Goal: Task Accomplishment & Management: Manage account settings

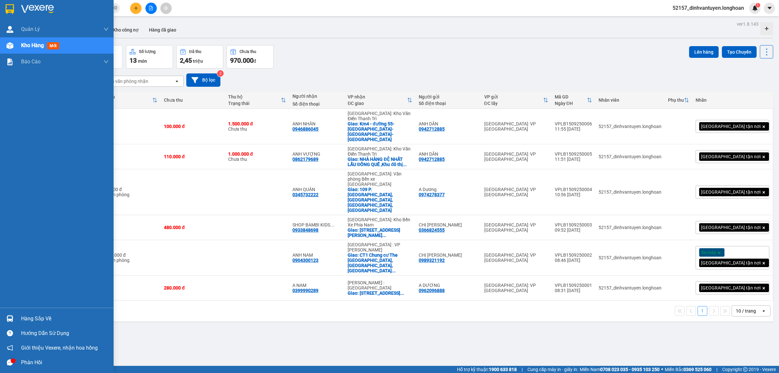
click at [12, 0] on div at bounding box center [57, 10] width 114 height 21
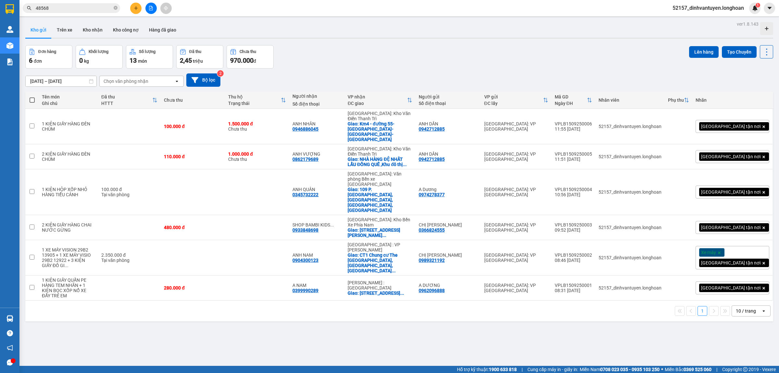
click at [112, 8] on span "48568" at bounding box center [71, 8] width 97 height 10
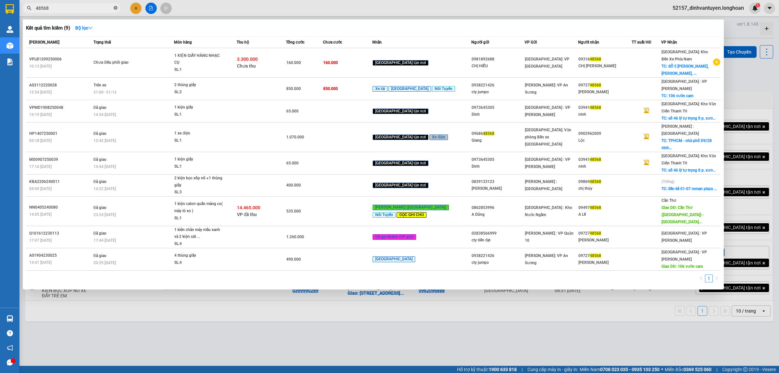
click at [116, 8] on icon "close-circle" at bounding box center [116, 8] width 4 height 4
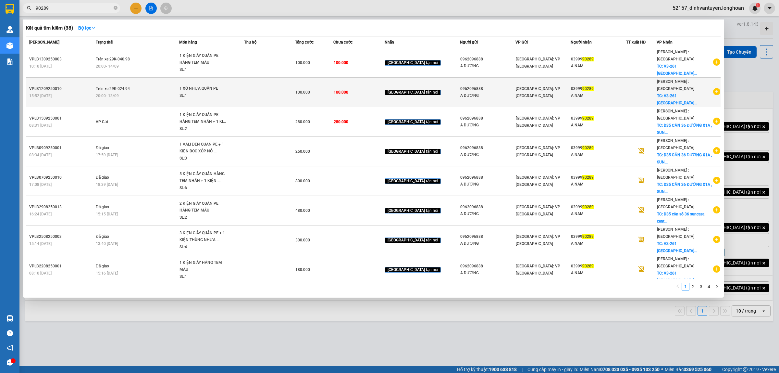
type input "90289"
click at [244, 85] on span "1 XÔ NHỰA QUẤN PE SL: 1" at bounding box center [212, 92] width 64 height 14
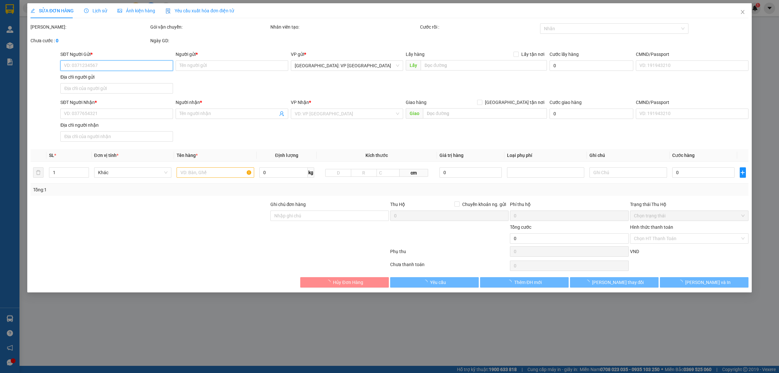
type input "0962096888"
type input "A DƯƠNG"
type input "0399990289"
type input "A NAM"
checkbox input "true"
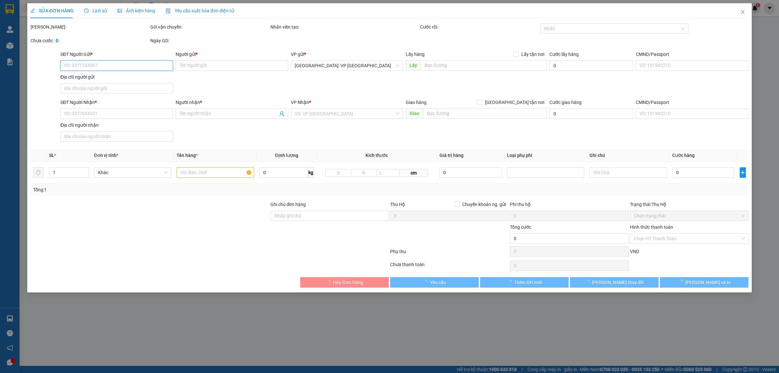
type input "V3-261 VINHOMES GRAND PARK THỦ ĐỨC, HCM"
type input "100.000"
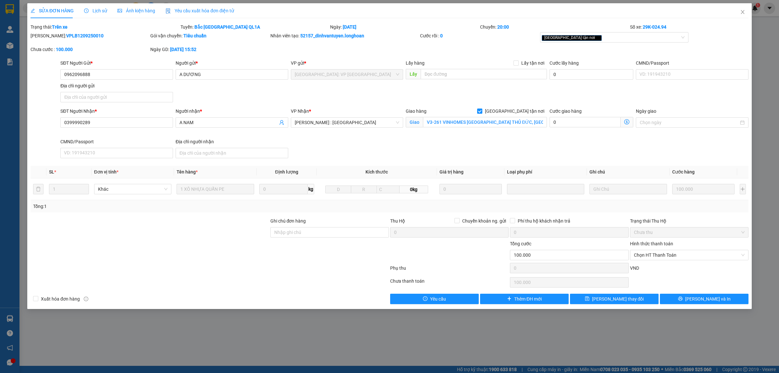
click at [100, 10] on span "Lịch sử" at bounding box center [95, 10] width 23 height 5
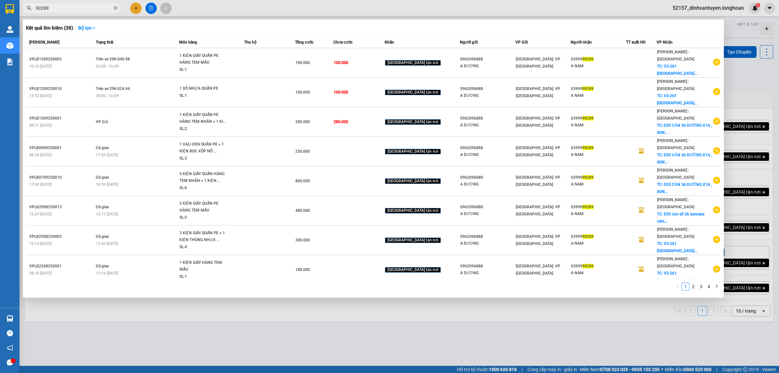
click at [85, 7] on input "90289" at bounding box center [74, 8] width 77 height 7
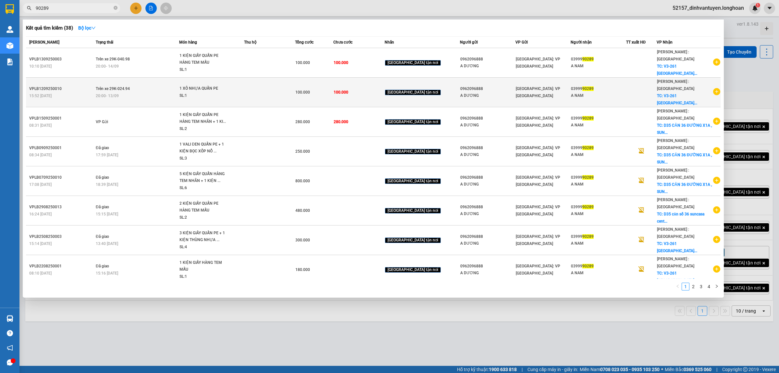
click at [285, 82] on td at bounding box center [269, 93] width 51 height 30
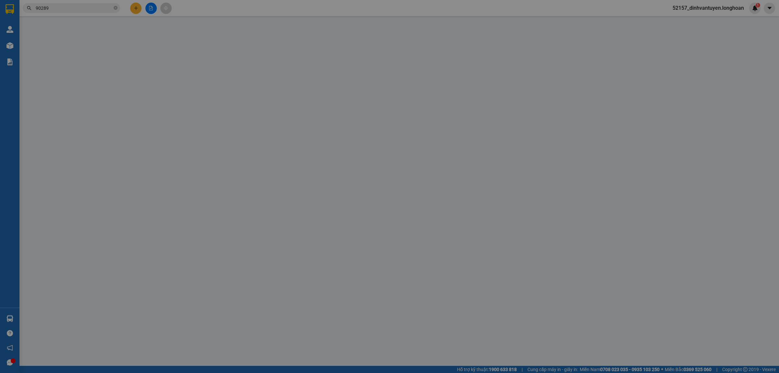
type input "0962096888"
type input "A DƯƠNG"
type input "0399990289"
type input "A NAM"
checkbox input "true"
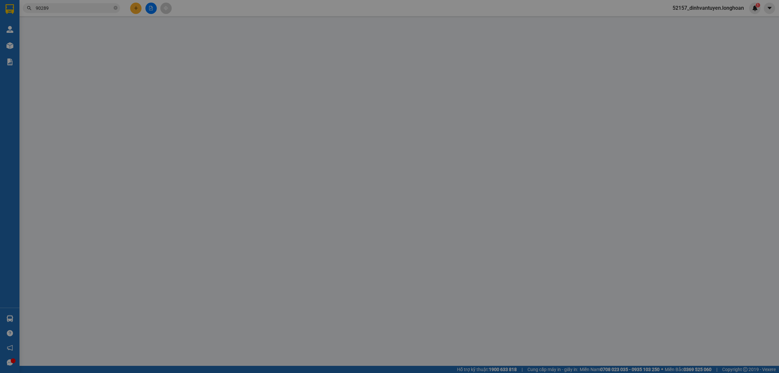
type input "V3-261 VINHOMES GRAND PARK THỦ ĐỨC, HCM"
type input "100.000"
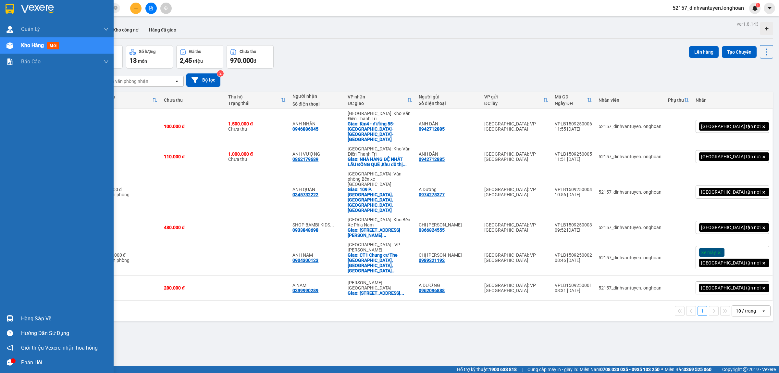
click at [8, 6] on img at bounding box center [10, 9] width 8 height 10
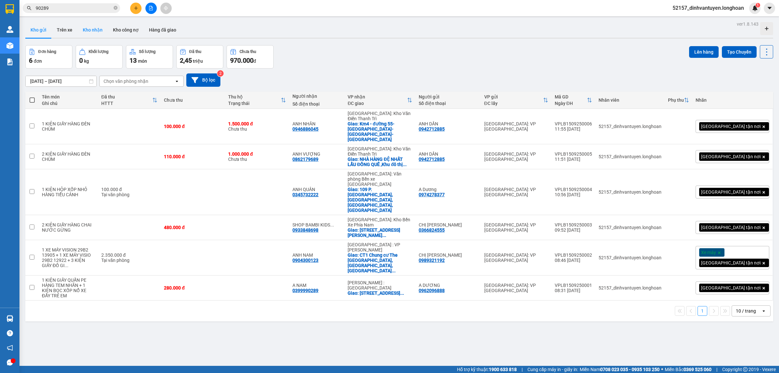
click at [95, 31] on button "Kho nhận" at bounding box center [93, 30] width 30 height 16
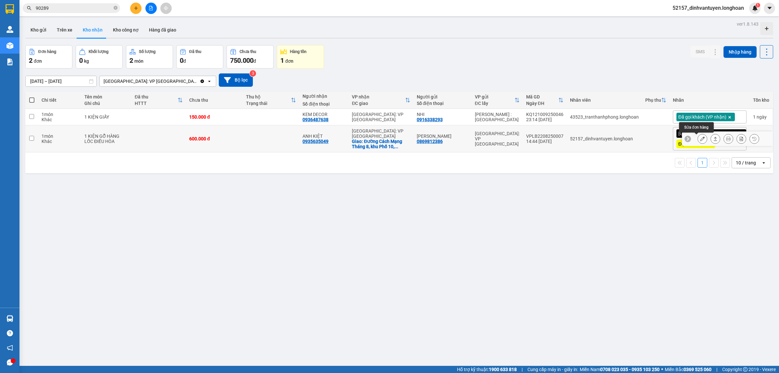
click at [698, 140] on button at bounding box center [702, 138] width 9 height 11
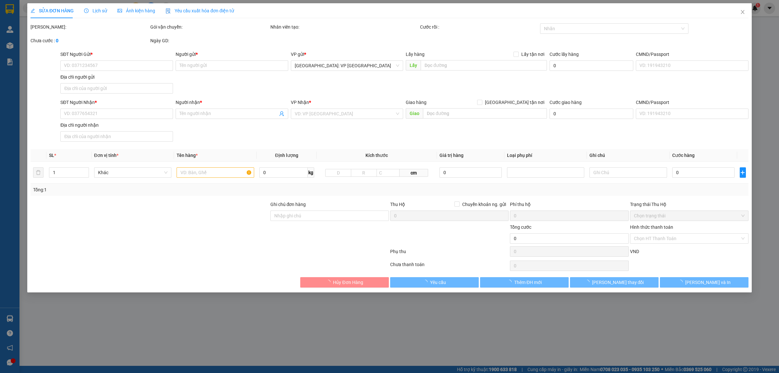
type input "0869812386"
type input "DƯƠNG CHINH"
type input "0935635049"
type input "ANH KIỆT"
checkbox input "true"
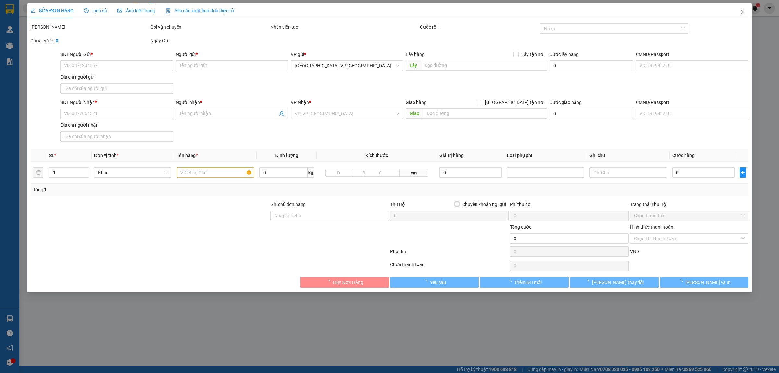
type input "Đường Cách Mạng Tháng 8, khu Phố 10, Dương Đông, Thành Phố Phú Quốc, Tỉnh Kiên …"
type input "XẾP HÀNG THEO CHIỀU MŨI TÊN , KHÔNG ĐƯỢC ĐỂ NẰM"
type input "330.000"
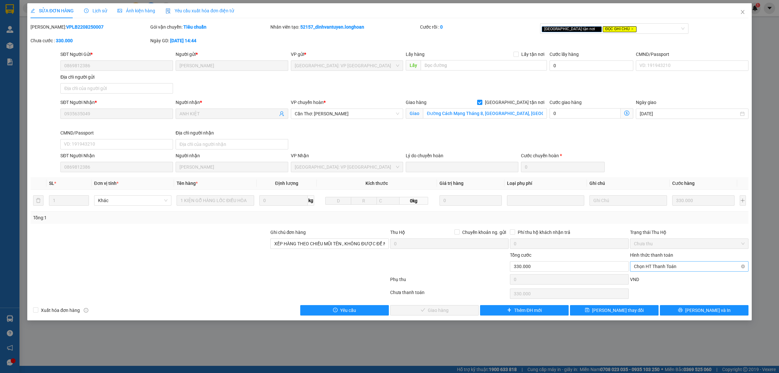
click at [660, 268] on span "Chọn HT Thanh Toán" at bounding box center [689, 266] width 111 height 10
click at [653, 280] on div "Tại văn phòng" at bounding box center [689, 279] width 111 height 7
type input "0"
click at [464, 309] on button "Lưu và Giao hàng" at bounding box center [434, 310] width 89 height 10
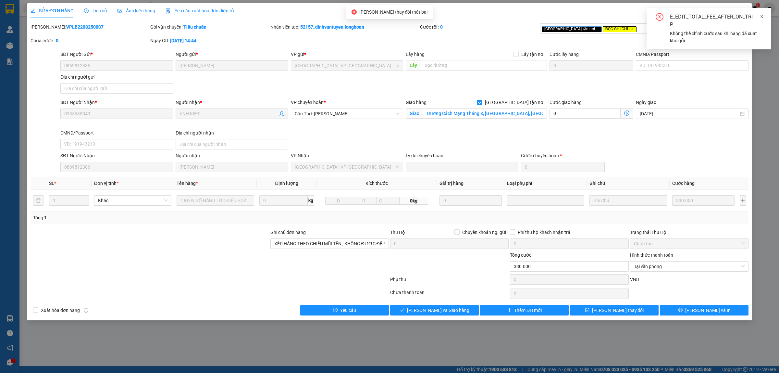
click at [763, 17] on icon "close" at bounding box center [762, 16] width 5 height 5
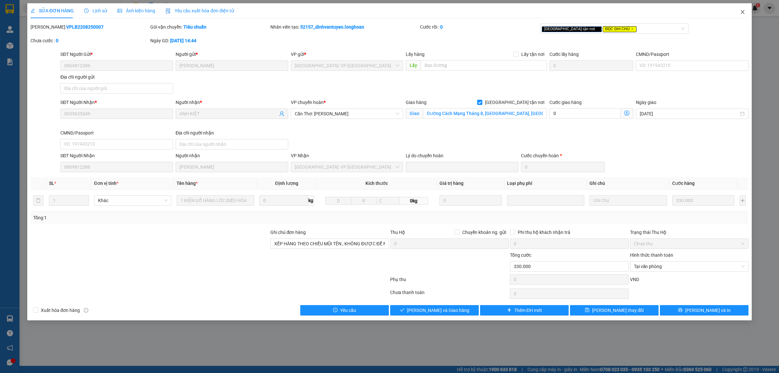
click at [743, 11] on icon "close" at bounding box center [742, 11] width 5 height 5
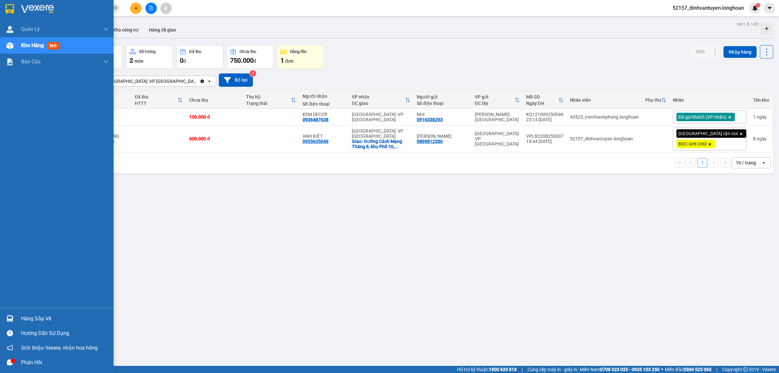
click at [8, 4] on img at bounding box center [10, 9] width 8 height 10
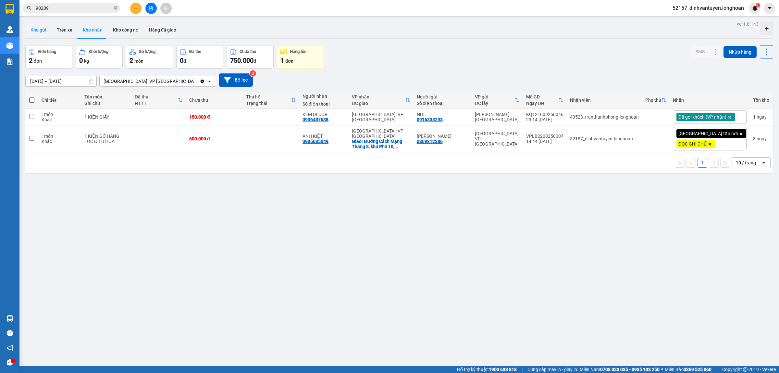
click at [43, 28] on button "Kho gửi" at bounding box center [38, 30] width 26 height 16
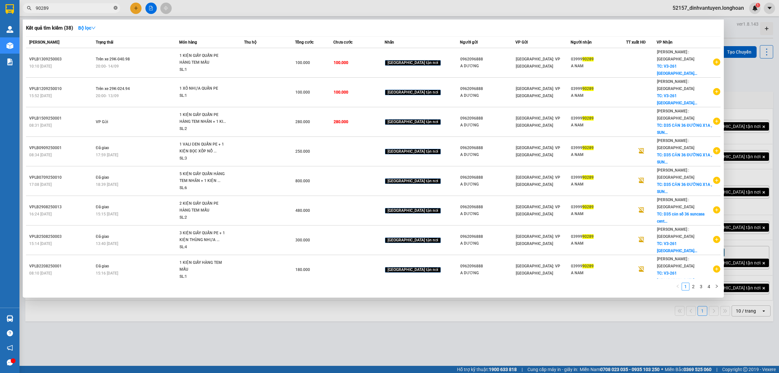
click at [117, 7] on icon "close-circle" at bounding box center [116, 8] width 4 height 4
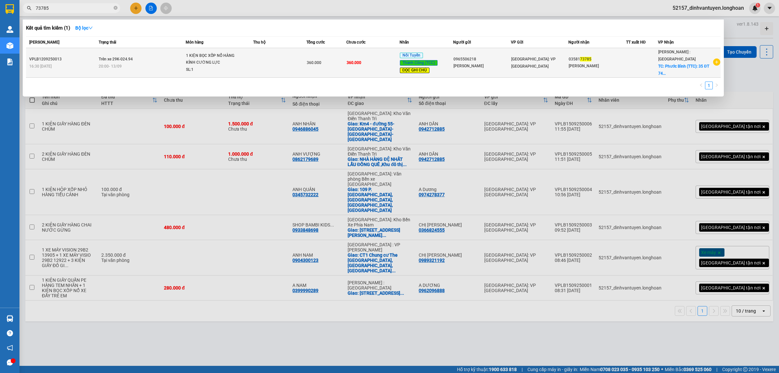
type input "73785"
click at [210, 59] on div "1 KIỆN BỌC XỐP NỔ HÀNG KÍNH CƯỜNG LỰC" at bounding box center [210, 59] width 49 height 14
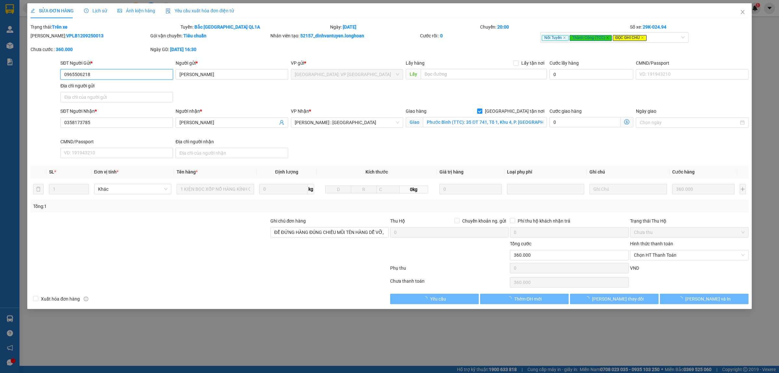
click at [103, 11] on span "Lịch sử" at bounding box center [95, 10] width 23 height 5
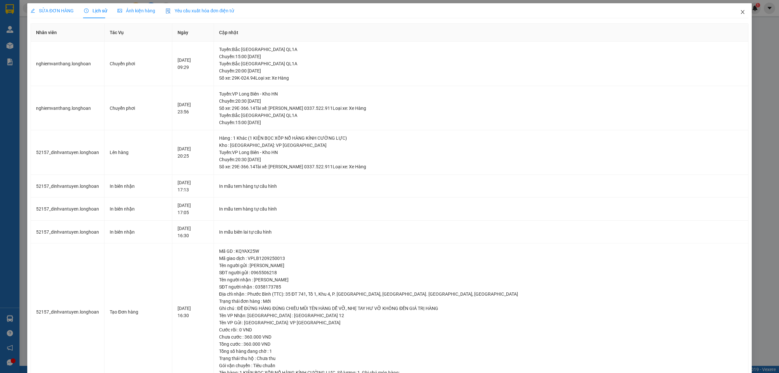
click at [738, 7] on span "Close" at bounding box center [743, 12] width 18 height 18
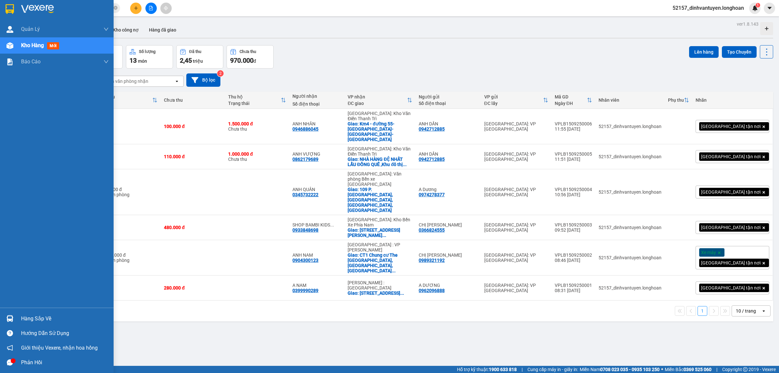
click at [13, 6] on img at bounding box center [10, 9] width 8 height 10
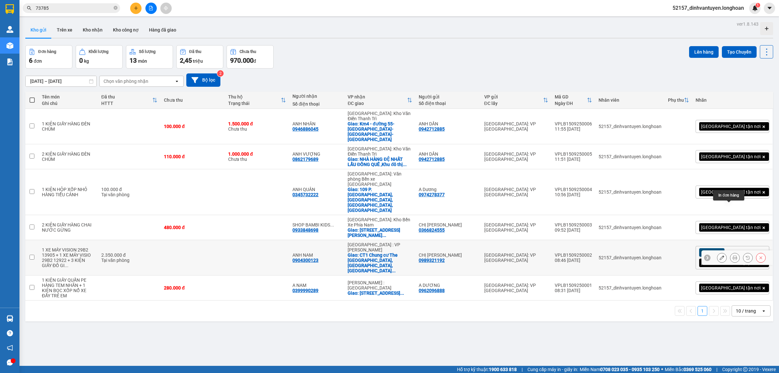
click at [733, 255] on icon at bounding box center [735, 257] width 5 height 5
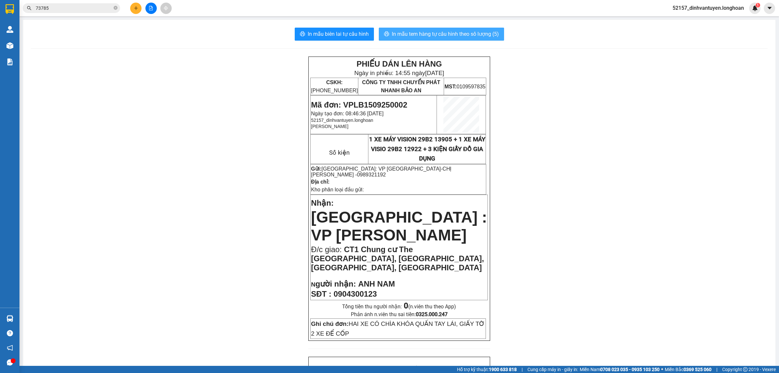
click at [435, 34] on span "In mẫu tem hàng tự cấu hình theo số lượng (5)" at bounding box center [445, 34] width 107 height 8
click at [364, 289] on span "0904300123" at bounding box center [355, 293] width 43 height 9
copy span "0904300123"
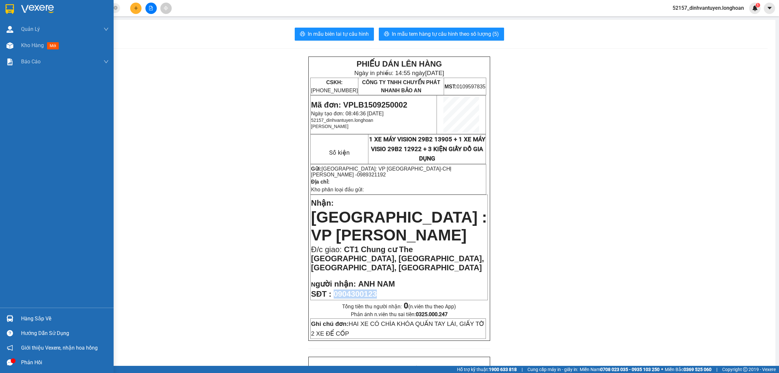
click at [7, 4] on img at bounding box center [10, 9] width 8 height 10
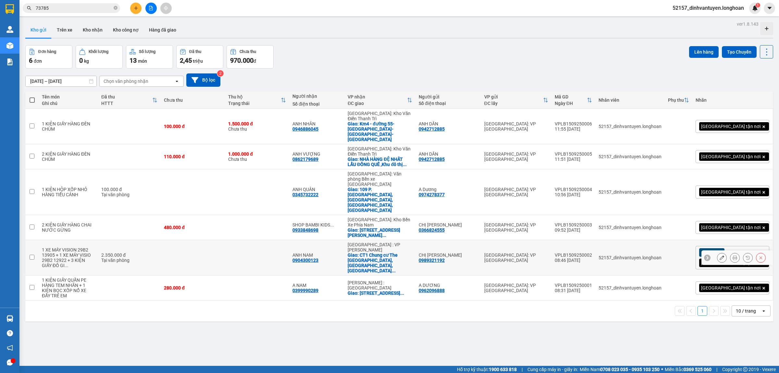
click at [718, 252] on button at bounding box center [722, 257] width 9 height 11
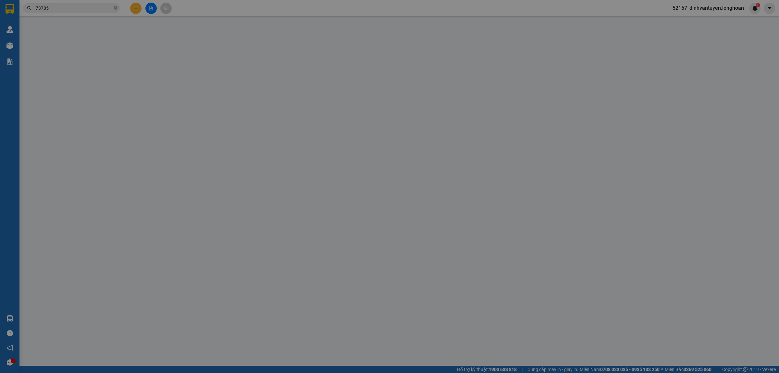
type input "0989321192"
type input "CHỊ HUYỀN"
type input "0904300123"
type input "ANH NAM"
checkbox input "true"
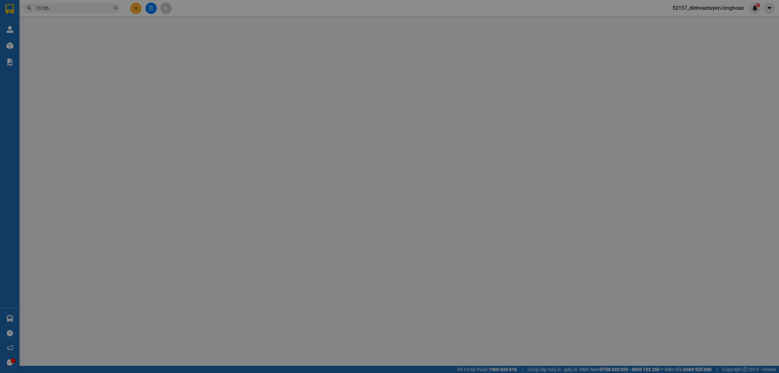
type input "CT1 Chung cư The Ori Garden, Hoà Hiệp Nam, Liên Chiểu, Đà Nẵng"
type input "HAI XE CÓ CHÌA KHÓA QUẤN TAY LÁI, GIẤY TỜ 2 XE ĐỂ CỐP"
type input "2.350.000"
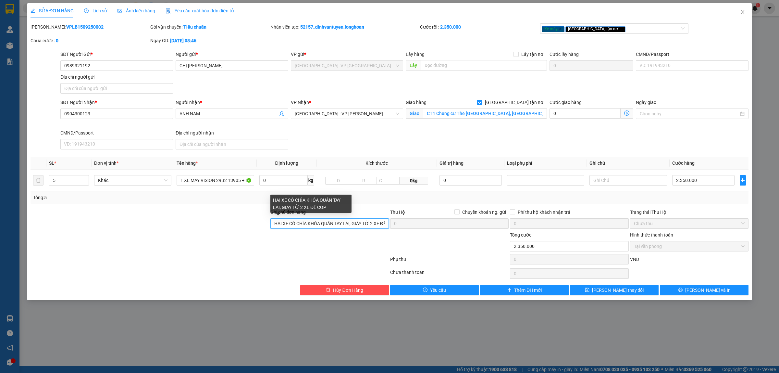
click at [349, 222] on input "HAI XE CÓ CHÌA KHÓA QUẤN TAY LÁI, GIẤY TỜ 2 XE ĐỂ CỐP" at bounding box center [329, 223] width 119 height 10
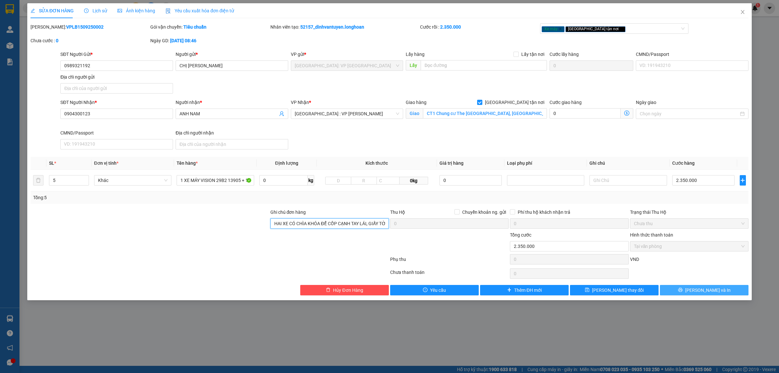
type input "HAI XE CÓ CHÌA KHÓA ĐỂ CỐP CẠNH TAY LÁI, GIẤY TỜ 2 XE ĐỂ CỐP"
click at [683, 288] on icon "printer" at bounding box center [680, 289] width 5 height 5
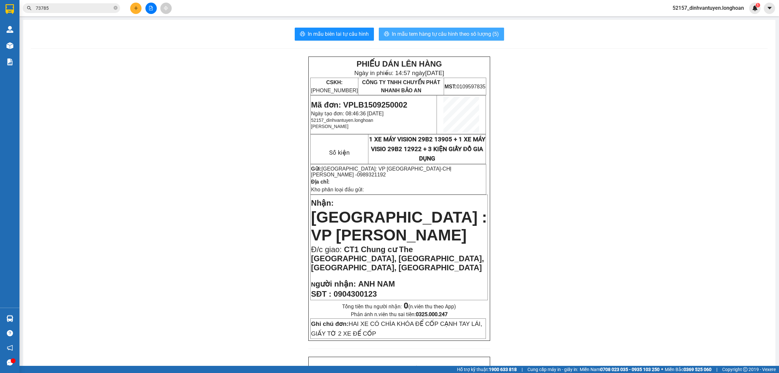
click at [475, 34] on span "In mẫu tem hàng tự cấu hình theo số lượng (5)" at bounding box center [445, 34] width 107 height 8
click at [137, 10] on icon "plus" at bounding box center [136, 8] width 5 height 5
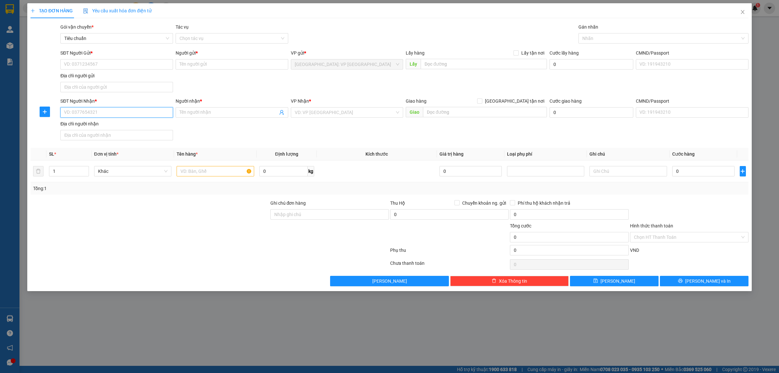
click at [140, 109] on input "SĐT Người Nhận *" at bounding box center [116, 112] width 113 height 10
paste input "0775551823"
type input "0775551823"
click at [135, 125] on div "0775551823 - A Huy" at bounding box center [116, 125] width 105 height 7
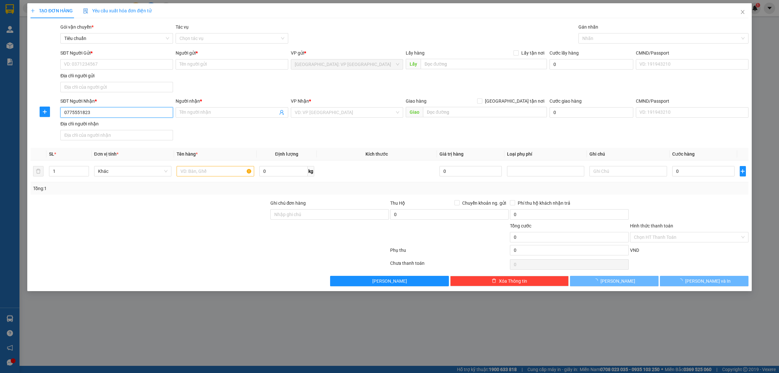
type input "A Huy"
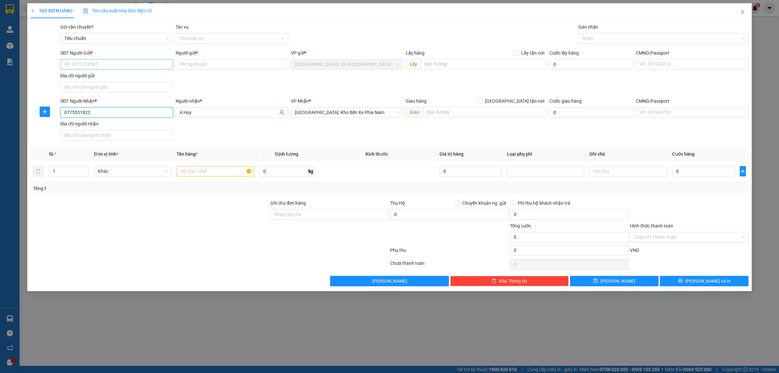
type input "0775551823"
click at [114, 64] on input "SĐT Người Gửi *" at bounding box center [116, 64] width 113 height 10
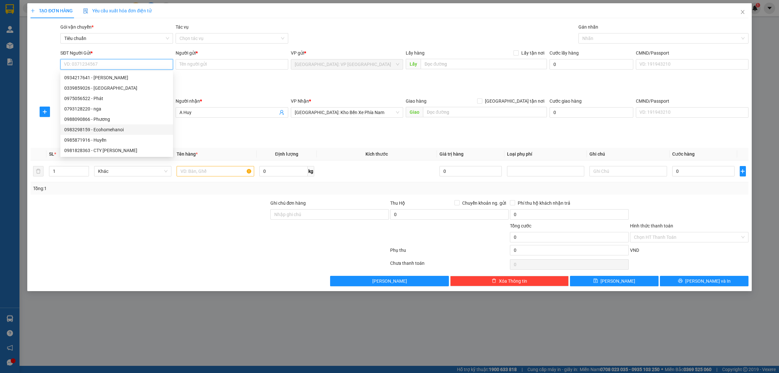
click at [128, 129] on div "0983298159 - Ecohomehanoi" at bounding box center [116, 129] width 105 height 7
type input "0983298159"
type input "Ecohomehanoi"
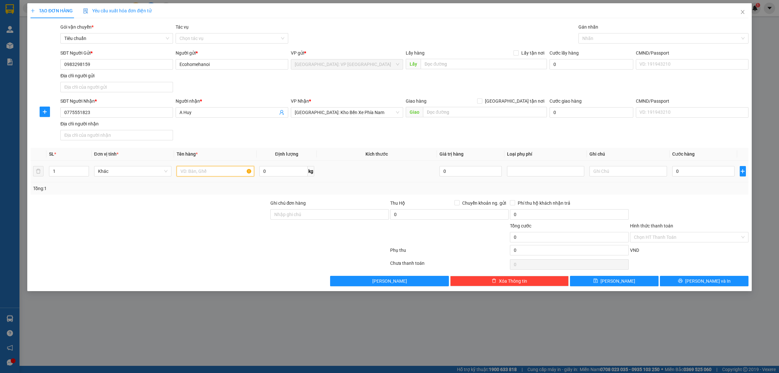
click at [217, 172] on input "text" at bounding box center [215, 171] width 77 height 10
type input "1 KIỆN THANH DÀI BỌC XỐP NỔ"
click at [204, 218] on div at bounding box center [150, 210] width 240 height 23
click at [346, 115] on span "[GEOGRAPHIC_DATA]: Kho Bến Xe Phía Nam" at bounding box center [347, 112] width 105 height 10
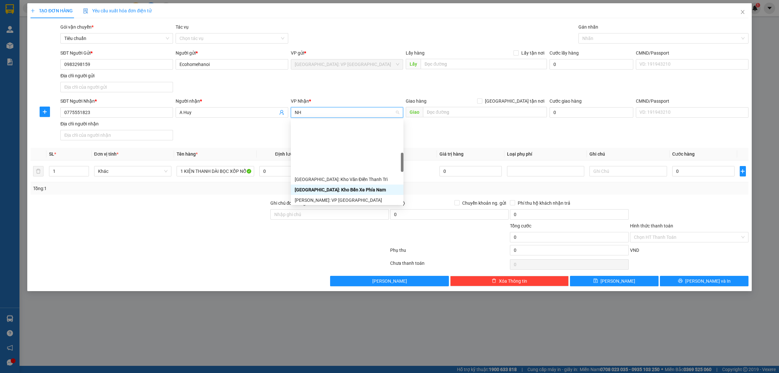
type input "NHA"
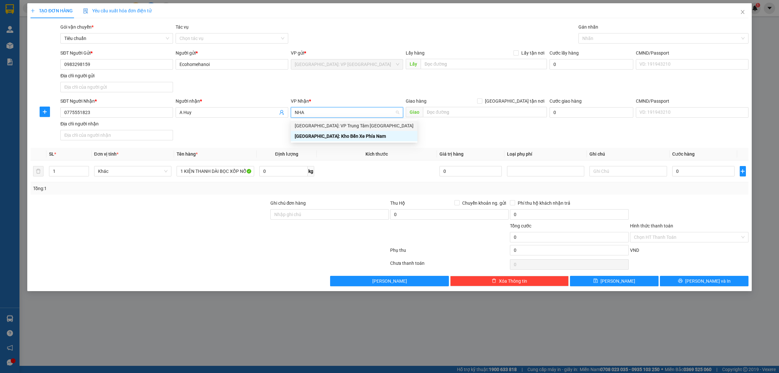
click at [373, 127] on div "[GEOGRAPHIC_DATA]: VP Trung Tâm [GEOGRAPHIC_DATA]" at bounding box center [354, 125] width 119 height 7
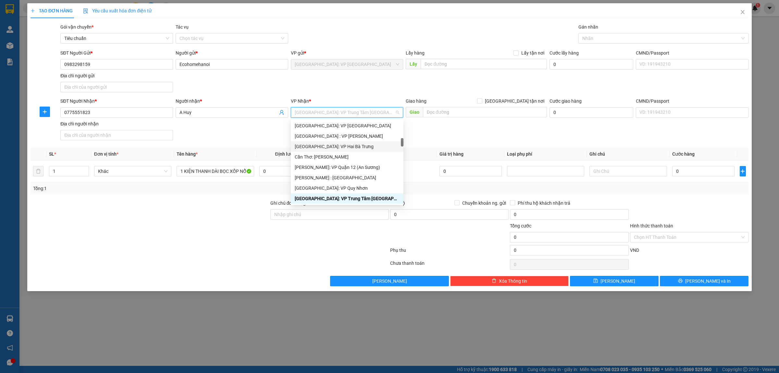
click at [446, 139] on div "SĐT Người Nhận * 0775551823 Người nhận * A Huy VP Nhận * Khánh Hòa: VP Trung Tâ…" at bounding box center [404, 119] width 691 height 45
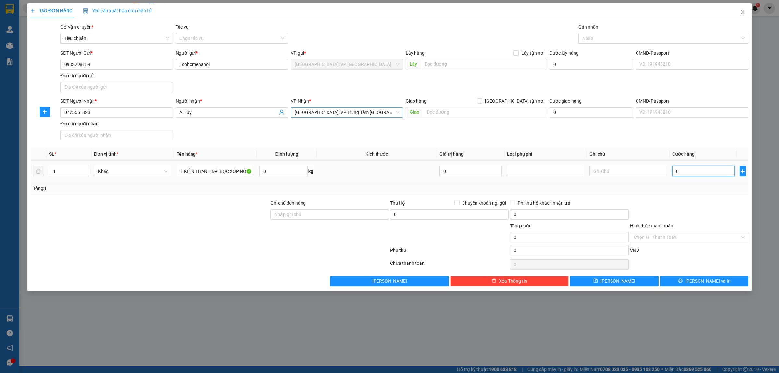
click at [678, 168] on input "0" at bounding box center [703, 171] width 62 height 10
type input "1"
type input "12"
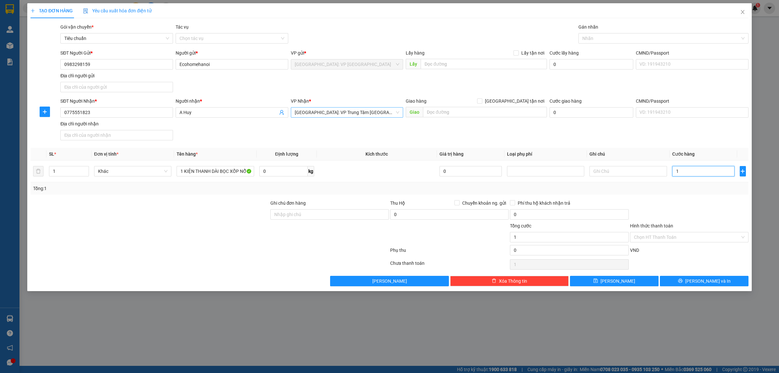
type input "12"
type input "120"
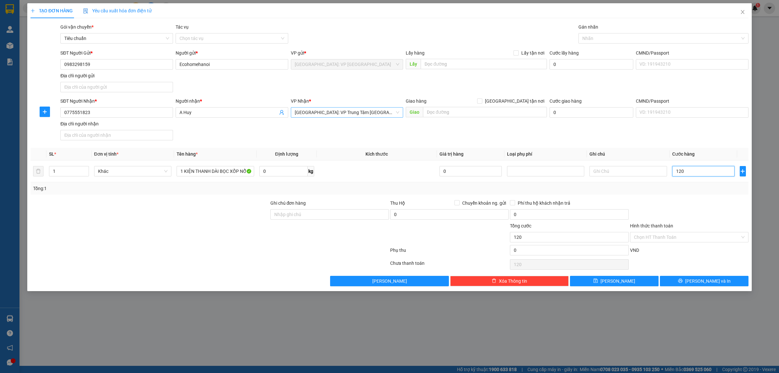
type input "1.200"
type input "12.000"
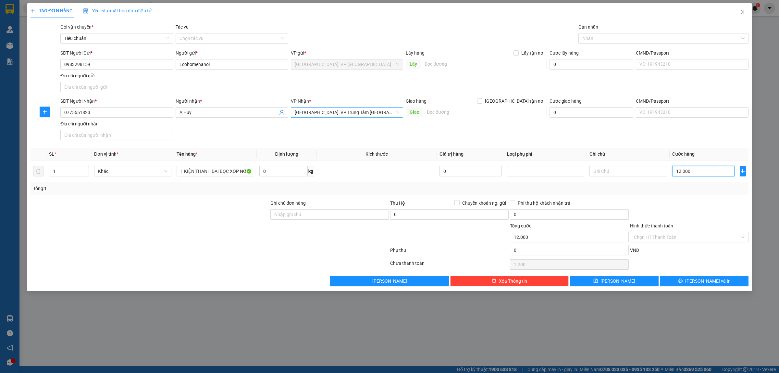
type input "12.000"
type input "120.000"
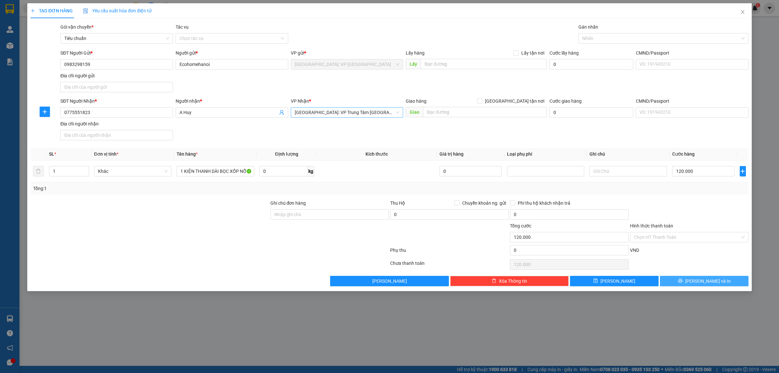
click at [711, 283] on span "[PERSON_NAME] và In" at bounding box center [707, 280] width 45 height 7
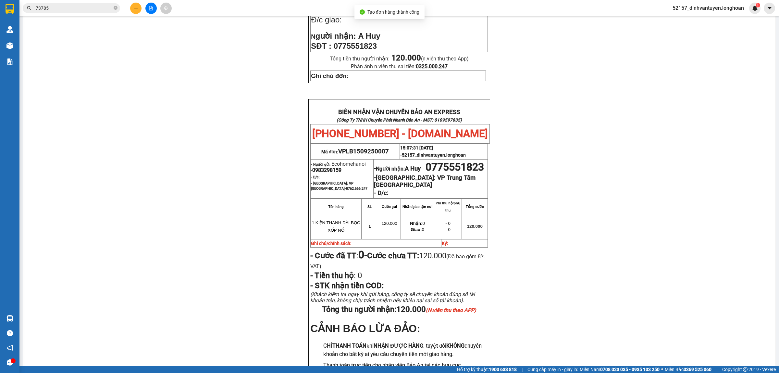
scroll to position [284, 0]
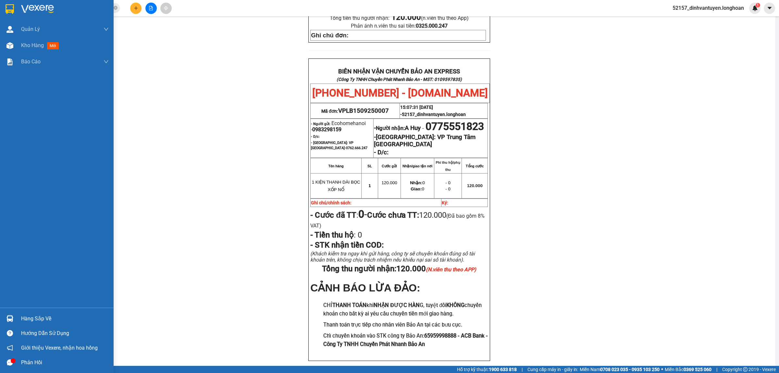
click at [8, 4] on img at bounding box center [10, 9] width 8 height 10
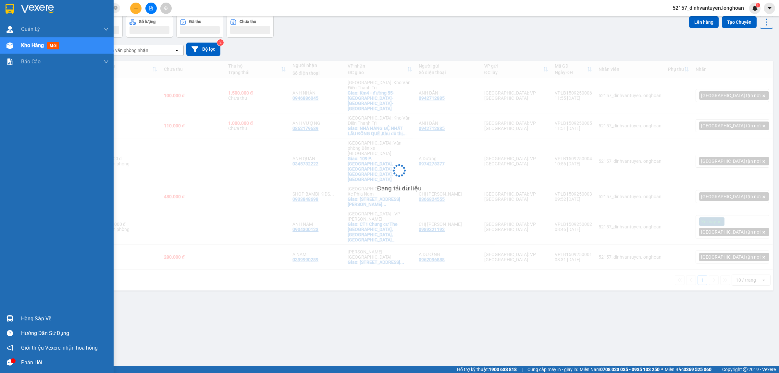
scroll to position [30, 0]
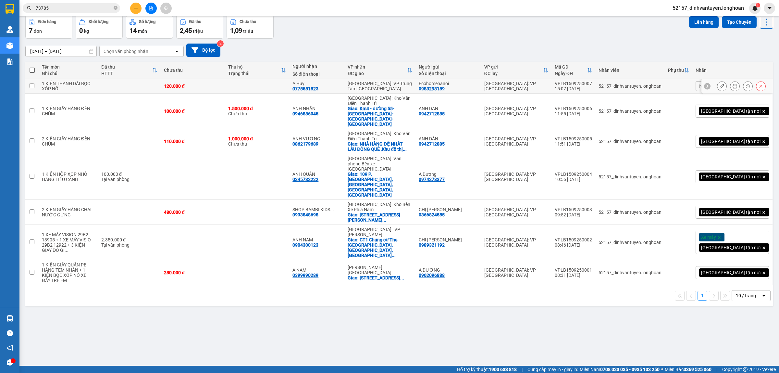
click at [731, 86] on button at bounding box center [735, 86] width 9 height 11
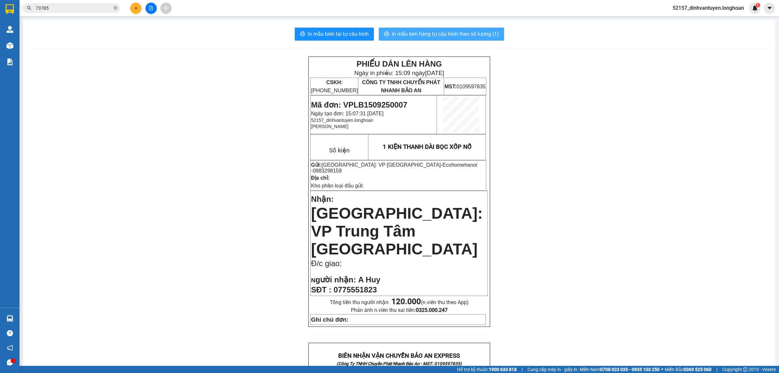
click at [460, 32] on span "In mẫu tem hàng tự cấu hình theo số lượng (1)" at bounding box center [445, 34] width 107 height 8
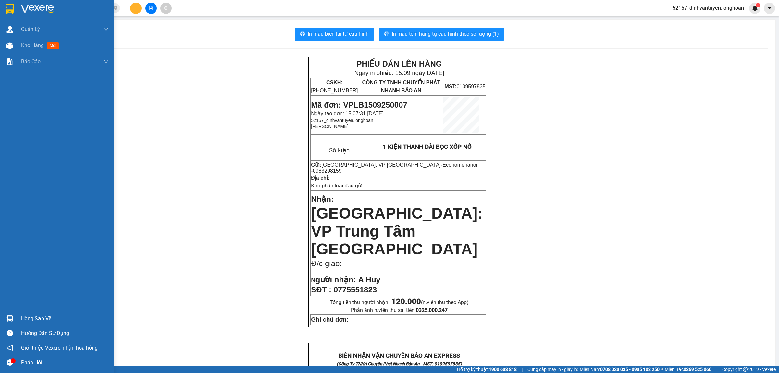
click at [11, 8] on img at bounding box center [10, 9] width 8 height 10
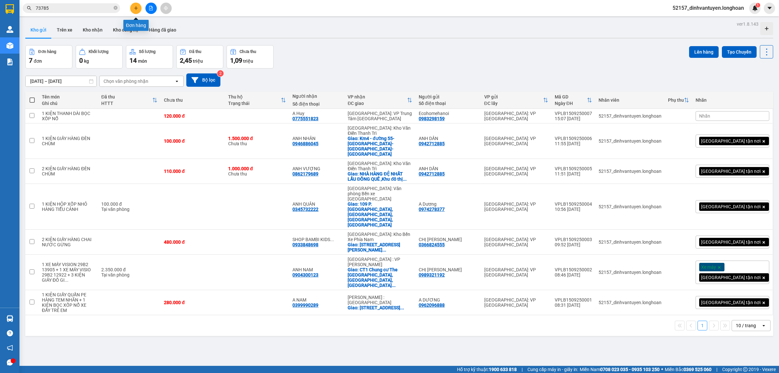
click at [141, 10] on button at bounding box center [135, 8] width 11 height 11
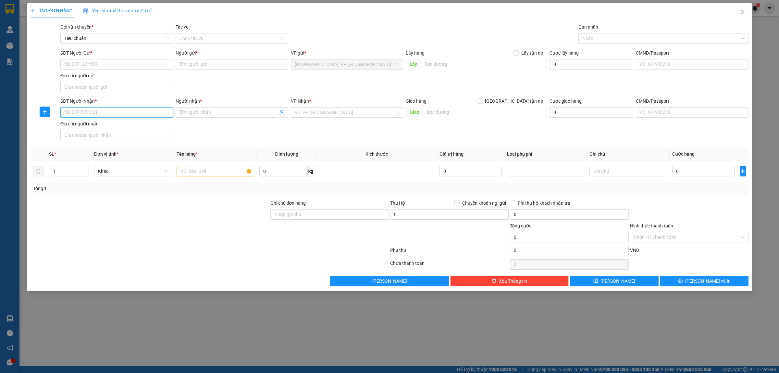
click at [122, 113] on input "SĐT Người Nhận *" at bounding box center [116, 112] width 113 height 10
type input "0979626263"
type input "THÁI CÔNG AUTO /078333323"
click at [155, 66] on input "SĐT Người Gửi *" at bounding box center [116, 64] width 113 height 10
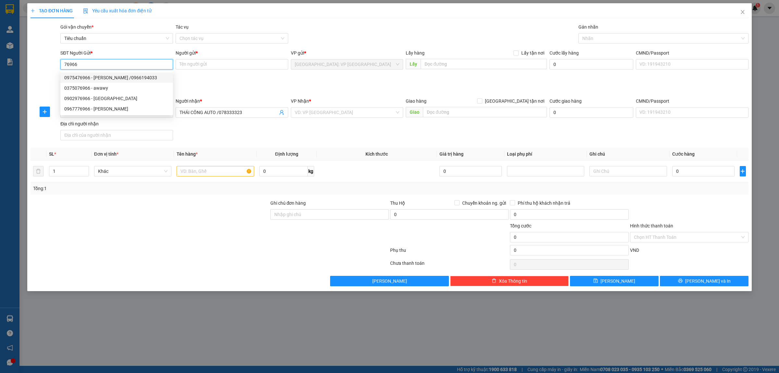
click at [130, 77] on div "0975476966 - CTY VĂN HƯNG /0966194033" at bounding box center [116, 77] width 105 height 7
type input "0975476966"
type input "CTY [PERSON_NAME] /0966194033"
checkbox input "true"
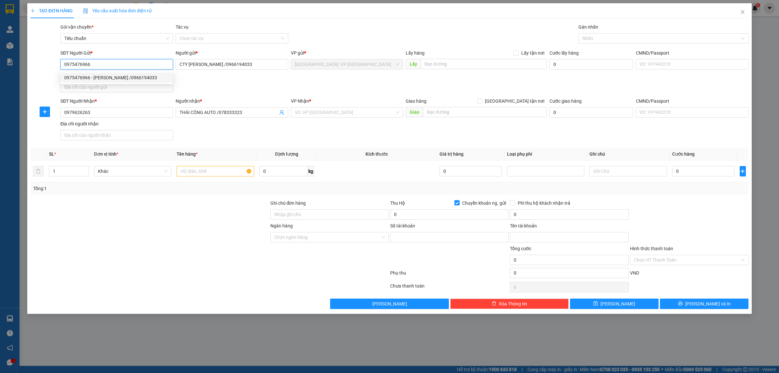
type input "0660107799001"
type input "LÊ THỊ DUNG"
type input "0975476966"
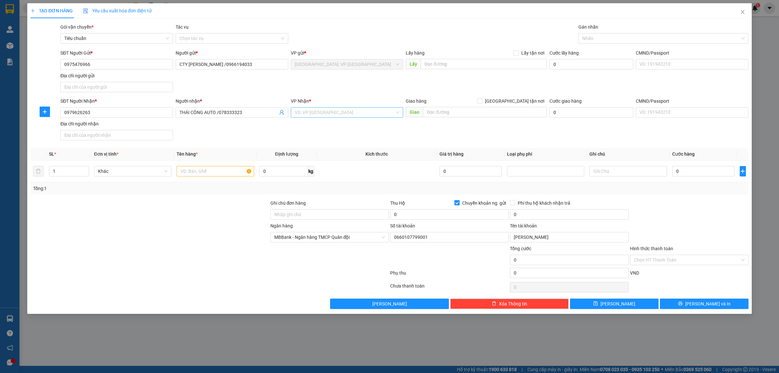
click at [366, 112] on input "search" at bounding box center [345, 112] width 100 height 10
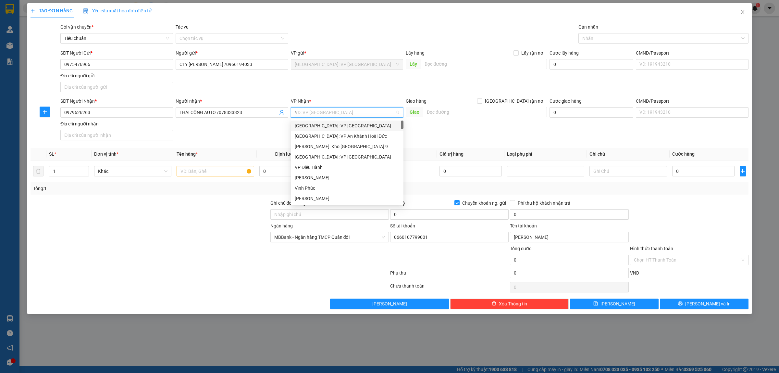
type input "12"
click at [343, 137] on div "[PERSON_NAME] : [GEOGRAPHIC_DATA]" at bounding box center [347, 135] width 105 height 7
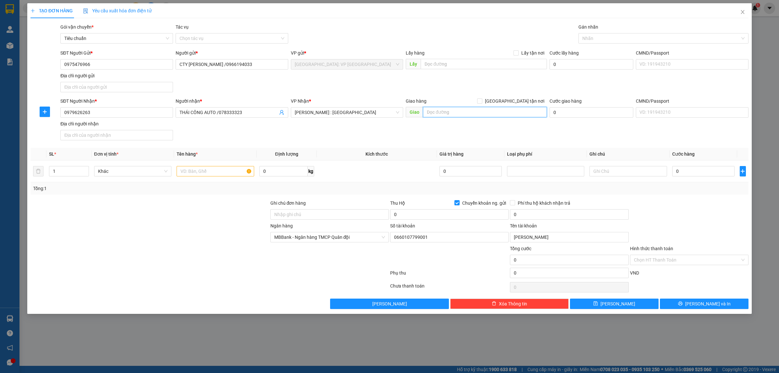
click at [468, 113] on input "text" at bounding box center [485, 112] width 124 height 10
type input "SỐ 2 ĐƯỜNG LÊ ĐỨC THỌ, PHƯỜNG 7, GÒ VẤP, HCM"
click at [482, 101] on input "[GEOGRAPHIC_DATA] tận nơi" at bounding box center [479, 100] width 5 height 5
checkbox input "true"
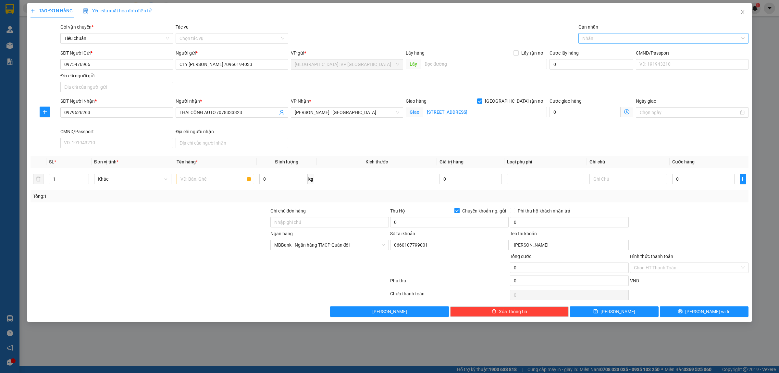
click at [611, 41] on div at bounding box center [660, 38] width 160 height 8
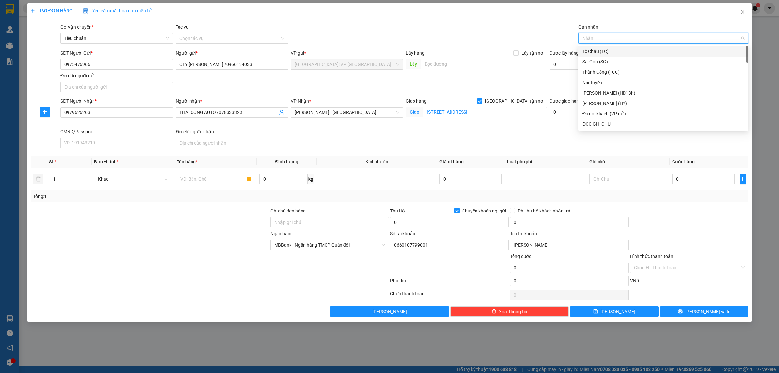
type input "G"
click at [601, 119] on div "[GEOGRAPHIC_DATA] tận nơi" at bounding box center [664, 124] width 170 height 10
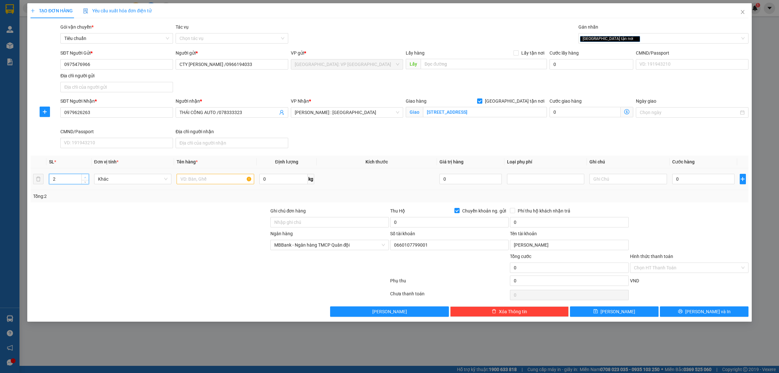
click at [83, 176] on span "up" at bounding box center [85, 177] width 4 height 4
type input "4"
click at [83, 176] on span "up" at bounding box center [85, 177] width 4 height 4
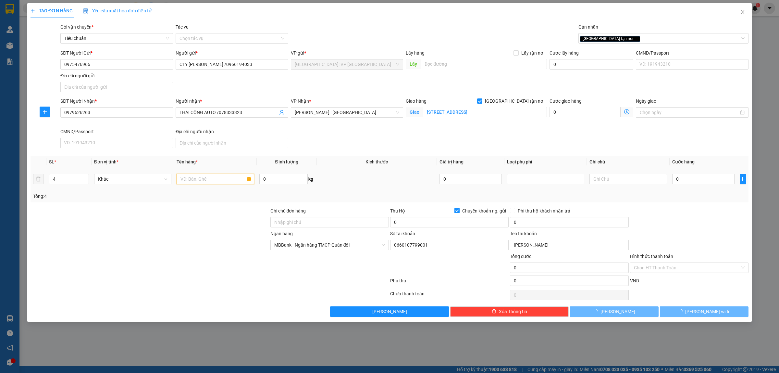
click at [212, 180] on input "text" at bounding box center [215, 179] width 77 height 10
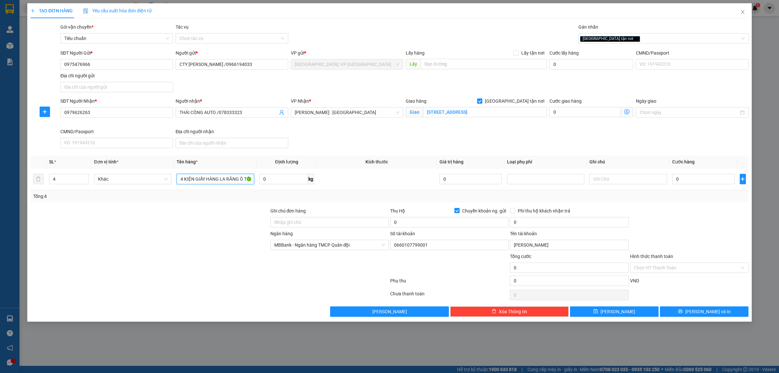
type input "4 KIỆN GIẤY HÀNG LA RĂNG Ô TÔ"
click at [219, 226] on div at bounding box center [150, 218] width 240 height 23
click at [698, 179] on input "0" at bounding box center [703, 179] width 62 height 10
type input "2"
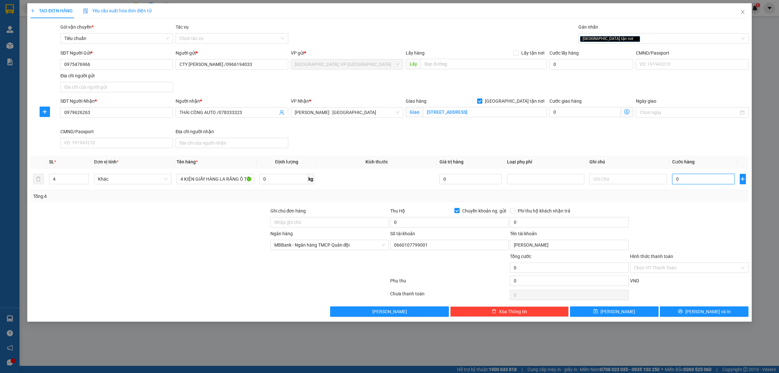
type input "2"
type input "27"
type input "270"
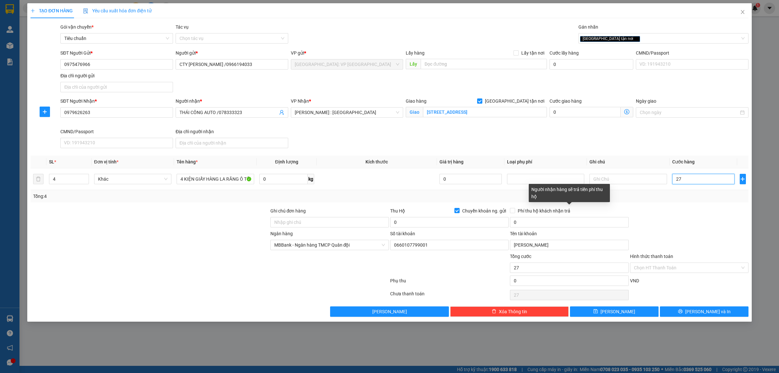
type input "270"
type input "2.700"
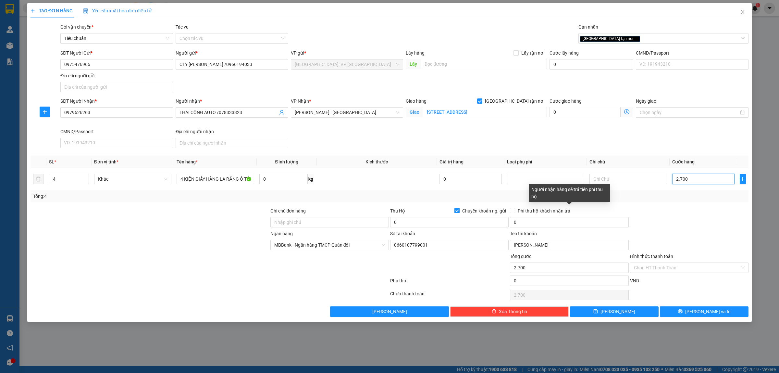
type input "27.000"
type input "270.000"
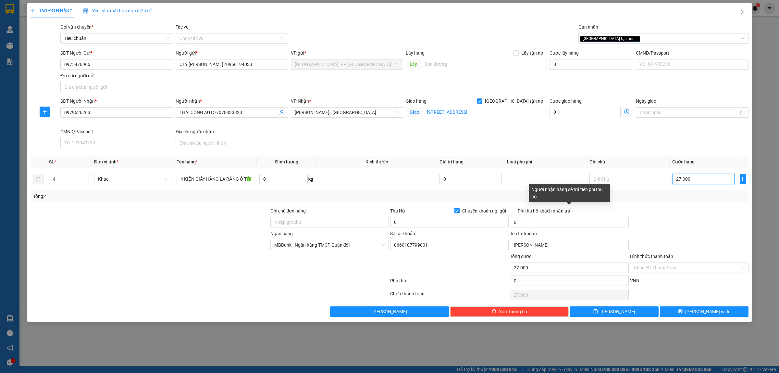
type input "270.000"
click at [418, 225] on input "0" at bounding box center [449, 222] width 119 height 10
type input "6.130.000"
click at [550, 224] on input "0" at bounding box center [569, 222] width 119 height 10
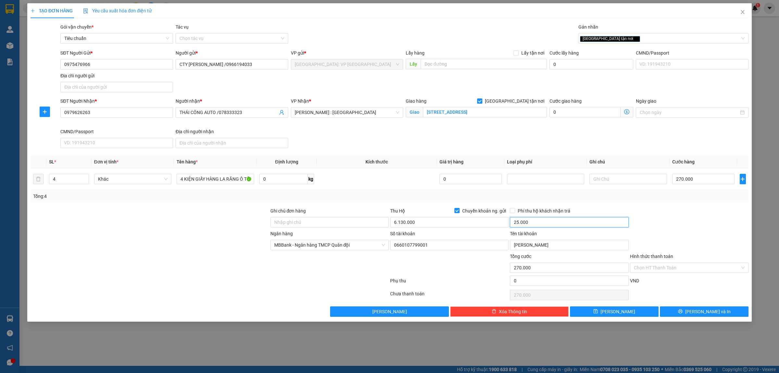
type input "25.000"
click at [128, 106] on div "SĐT Người Nhận *" at bounding box center [116, 102] width 113 height 10
click at [126, 111] on input "0979626263" at bounding box center [116, 112] width 113 height 10
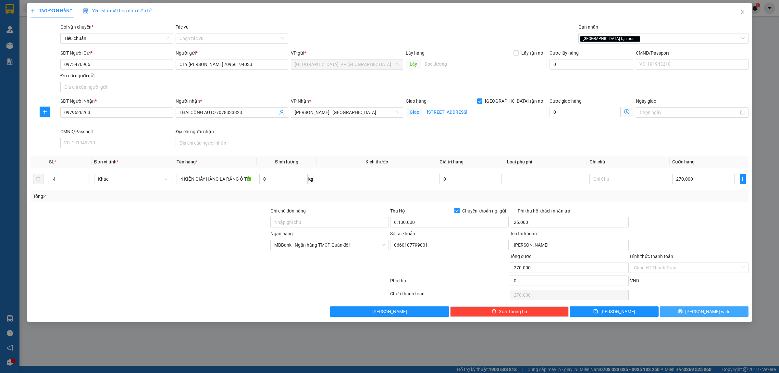
click at [714, 309] on span "[PERSON_NAME] và In" at bounding box center [707, 311] width 45 height 7
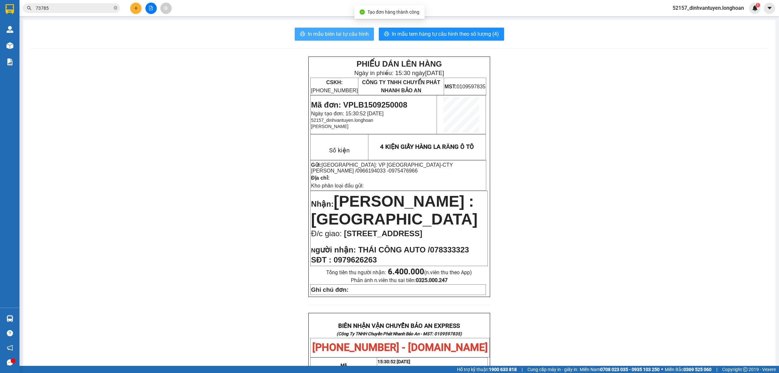
click at [345, 38] on span "In mẫu biên lai tự cấu hình" at bounding box center [338, 34] width 61 height 8
click at [278, 127] on div "PHIẾU DÁN LÊN HÀNG Ngày in phiếu: 15:30 ngày 15-09-2025 CSKH: 1900.06.88.33 CÔN…" at bounding box center [399, 358] width 737 height 603
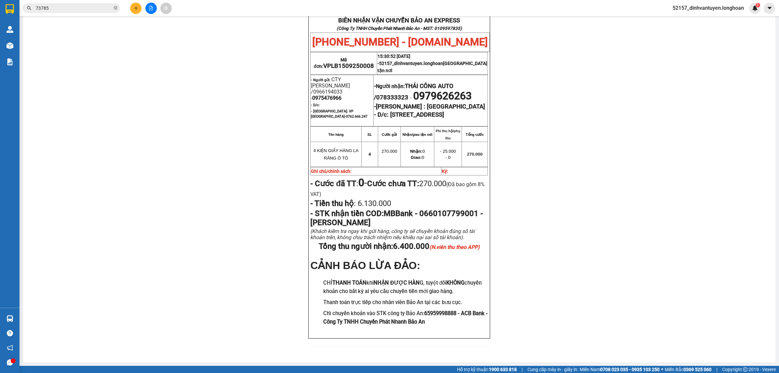
scroll to position [325, 0]
click at [444, 90] on span "0979626263" at bounding box center [442, 96] width 58 height 12
copy span "0979626263"
click at [465, 181] on span "(Đã bao gồm 8% VAT)" at bounding box center [397, 189] width 174 height 16
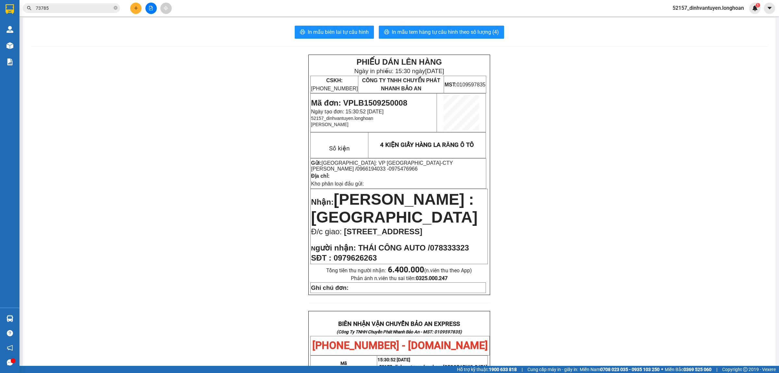
scroll to position [0, 0]
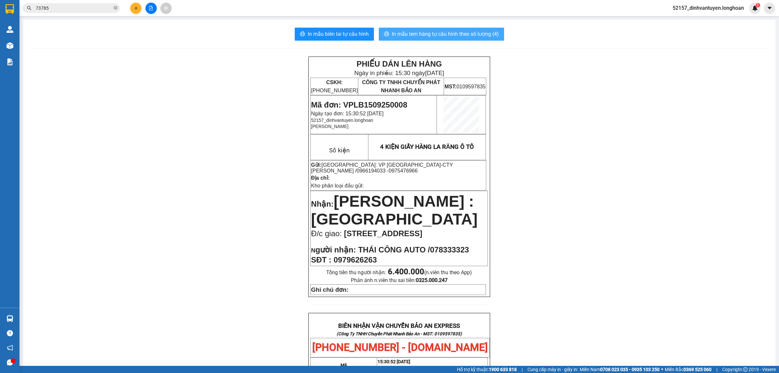
click at [435, 33] on span "In mẫu tem hàng tự cấu hình theo số lượng (4)" at bounding box center [445, 34] width 107 height 8
click at [132, 9] on button at bounding box center [135, 8] width 11 height 11
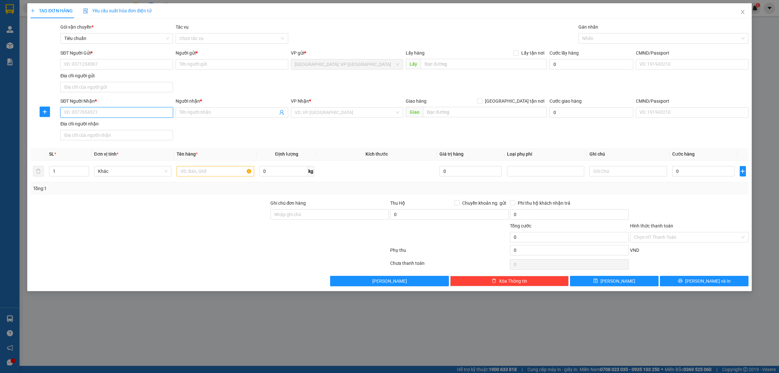
click at [135, 109] on input "SĐT Người Nhận *" at bounding box center [116, 112] width 113 height 10
click at [104, 127] on div "0912020799 - CHỊ LÝ" at bounding box center [116, 125] width 105 height 7
type input "0912020799"
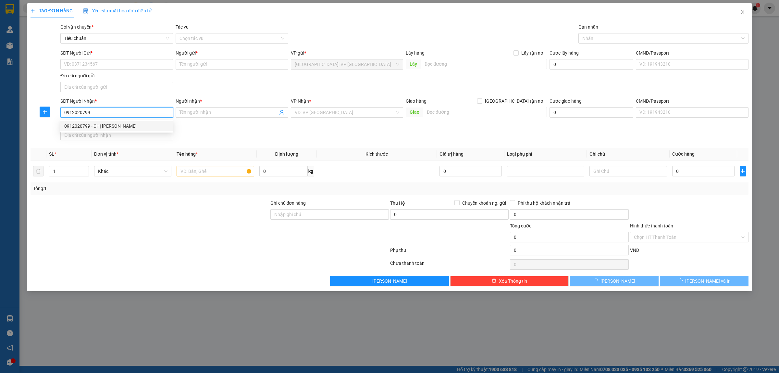
type input "CHỊ LÝ"
checkbox input "true"
type input "[STREET_ADDRESS][PERSON_NAME] VŨNG TÀU, [GEOGRAPHIC_DATA]"
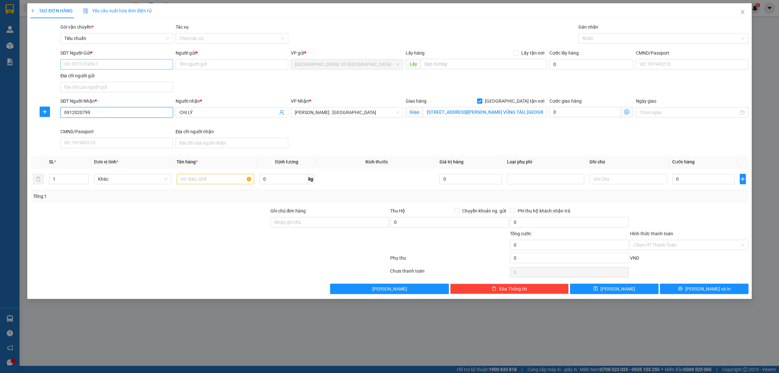
type input "0912020799"
click at [151, 61] on input "SĐT Người Gửi *" at bounding box center [116, 64] width 113 height 10
click at [117, 79] on div "0354427597 - A THÁI" at bounding box center [116, 77] width 105 height 7
type input "0354427597"
type input "[DEMOGRAPHIC_DATA]"
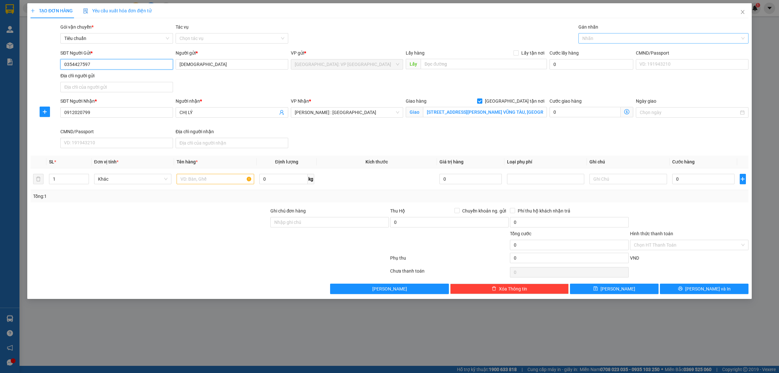
click at [594, 38] on div at bounding box center [660, 38] width 160 height 8
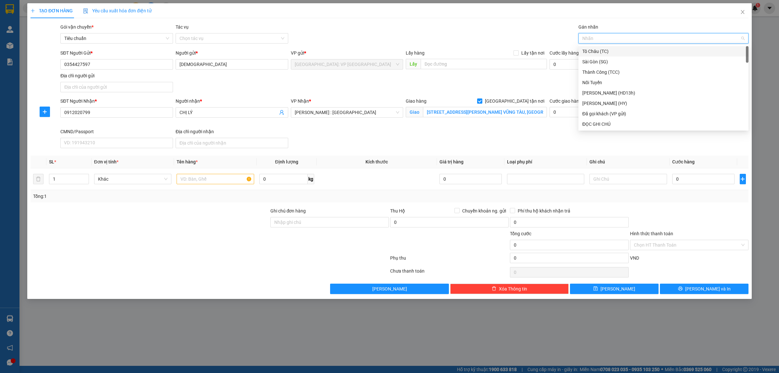
type input "g"
click at [595, 125] on div "[GEOGRAPHIC_DATA] tận nơi" at bounding box center [664, 123] width 162 height 7
click at [86, 176] on span "up" at bounding box center [85, 177] width 4 height 4
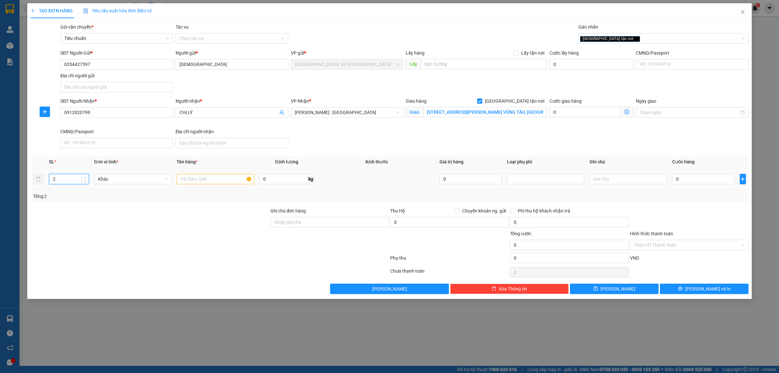
type input "3"
click at [86, 176] on span "up" at bounding box center [85, 177] width 4 height 4
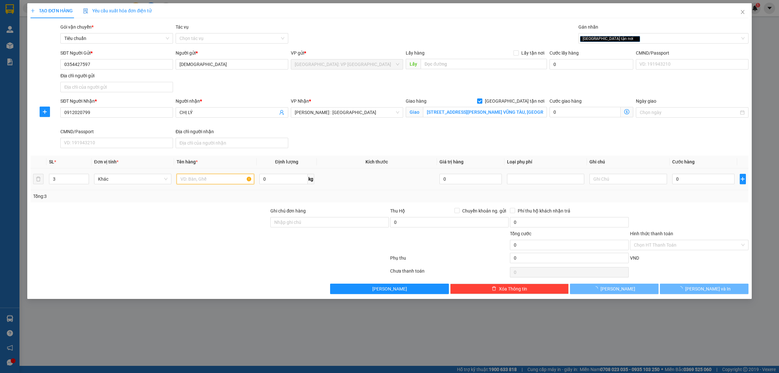
click at [232, 179] on input "text" at bounding box center [215, 179] width 77 height 10
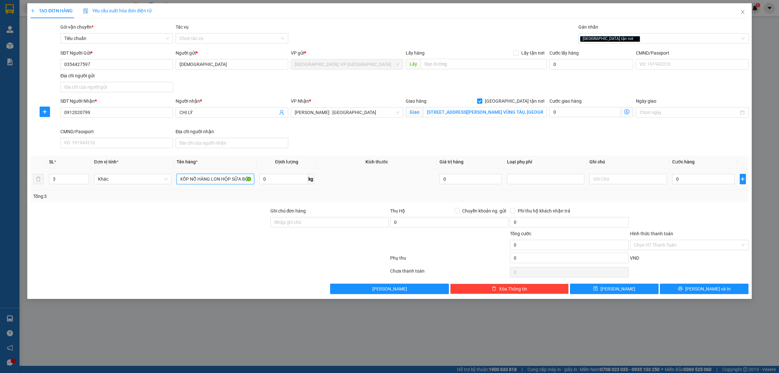
scroll to position [0, 27]
type input "3 KIỆN BỌC XỐP NỔ HÀNG LON HỘP SỮA BỘT"
click at [213, 220] on div at bounding box center [150, 218] width 240 height 23
click at [693, 184] on input "0" at bounding box center [703, 179] width 62 height 10
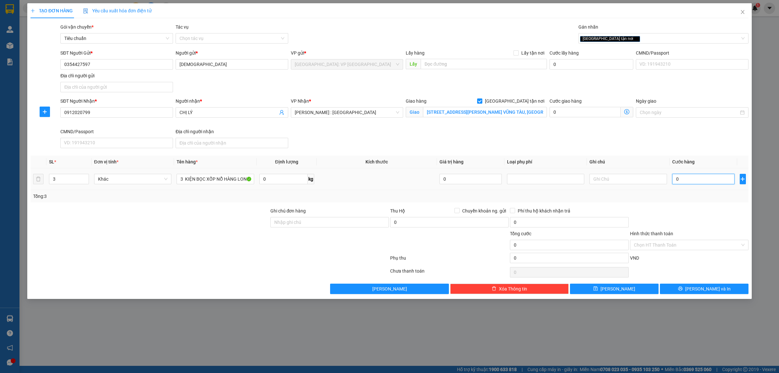
type input "3"
type input "34"
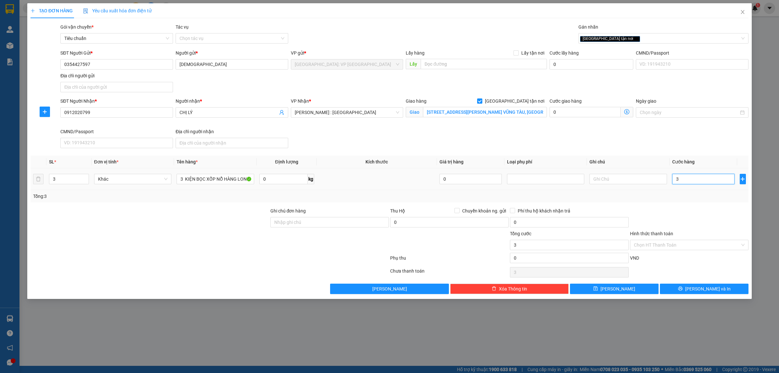
type input "34"
type input "340"
type input "3.400"
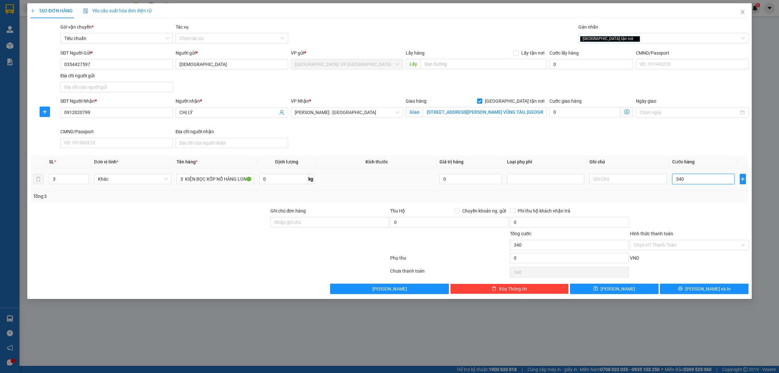
type input "3.400"
type input "34.000"
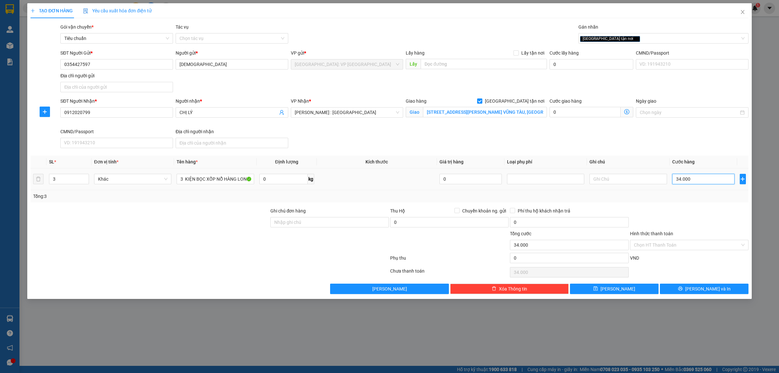
type input "340.000"
click at [318, 227] on input "Ghi chú đơn hàng" at bounding box center [329, 222] width 119 height 10
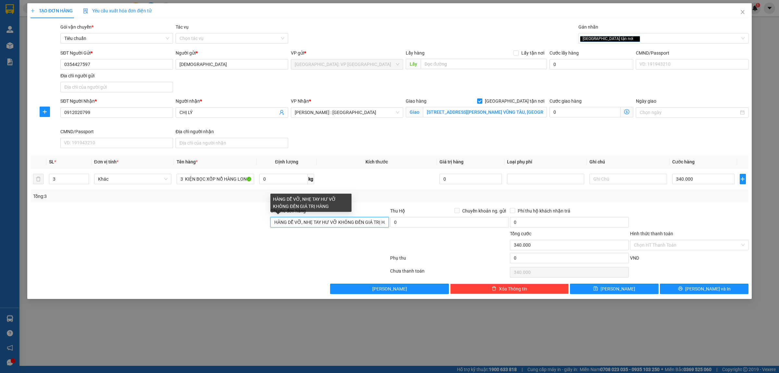
click at [274, 222] on input "HÀNG DỄ VỠ, NHẸ TAY HƯ VỠ KHÔNG ĐỀN GIÁ TRỊ HÀNG" at bounding box center [329, 222] width 119 height 10
type input "D"
type input "ĐỂ ĐÚNG CHIỀU MŨI TÊN HÀNG DỄ VỠ, NHẸ TAY HƯ VỠ KHÔNG ĐỀN GIÁ TRỊ HÀNG"
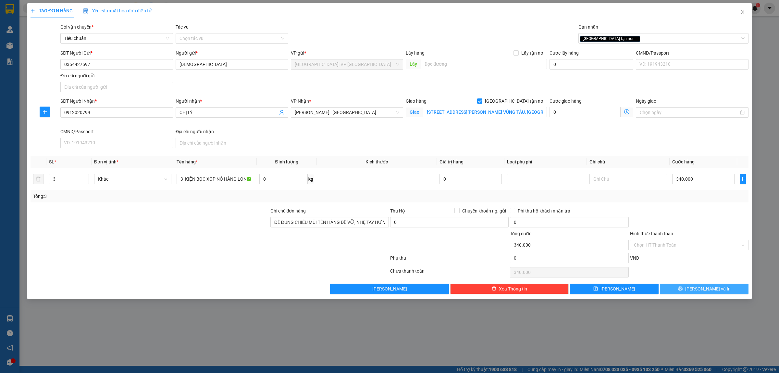
click at [715, 289] on span "[PERSON_NAME] và In" at bounding box center [707, 288] width 45 height 7
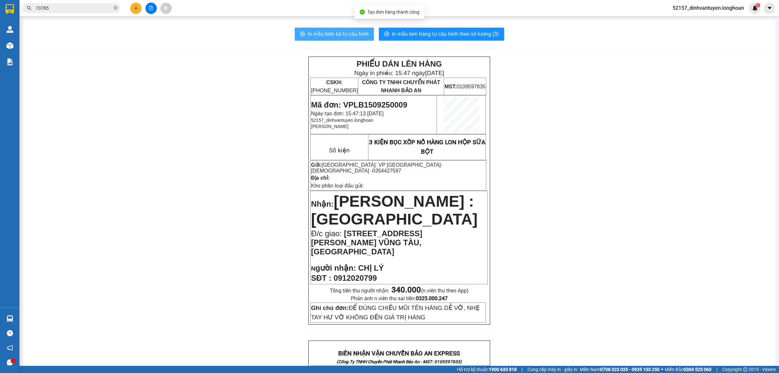
click at [333, 31] on span "In mẫu biên lai tự cấu hình" at bounding box center [338, 34] width 61 height 8
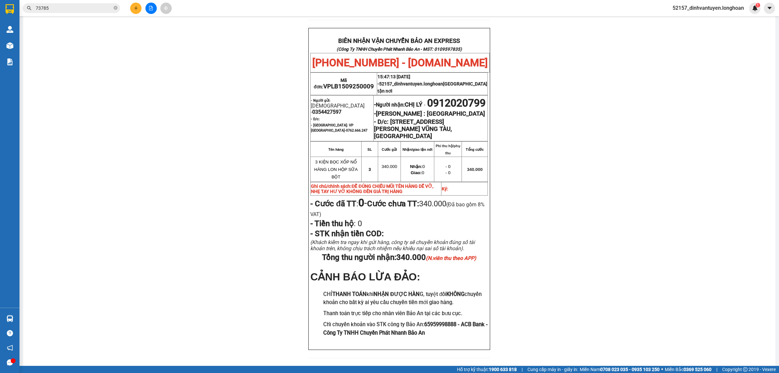
scroll to position [325, 0]
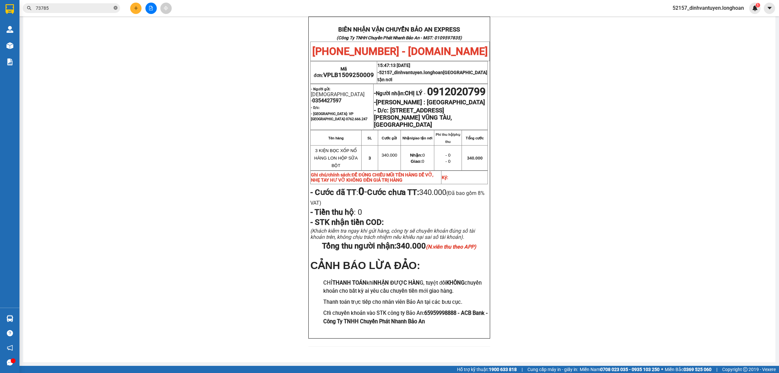
click at [116, 8] on icon "close-circle" at bounding box center [116, 8] width 4 height 4
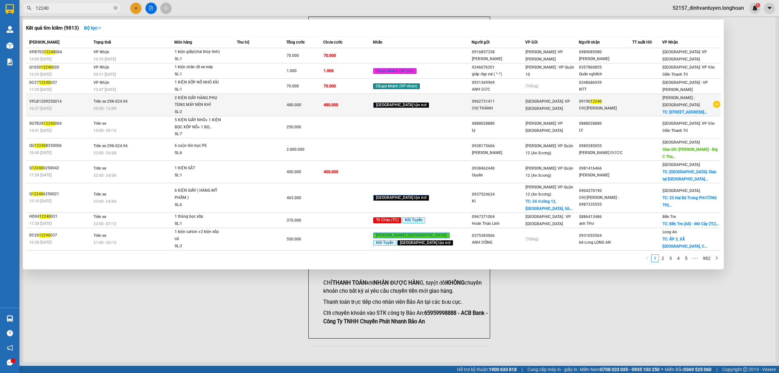
type input "12240"
click at [220, 107] on div "2 KIỆN GIẤY HÀNG PHỤ TÙNG MÁY NÉN KHÍ" at bounding box center [199, 101] width 49 height 14
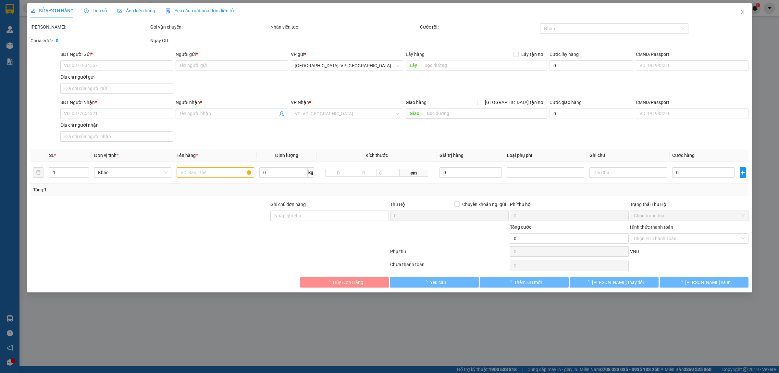
type input "0962731411"
type input "CHỊ THÀNH"
type input "0919012240"
type input "CHỊ THANH"
checkbox input "true"
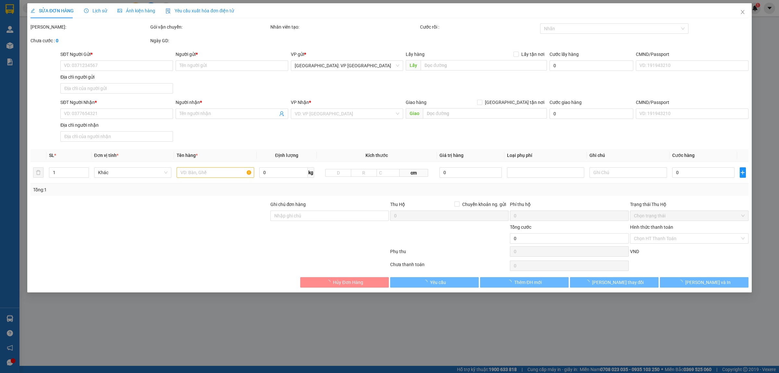
type input "Số 86, Đường 65, Phường Tân Phong, Quận 7, HCM"
type input "480.000"
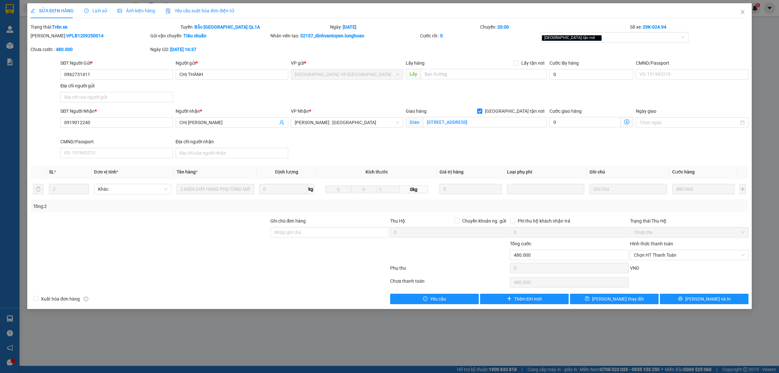
click at [93, 10] on span "Lịch sử" at bounding box center [95, 10] width 23 height 5
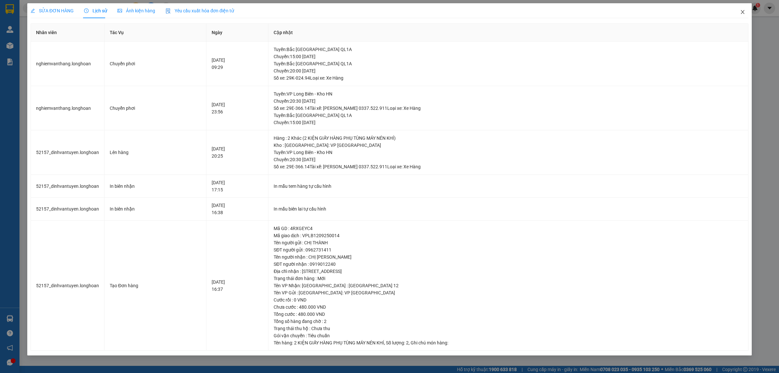
click at [743, 12] on icon "close" at bounding box center [743, 12] width 4 height 4
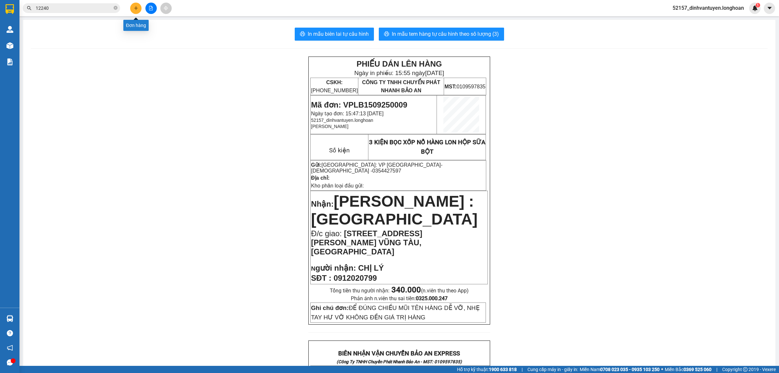
click at [137, 8] on icon "plus" at bounding box center [136, 8] width 4 height 0
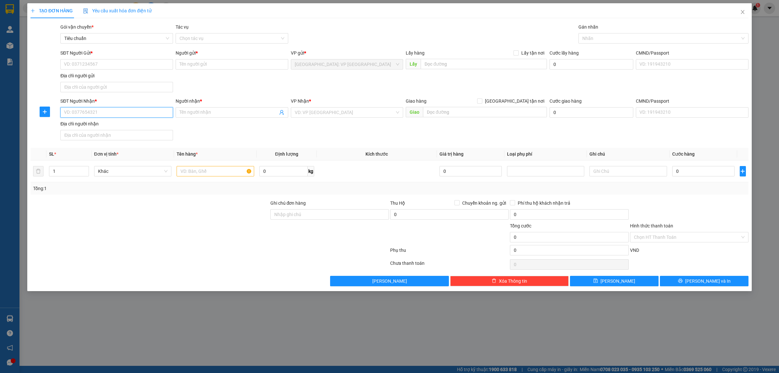
click at [125, 113] on input "SĐT Người Nhận *" at bounding box center [116, 112] width 113 height 10
click at [117, 136] on div "0901233623 - C TRANG" at bounding box center [116, 136] width 105 height 7
type input "0901233623"
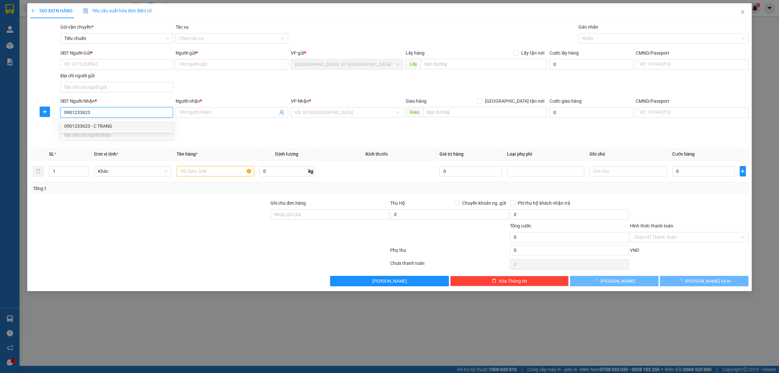
type input "C TRANG"
checkbox input "true"
type input "216/6 ĐIỆN BIÊN PHỦ, PHƯỜNG VÕ THỊ SÁU, QUẬN 3,HCM"
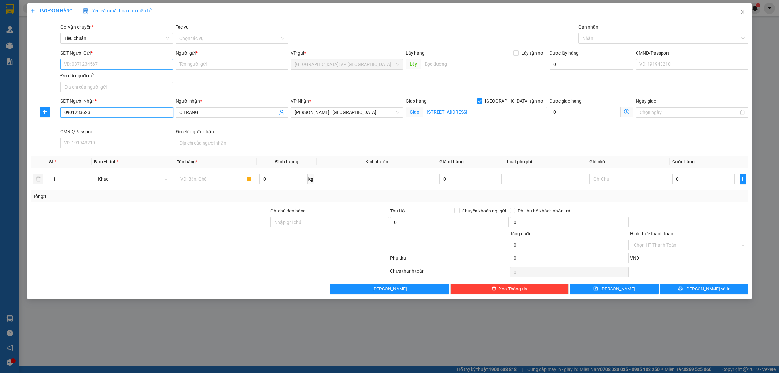
type input "0901233623"
click at [135, 65] on input "SĐT Người Gửi *" at bounding box center [116, 64] width 113 height 10
click at [144, 87] on div "0986457890 - CÔNG TY TNHH CÀ PHÊ REDLANDS" at bounding box center [116, 87] width 105 height 7
type input "0986457890"
type input "CÔNG TY TNHH CÀ PHÊ REDLANDS"
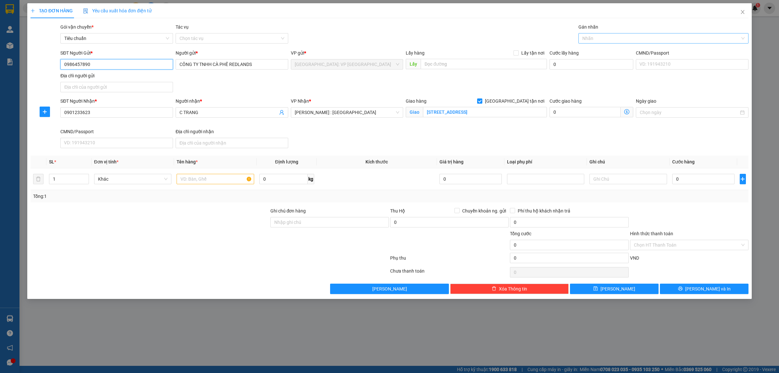
click at [628, 38] on div at bounding box center [660, 38] width 160 height 8
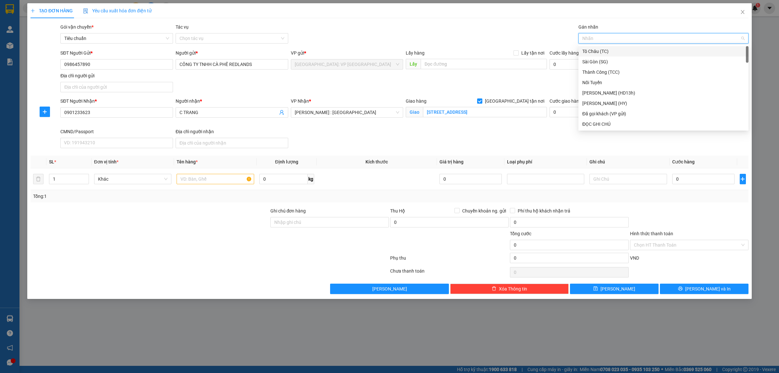
type input "G"
click at [608, 122] on div "[GEOGRAPHIC_DATA] tận nơi" at bounding box center [664, 123] width 162 height 7
click at [205, 181] on input "text" at bounding box center [215, 179] width 77 height 10
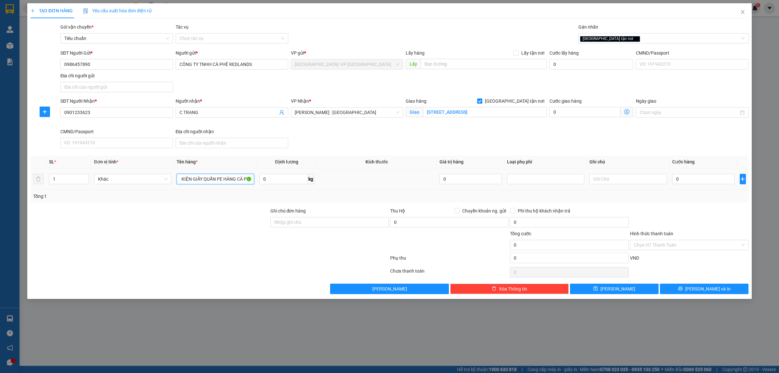
scroll to position [0, 5]
type input "1 KIỆN GIẤY QUẤN PE HÀNG CÀ PHÊ"
click at [121, 116] on input "0901233623" at bounding box center [116, 112] width 113 height 10
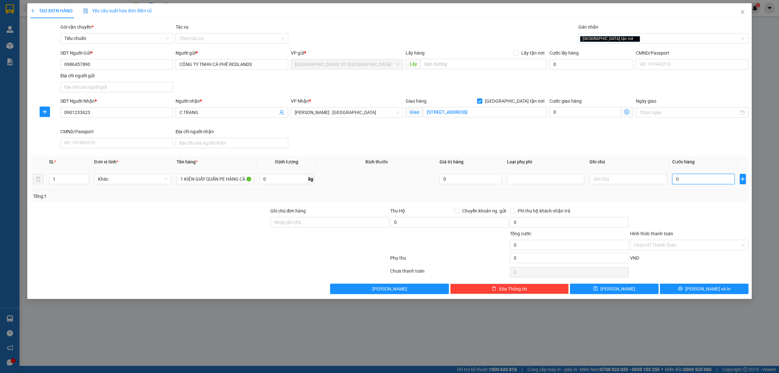
click at [694, 179] on input "0" at bounding box center [703, 179] width 62 height 10
type input "2"
type input "25"
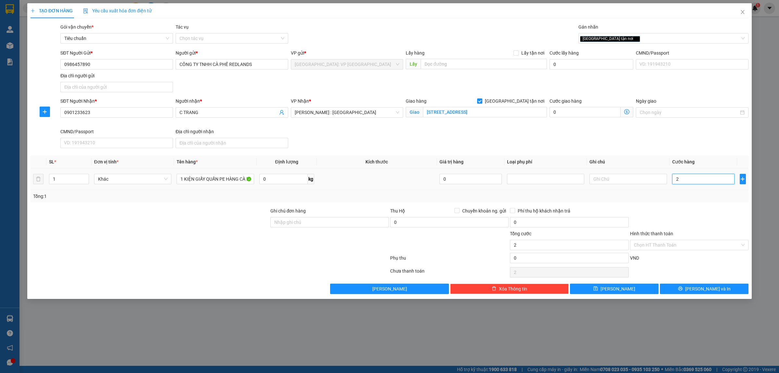
type input "25"
type input "250"
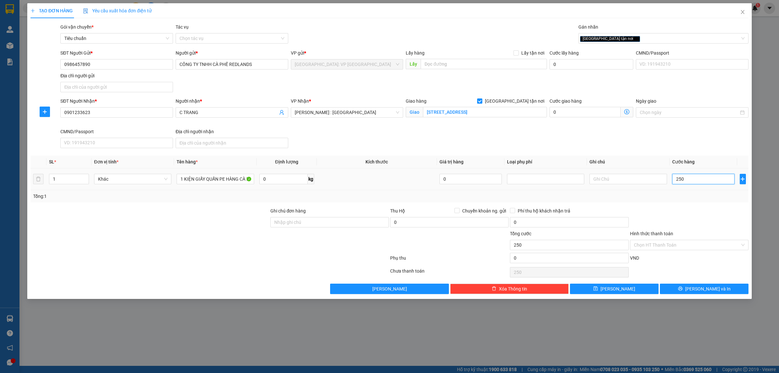
type input "2.500"
type input "25.000"
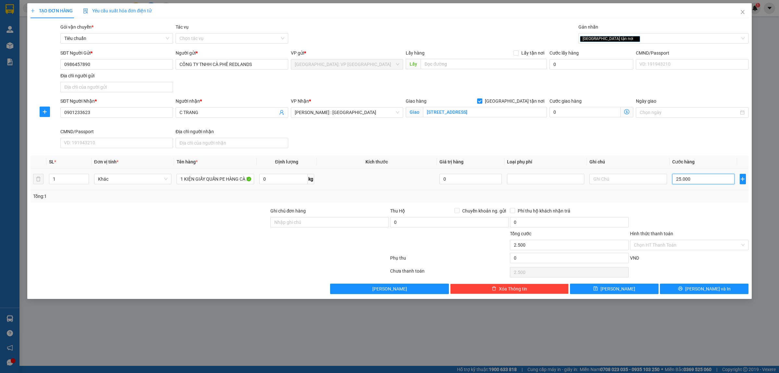
type input "25.000"
type input "250.000"
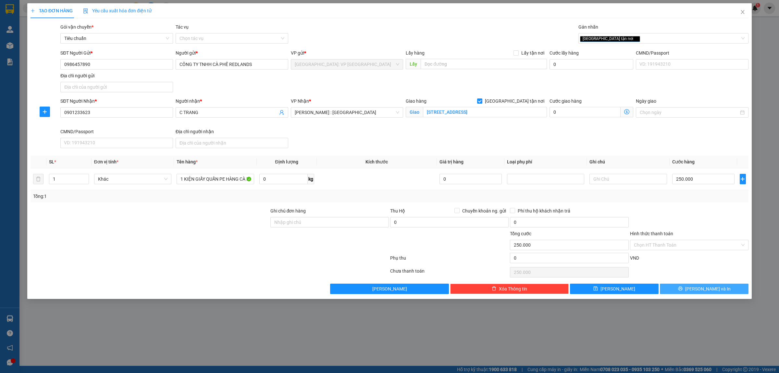
click at [707, 288] on span "[PERSON_NAME] và In" at bounding box center [707, 288] width 45 height 7
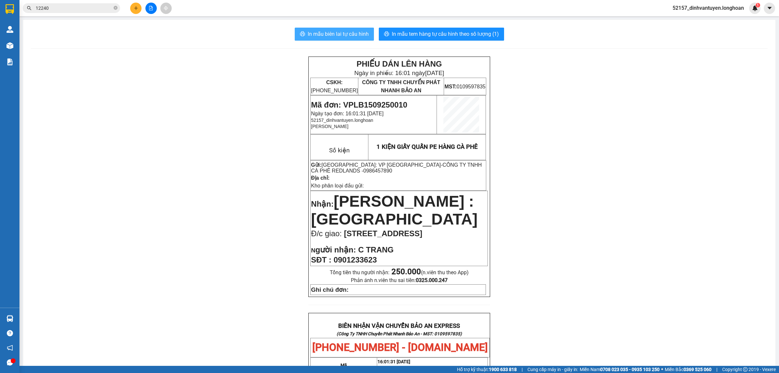
click at [334, 35] on span "In mẫu biên lai tự cấu hình" at bounding box center [338, 34] width 61 height 8
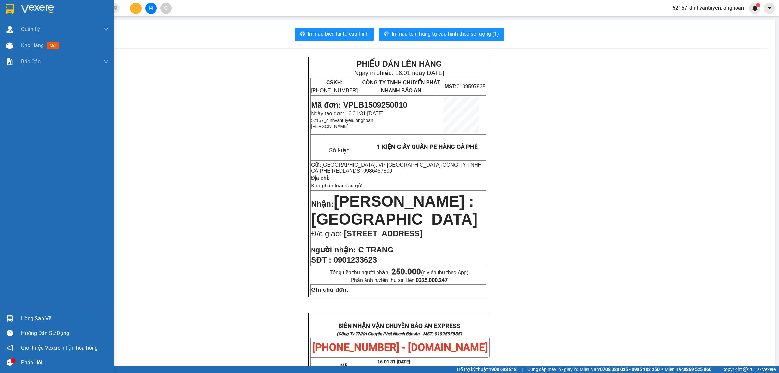
click at [9, 10] on img at bounding box center [10, 9] width 8 height 10
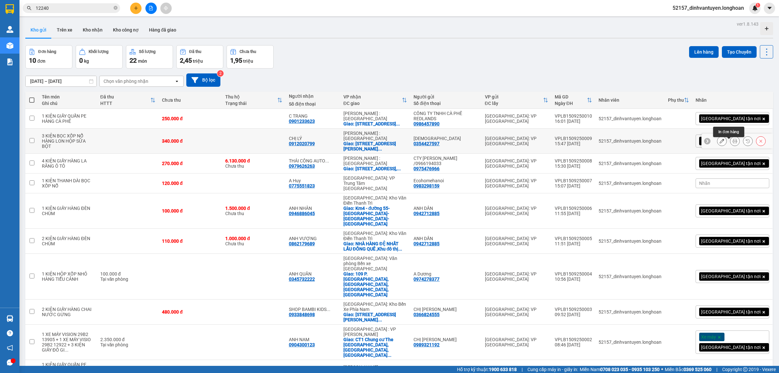
click at [731, 135] on button at bounding box center [735, 140] width 9 height 11
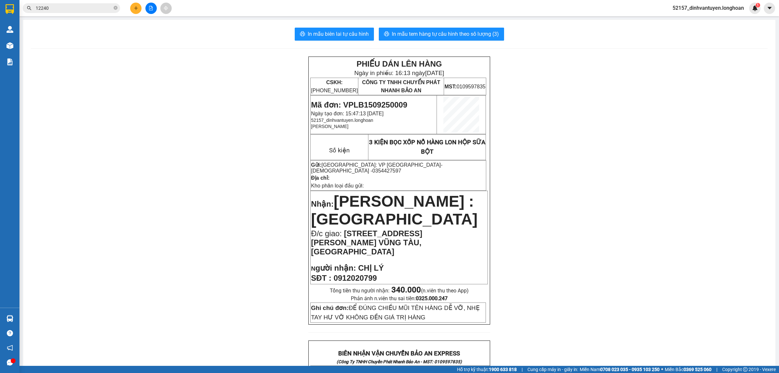
click at [135, 7] on icon "plus" at bounding box center [136, 8] width 5 height 5
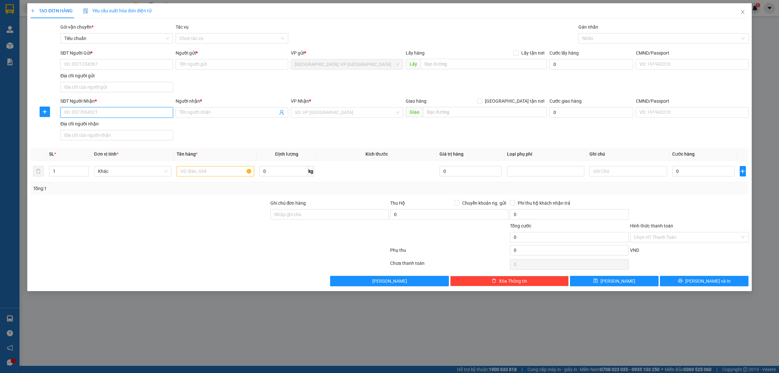
click at [119, 108] on input "SĐT Người Nhận *" at bounding box center [116, 112] width 113 height 10
type input "0905310579"
click at [134, 126] on div "0905310579 - hồng trang" at bounding box center [116, 125] width 105 height 7
type input "hồng trang"
checkbox input "true"
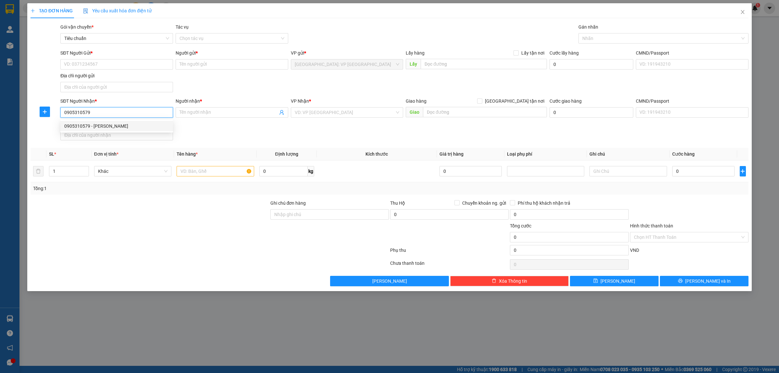
type input "147 nguyễn thái học an mỹ tam kỳ"
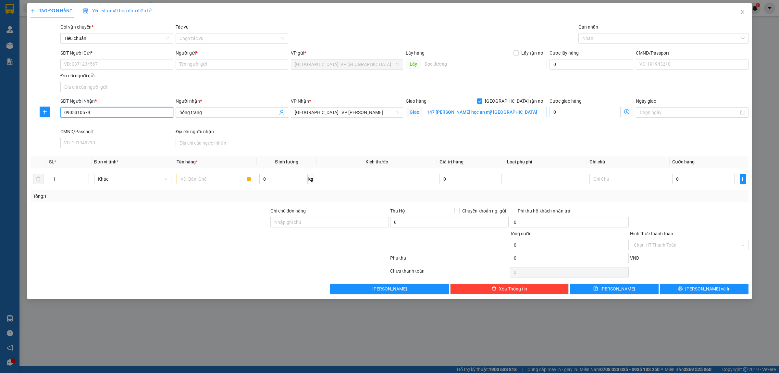
type input "0905310579"
click at [507, 114] on input "147 nguyễn thái học an mỹ tam kỳ" at bounding box center [485, 112] width 124 height 10
click at [502, 109] on input "147 nguyễn thái học an mỹ tam kỳ" at bounding box center [485, 112] width 124 height 10
click at [137, 64] on input "SĐT Người Gửi *" at bounding box center [116, 64] width 113 height 10
click at [439, 111] on input "147 nguyễn thái học an mỹ tam kỳ" at bounding box center [485, 112] width 124 height 10
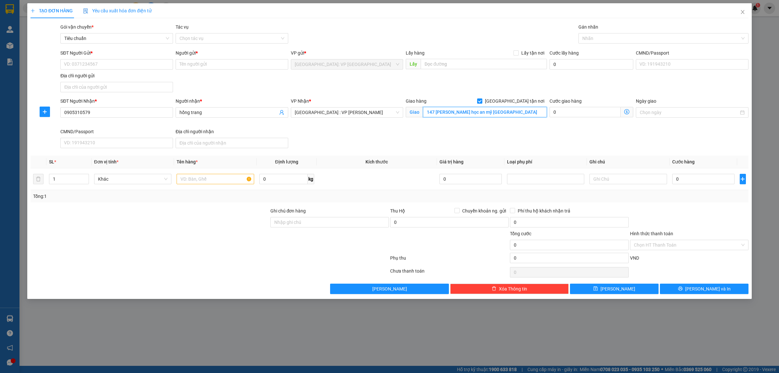
click at [436, 111] on input "147 nguyễn thái học an mỹ tam kỳ" at bounding box center [485, 112] width 124 height 10
click at [438, 111] on input "147 nguyễn thái học an mỹ tam kỳ" at bounding box center [485, 112] width 124 height 10
click at [122, 68] on input "SĐT Người Gửi *" at bounding box center [116, 64] width 113 height 10
click at [70, 65] on input "0859588900" at bounding box center [116, 64] width 113 height 10
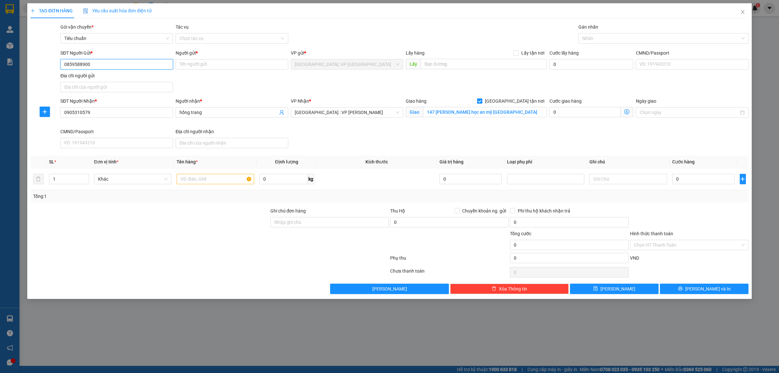
type input "0859588900"
click at [188, 64] on input "Người gửi *" at bounding box center [232, 64] width 113 height 10
type input "h"
type input "HANA SHOP"
click at [387, 141] on div "SĐT Người Nhận * 0905310579 Người nhận * hồng trang VP Nhận * Đà Nẵng : VP Than…" at bounding box center [404, 123] width 691 height 53
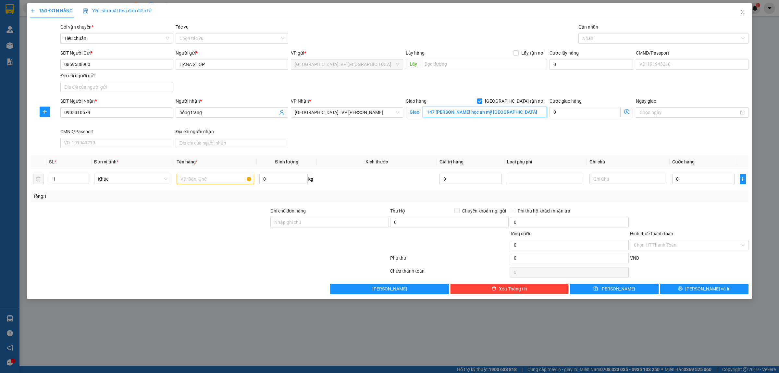
click at [447, 112] on input "147 nguyễn thái học an mỹ tam kỳ" at bounding box center [485, 112] width 124 height 10
click at [470, 115] on input "147 nguyễn thái học an mỹ tam kỳ" at bounding box center [485, 112] width 124 height 10
type input "147 Nguyễn Thái Học, An Mỹ, Tam Kỳ, QUẢNG NAM"
click at [615, 30] on div "Gán nhãn" at bounding box center [664, 28] width 170 height 10
click at [606, 41] on div at bounding box center [660, 38] width 160 height 8
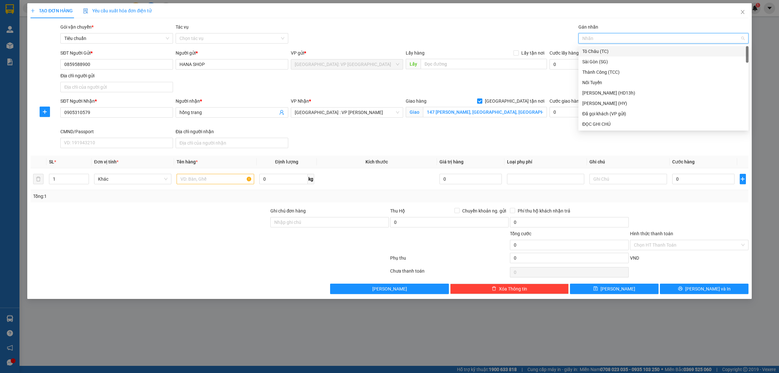
type input "G"
click at [595, 123] on div "[GEOGRAPHIC_DATA] tận nơi" at bounding box center [664, 123] width 162 height 7
click at [223, 183] on input "text" at bounding box center [215, 179] width 77 height 10
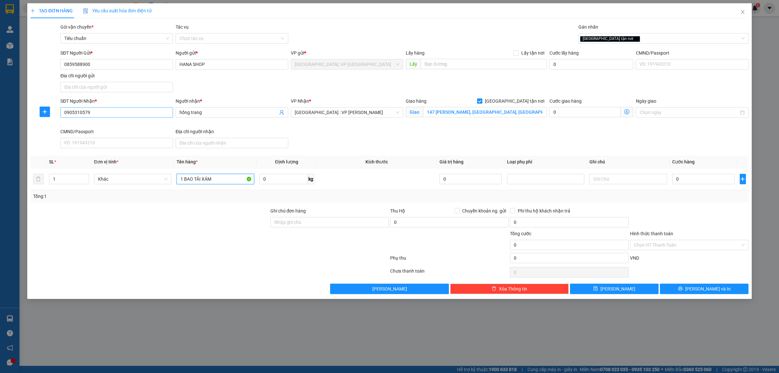
type input "1 BAO TẢI XÁM"
click at [107, 109] on input "0905310579" at bounding box center [116, 112] width 113 height 10
click at [442, 112] on input "147 Nguyễn Thái Học, An Mỹ, Tam Kỳ, QUẢNG NAM" at bounding box center [485, 112] width 124 height 10
paste input "GUYỄN THÁI HỌC, TRẦN DƯ, AN XUÂN , TAM KỲ , QUẢNG NAM"
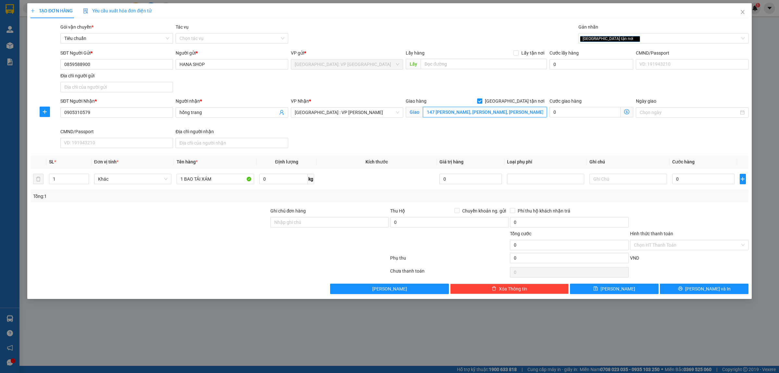
type input "147 NGUYỄN THÁI HỌC, TRẦN DƯ, AN XUÂN , TAM KỲ , QUẢNG NAM"
click at [360, 140] on div "SĐT Người Nhận * 0905310579 Người nhận * hồng trang VP Nhận * Đà Nẵng : VP Than…" at bounding box center [404, 123] width 691 height 53
click at [227, 180] on input "1 BAO TẢI XÁM" at bounding box center [215, 179] width 77 height 10
click at [184, 176] on input "1 BAO TẢI XÁM" at bounding box center [215, 179] width 77 height 10
type input "1 KIỆN BAO TẢI XÁM"
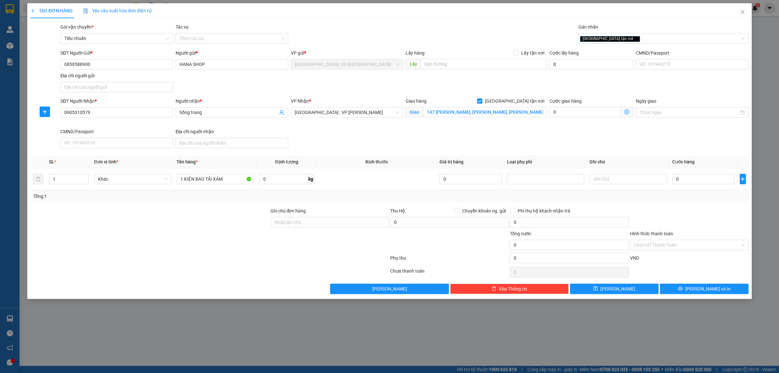
click at [219, 216] on div at bounding box center [150, 218] width 240 height 23
click at [678, 181] on input "0" at bounding box center [703, 179] width 62 height 10
type input "2"
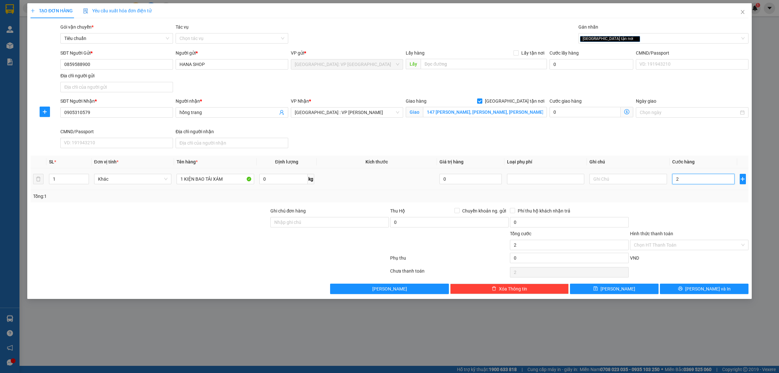
type input "22"
type input "220"
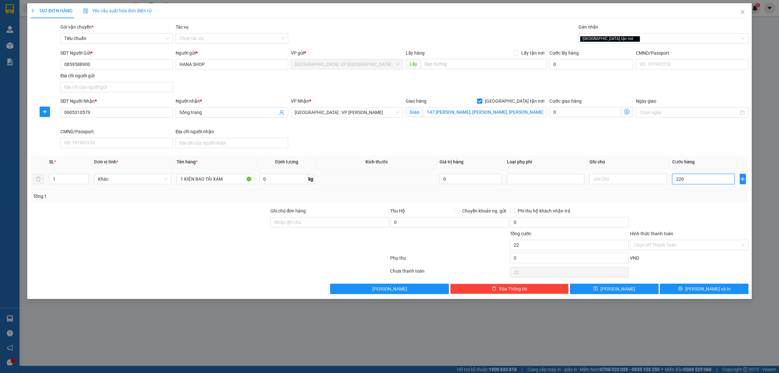
type input "220"
type input "2.200"
type input "22.000"
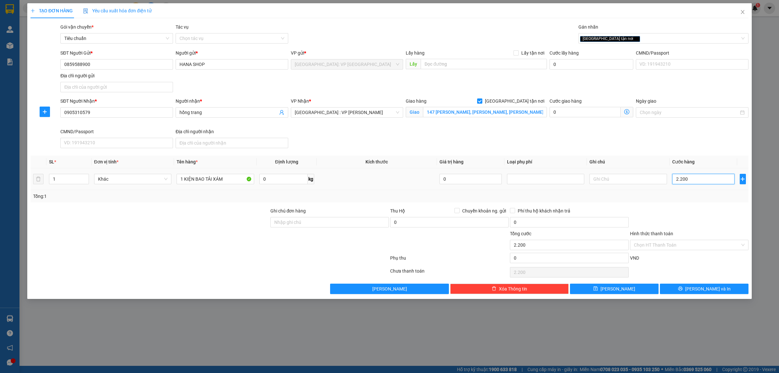
type input "22.000"
type input "220.000"
click at [704, 288] on span "[PERSON_NAME] và In" at bounding box center [707, 288] width 45 height 7
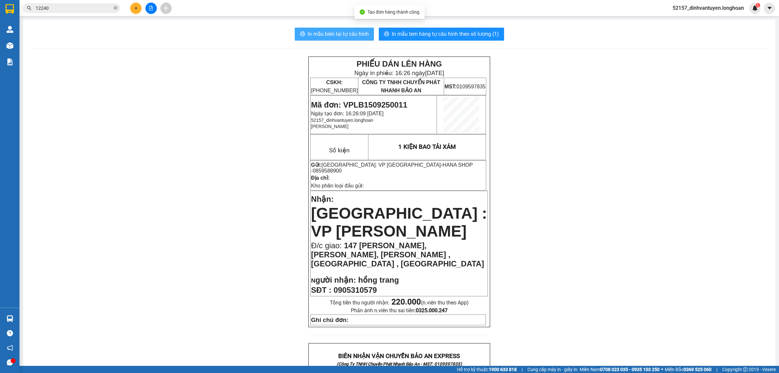
click at [351, 32] on span "In mẫu biên lai tự cấu hình" at bounding box center [338, 34] width 61 height 8
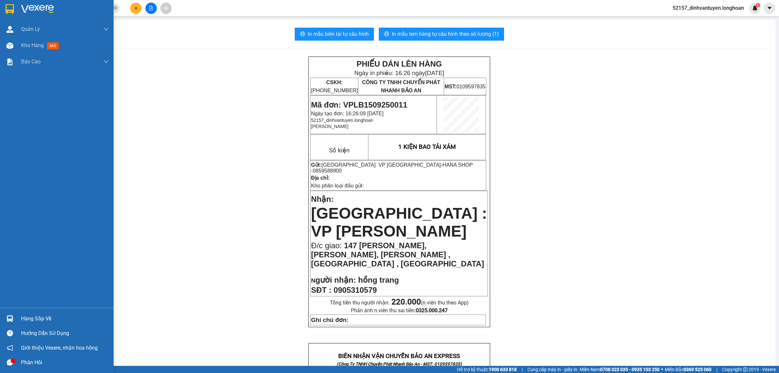
click at [7, 4] on img at bounding box center [10, 9] width 8 height 10
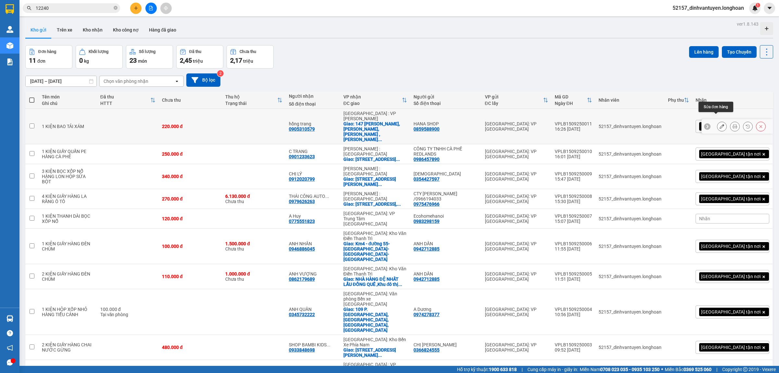
click at [720, 124] on icon at bounding box center [722, 126] width 5 height 5
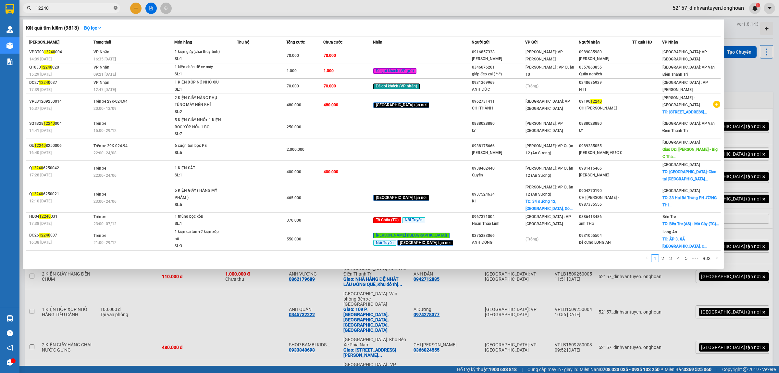
click at [114, 6] on icon "close-circle" at bounding box center [116, 8] width 4 height 4
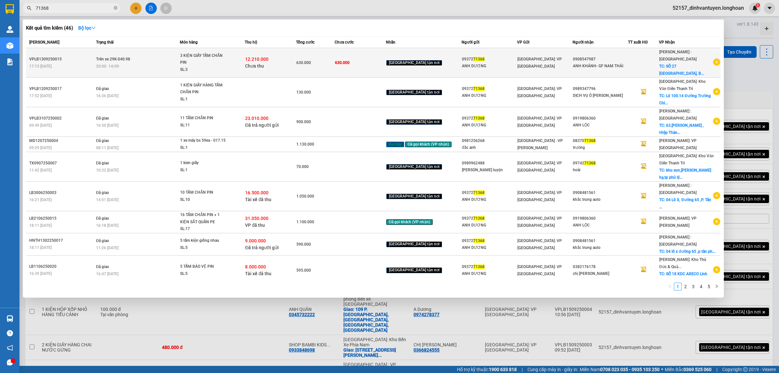
click at [296, 62] on div "12.210.000 Chưa thu" at bounding box center [270, 63] width 51 height 14
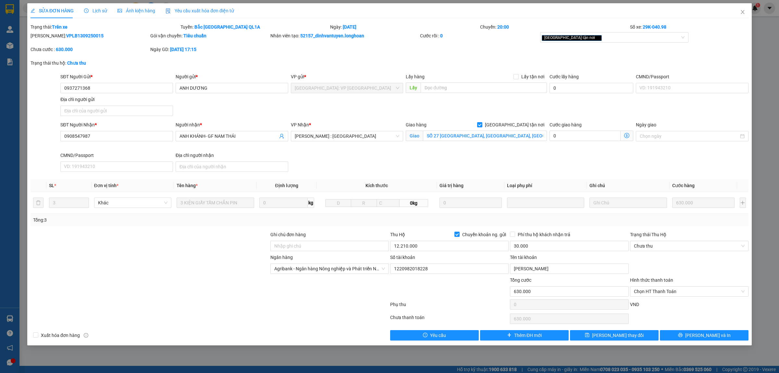
click at [80, 37] on b "VPLB1309250015" at bounding box center [84, 35] width 37 height 5
click at [97, 9] on span "Lịch sử" at bounding box center [95, 10] width 23 height 5
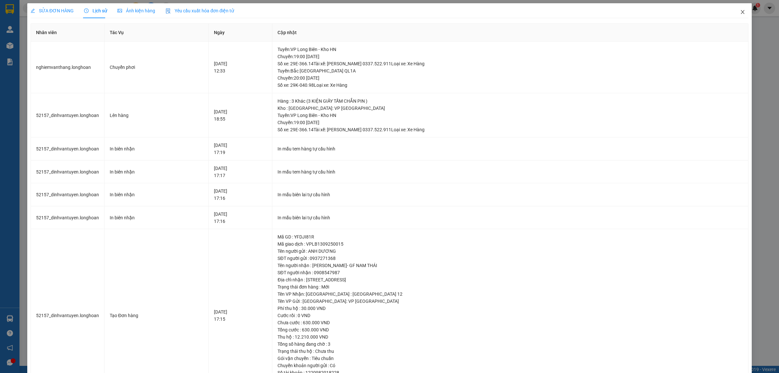
click at [740, 10] on icon "close" at bounding box center [742, 11] width 5 height 5
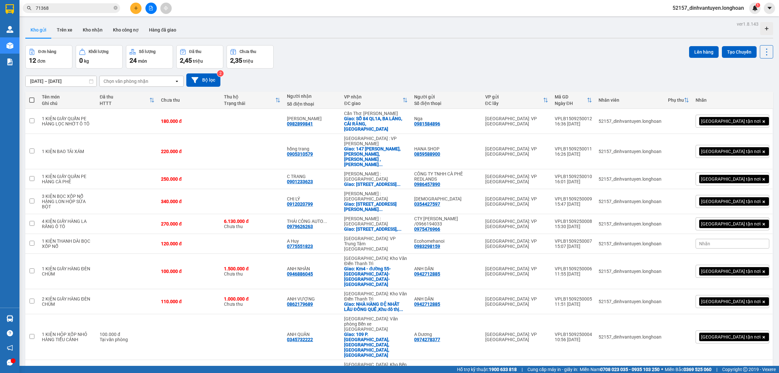
click at [82, 5] on input "71368" at bounding box center [74, 8] width 77 height 7
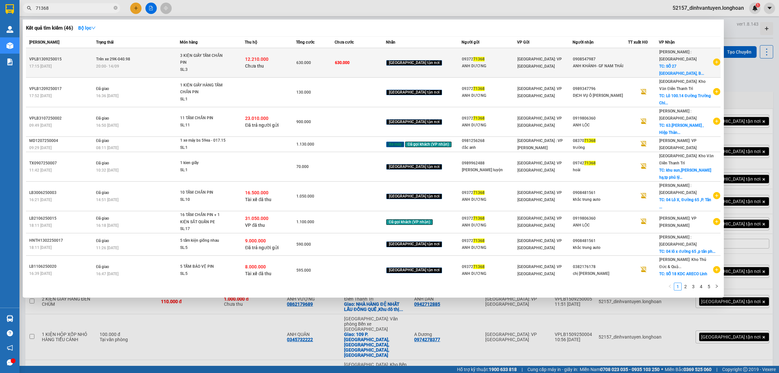
click at [305, 62] on td "630.000" at bounding box center [315, 63] width 39 height 30
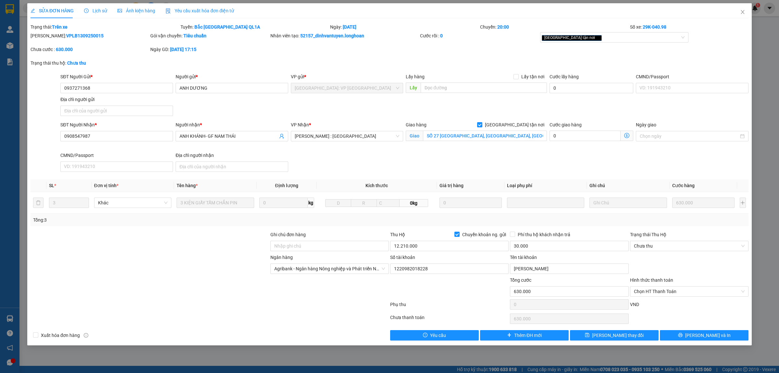
click at [97, 9] on span "Lịch sử" at bounding box center [95, 10] width 23 height 5
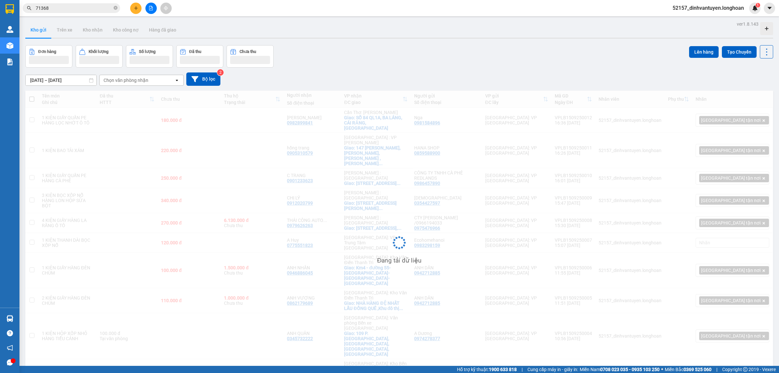
click at [85, 15] on div "Kết quả tìm kiếm ( 46 ) Bộ lọc Mã ĐH Trạng thái Món hàng Thu hộ Tổng cước Chưa …" at bounding box center [389, 8] width 779 height 16
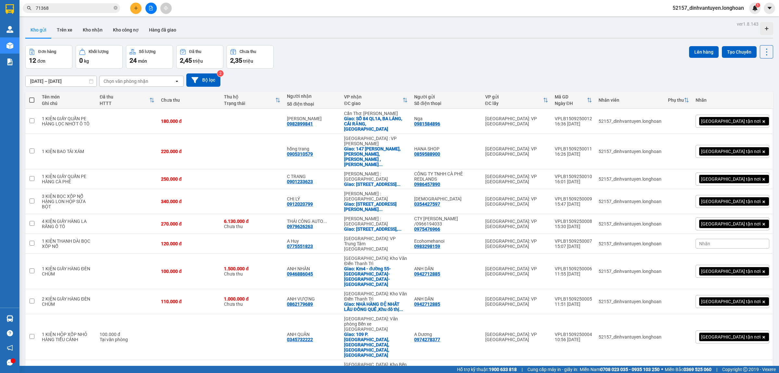
click at [88, 11] on input "71368" at bounding box center [74, 8] width 77 height 7
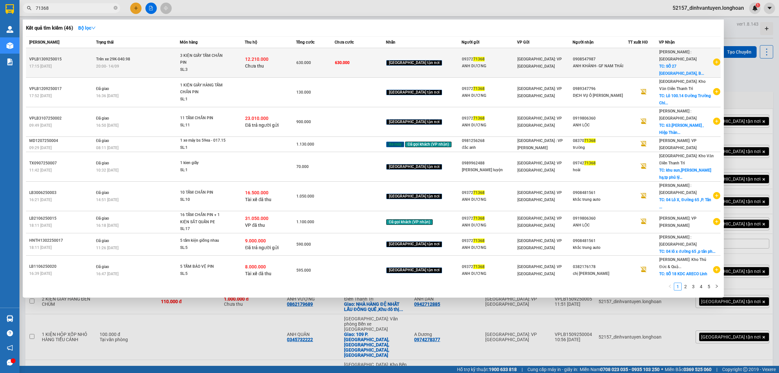
click at [557, 59] on div "[GEOGRAPHIC_DATA]: VP [GEOGRAPHIC_DATA]" at bounding box center [545, 63] width 55 height 14
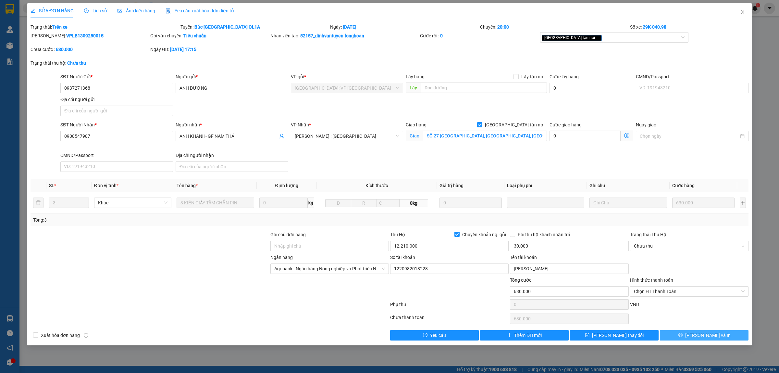
click at [705, 337] on span "[PERSON_NAME] và In" at bounding box center [707, 335] width 45 height 7
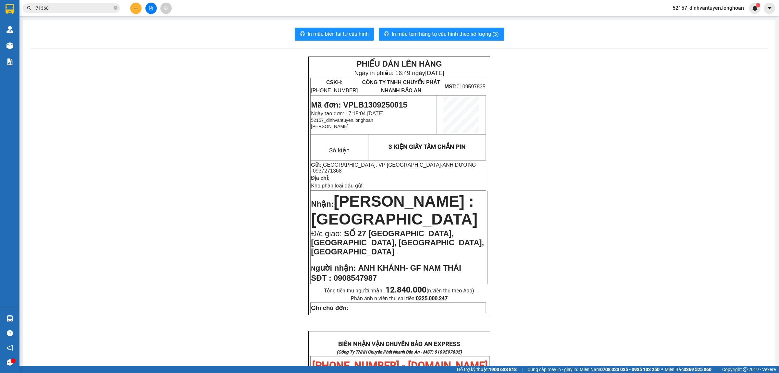
click at [87, 8] on input "71368" at bounding box center [74, 8] width 77 height 7
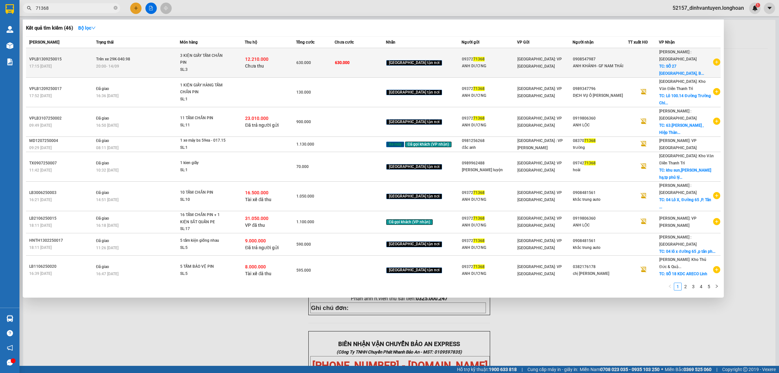
click at [236, 59] on span "3 KIỆN GIẤY TẤM CHẮN PIN SL: 3" at bounding box center [212, 62] width 64 height 21
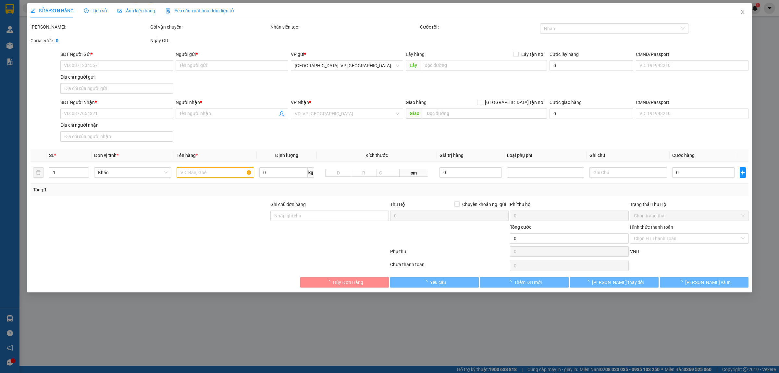
click at [98, 9] on span "Lịch sử" at bounding box center [95, 10] width 23 height 5
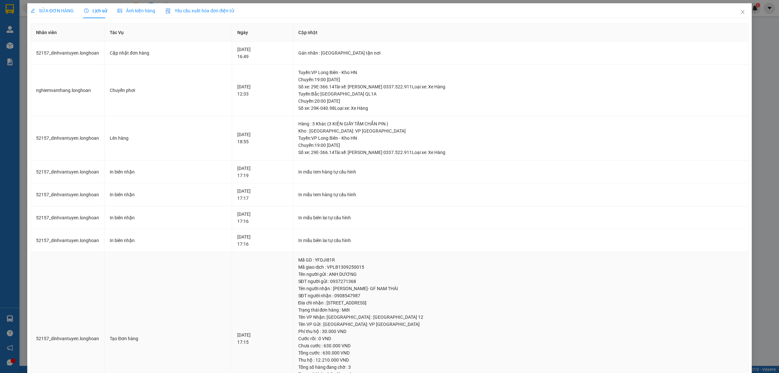
click at [202, 372] on td "Tạo Đơn hàng" at bounding box center [169, 338] width 128 height 173
click at [740, 10] on icon "close" at bounding box center [742, 11] width 5 height 5
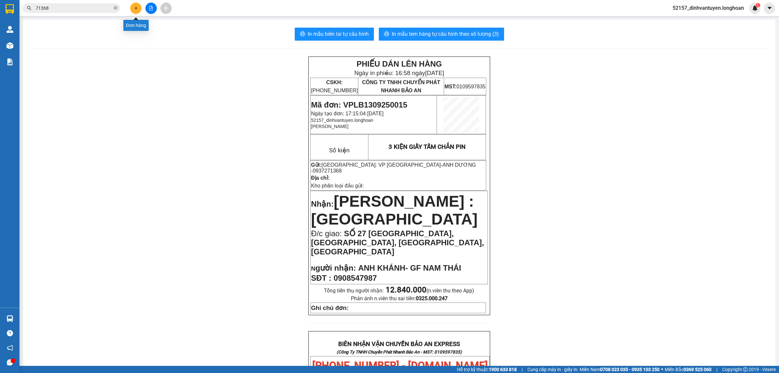
click at [139, 8] on button at bounding box center [135, 8] width 11 height 11
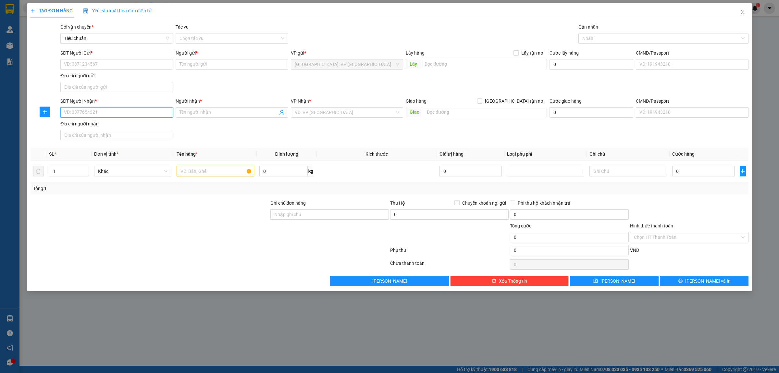
click at [134, 111] on input "SĐT Người Nhận *" at bounding box center [116, 112] width 113 height 10
click at [144, 127] on div "0977373588 - ANH CHÚC" at bounding box center [116, 125] width 105 height 7
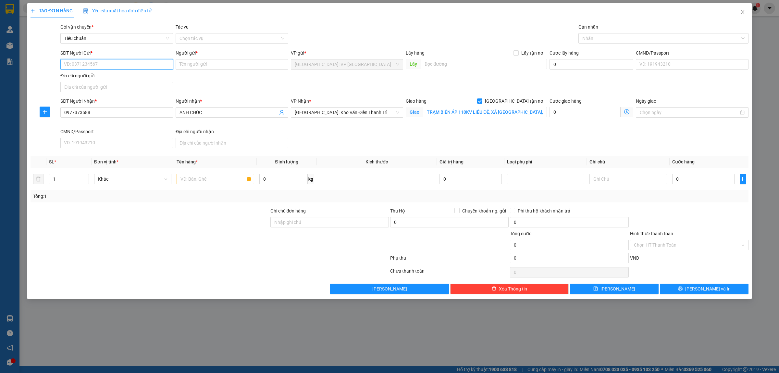
click at [119, 64] on input "SĐT Người Gửi *" at bounding box center [116, 64] width 113 height 10
click at [138, 77] on div "0968864892 - ANH DŨNG" at bounding box center [116, 77] width 105 height 7
click at [609, 34] on div at bounding box center [660, 38] width 160 height 8
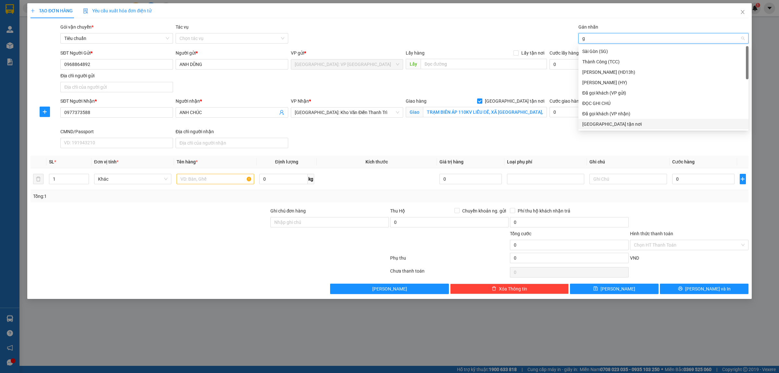
click at [602, 123] on div "[GEOGRAPHIC_DATA] tận nơi" at bounding box center [664, 123] width 162 height 7
drag, startPoint x: 204, startPoint y: 182, endPoint x: 208, endPoint y: 182, distance: 4.2
click at [206, 182] on input "text" at bounding box center [215, 179] width 77 height 10
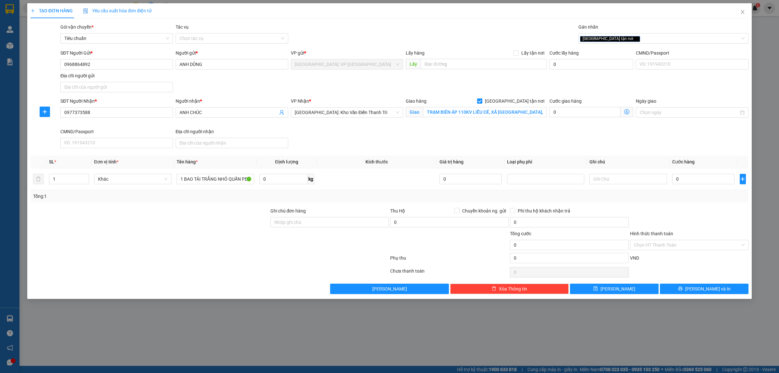
click at [217, 213] on div at bounding box center [150, 218] width 240 height 23
click at [697, 179] on input "0" at bounding box center [703, 179] width 62 height 10
click at [535, 113] on input "TRẠM BIẾN ÁP 110KV LIỄU ĐỀ, XÃ TRỰC THUẬN, TRỰC NINH, NAM ĐỊNH" at bounding box center [485, 112] width 124 height 10
click at [534, 111] on input "TRẠM BIẾN ÁP 110KV LIỄU ĐỀ, XÃ TRỰC THUẬN, TRỰC NINH, NAM ĐỊNH" at bounding box center [485, 112] width 124 height 10
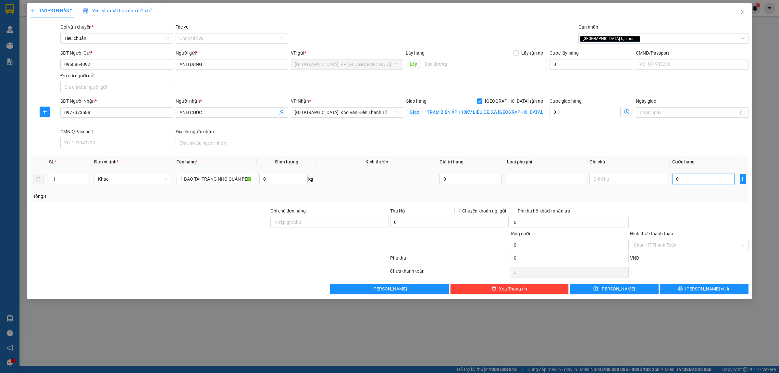
click at [705, 178] on input "0" at bounding box center [703, 179] width 62 height 10
click at [686, 181] on input "0" at bounding box center [703, 179] width 62 height 10
click at [650, 249] on input "Hình thức thanh toán" at bounding box center [687, 245] width 106 height 10
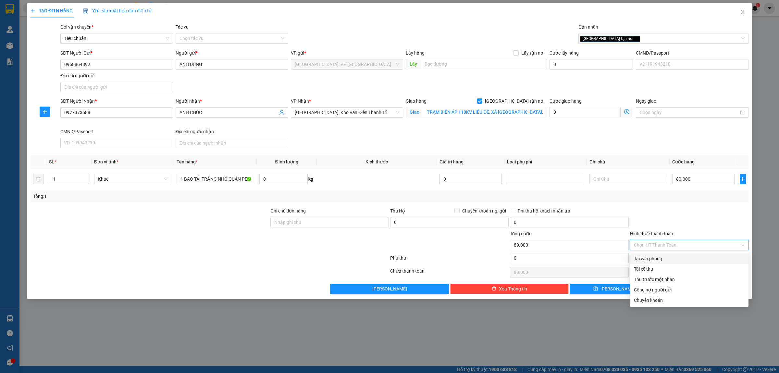
click at [645, 259] on div "Tại văn phòng" at bounding box center [689, 258] width 111 height 7
click at [658, 258] on div "Tại văn phòng" at bounding box center [689, 258] width 111 height 7
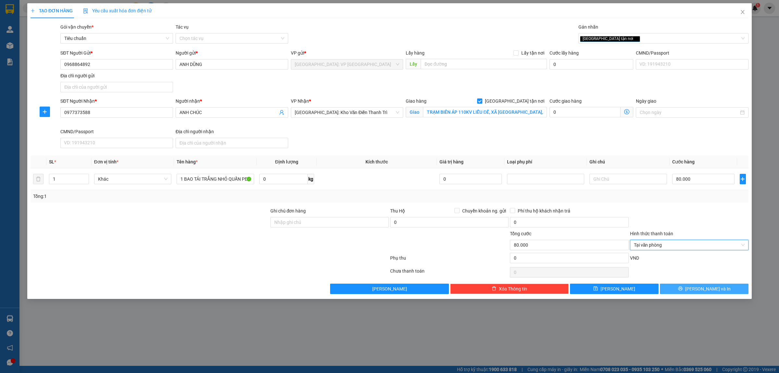
click at [713, 288] on span "[PERSON_NAME] và In" at bounding box center [707, 288] width 45 height 7
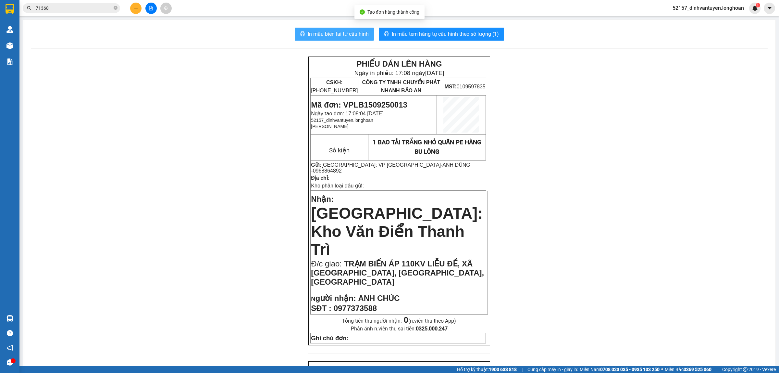
click at [346, 32] on span "In mẫu biên lai tự cấu hình" at bounding box center [338, 34] width 61 height 8
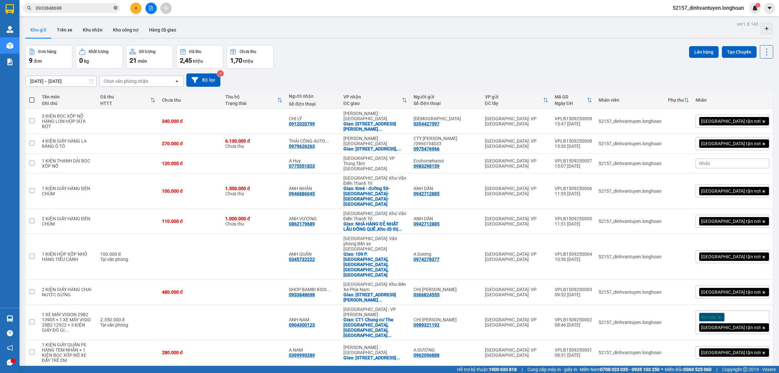
click at [116, 10] on icon "close-circle" at bounding box center [116, 8] width 4 height 4
paste input "0901233623"
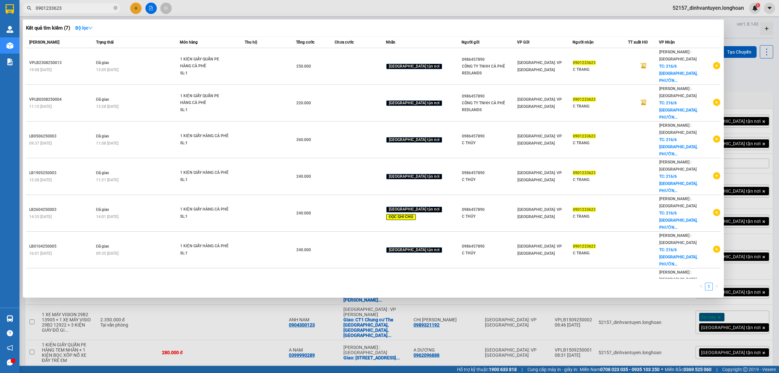
type input "0901233623"
click at [114, 8] on icon "close-circle" at bounding box center [116, 8] width 4 height 4
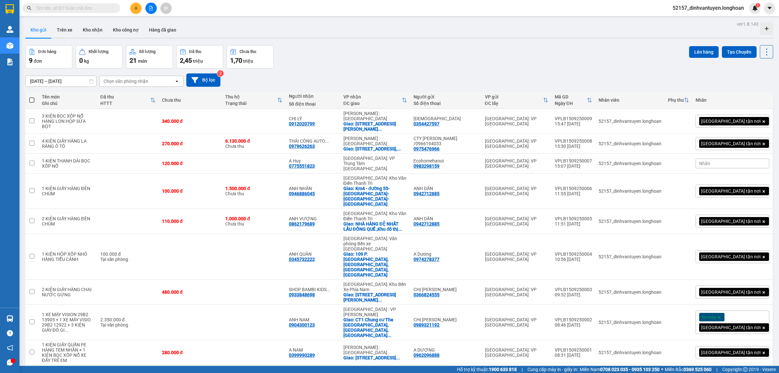
paste input "0905310579"
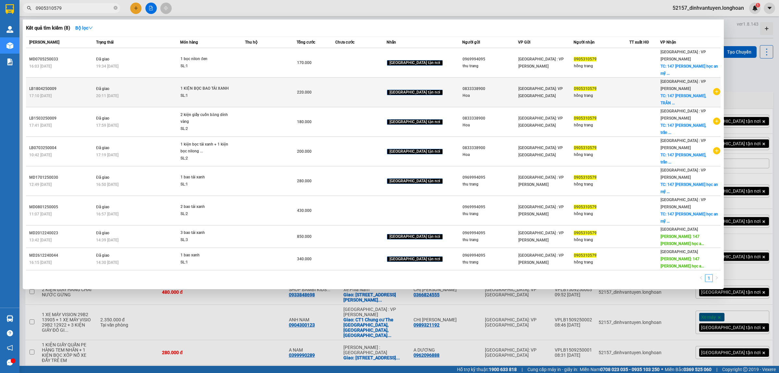
type input "0905310579"
click at [296, 78] on td at bounding box center [270, 93] width 51 height 30
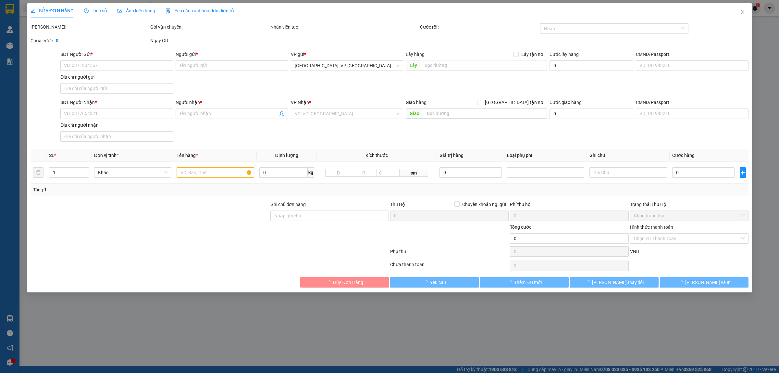
type input "0833338900"
type input "Hoa"
type input "0905310579"
type input "hồng trang"
checkbox input "true"
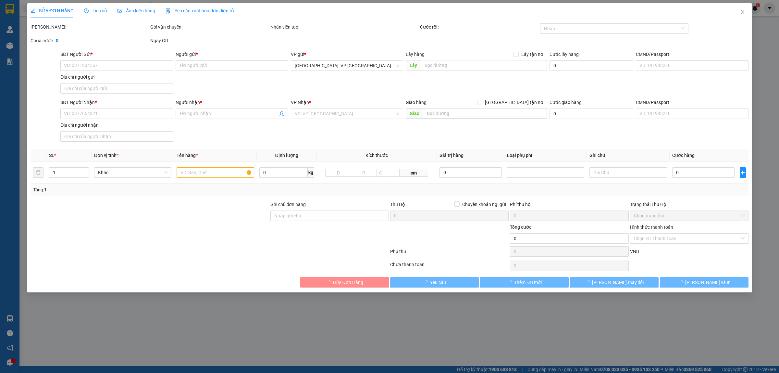
type input "147 [PERSON_NAME], [PERSON_NAME], [PERSON_NAME] , [GEOGRAPHIC_DATA] , [GEOGRAPH…"
type input "220.000"
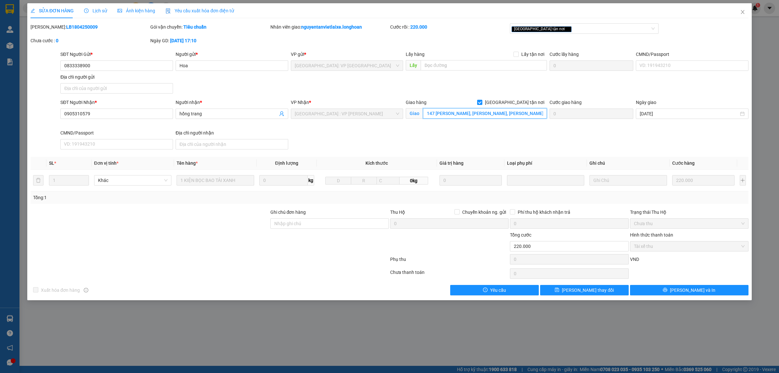
click at [476, 113] on input "147 [PERSON_NAME], [PERSON_NAME], [PERSON_NAME] , [GEOGRAPHIC_DATA] , [GEOGRAPH…" at bounding box center [485, 113] width 124 height 10
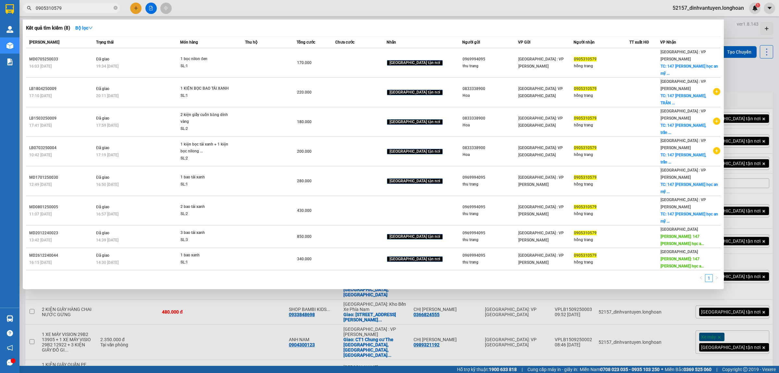
click at [96, 8] on input "0905310579" at bounding box center [74, 8] width 77 height 7
click at [202, 257] on div at bounding box center [389, 186] width 779 height 373
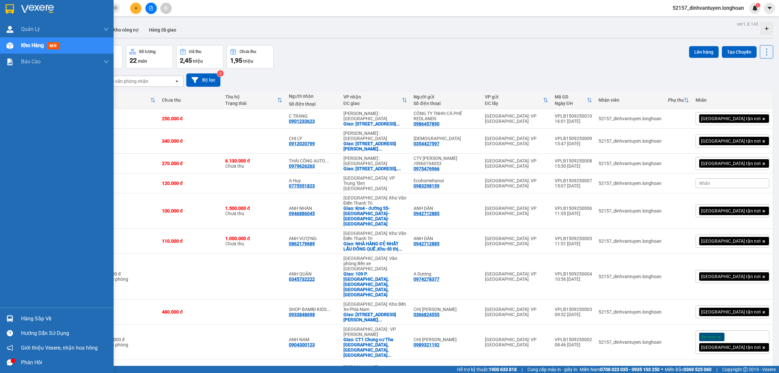
click at [11, 11] on img at bounding box center [10, 9] width 8 height 10
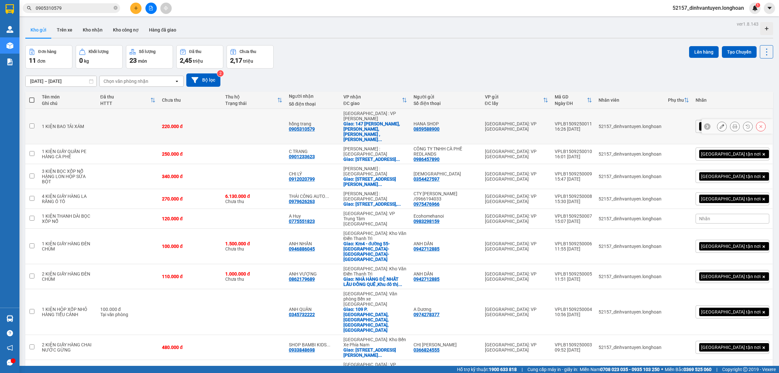
click at [315, 126] on div "0905310579" at bounding box center [302, 128] width 26 height 5
drag, startPoint x: 341, startPoint y: 120, endPoint x: 312, endPoint y: 121, distance: 28.9
click at [312, 121] on td "hồng trang 0905310579" at bounding box center [313, 126] width 55 height 35
checkbox input "true"
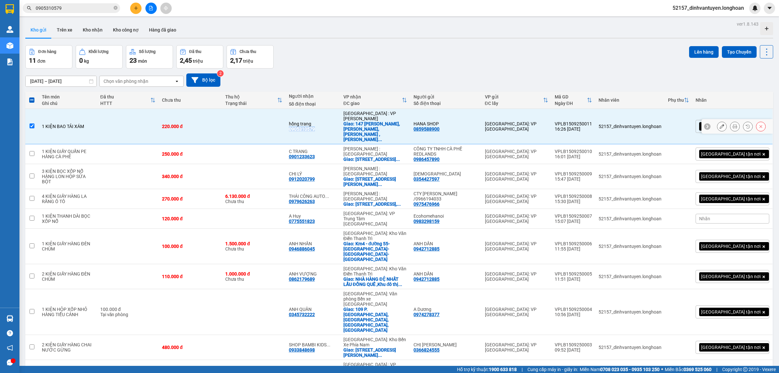
copy div "0905310579"
click at [137, 4] on button at bounding box center [135, 8] width 11 height 11
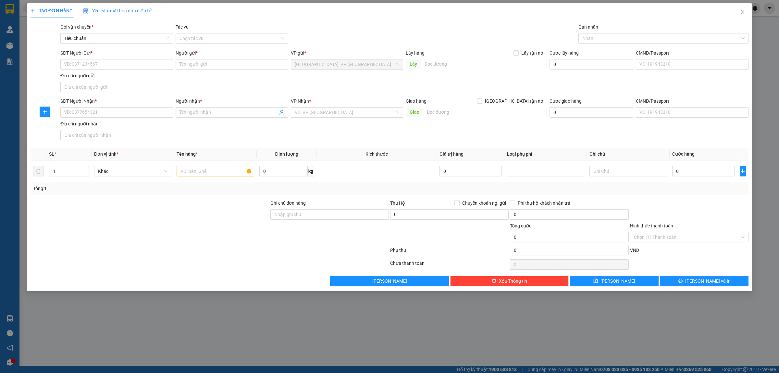
click at [116, 107] on div "SĐT Người Nhận *" at bounding box center [116, 102] width 113 height 10
click at [122, 109] on input "SĐT Người Nhận *" at bounding box center [116, 112] width 113 height 10
click at [125, 110] on input "99841" at bounding box center [116, 112] width 113 height 10
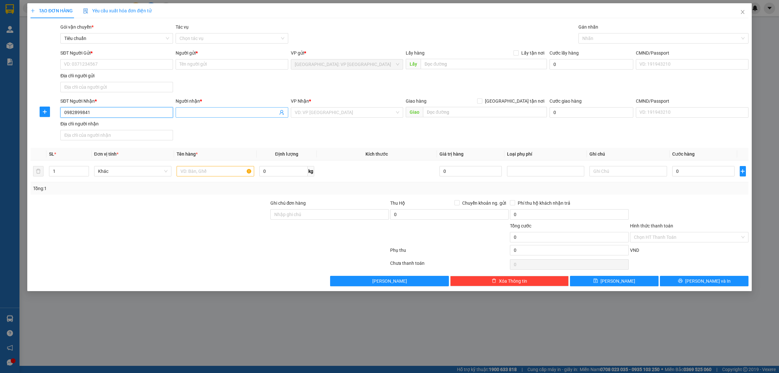
type input "0982899841"
click at [215, 111] on input "Người nhận *" at bounding box center [229, 112] width 98 height 7
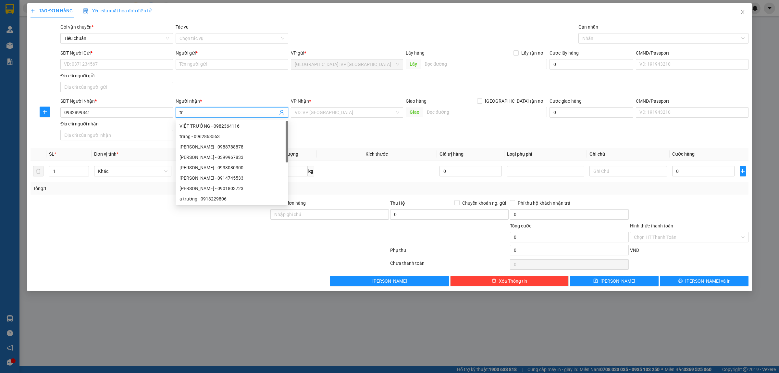
type input "t"
type input "[PERSON_NAME]"
click at [339, 117] on input "search" at bounding box center [345, 112] width 100 height 10
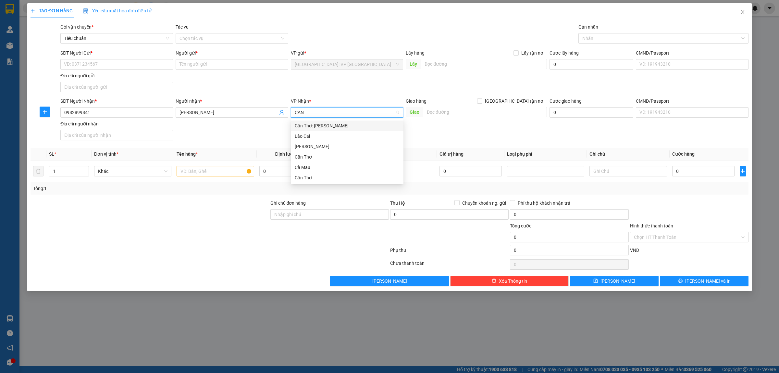
type input "CAN"
click at [346, 128] on div "Cần Thơ: [PERSON_NAME]" at bounding box center [347, 125] width 105 height 7
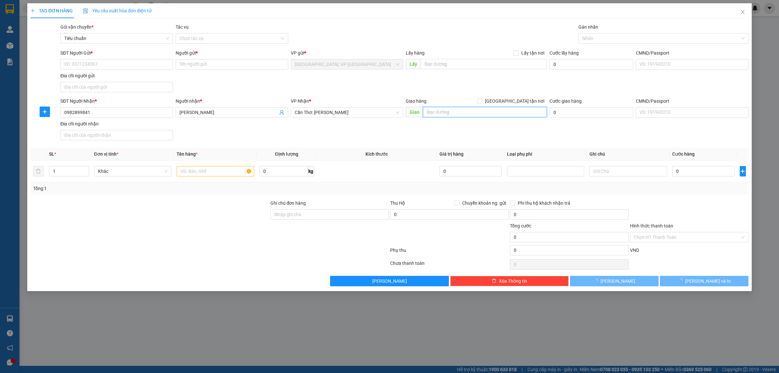
click at [458, 112] on input "text" at bounding box center [485, 112] width 124 height 10
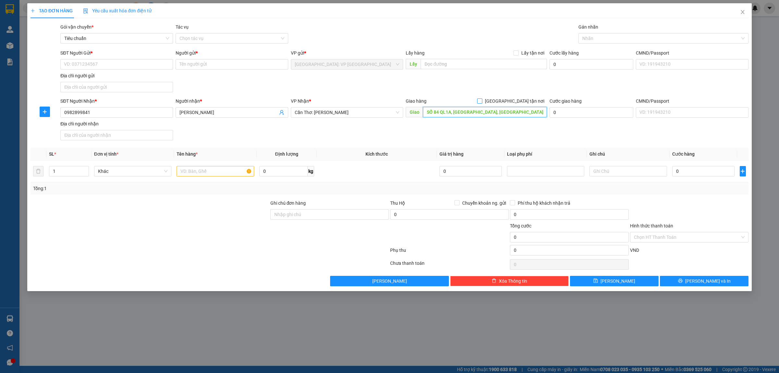
type input "SỐ 84 QL1A, BA LĂNG, CÁI RĂNG, CẦN THƠ"
drag, startPoint x: 515, startPoint y: 101, endPoint x: 590, endPoint y: 61, distance: 85.3
click at [482, 101] on input "[GEOGRAPHIC_DATA] tận nơi" at bounding box center [479, 100] width 5 height 5
checkbox input "true"
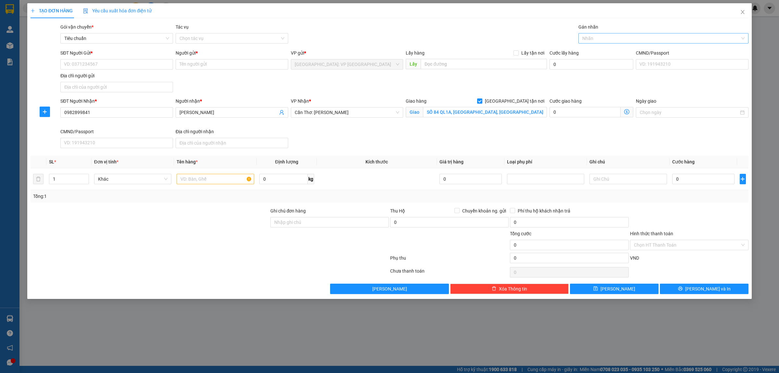
click at [610, 37] on div at bounding box center [660, 38] width 160 height 8
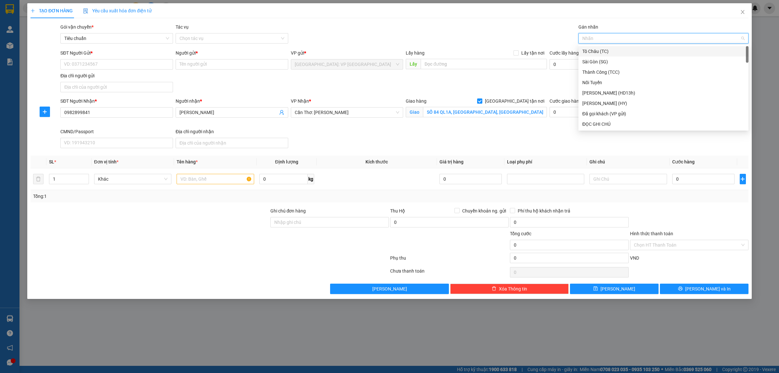
type input "G"
click at [604, 121] on div "[GEOGRAPHIC_DATA] tận nơi" at bounding box center [664, 123] width 162 height 7
click at [130, 43] on span "Tiêu chuẩn" at bounding box center [116, 38] width 105 height 10
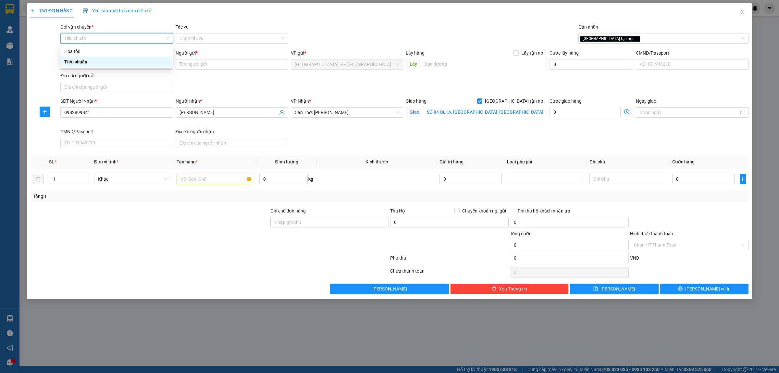
click at [129, 62] on div "Tiêu chuẩn" at bounding box center [116, 61] width 105 height 7
click at [119, 38] on span "Tiêu chuẩn" at bounding box center [116, 38] width 105 height 10
click at [31, 53] on div at bounding box center [45, 71] width 30 height 45
drag, startPoint x: 202, startPoint y: 176, endPoint x: 219, endPoint y: 161, distance: 22.8
click at [203, 176] on input "text" at bounding box center [215, 179] width 77 height 10
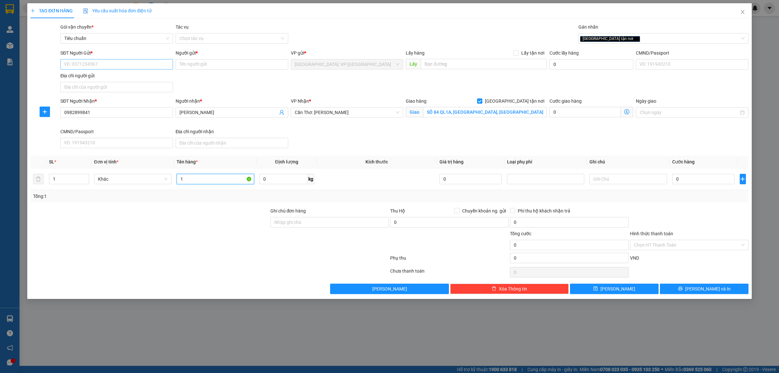
type input "1"
click at [93, 60] on input "SĐT Người Gửi *" at bounding box center [116, 64] width 113 height 10
type input "0981584896"
click at [113, 78] on div "0981584896 - Nga" at bounding box center [116, 77] width 105 height 7
type input "Nga"
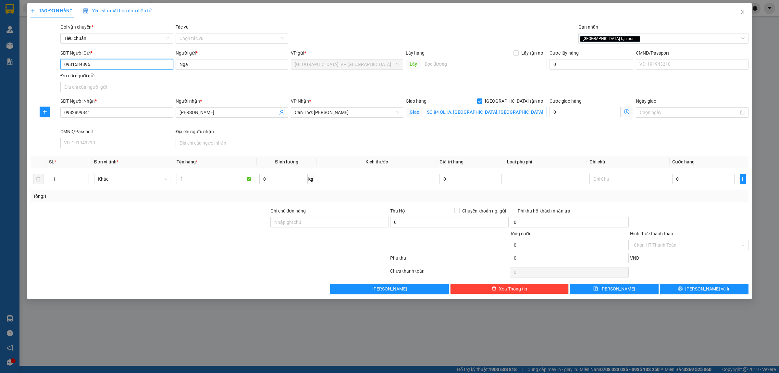
type input "0981584896"
click at [475, 114] on input "SỐ 84 QL1A, BA LĂNG, CÁI RĂNG, CẦN THƠ" at bounding box center [485, 112] width 124 height 10
click at [467, 111] on input "SỐ 84 QL1A, BA LĂNG, CÁI RĂNG, CẦN THƠ" at bounding box center [485, 112] width 124 height 10
type input "SỐ 84 QL1A, BA LÁNG, CÁI RĂNG, CẦN THƠ"
click at [198, 181] on input "1" at bounding box center [215, 179] width 77 height 10
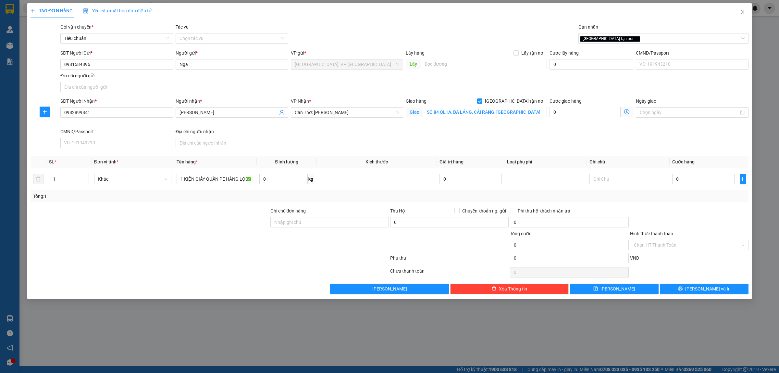
click at [220, 231] on div at bounding box center [150, 241] width 240 height 23
click at [698, 177] on input "0" at bounding box center [703, 179] width 62 height 10
click at [243, 179] on input "1 KIỆN GIẤY QUẤN PE HÀNG LỌC NHỚT" at bounding box center [215, 179] width 77 height 10
type input "1 KIỆN GIẤY QUẤN PE HÀNG LỌC NHỚT Ô TÔ"
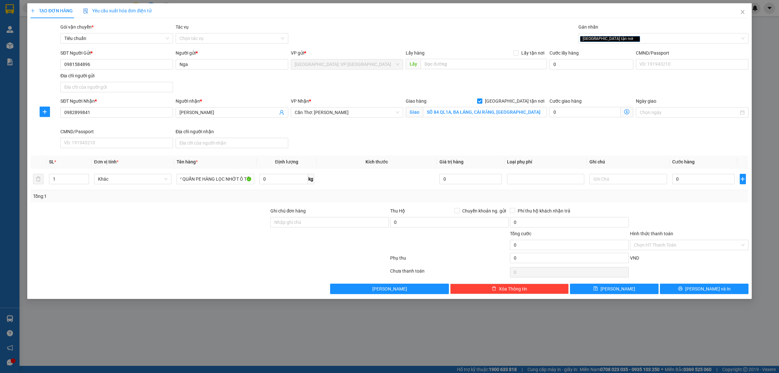
click at [210, 226] on div at bounding box center [150, 218] width 240 height 23
click at [695, 181] on input "0" at bounding box center [703, 179] width 62 height 10
type input "1"
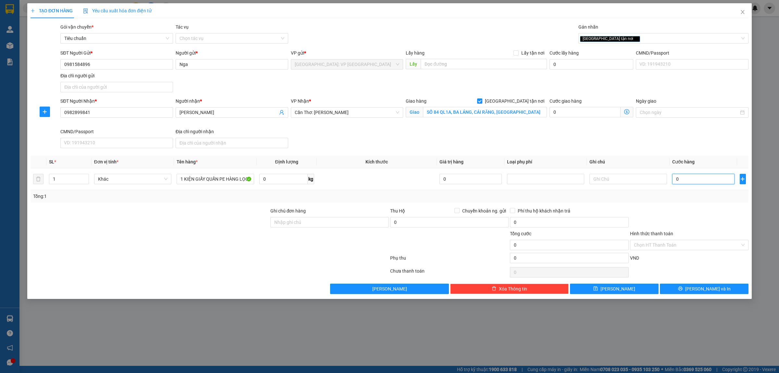
type input "1"
type input "18"
type input "180"
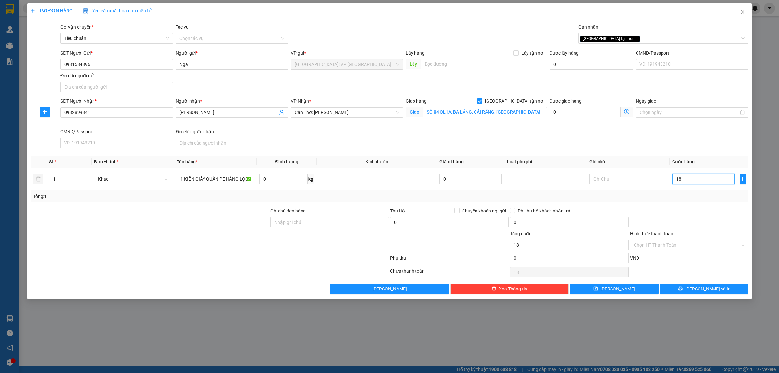
type input "180"
type input "1.800"
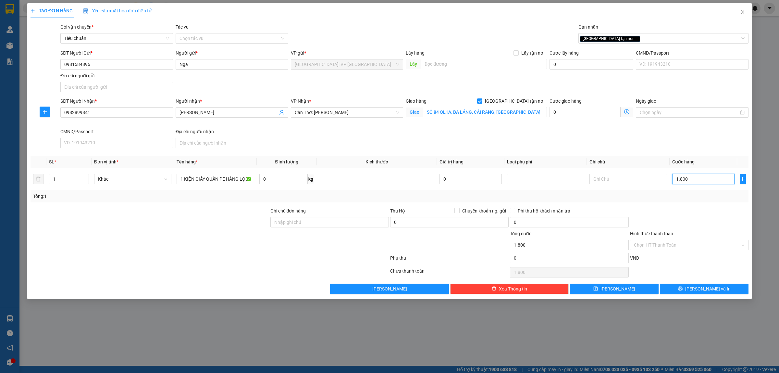
type input "18.000"
type input "180.000"
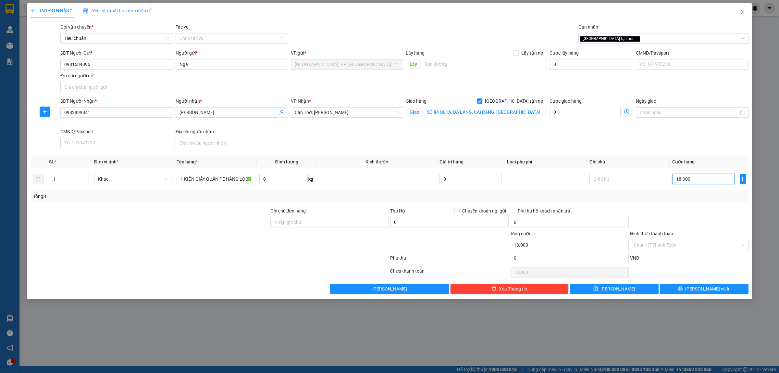
type input "180.000"
drag, startPoint x: 710, startPoint y: 288, endPoint x: 667, endPoint y: 283, distance: 43.5
click at [710, 289] on span "[PERSON_NAME] và In" at bounding box center [707, 288] width 45 height 7
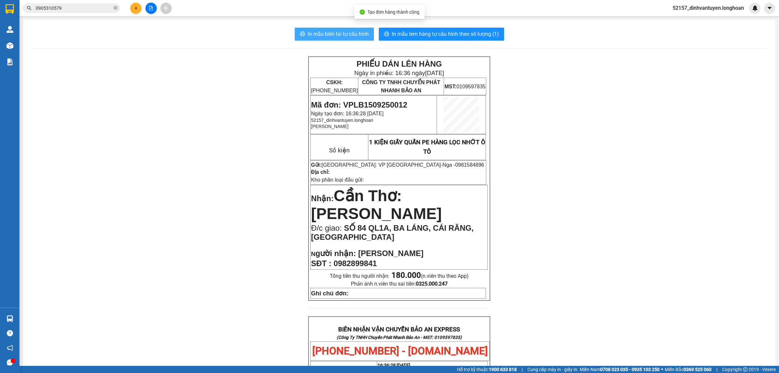
click at [349, 35] on span "In mẫu biên lai tự cấu hình" at bounding box center [338, 34] width 61 height 8
click at [349, 265] on span "0982899841" at bounding box center [355, 263] width 43 height 9
copy span "0982899841"
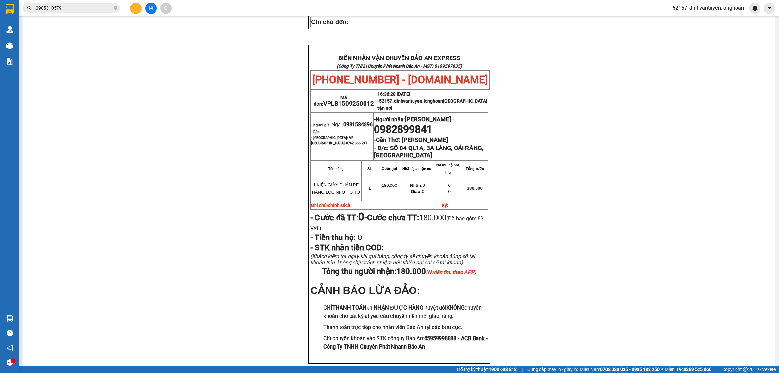
scroll to position [284, 0]
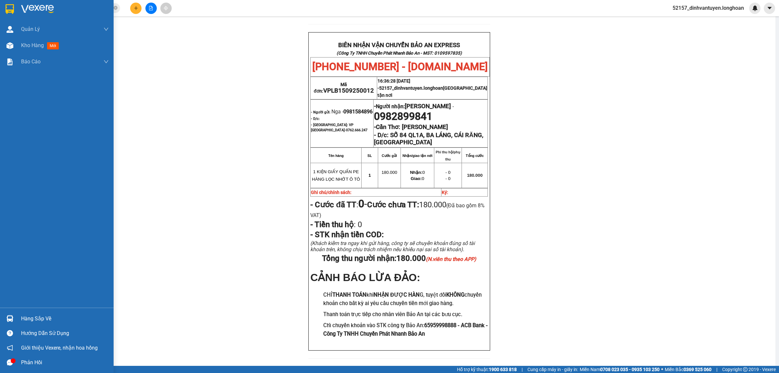
click at [8, 10] on img at bounding box center [10, 9] width 8 height 10
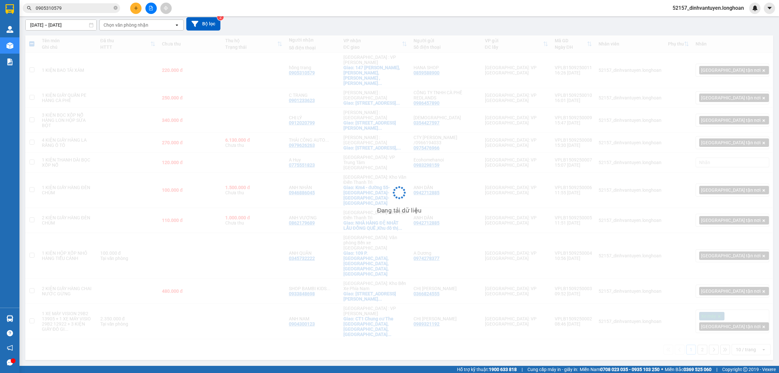
scroll to position [30, 0]
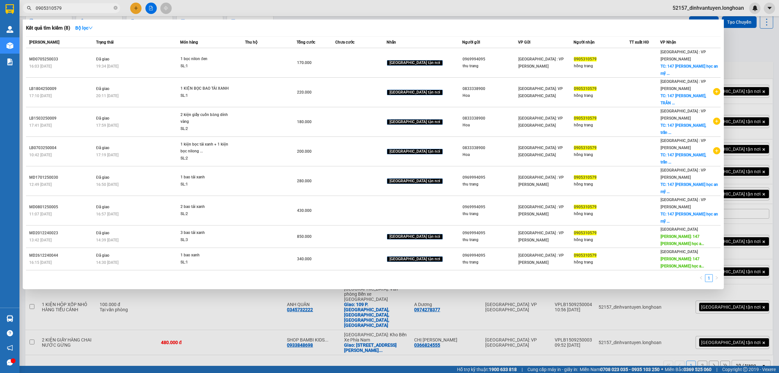
click at [98, 6] on input "0905310579" at bounding box center [74, 8] width 77 height 7
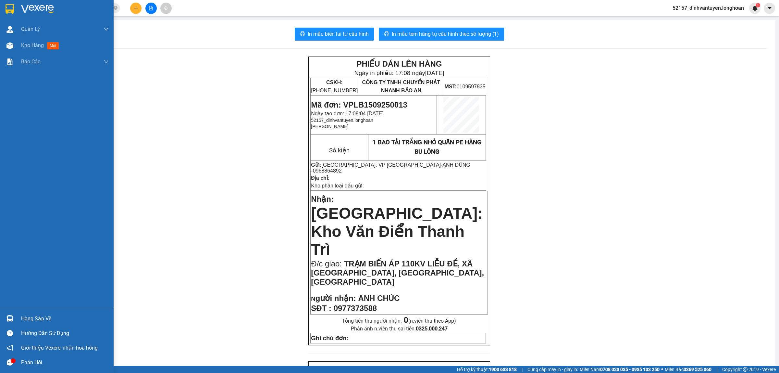
click at [11, 4] on img at bounding box center [10, 9] width 8 height 10
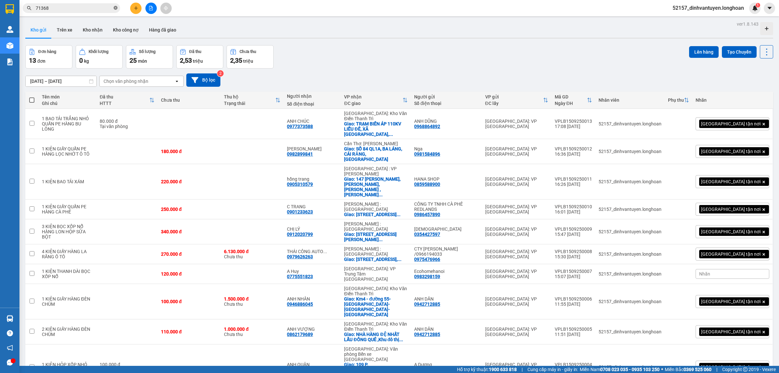
click at [116, 7] on icon "close-circle" at bounding box center [116, 8] width 4 height 4
click at [718, 119] on button at bounding box center [722, 123] width 9 height 11
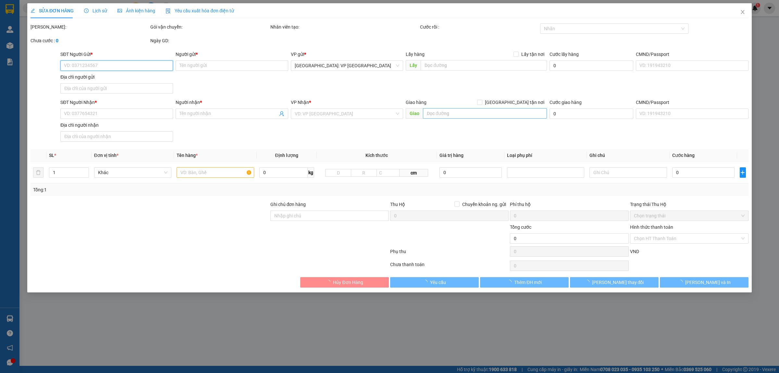
type input "0968864892"
type input "ANH DŨNG"
type input "0977373588"
type input "ANH CHÚC"
checkbox input "true"
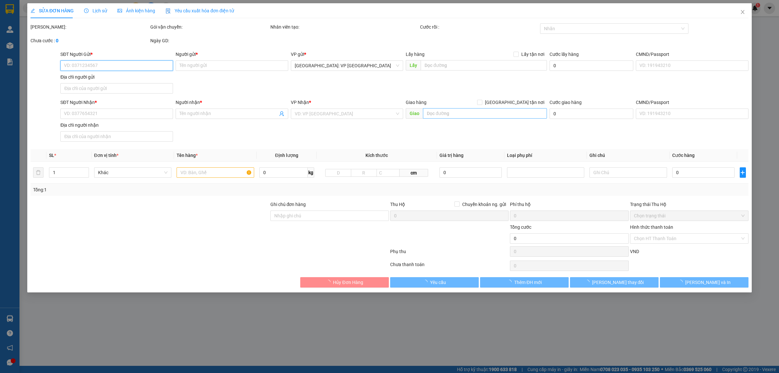
type input "TRẠM BIẾN ÁP 110KV LIỄU ĐỀ, XÃ [GEOGRAPHIC_DATA], [GEOGRAPHIC_DATA], [GEOGRAPHI…"
type input "80.000"
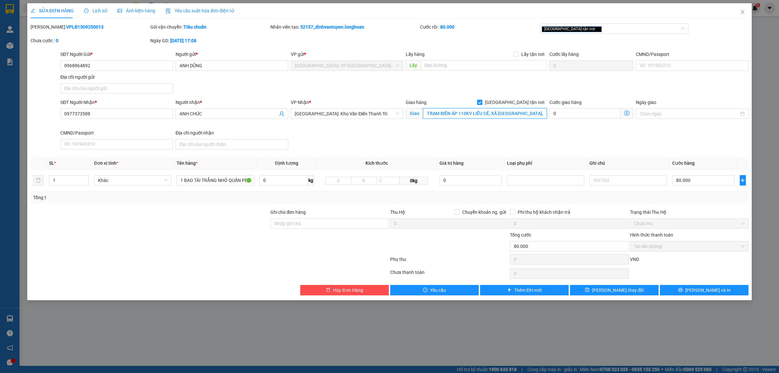
click at [464, 114] on input "TRẠM BIẾN ÁP 110KV LIỄU ĐỀ, XÃ [GEOGRAPHIC_DATA], [GEOGRAPHIC_DATA], [GEOGRAPHI…" at bounding box center [485, 113] width 124 height 10
type input "XÓM 5, XÃ [GEOGRAPHIC_DATA], [GEOGRAPHIC_DATA], [GEOGRAPHIC_DATA]"
click at [683, 290] on icon "printer" at bounding box center [680, 290] width 4 height 4
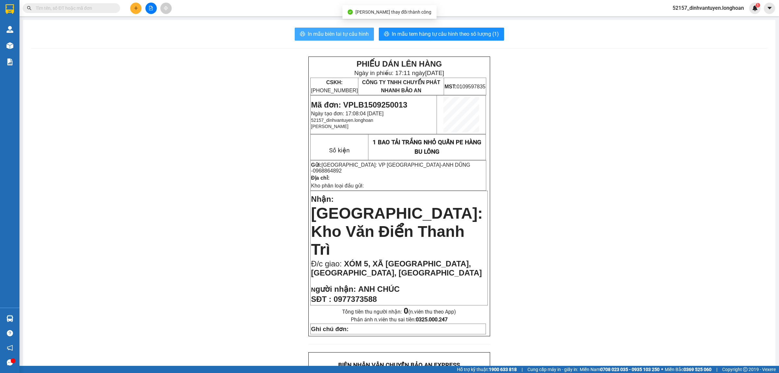
click at [350, 36] on span "In mẫu biên lai tự cấu hình" at bounding box center [338, 34] width 61 height 8
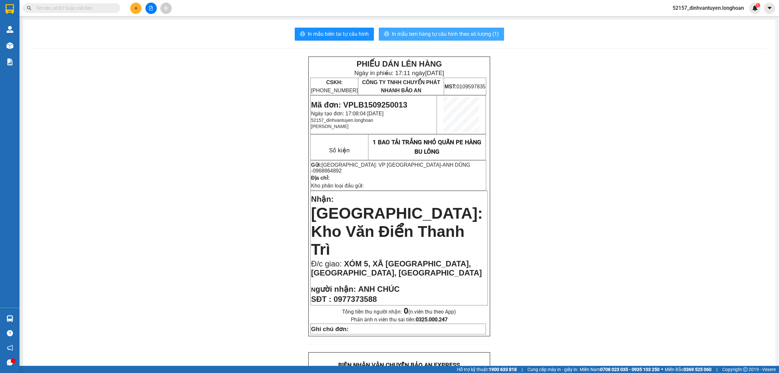
click at [408, 31] on span "In mẫu tem hàng tự cấu hình theo số lượng (1)" at bounding box center [445, 34] width 107 height 8
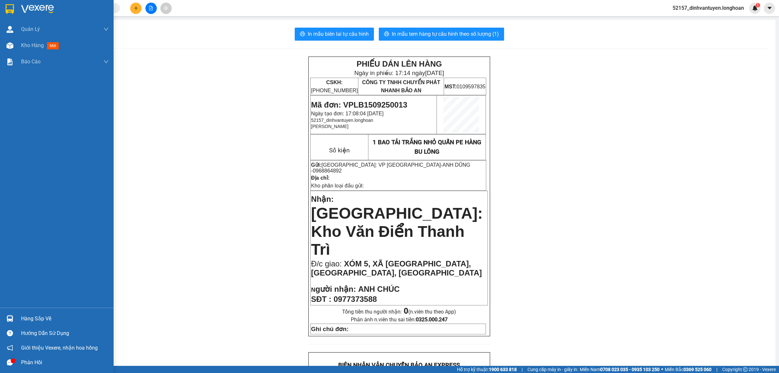
click at [7, 8] on img at bounding box center [10, 9] width 8 height 10
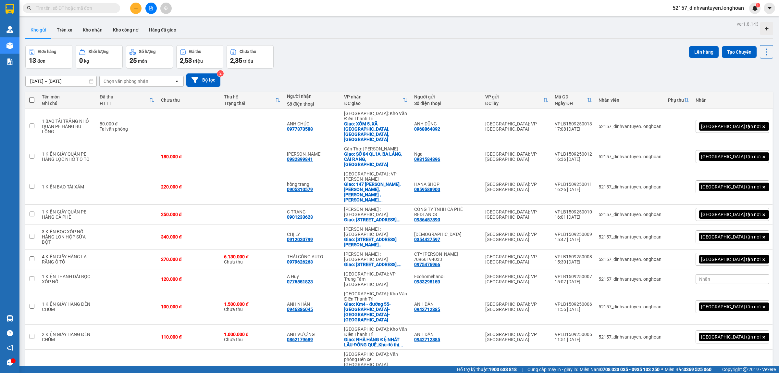
click at [96, 5] on input "text" at bounding box center [74, 8] width 77 height 7
click at [136, 6] on icon "plus" at bounding box center [136, 8] width 5 height 5
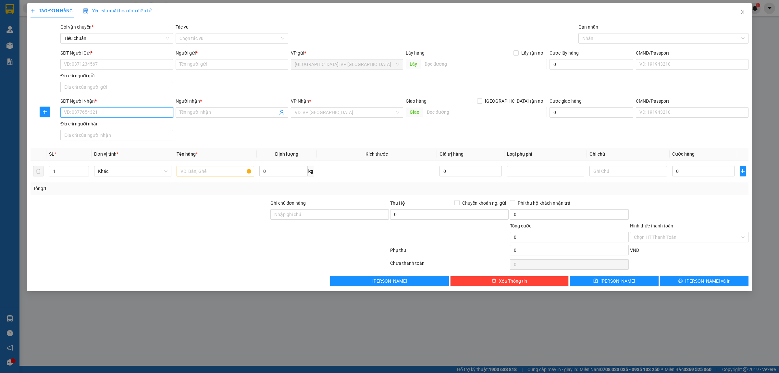
click at [111, 112] on input "SĐT Người Nhận *" at bounding box center [116, 112] width 113 height 10
type input "8"
click at [116, 125] on div "0798492626 - phy phy" at bounding box center [116, 125] width 105 height 7
type input "0798492626"
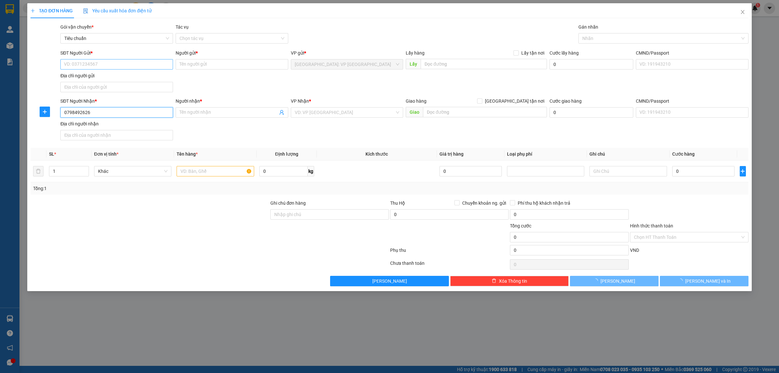
type input "phy phy"
checkbox input "true"
type input "Số 7 [GEOGRAPHIC_DATA] 25, [GEOGRAPHIC_DATA], Quận 12 hcm"
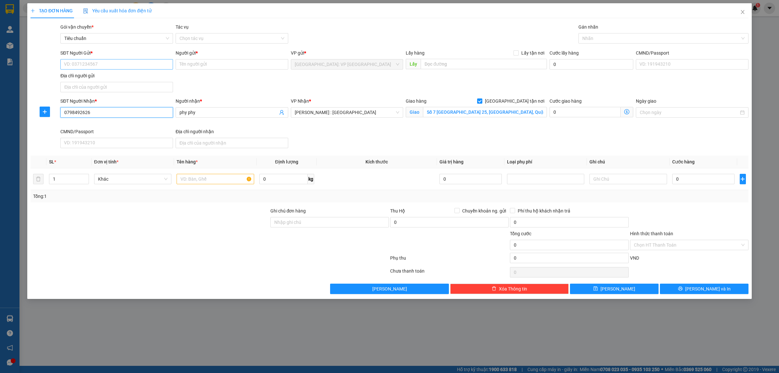
type input "0798492626"
click at [140, 69] on input "SĐT Người Gửi *" at bounding box center [116, 64] width 113 height 10
click at [95, 77] on div "0986560999 - đẹp shop" at bounding box center [132, 77] width 137 height 7
type input "0986560999"
type input "đẹp shop"
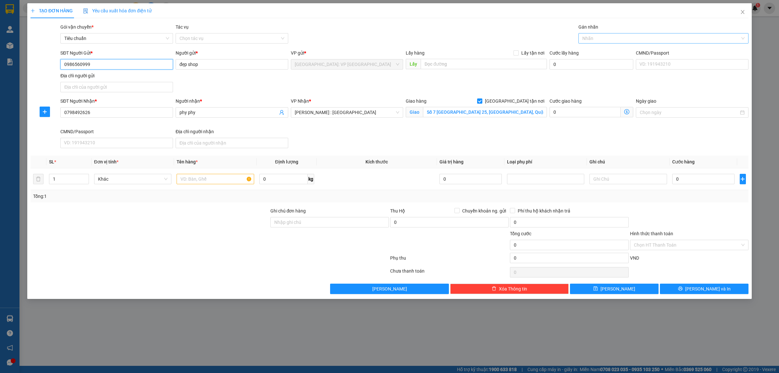
click at [595, 39] on div at bounding box center [660, 38] width 160 height 8
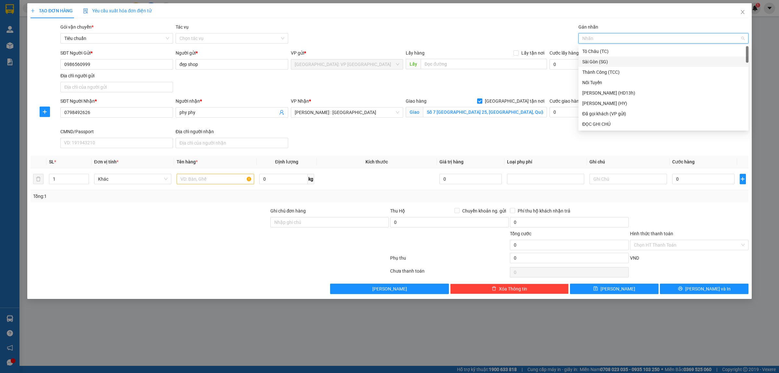
type input "G"
click at [597, 124] on div "[GEOGRAPHIC_DATA] tận nơi" at bounding box center [664, 123] width 162 height 7
type input "D"
click at [615, 71] on div "ĐỌC GHI CHÚ" at bounding box center [664, 72] width 162 height 7
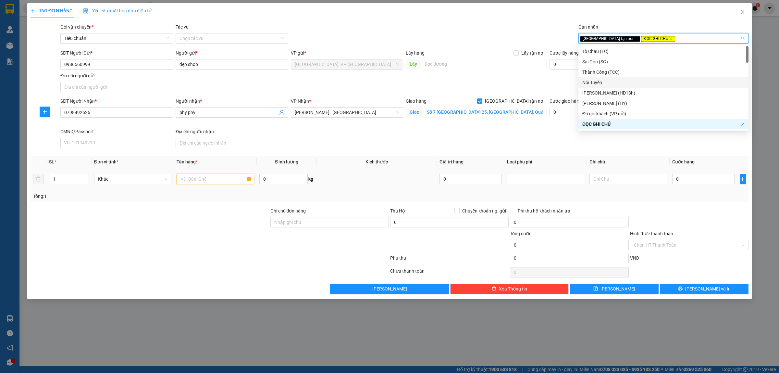
drag, startPoint x: 192, startPoint y: 179, endPoint x: 200, endPoint y: 178, distance: 7.9
click at [196, 178] on input "text" at bounding box center [215, 179] width 77 height 10
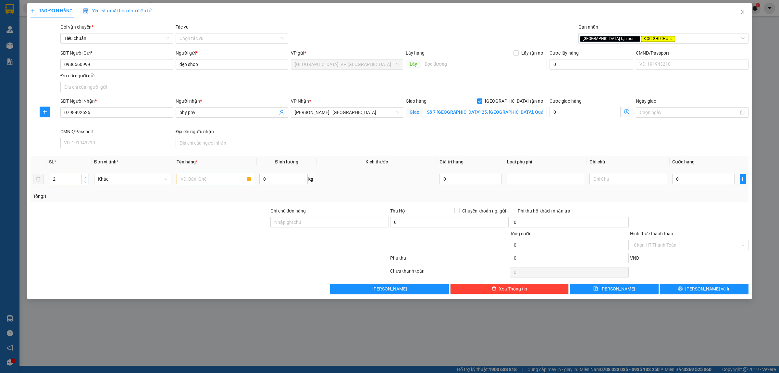
click at [86, 178] on icon "up" at bounding box center [85, 177] width 2 height 2
type input "3"
click at [86, 178] on icon "up" at bounding box center [85, 177] width 2 height 2
drag, startPoint x: 214, startPoint y: 183, endPoint x: 222, endPoint y: 182, distance: 7.6
click at [216, 182] on input "text" at bounding box center [215, 179] width 77 height 10
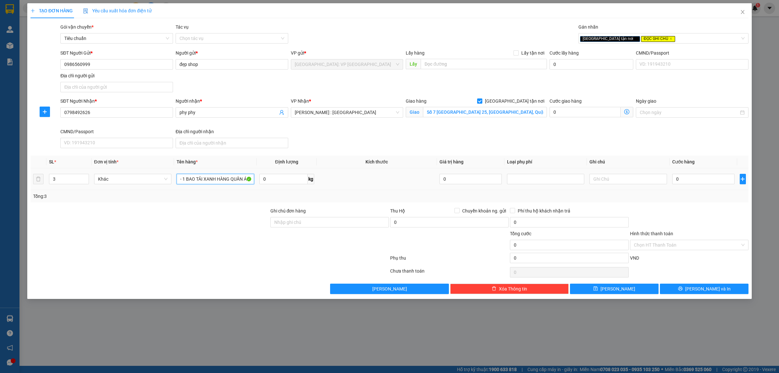
scroll to position [0, 36]
type input "2 BAO TẢI ĐEN + 1 BAO TẢI XANH HÀNG QUẦN ÁO"
click at [206, 211] on div at bounding box center [150, 218] width 240 height 23
click at [704, 184] on input "0" at bounding box center [703, 179] width 62 height 10
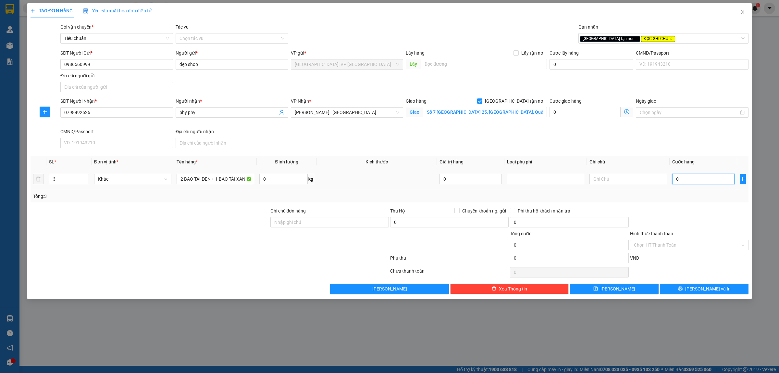
type input "7"
type input "75"
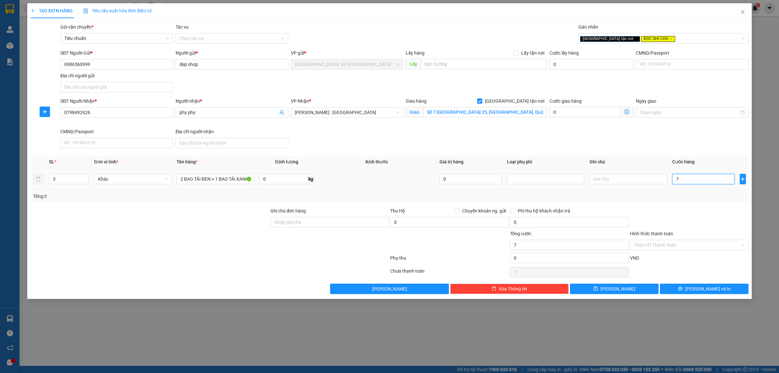
type input "75"
type input "750"
type input "7.500"
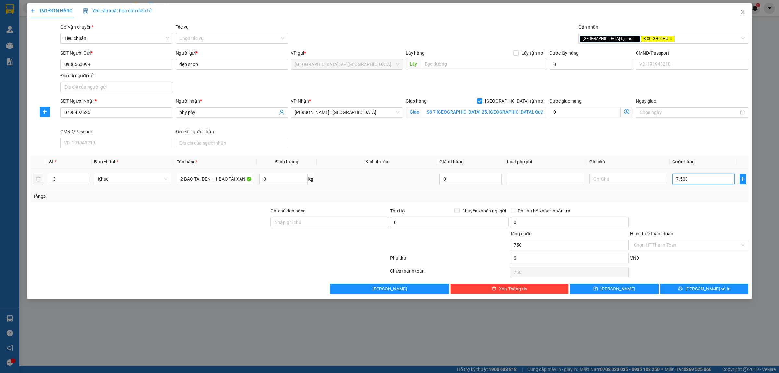
type input "7.500"
type input "75.000"
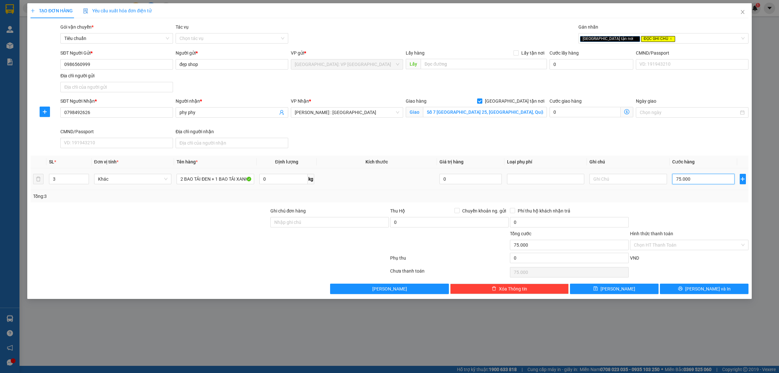
type input "750.000"
click at [309, 226] on input "Ghi chú đơn hàng" at bounding box center [329, 222] width 119 height 10
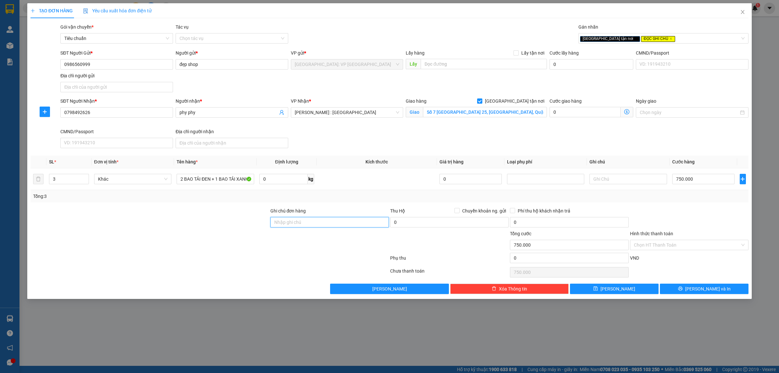
type input "SDT; BÊN CAMPHUCHIA SANG PHNOM PENH 089218588"
click at [682, 248] on input "Hình thức thanh toán" at bounding box center [687, 245] width 106 height 10
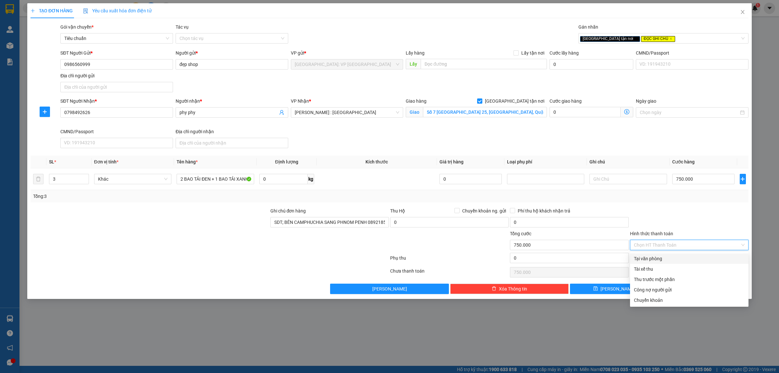
click at [657, 259] on div "Tại văn phòng" at bounding box center [689, 258] width 111 height 7
type input "0"
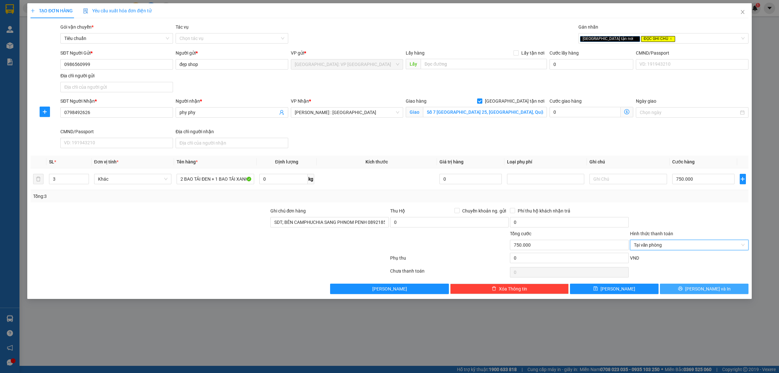
click at [706, 288] on span "[PERSON_NAME] và In" at bounding box center [707, 288] width 45 height 7
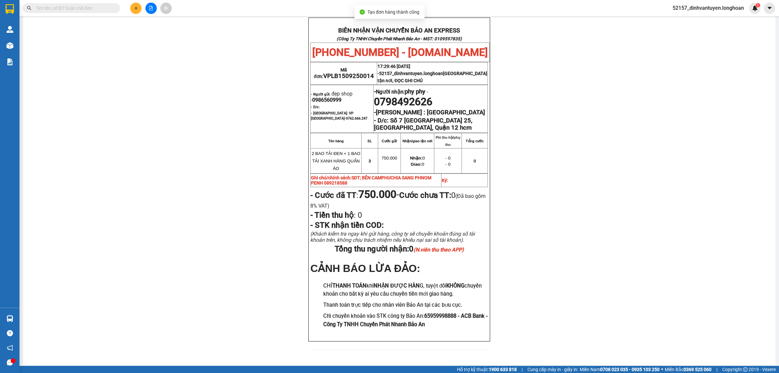
scroll to position [325, 0]
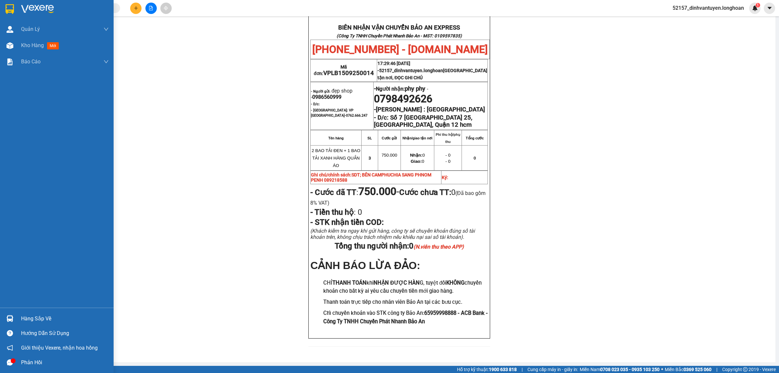
click at [11, 9] on img at bounding box center [10, 9] width 8 height 10
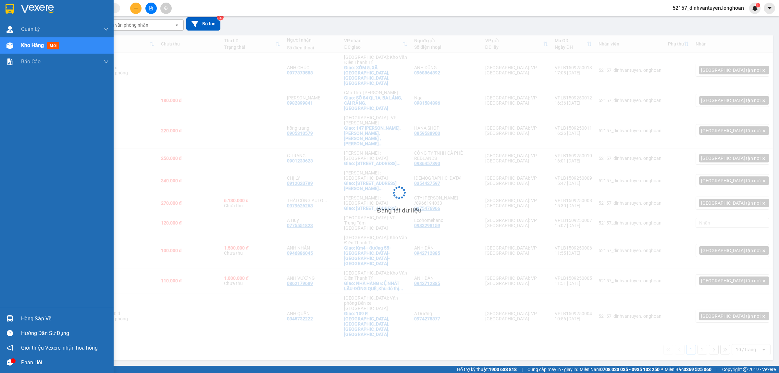
scroll to position [30, 0]
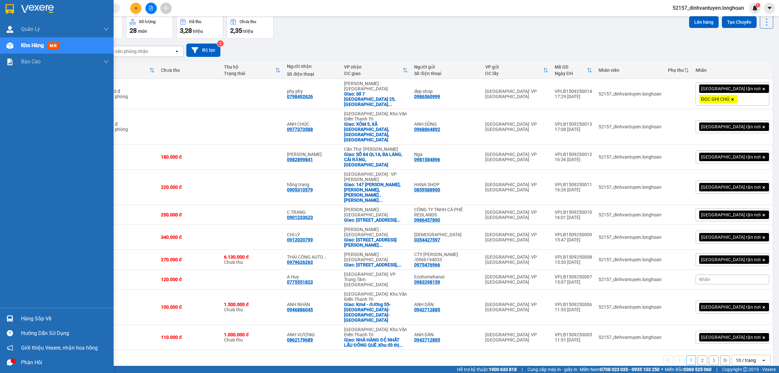
click at [8, 10] on img at bounding box center [10, 9] width 8 height 10
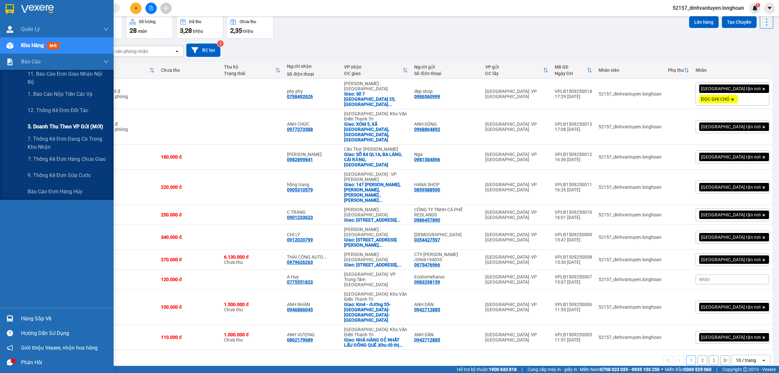
click at [83, 126] on span "3. Doanh Thu theo VP Gửi (mới)" at bounding box center [66, 126] width 76 height 8
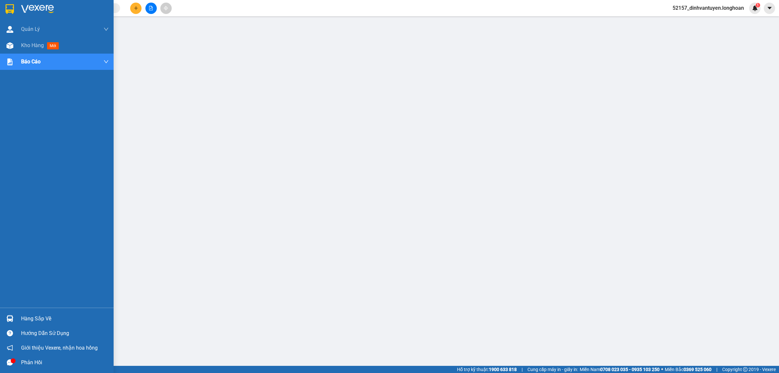
click at [7, 7] on img at bounding box center [10, 9] width 8 height 10
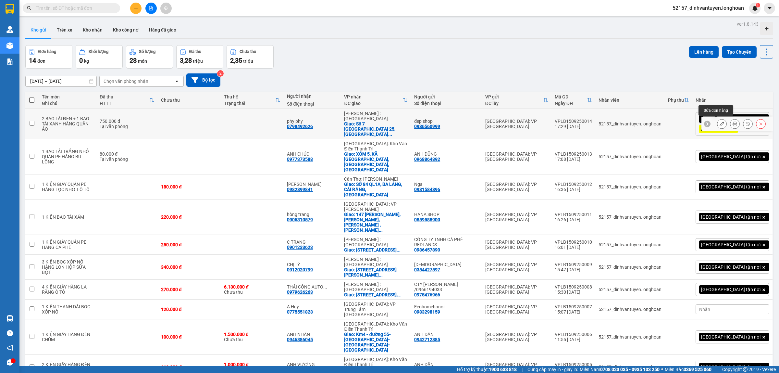
click at [720, 122] on icon at bounding box center [722, 123] width 5 height 5
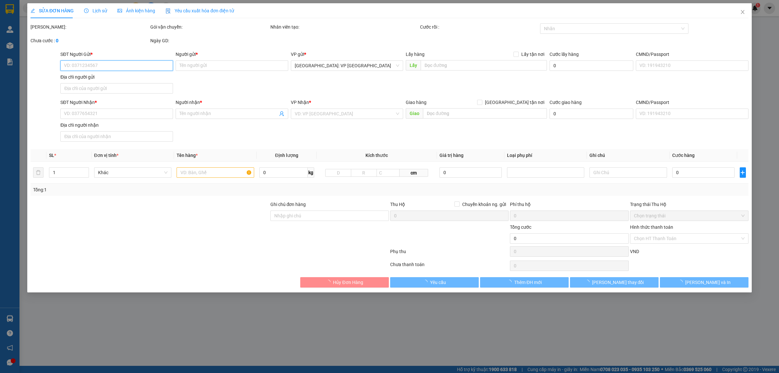
type input "0986560999"
type input "đẹp shop"
type input "0798492626"
type input "phy phy"
checkbox input "true"
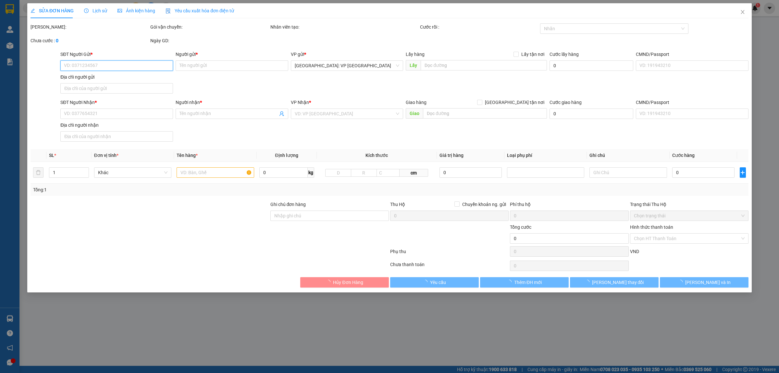
type input "Số 7 [GEOGRAPHIC_DATA] 25, [GEOGRAPHIC_DATA], Quận 12 hcm"
type input "SDT; BÊN CAMPHUCHIA SANG PHNOM PENH 089218588"
type input "750.000"
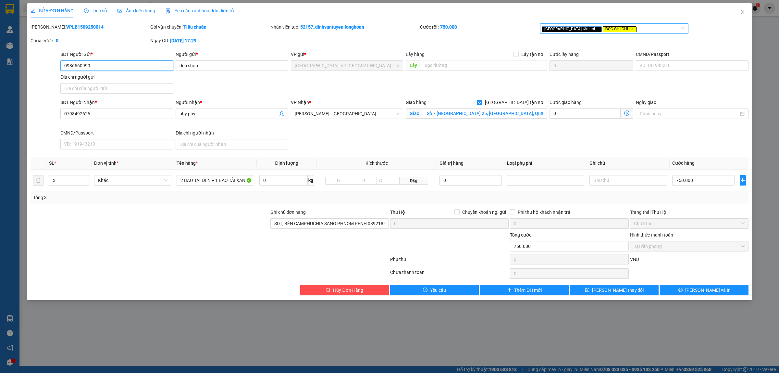
click at [629, 27] on div "[GEOGRAPHIC_DATA] tận nơi ĐỌC GHI CHÚ" at bounding box center [611, 29] width 139 height 8
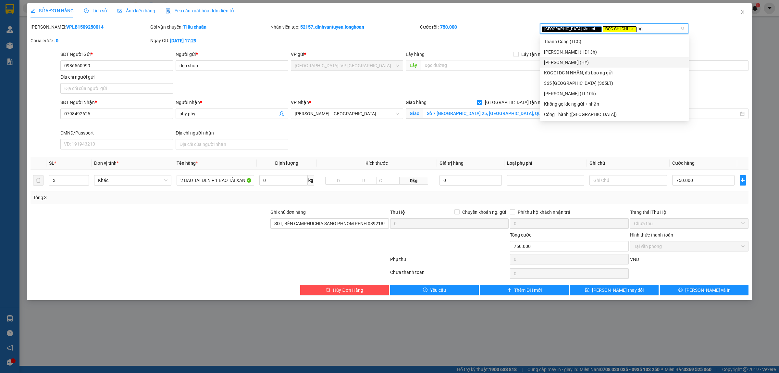
type input "n"
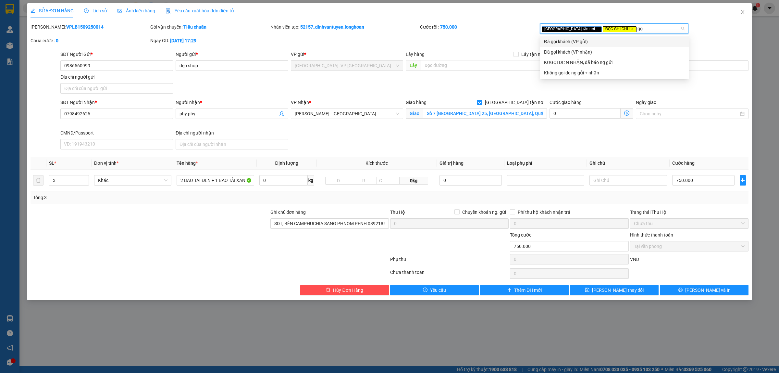
type input "g"
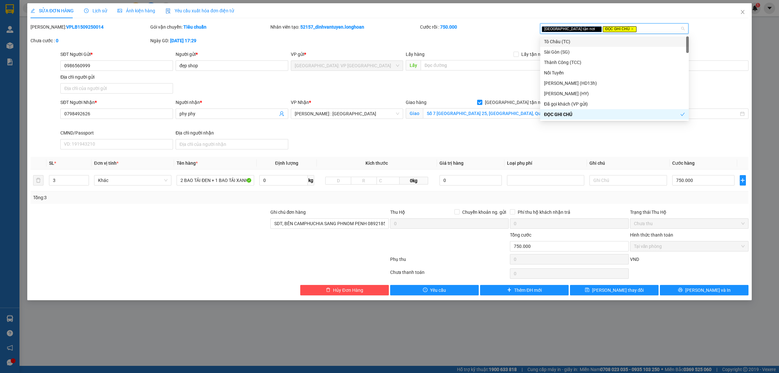
type input "d"
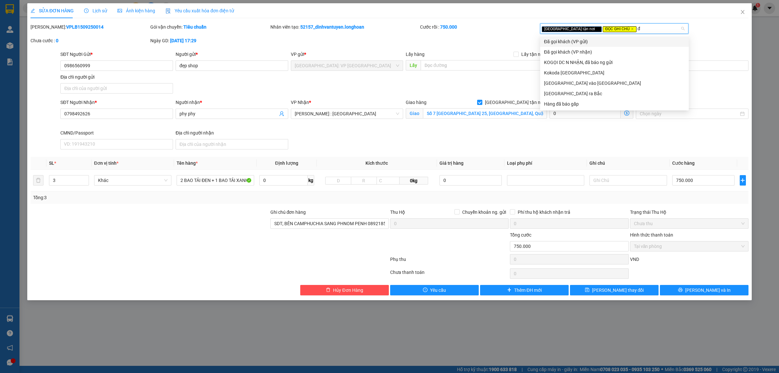
type input "đã"
click at [584, 43] on div "Đã gọi khách (VP gửi)" at bounding box center [614, 41] width 141 height 7
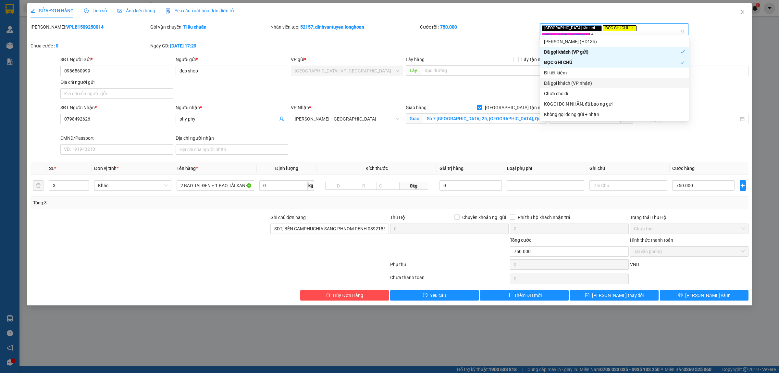
type input "da"
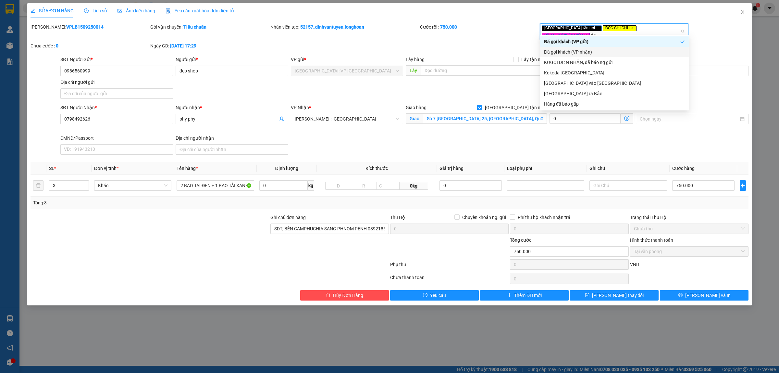
click at [588, 50] on div "Đã gọi khách (VP nhận)" at bounding box center [614, 51] width 141 height 7
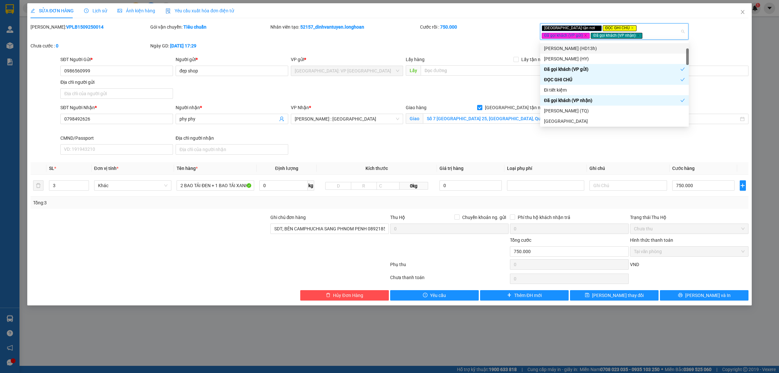
scroll to position [81, 0]
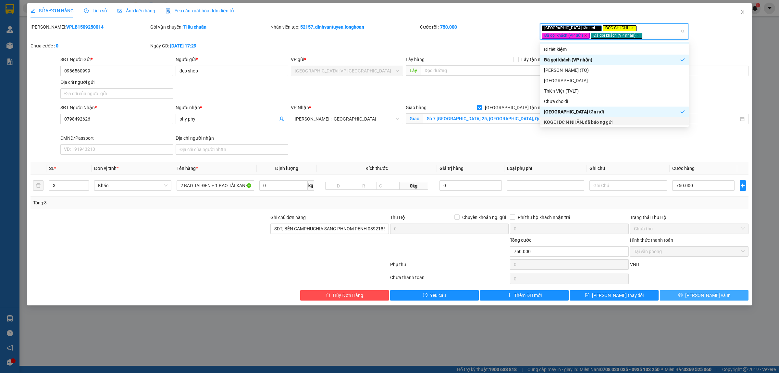
drag, startPoint x: 689, startPoint y: 296, endPoint x: 666, endPoint y: 289, distance: 24.4
click at [690, 295] on button "[PERSON_NAME] và In" at bounding box center [704, 295] width 89 height 10
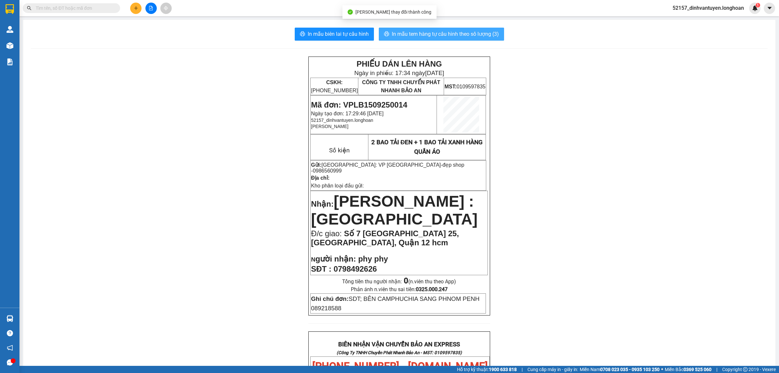
click at [446, 31] on span "In mẫu tem hàng tự cấu hình theo số lượng (3)" at bounding box center [445, 34] width 107 height 8
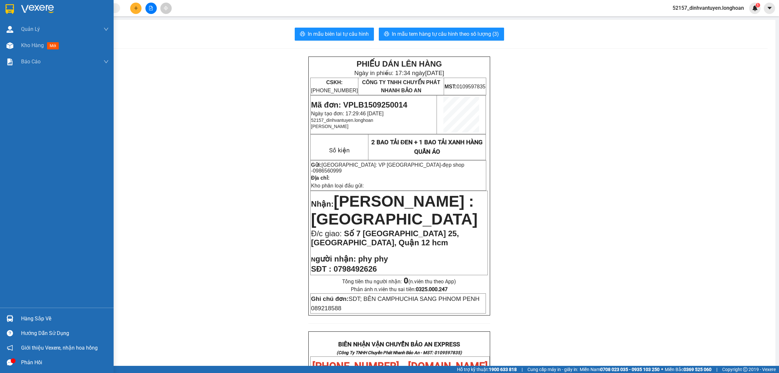
click at [9, 7] on img at bounding box center [10, 9] width 8 height 10
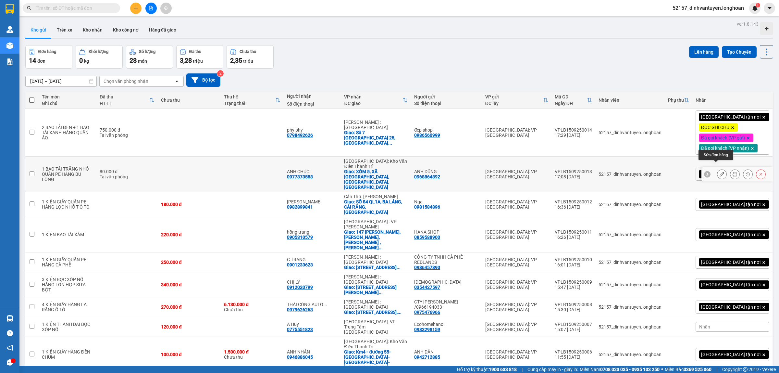
click at [718, 169] on button at bounding box center [722, 174] width 9 height 11
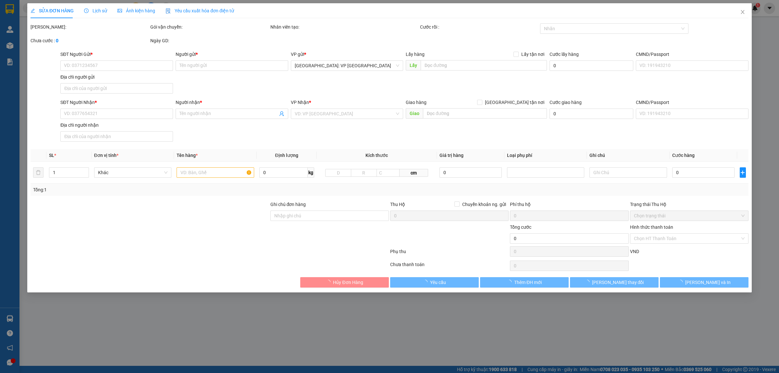
type input "0968864892"
type input "ANH DŨNG"
type input "0977373588"
type input "ANH CHÚC"
checkbox input "true"
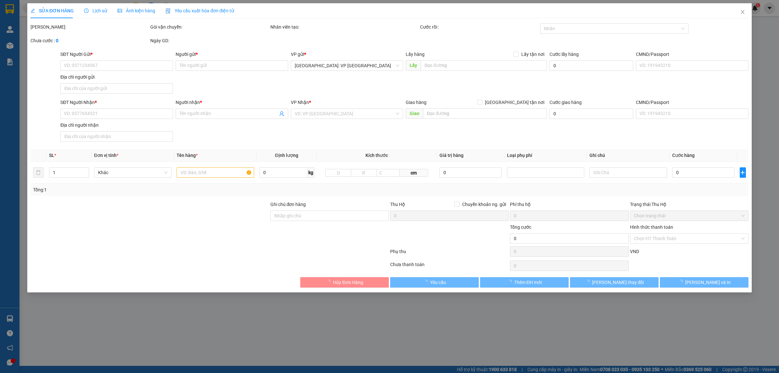
type input "XÓM 5, XÃ [GEOGRAPHIC_DATA], [GEOGRAPHIC_DATA], [GEOGRAPHIC_DATA]"
type input "80.000"
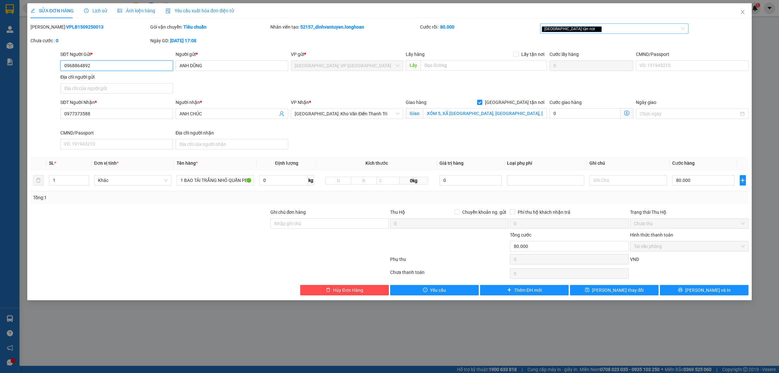
click at [603, 31] on div "[GEOGRAPHIC_DATA] tận nơi" at bounding box center [611, 29] width 139 height 8
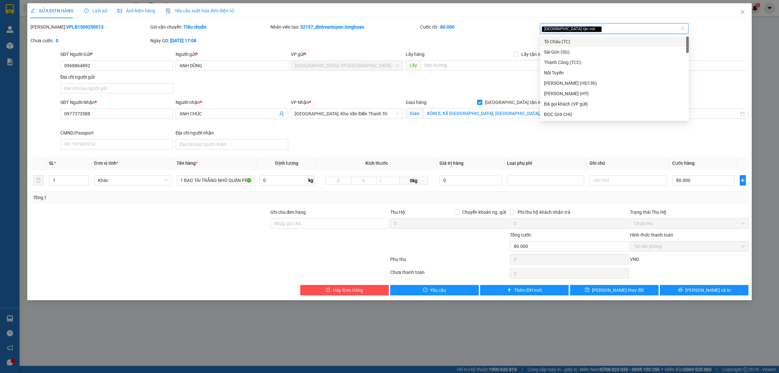
type input "d"
click at [590, 52] on div "Đã gọi khách (VP gửi)" at bounding box center [614, 51] width 141 height 7
type input "d"
click at [587, 85] on div "Đã gọi khách (VP nhận)" at bounding box center [614, 83] width 141 height 7
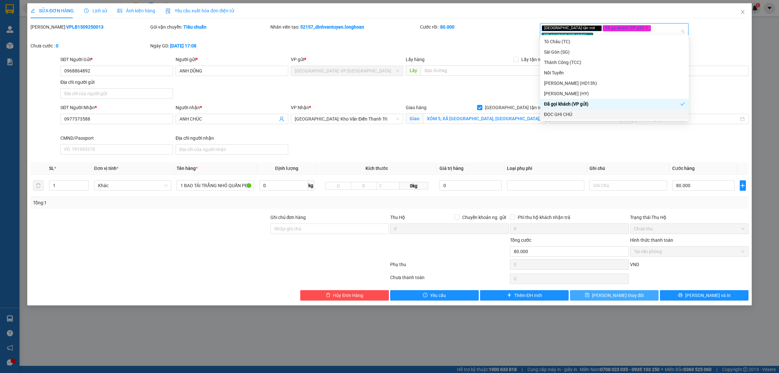
click at [636, 290] on button "[PERSON_NAME] thay đổi" at bounding box center [614, 295] width 89 height 10
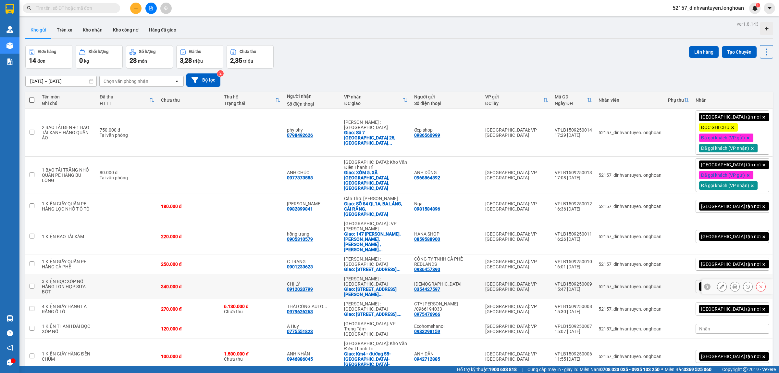
scroll to position [30, 0]
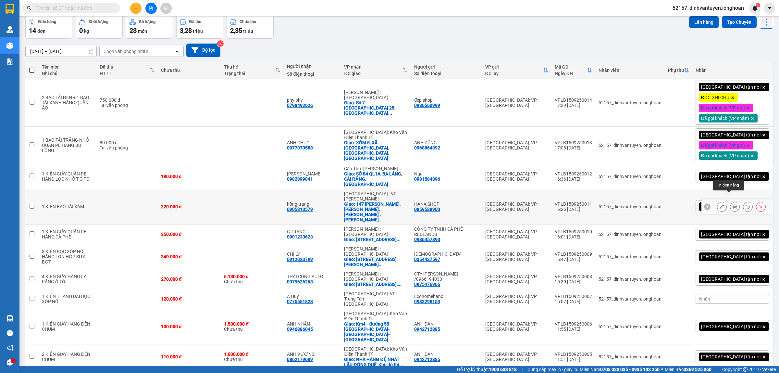
click at [733, 204] on icon at bounding box center [735, 206] width 5 height 5
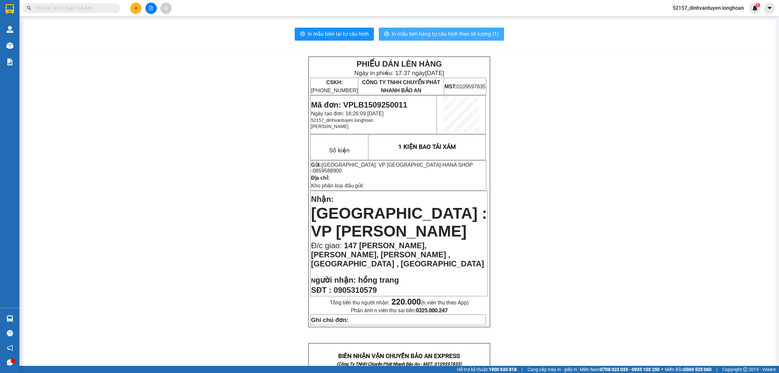
click at [446, 33] on span "In mẫu tem hàng tự cấu hình theo số lượng (1)" at bounding box center [445, 34] width 107 height 8
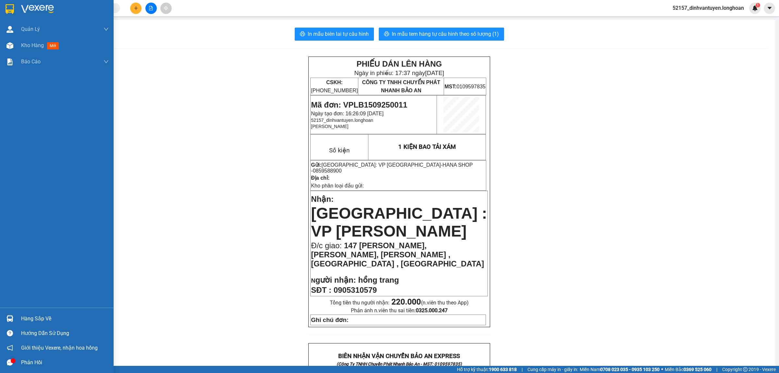
click at [10, 12] on img at bounding box center [10, 9] width 8 height 10
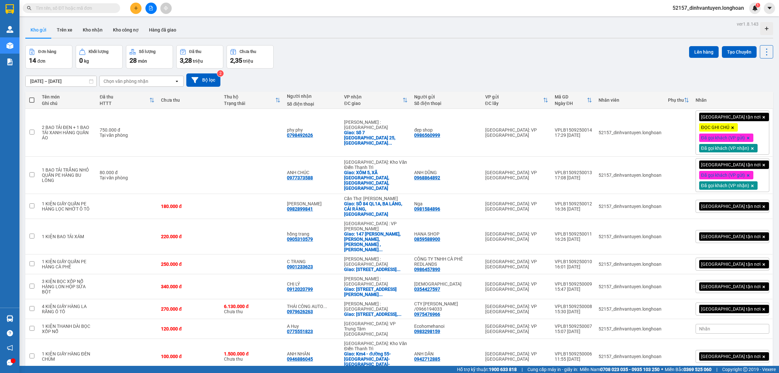
click at [520, 53] on div "Đơn hàng 14 đơn Khối lượng 0 kg Số lượng 28 món Đã thu 3,28 triệu Chưa thu 2,35…" at bounding box center [399, 56] width 748 height 23
click at [720, 204] on icon at bounding box center [722, 206] width 5 height 5
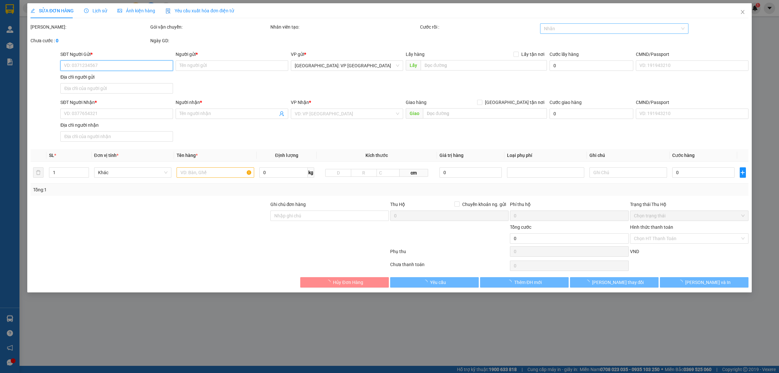
click at [589, 29] on div at bounding box center [611, 29] width 139 height 8
type input "0981584896"
type input "Nga"
type input "0982899841"
type input "[PERSON_NAME]"
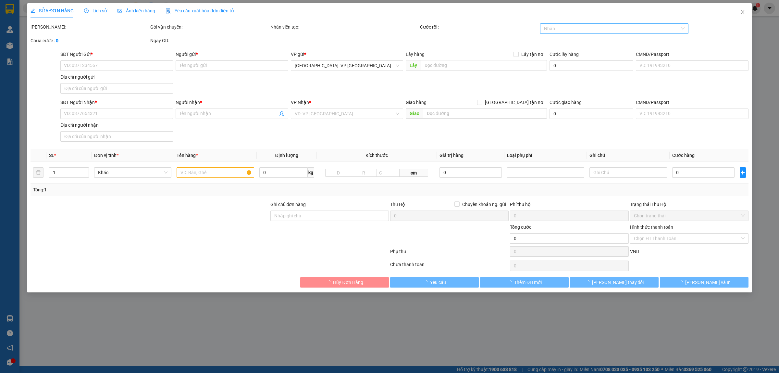
checkbox input "true"
type input "SỐ 84 QL1A, BA LÁNG, CÁI RĂNG, [GEOGRAPHIC_DATA]"
type input "180.000"
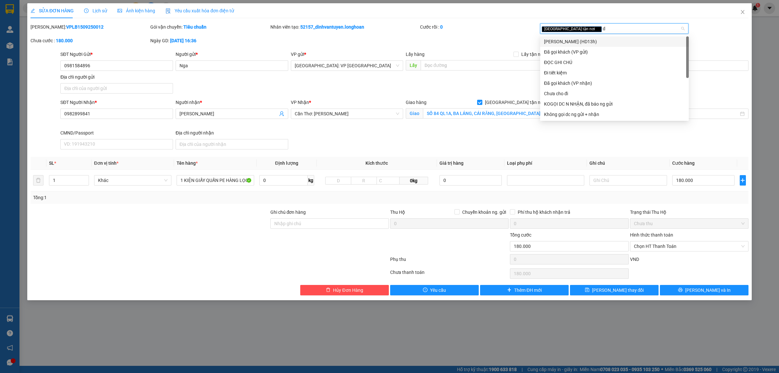
type input "da"
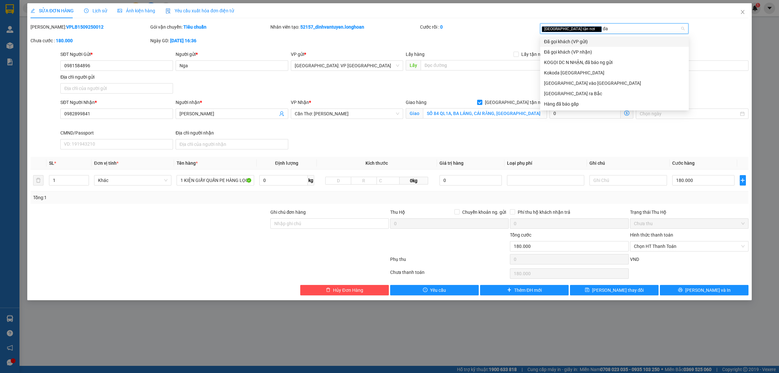
click at [588, 42] on div "Đã gọi khách (VP gửi)" at bounding box center [614, 41] width 141 height 7
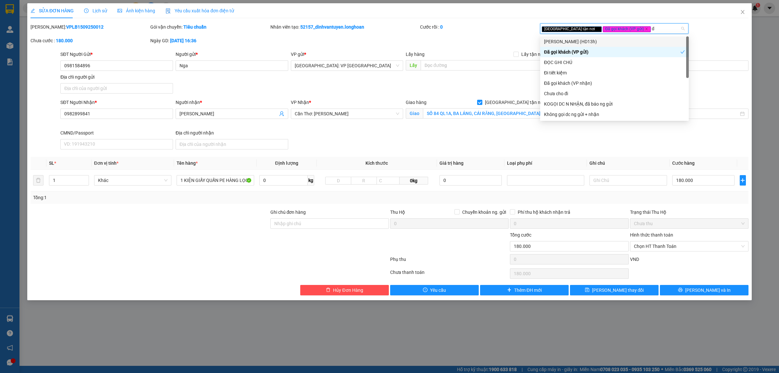
type input "da"
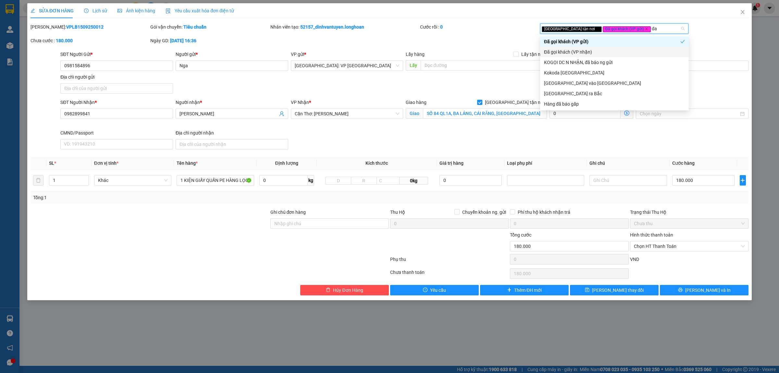
click at [590, 50] on div "Đã gọi khách (VP nhận)" at bounding box center [614, 51] width 141 height 7
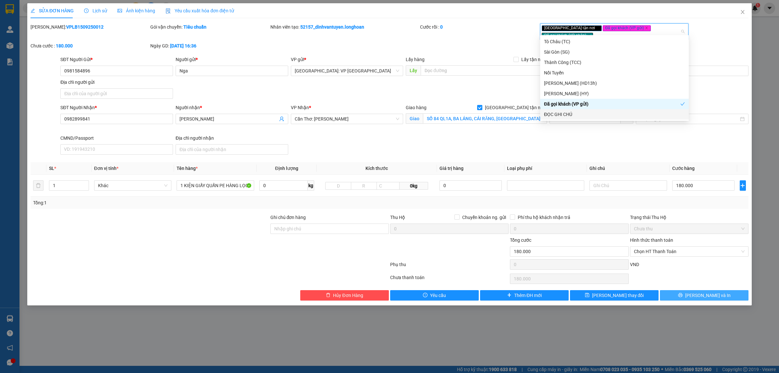
click at [701, 292] on span "[PERSON_NAME] và In" at bounding box center [707, 295] width 45 height 7
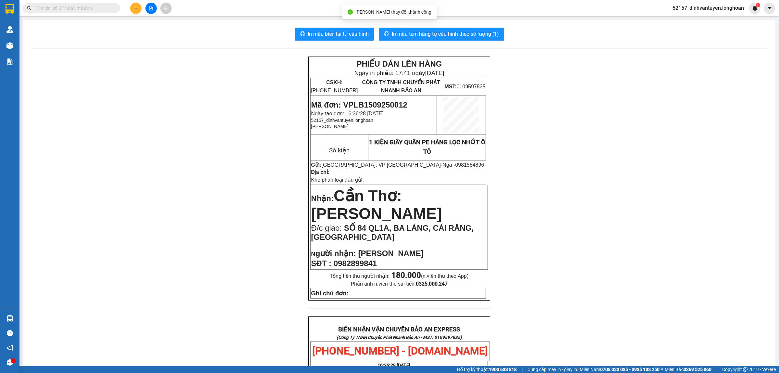
click at [132, 8] on button at bounding box center [135, 8] width 11 height 11
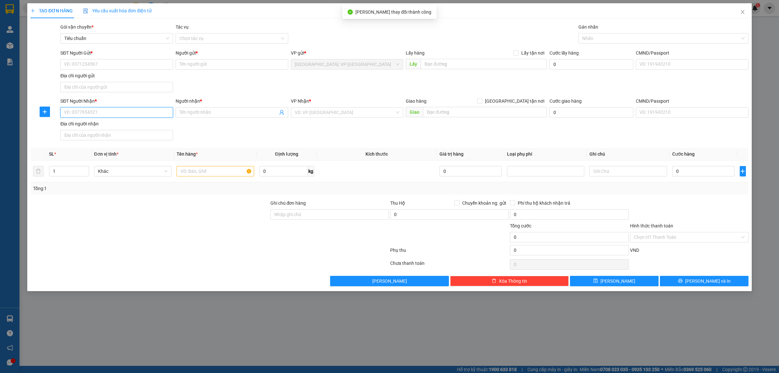
click at [117, 109] on input "SĐT Người Nhận *" at bounding box center [116, 112] width 113 height 10
type input "0936710959"
type input "a"
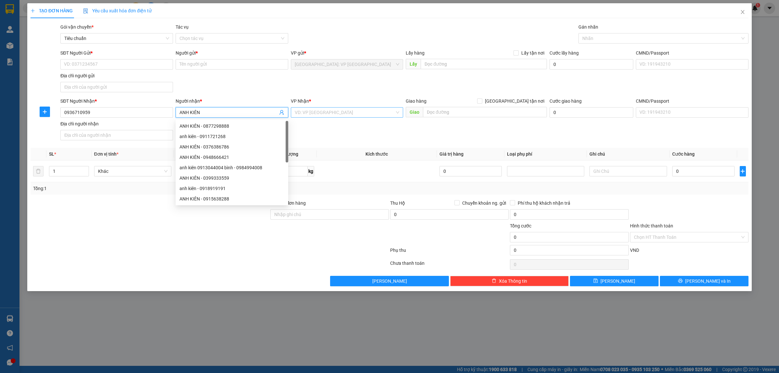
type input "ANH KIÊN"
click at [309, 108] on input "search" at bounding box center [345, 112] width 100 height 10
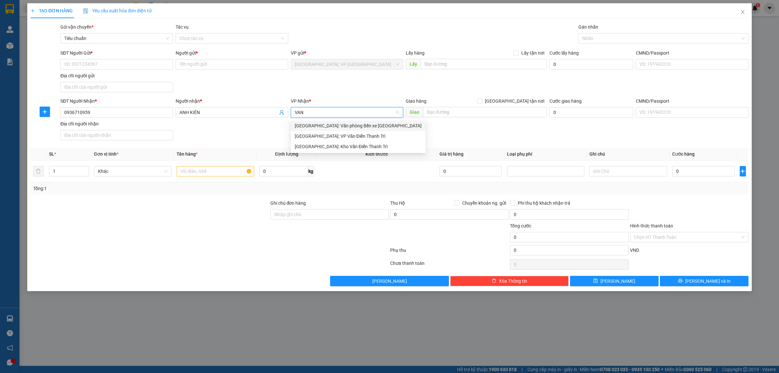
type input "VAN D"
click at [356, 132] on div "[GEOGRAPHIC_DATA]: Kho Văn Điển Thanh Trì" at bounding box center [347, 135] width 105 height 7
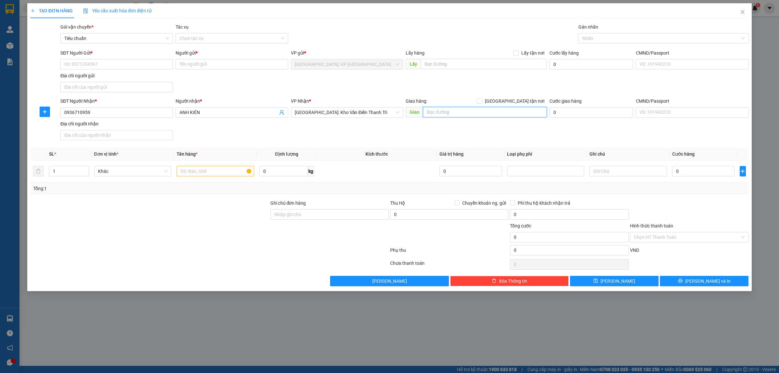
click at [452, 113] on input "text" at bounding box center [485, 112] width 124 height 10
type input "XÓM 9 XÃ [GEOGRAPHIC_DATA], [GEOGRAPHIC_DATA], [GEOGRAPHIC_DATA]"
click at [482, 100] on input "[GEOGRAPHIC_DATA] tận nơi" at bounding box center [479, 100] width 5 height 5
checkbox input "true"
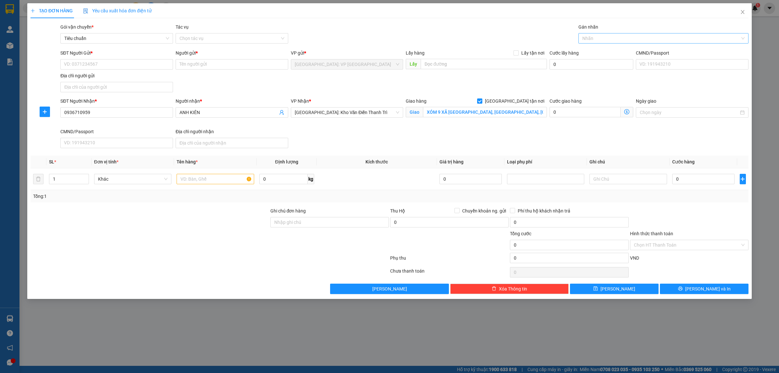
drag, startPoint x: 590, startPoint y: 36, endPoint x: 629, endPoint y: 33, distance: 38.8
click at [591, 36] on div at bounding box center [660, 38] width 160 height 8
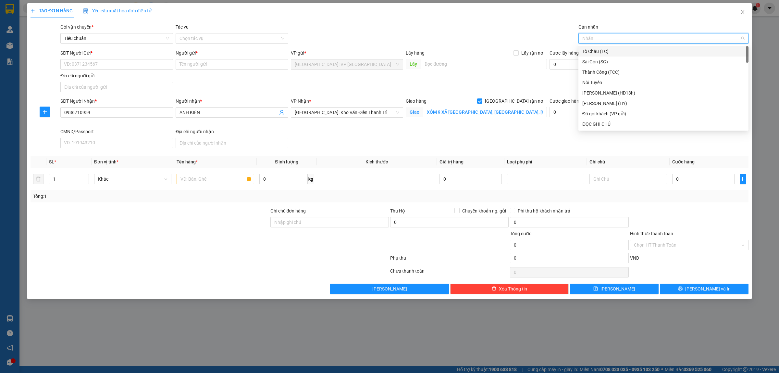
type input "G"
click at [593, 122] on div "[GEOGRAPHIC_DATA] tận nơi" at bounding box center [664, 123] width 162 height 7
click at [136, 64] on input "SĐT Người Gửi *" at bounding box center [116, 64] width 113 height 10
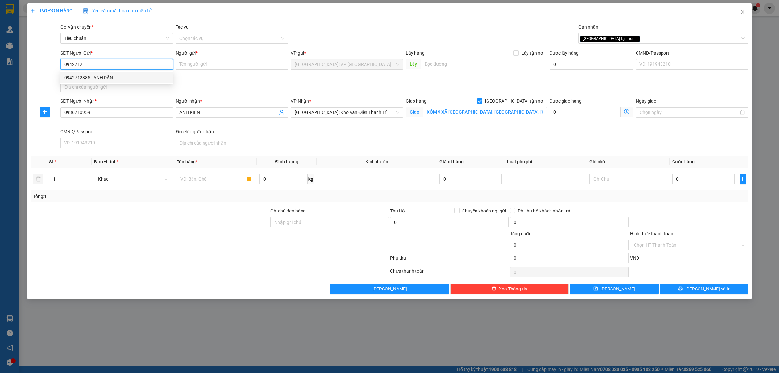
click at [126, 79] on div "0942712885 - ANH DẦN" at bounding box center [116, 77] width 105 height 7
type input "0942712885"
type input "ANH DẦN"
checkbox input "true"
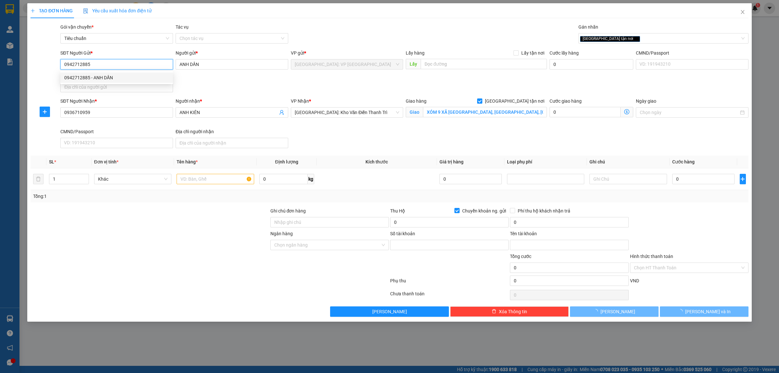
type input "19033851700011"
type input "CAO BÁ DẦN"
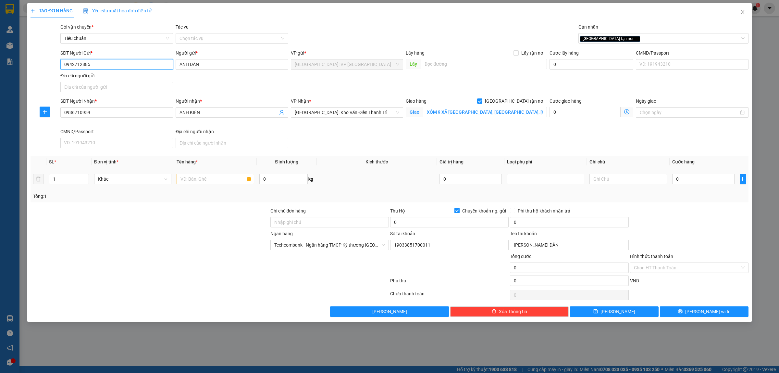
type input "0942712885"
click at [220, 179] on input "text" at bounding box center [215, 179] width 77 height 10
type input "1 KIỆN CARTON HÀNG NGUỒN LED"
click at [215, 225] on div at bounding box center [150, 218] width 240 height 23
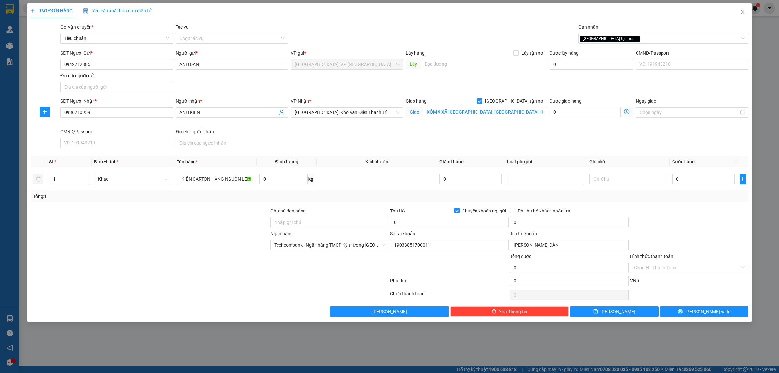
scroll to position [0, 0]
click at [713, 178] on input "0" at bounding box center [703, 179] width 62 height 10
type input "8"
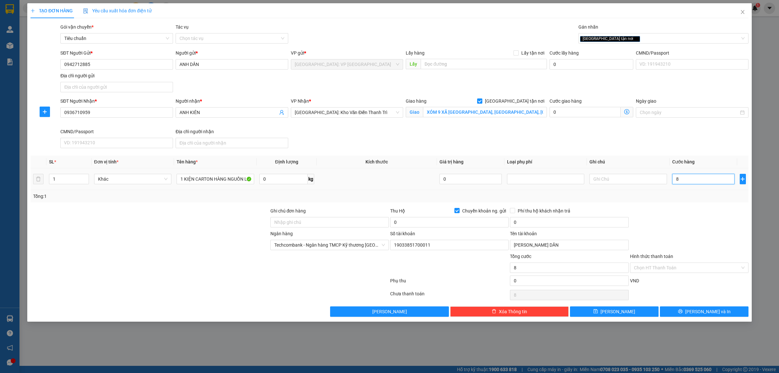
type input "80"
type input "800"
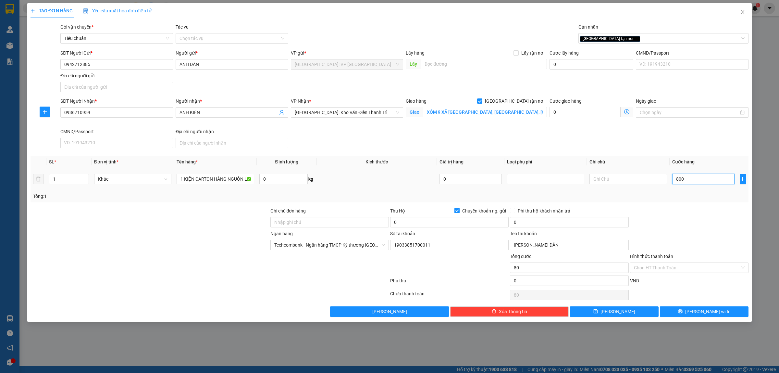
type input "800"
type input "8.000"
type input "80.000"
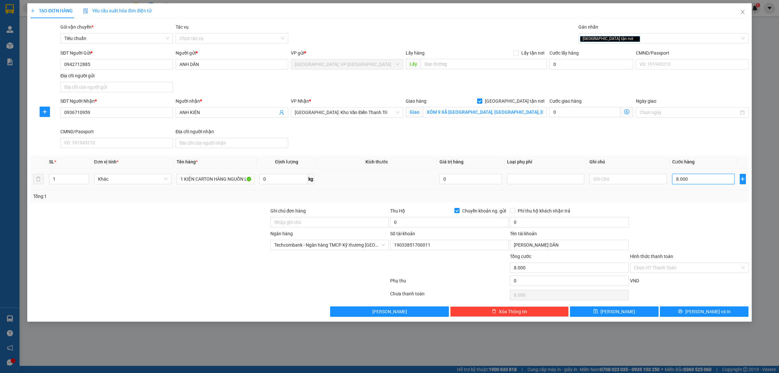
type input "80.000"
click at [427, 215] on div "Thu Hộ Chuyển khoản ng. gửi" at bounding box center [449, 212] width 119 height 10
click at [431, 220] on input "0" at bounding box center [449, 222] width 119 height 10
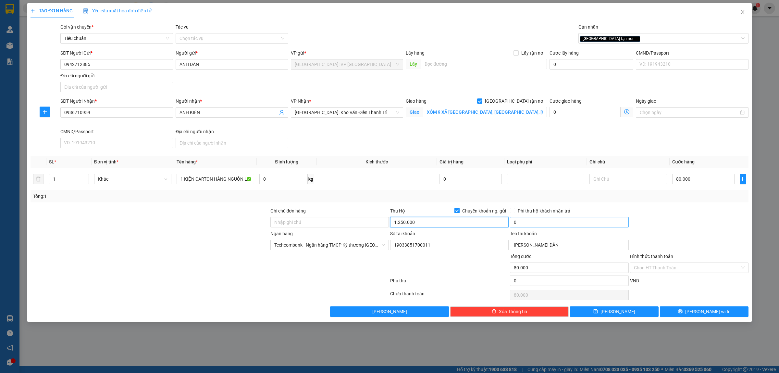
type input "1.250.000"
click at [538, 220] on input "0" at bounding box center [569, 222] width 119 height 10
type input "10.000"
click at [714, 309] on span "[PERSON_NAME] và In" at bounding box center [707, 311] width 45 height 7
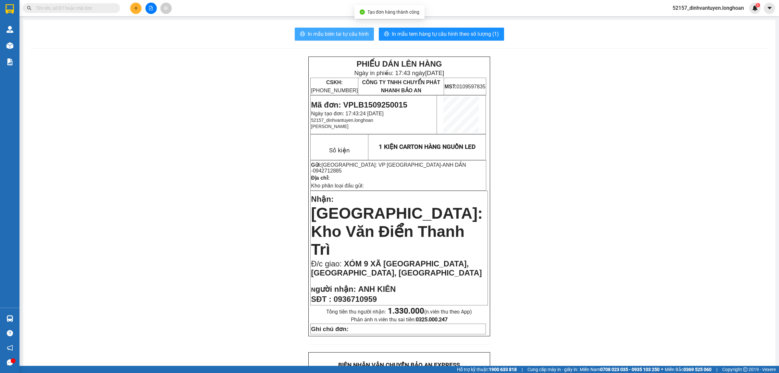
click at [347, 33] on span "In mẫu biên lai tự cấu hình" at bounding box center [338, 34] width 61 height 8
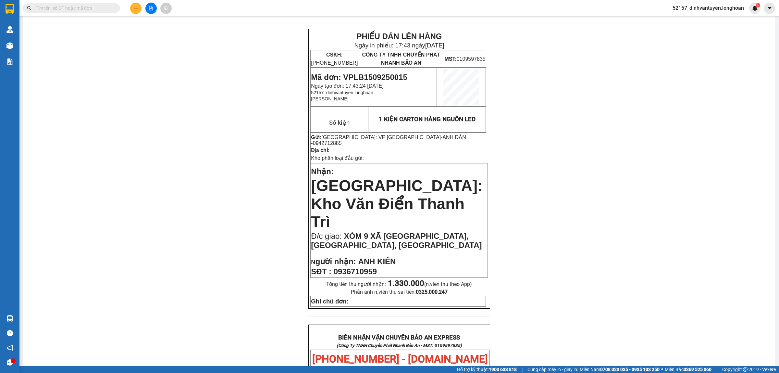
scroll to position [41, 0]
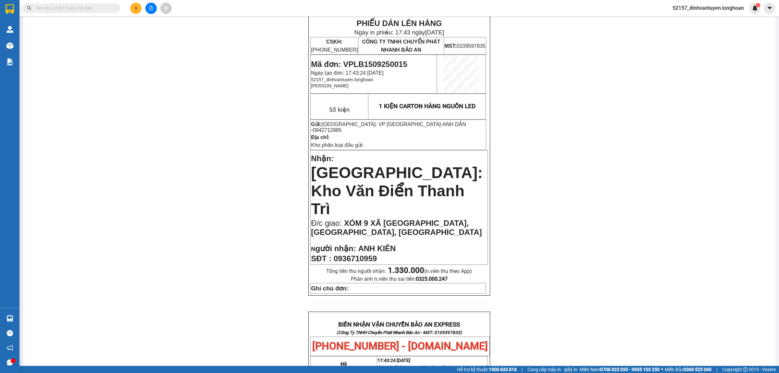
click at [366, 254] on span "0936710959" at bounding box center [355, 258] width 43 height 9
copy span "0936710959"
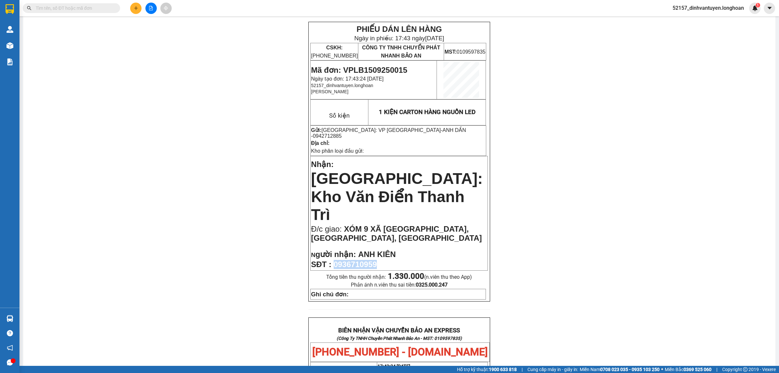
scroll to position [0, 0]
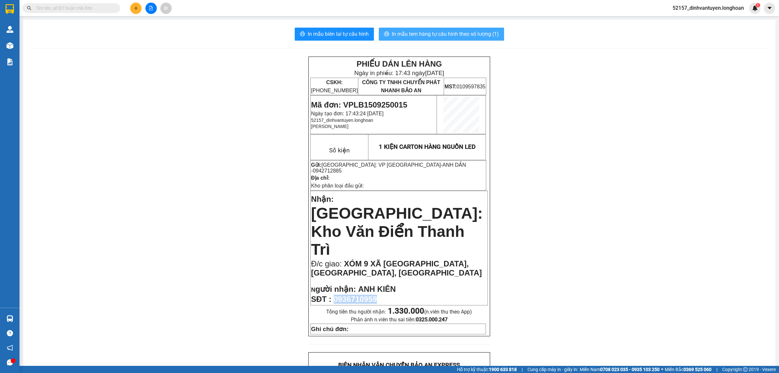
click at [465, 32] on span "In mẫu tem hàng tự cấu hình theo số lượng (1)" at bounding box center [445, 34] width 107 height 8
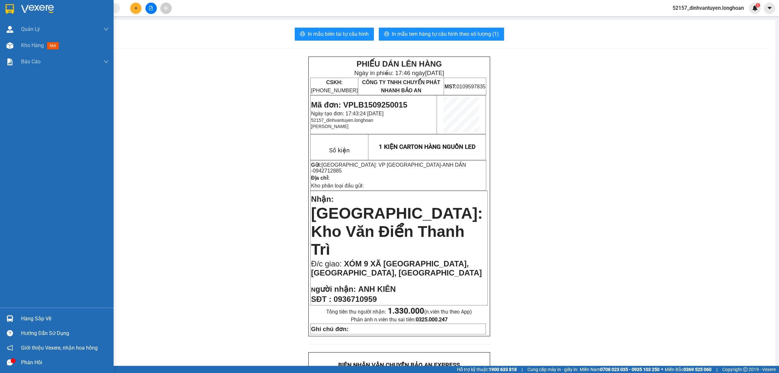
click at [8, 9] on img at bounding box center [10, 9] width 8 height 10
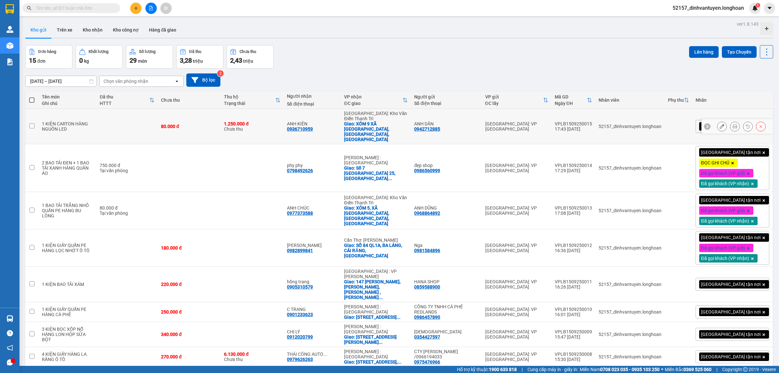
click at [719, 121] on button at bounding box center [722, 126] width 9 height 11
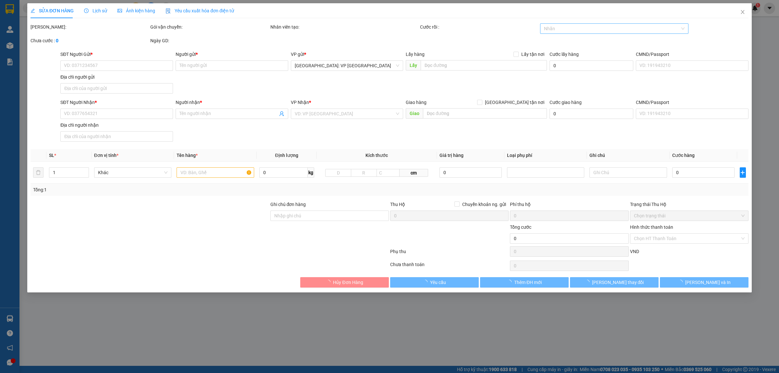
type input "0942712885"
type input "ANH DẦN"
type input "0936710959"
type input "ANH KIÊN"
checkbox input "true"
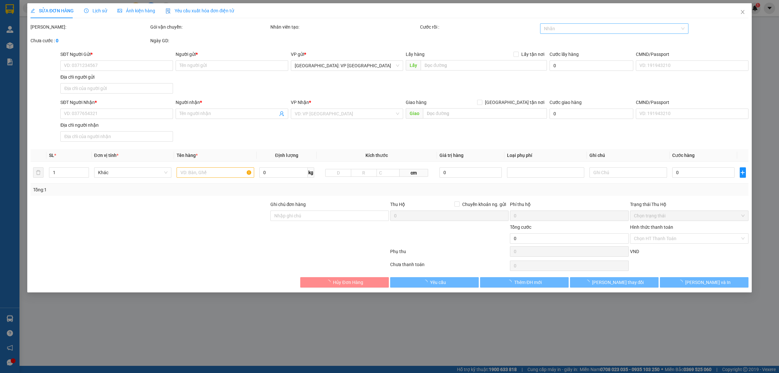
type input "XÓM 9 XÃ HẢI PHONG, HẢI HẬU, NAM ĐỊNH"
type input "80.000"
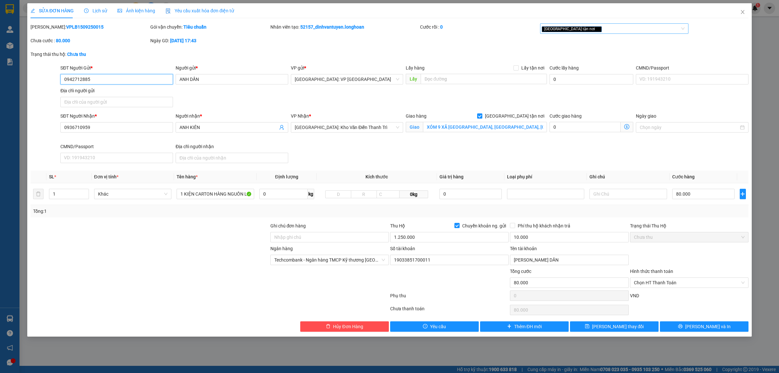
click at [597, 29] on div "[GEOGRAPHIC_DATA] tận nơi" at bounding box center [611, 29] width 139 height 8
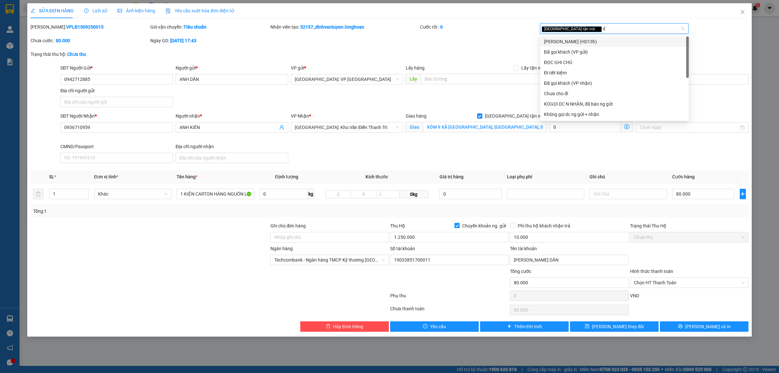
type input "da"
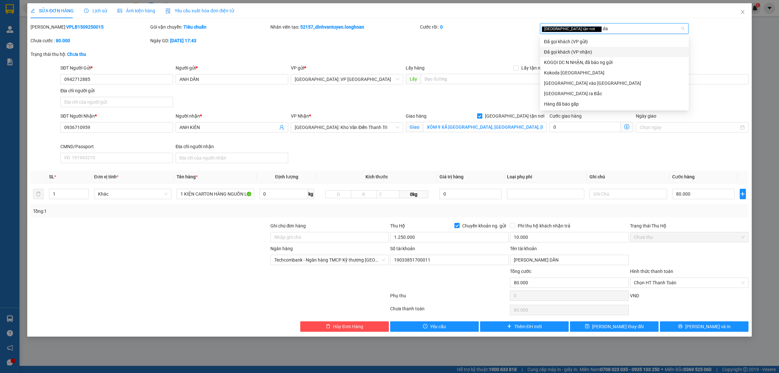
click at [579, 52] on div "Đã gọi khách (VP nhận)" at bounding box center [614, 51] width 141 height 7
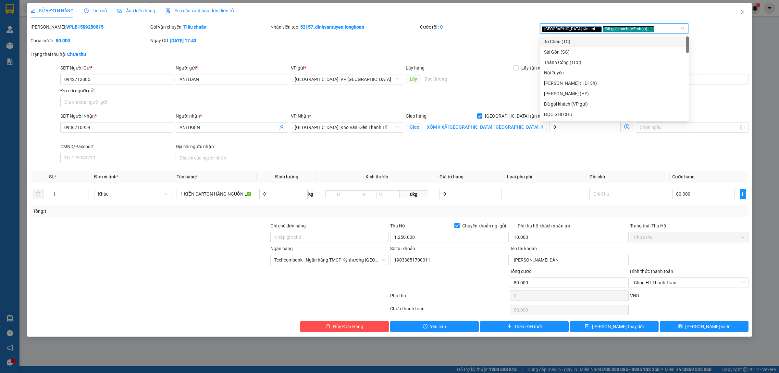
click at [637, 32] on div "Giao tận nơi Đã gọi khách (VP nhận)" at bounding box center [611, 29] width 139 height 8
type input "da"
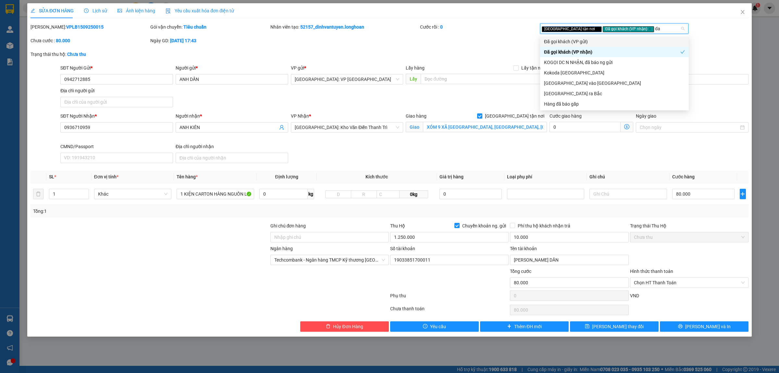
click at [599, 41] on div "Đã gọi khách (VP gửi)" at bounding box center [614, 41] width 141 height 7
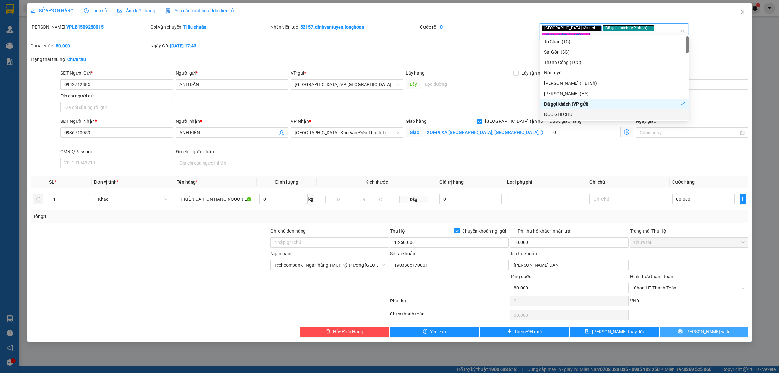
click at [697, 326] on button "[PERSON_NAME] và In" at bounding box center [704, 331] width 89 height 10
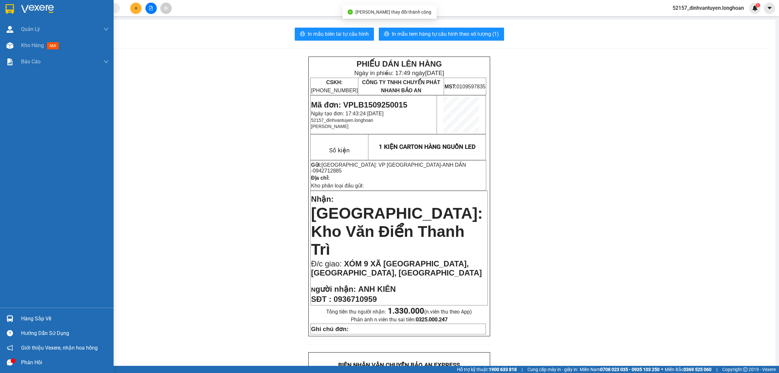
click at [8, 4] on div at bounding box center [9, 8] width 11 height 11
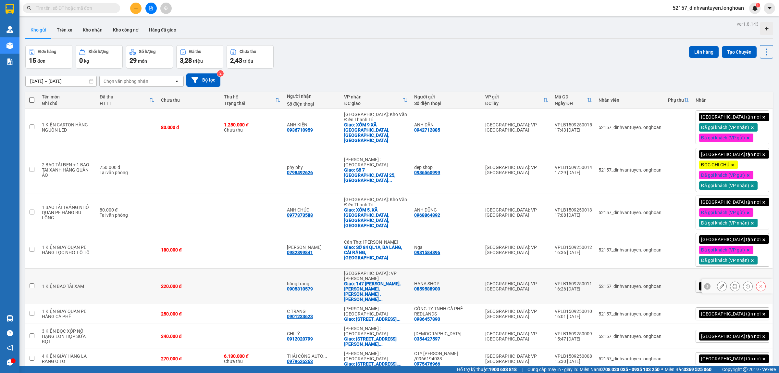
click at [720, 284] on icon at bounding box center [722, 286] width 5 height 5
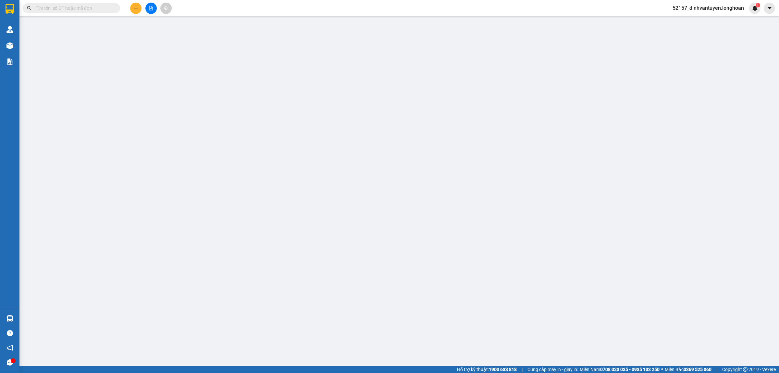
type input "0859588900"
type input "HANA SHOP"
type input "0905310579"
type input "hồng trang"
checkbox input "true"
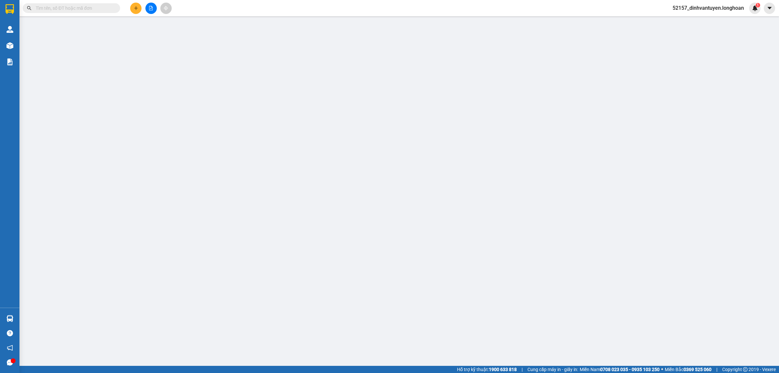
type input "147 NGUYỄN THÁI HỌC, TRẦN DƯ, AN XUÂN , TAM KỲ , QUẢNG NAM"
type input "220.000"
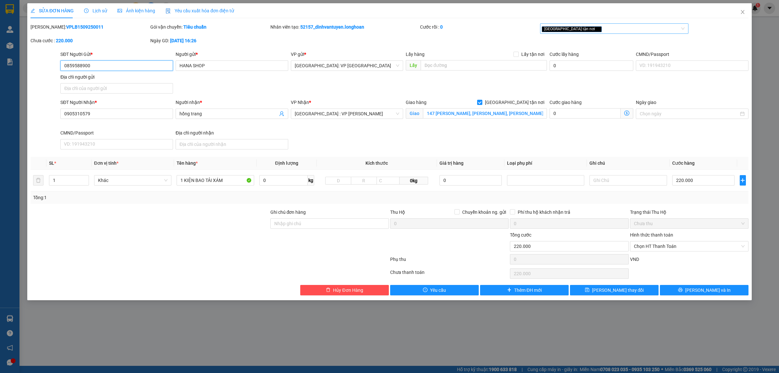
click at [597, 28] on div "[GEOGRAPHIC_DATA] tận nơi" at bounding box center [611, 29] width 139 height 8
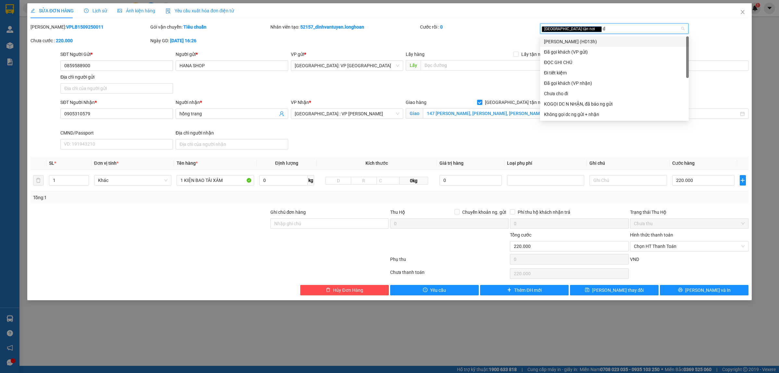
type input "da"
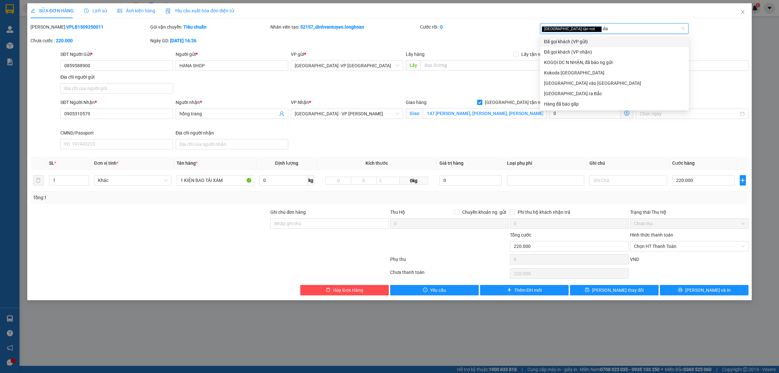
click at [579, 41] on div "Đã gọi khách (VP gửi)" at bounding box center [614, 41] width 141 height 7
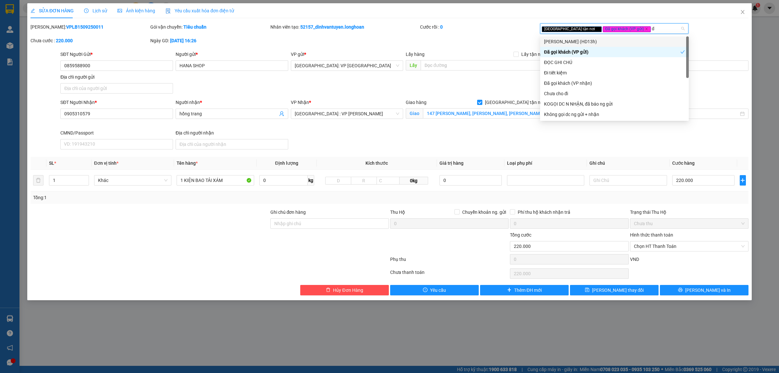
type input "da"
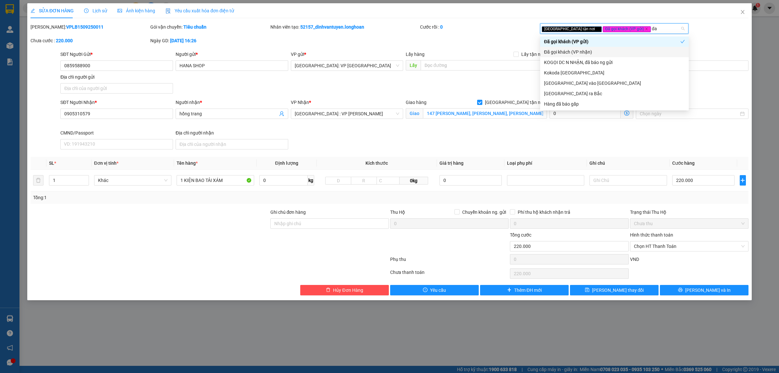
click at [588, 48] on div "Đã gọi khách (VP nhận)" at bounding box center [614, 51] width 141 height 7
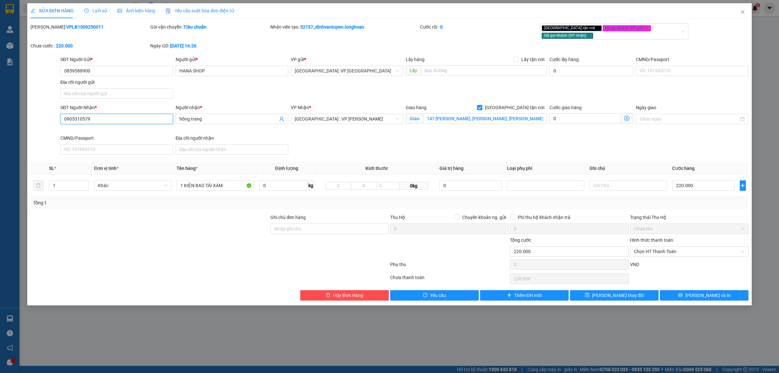
click at [119, 116] on input "0905310579" at bounding box center [116, 119] width 113 height 10
click at [683, 293] on icon "printer" at bounding box center [680, 295] width 4 height 4
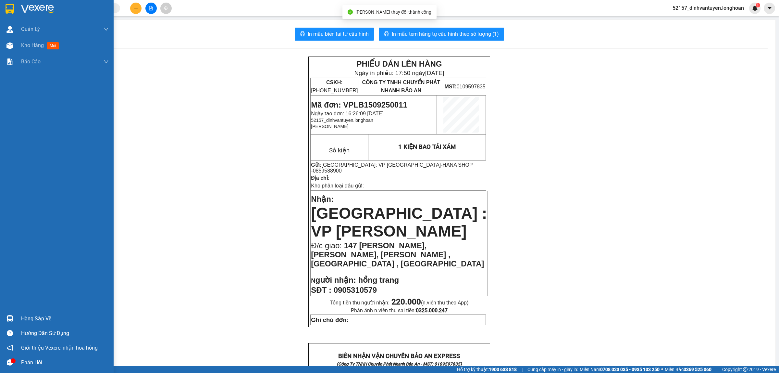
click at [7, 7] on img at bounding box center [10, 9] width 8 height 10
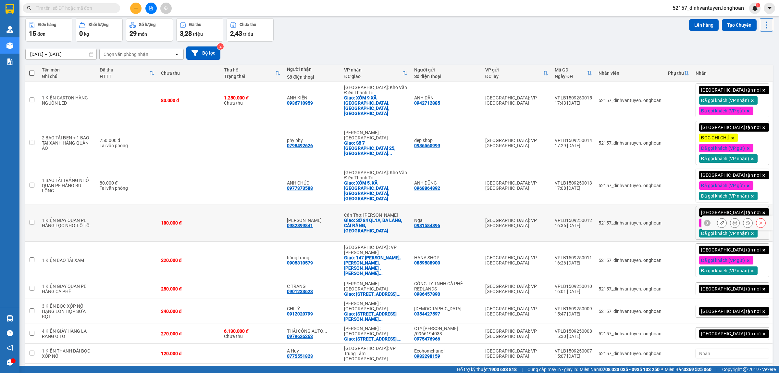
scroll to position [73, 0]
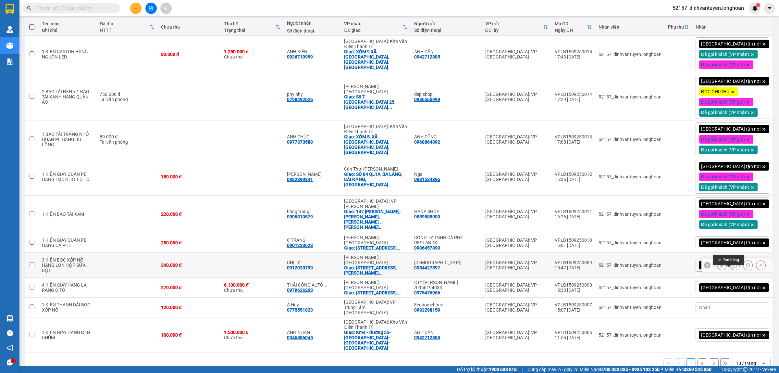
click at [733, 267] on icon at bounding box center [735, 265] width 5 height 5
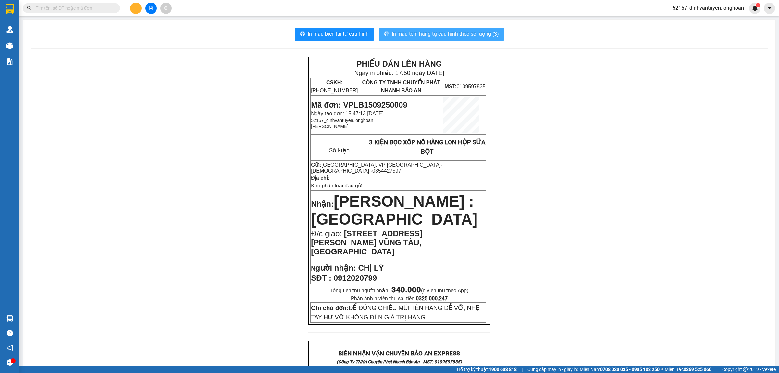
click at [464, 31] on span "In mẫu tem hàng tự cấu hình theo số lượng (3)" at bounding box center [445, 34] width 107 height 8
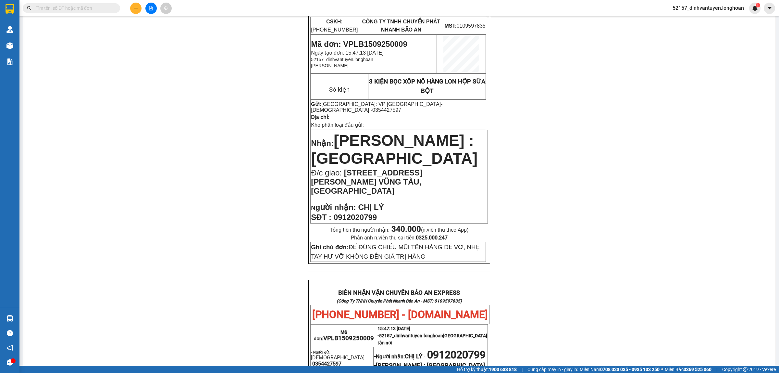
scroll to position [81, 0]
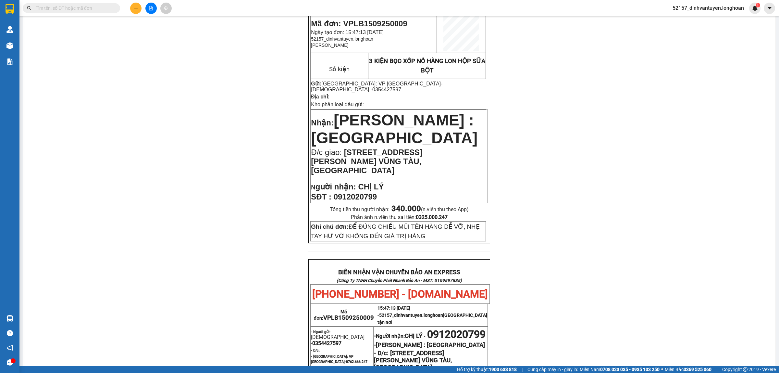
click at [369, 192] on span "0912020799" at bounding box center [355, 196] width 43 height 9
copy span "0912020799"
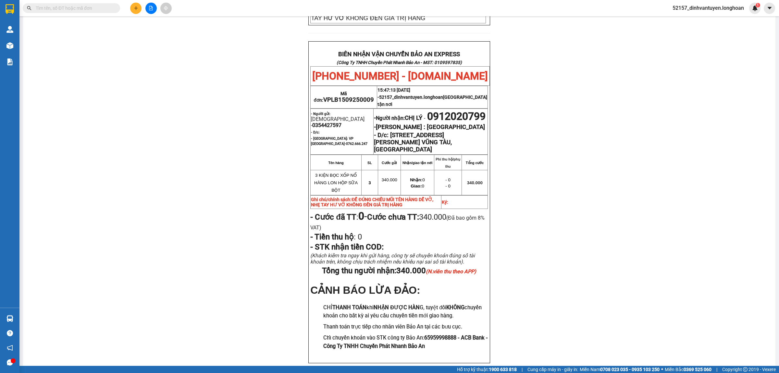
scroll to position [325, 0]
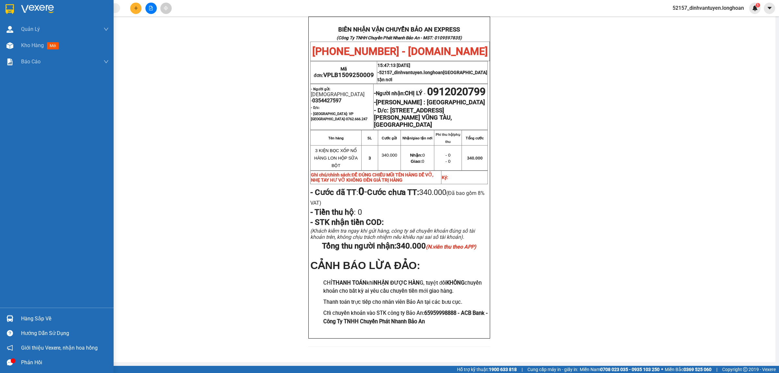
click at [8, 9] on img at bounding box center [10, 9] width 8 height 10
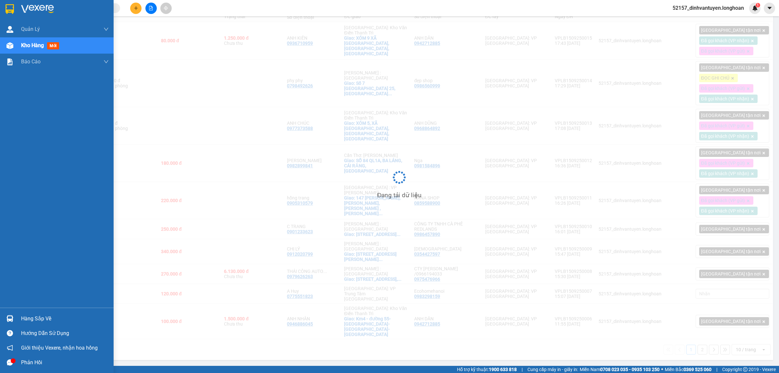
scroll to position [30, 0]
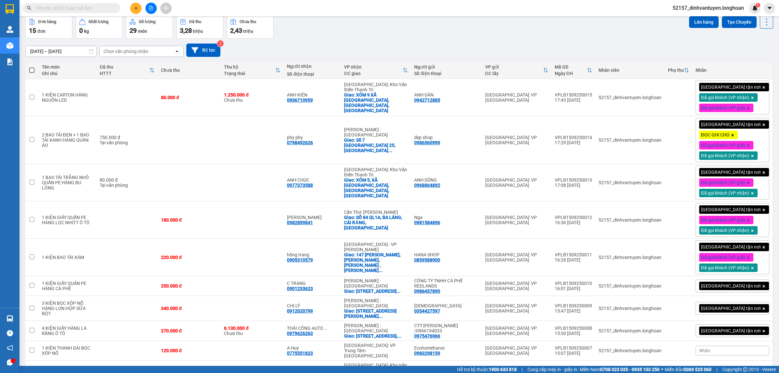
click at [136, 7] on icon "plus" at bounding box center [136, 8] width 0 height 4
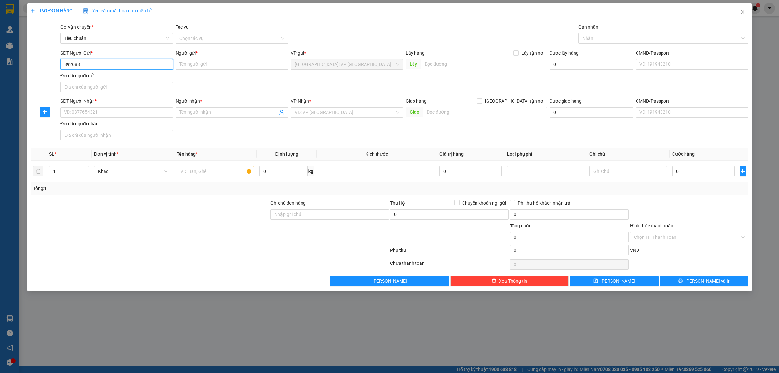
click at [66, 66] on input "892688" at bounding box center [116, 64] width 113 height 10
drag, startPoint x: 117, startPoint y: 74, endPoint x: 123, endPoint y: 76, distance: 6.3
click at [119, 75] on div "0981892688 - CHỊ HIẾU" at bounding box center [116, 77] width 105 height 7
type input "0981892688"
type input "CHỊ HIẾU"
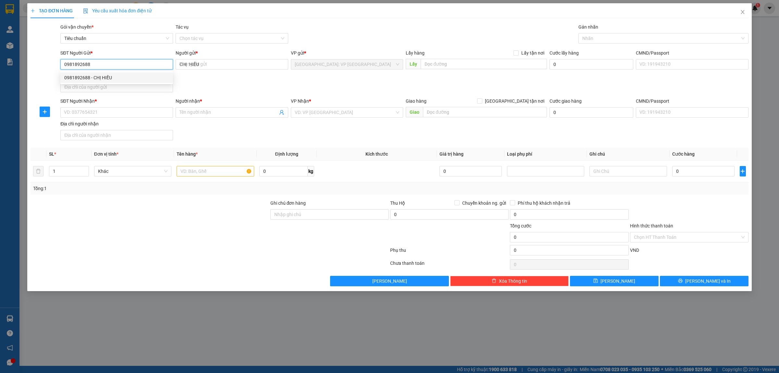
checkbox input "true"
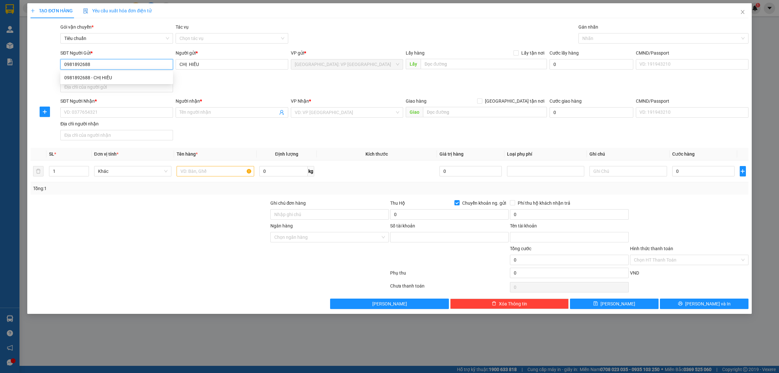
type input "0541000328922"
type input "DƯƠNG HỮU NGỌC"
type input "0981892688"
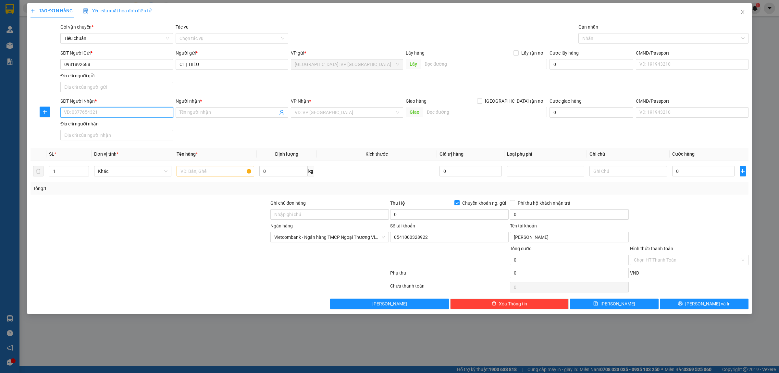
click at [129, 117] on input "SĐT Người Nhận *" at bounding box center [116, 112] width 113 height 10
type input "0855659079"
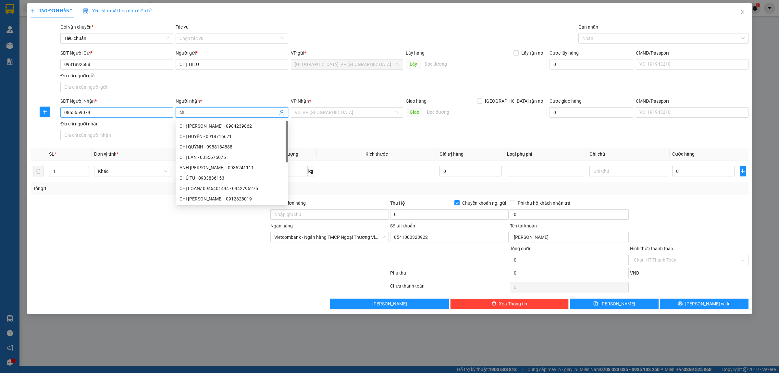
type input "c"
type input "CHỊ HẠNH"
click at [353, 108] on input "search" at bounding box center [345, 112] width 100 height 10
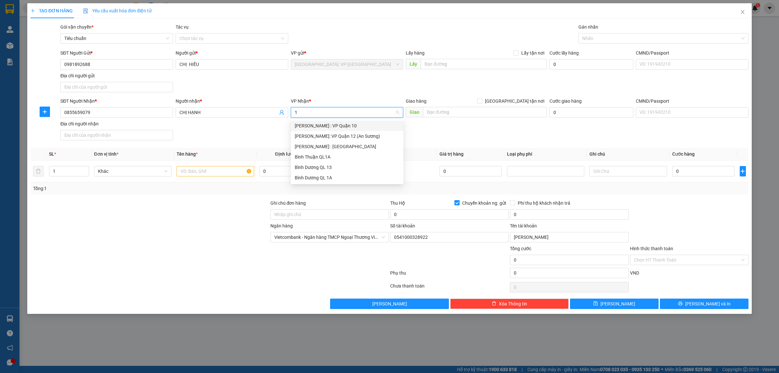
type input "12"
drag, startPoint x: 353, startPoint y: 135, endPoint x: 483, endPoint y: 124, distance: 129.8
click at [358, 136] on div "[PERSON_NAME] : [GEOGRAPHIC_DATA]" at bounding box center [347, 135] width 105 height 7
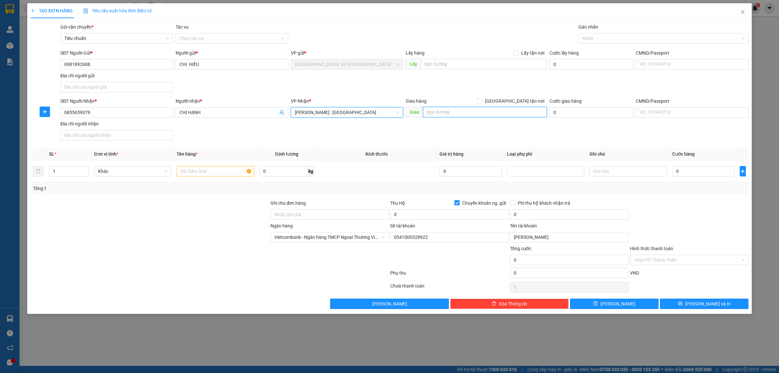
click at [489, 114] on input "text" at bounding box center [485, 112] width 124 height 10
type input "TỔ 1 KHU PHỐ 4, TRẢNG DÀI, BIÊN HÒA, ĐỒNG NAI"
drag, startPoint x: 517, startPoint y: 100, endPoint x: 525, endPoint y: 90, distance: 13.1
click at [482, 101] on input "[GEOGRAPHIC_DATA] tận nơi" at bounding box center [479, 100] width 5 height 5
checkbox input "true"
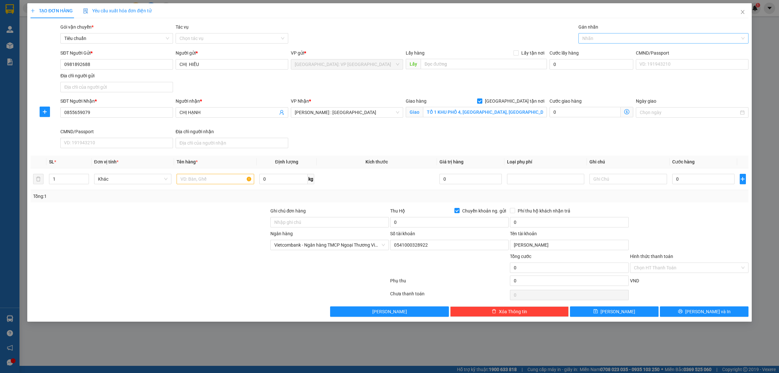
click at [594, 37] on div at bounding box center [660, 38] width 160 height 8
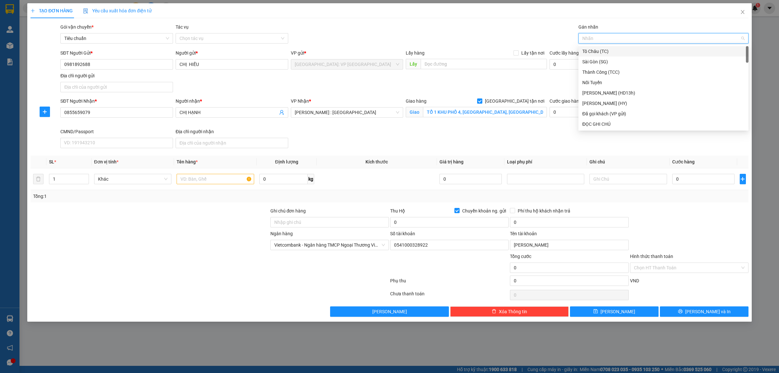
type input "G"
click at [595, 124] on div "[GEOGRAPHIC_DATA] tận nơi" at bounding box center [664, 123] width 162 height 7
click at [202, 180] on input "text" at bounding box center [215, 179] width 77 height 10
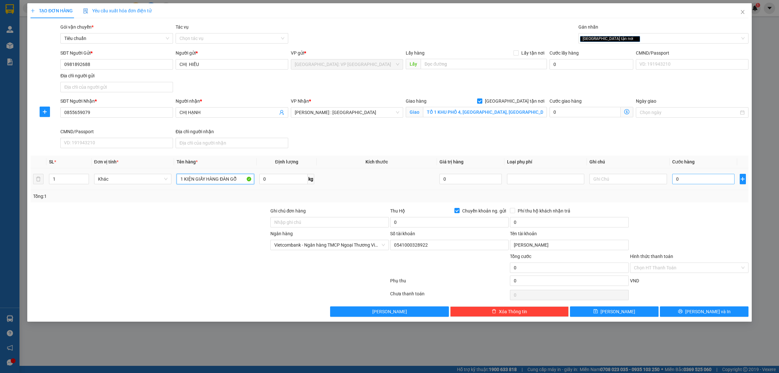
type input "1 KIỆN GIẤY HÀNG ĐÀN GỖ"
click at [675, 177] on input "0" at bounding box center [703, 179] width 62 height 10
click at [459, 210] on span at bounding box center [457, 210] width 5 height 5
click at [459, 210] on input "Chuyển khoản ng. gửi" at bounding box center [457, 210] width 5 height 5
checkbox input "false"
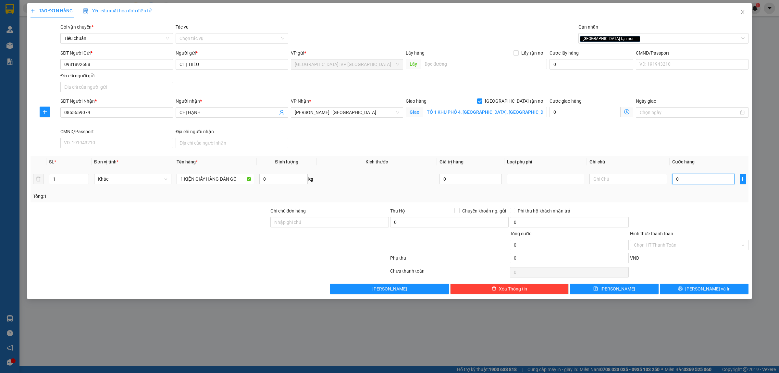
click at [699, 182] on input "0" at bounding box center [703, 179] width 62 height 10
type input "1"
type input "19"
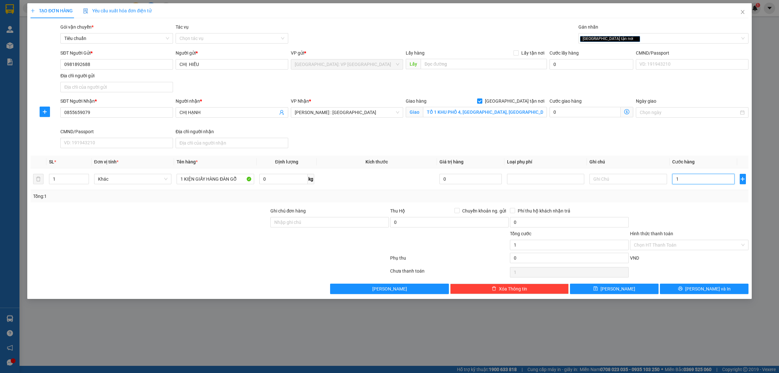
type input "19"
type input "190"
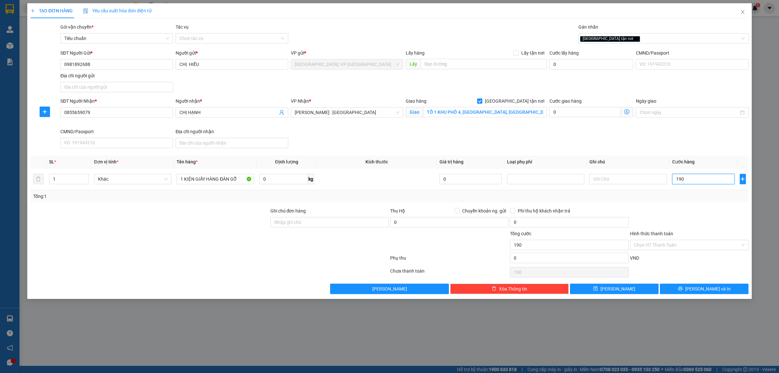
type input "1.900"
type input "19.000"
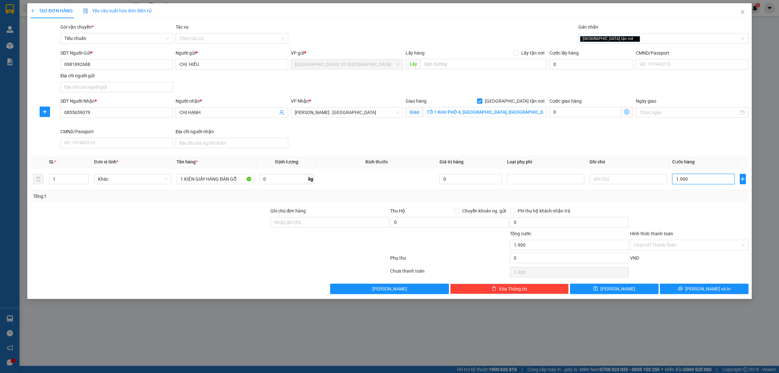
type input "19.000"
type input "190.000"
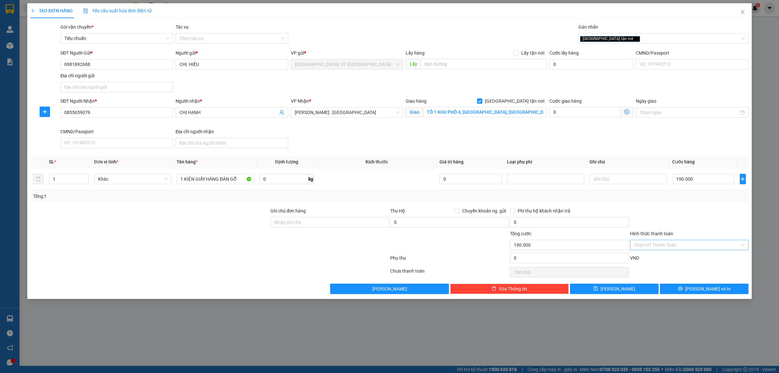
click at [674, 245] on input "Hình thức thanh toán" at bounding box center [687, 245] width 106 height 10
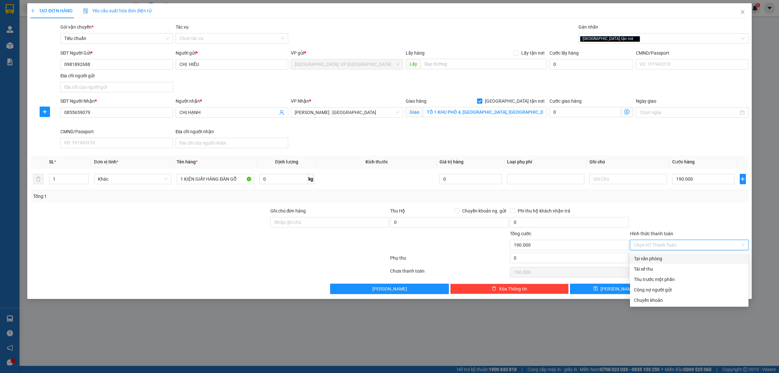
click at [655, 256] on div "Tại văn phòng" at bounding box center [689, 258] width 111 height 7
type input "0"
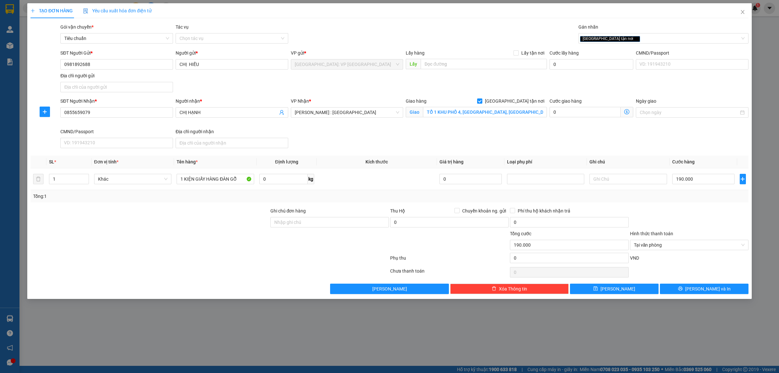
drag, startPoint x: 562, startPoint y: 165, endPoint x: 489, endPoint y: 94, distance: 102.0
click at [489, 94] on div "SĐT Người Gửi * 0981892688 Người gửi * CHỊ HIẾU VP gửi * Hà Nội: VP Long Biên L…" at bounding box center [404, 71] width 691 height 45
click at [624, 40] on div "[GEOGRAPHIC_DATA] tận nơi" at bounding box center [660, 38] width 160 height 8
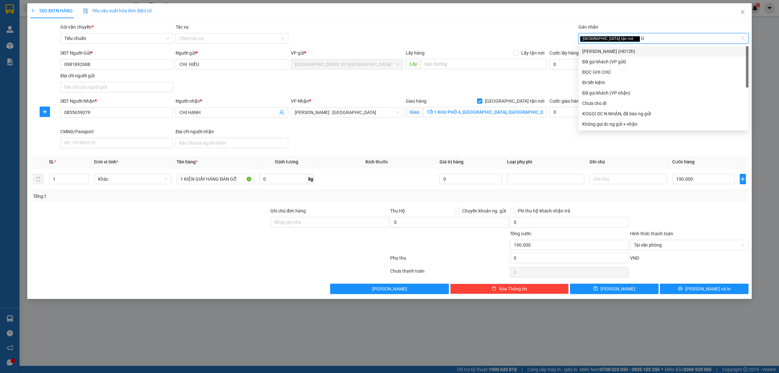
type input "DA"
click at [613, 59] on div "Đã gọi khách (VP nhận)" at bounding box center [664, 61] width 162 height 7
type input "DA"
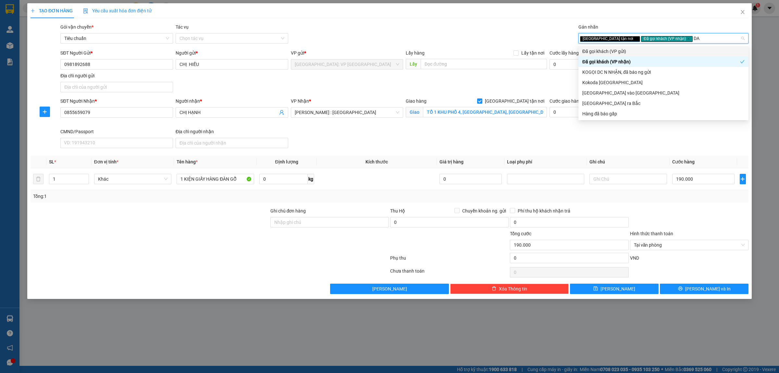
click at [635, 52] on div "Đã gọi khách (VP gửi)" at bounding box center [664, 51] width 162 height 7
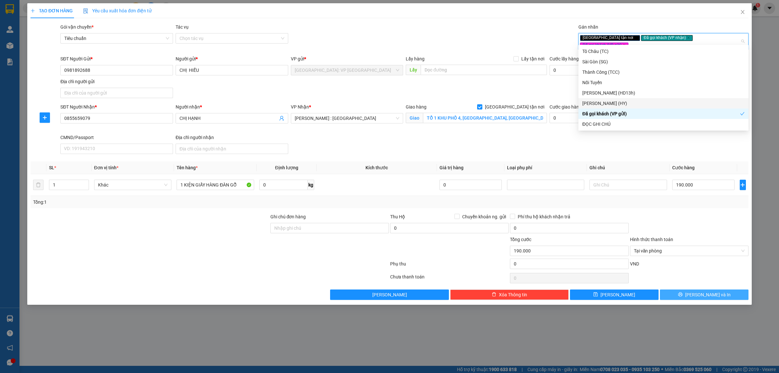
click at [701, 293] on span "[PERSON_NAME] và In" at bounding box center [707, 294] width 45 height 7
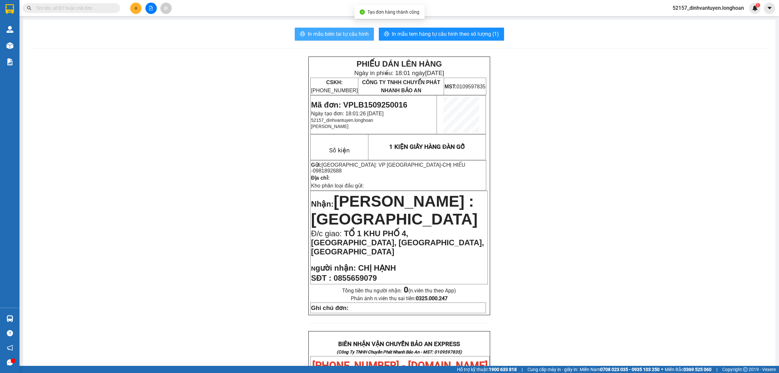
click at [345, 30] on button "In mẫu biên lai tự cấu hình" at bounding box center [334, 34] width 79 height 13
click at [468, 32] on span "In mẫu tem hàng tự cấu hình theo số lượng (1)" at bounding box center [445, 34] width 107 height 8
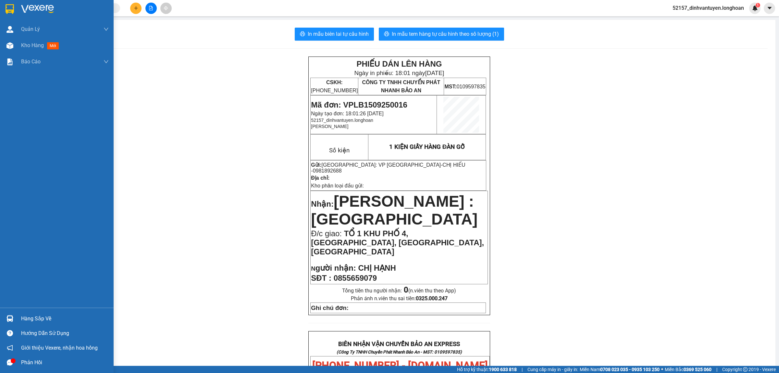
drag, startPoint x: 10, startPoint y: 8, endPoint x: 17, endPoint y: 14, distance: 9.3
click at [10, 8] on img at bounding box center [10, 9] width 8 height 10
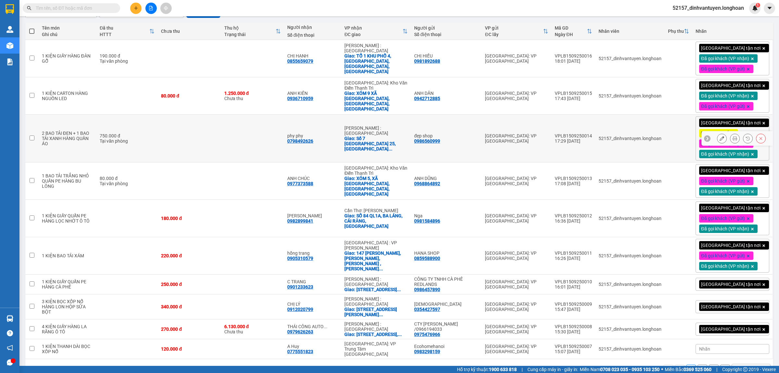
scroll to position [81, 0]
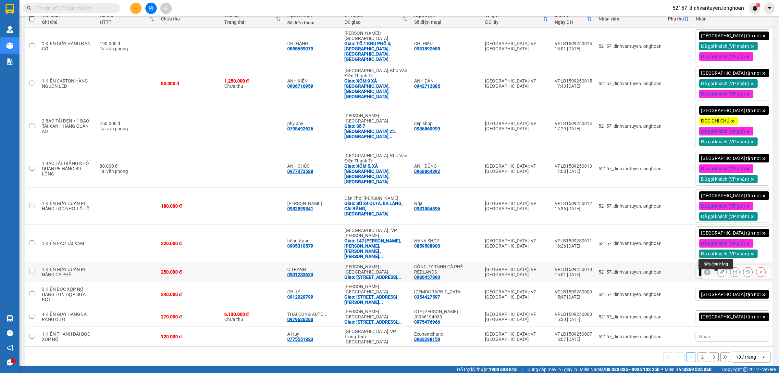
click at [720, 274] on icon at bounding box center [722, 272] width 5 height 5
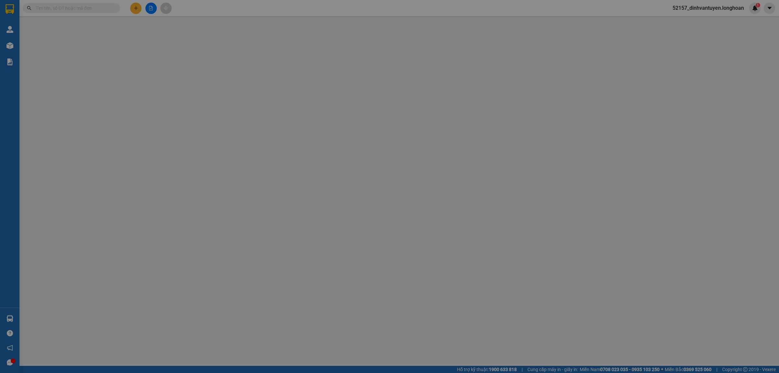
type input "0986457890"
type input "CÔNG TY TNHH CÀ PHÊ REDLANDS"
type input "0901233623"
type input "C TRANG"
checkbox input "true"
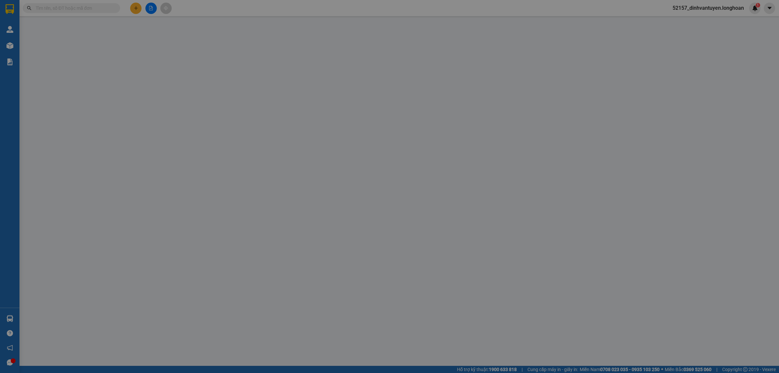
type input "216/6 ĐIỆN BIÊN PHỦ, PHƯỜNG VÕ THỊ SÁU, QUẬN 3,HCM"
type input "250.000"
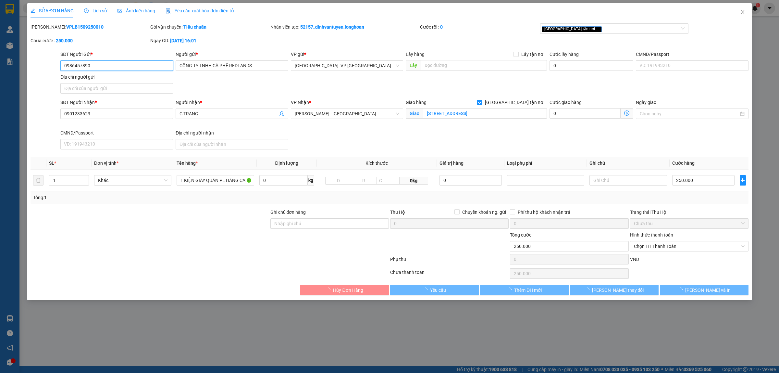
click at [666, 246] on span "Chọn HT Thanh Toán" at bounding box center [689, 246] width 111 height 10
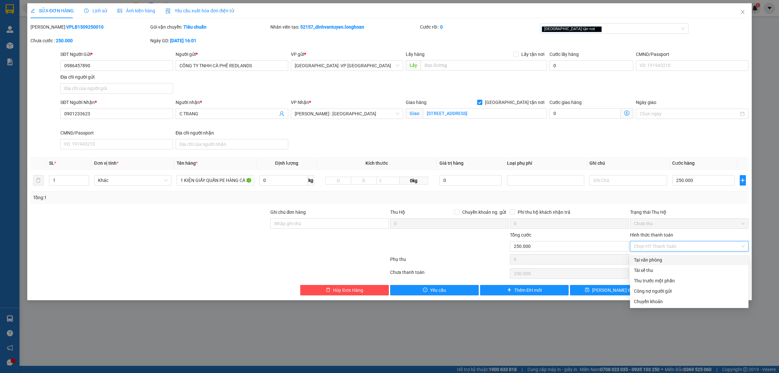
click at [654, 259] on div "Tại văn phòng" at bounding box center [689, 259] width 111 height 7
type input "0"
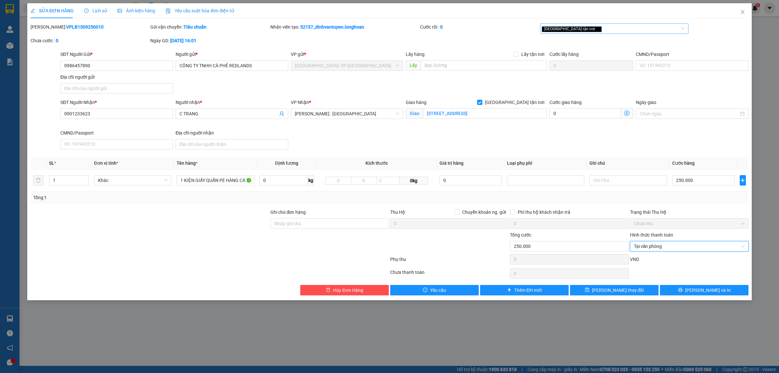
click at [591, 29] on div "[GEOGRAPHIC_DATA] tận nơi" at bounding box center [611, 29] width 139 height 8
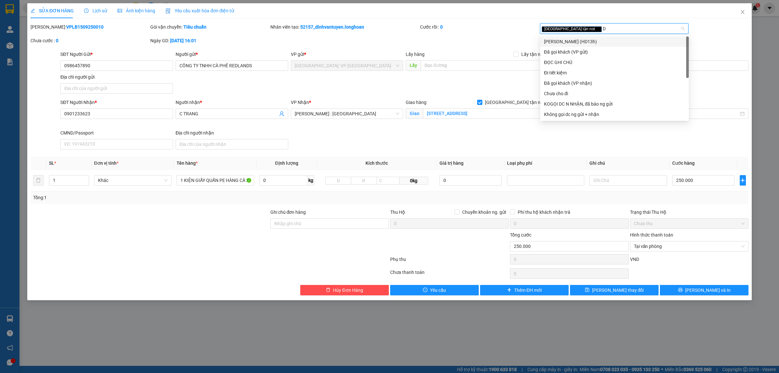
type input "DA"
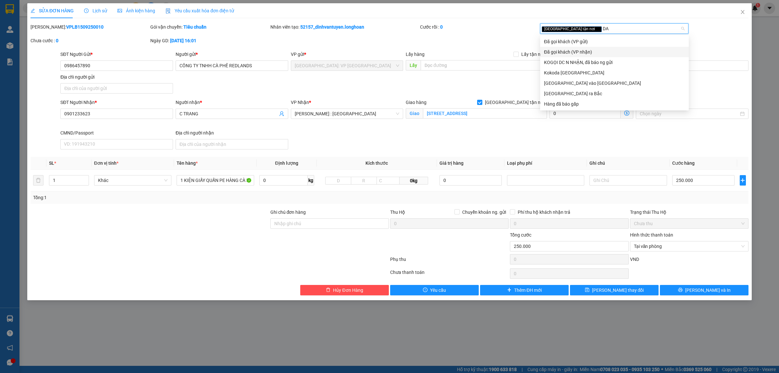
click at [570, 51] on div "Đã gọi khách (VP nhận)" at bounding box center [614, 51] width 141 height 7
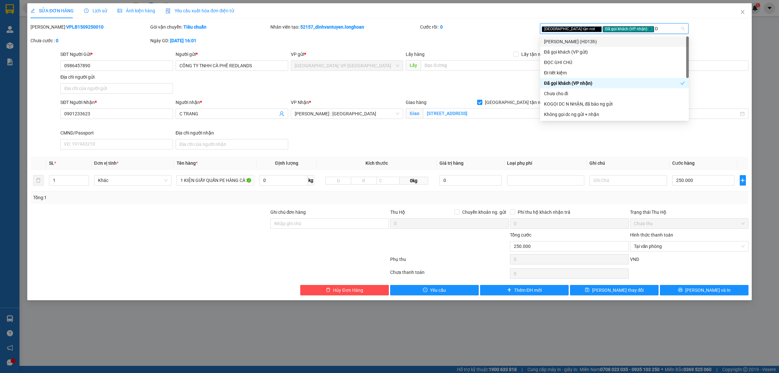
type input "DA"
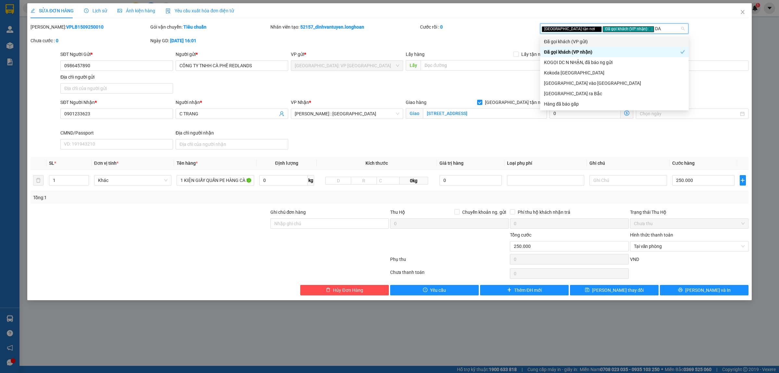
click at [601, 43] on div "Đã gọi khách (VP gửi)" at bounding box center [614, 41] width 141 height 7
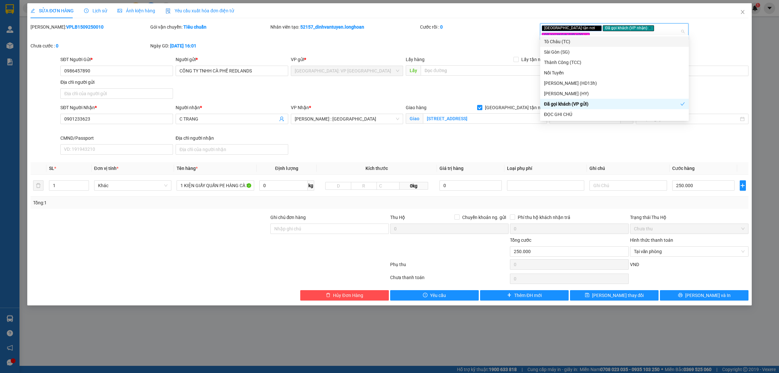
click at [463, 32] on div "Cước rồi : 0" at bounding box center [480, 32] width 120 height 19
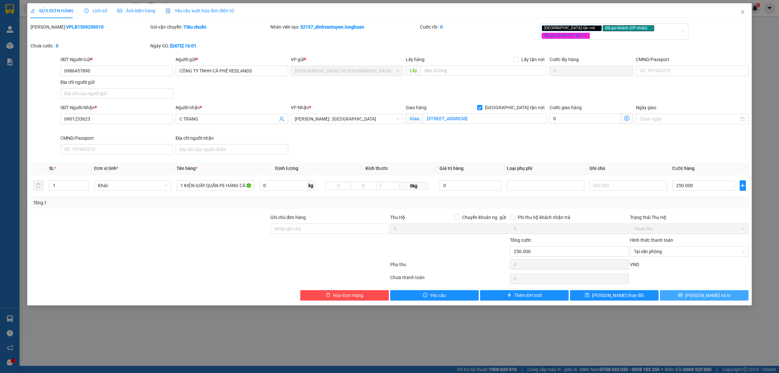
click at [706, 292] on span "[PERSON_NAME] và In" at bounding box center [707, 295] width 45 height 7
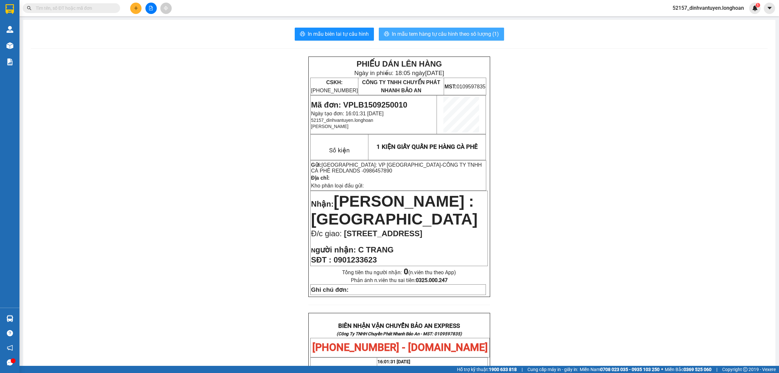
click at [444, 32] on span "In mẫu tem hàng tự cấu hình theo số lượng (1)" at bounding box center [445, 34] width 107 height 8
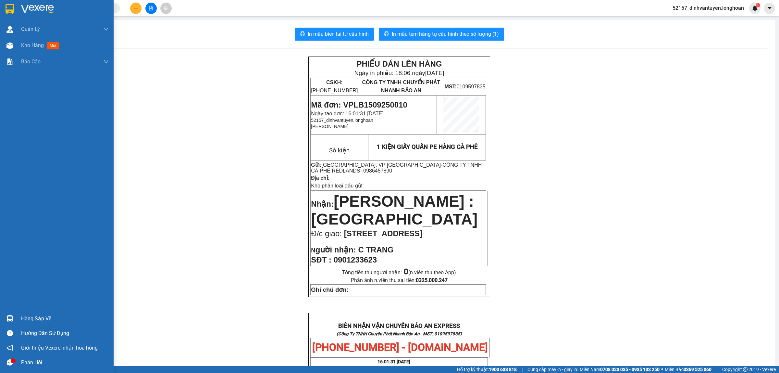
click at [14, 9] on img at bounding box center [10, 9] width 8 height 10
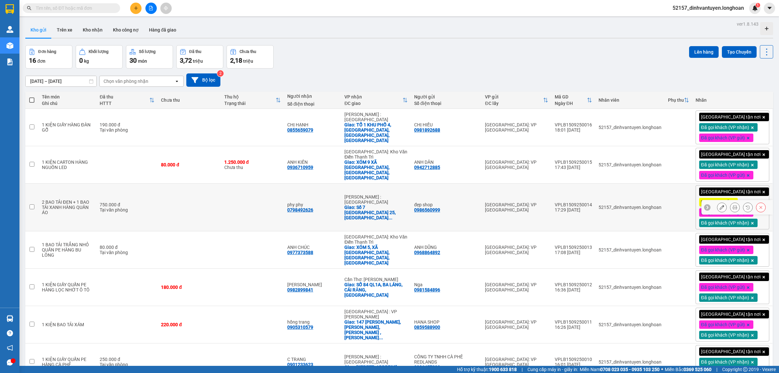
scroll to position [41, 0]
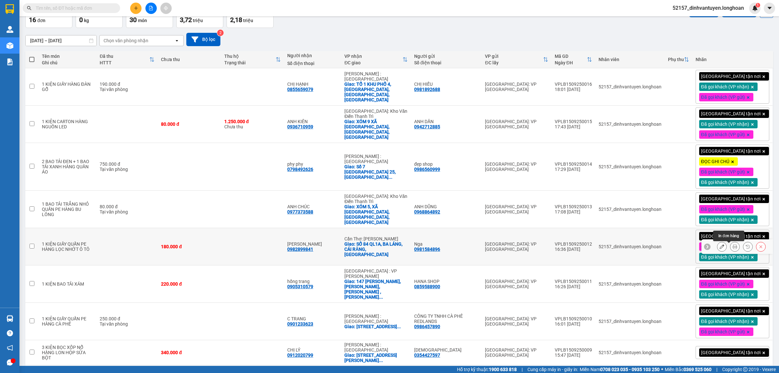
click at [733, 249] on icon at bounding box center [735, 246] width 5 height 5
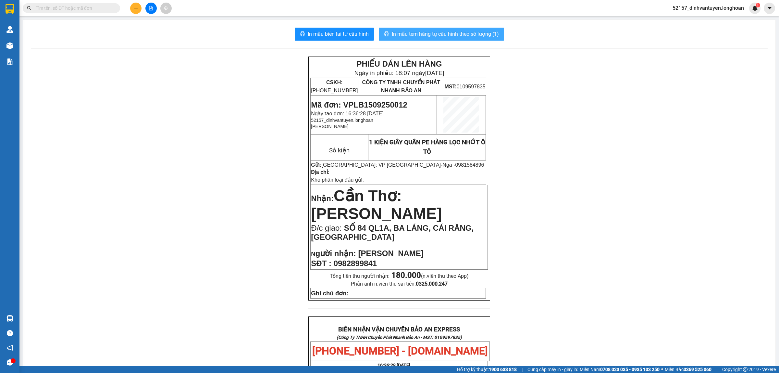
click at [447, 34] on span "In mẫu tem hàng tự cấu hình theo số lượng (1)" at bounding box center [445, 34] width 107 height 8
click at [136, 8] on icon "plus" at bounding box center [136, 8] width 4 height 0
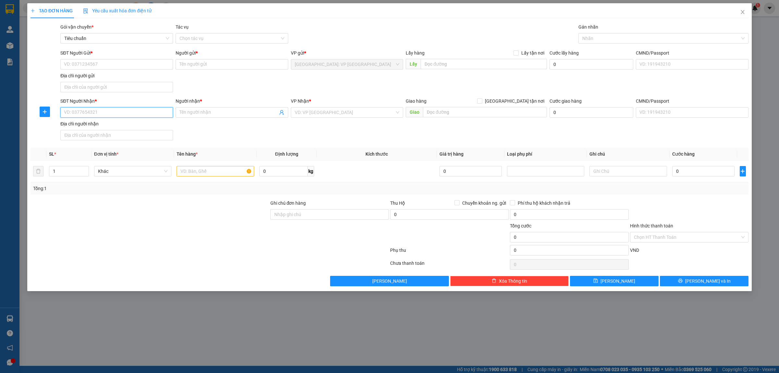
click at [114, 111] on input "SĐT Người Nhận *" at bounding box center [116, 112] width 113 height 10
click at [125, 126] on div "0987875741 - ANH HÙNG" at bounding box center [116, 125] width 105 height 7
type input "0987875741"
type input "[PERSON_NAME]"
checkbox input "true"
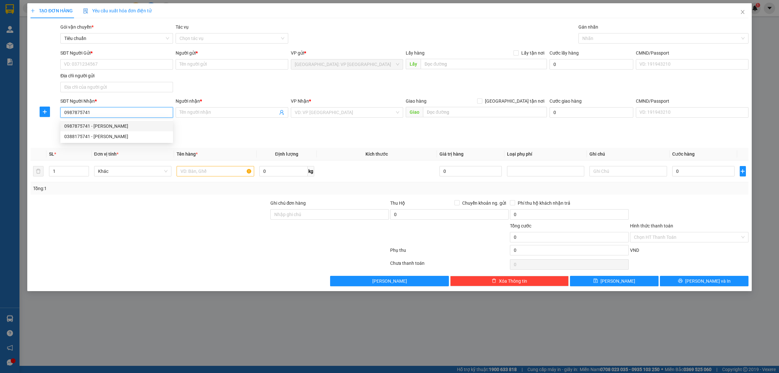
type input "[GEOGRAPHIC_DATA], Khu dân cư [GEOGRAPHIC_DATA], [GEOGRAPHIC_DATA], thành phố […"
checkbox input "true"
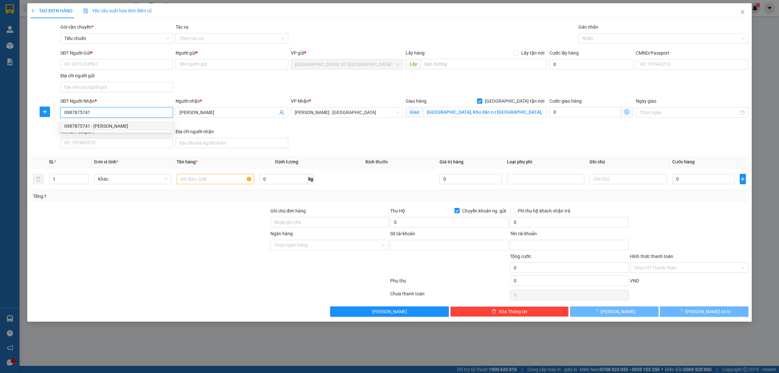
type input "070786868686"
type input "[PERSON_NAME]"
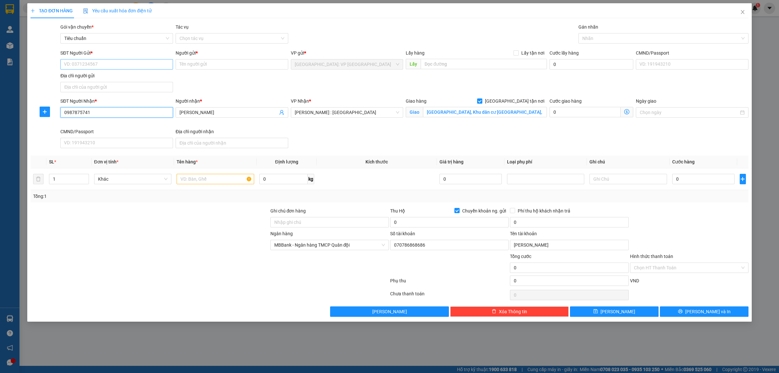
type input "0987875741"
click at [122, 68] on input "SĐT Người Gửi *" at bounding box center [116, 64] width 113 height 10
click at [113, 77] on div "0969234562 - CHỊ [PERSON_NAME]" at bounding box center [116, 77] width 105 height 7
type input "0969234562"
type input "CHỊ [PERSON_NAME]"
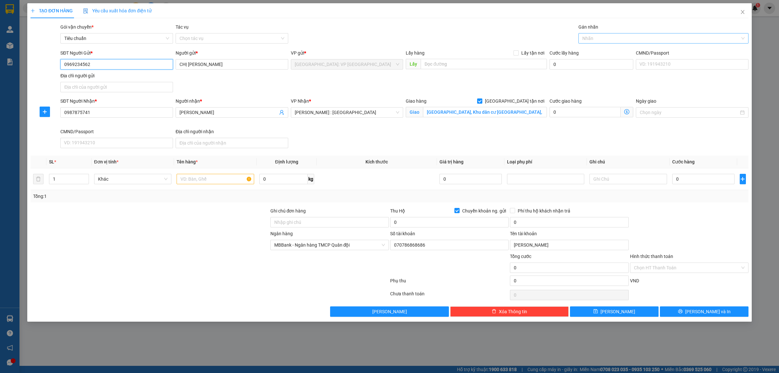
click at [598, 38] on div at bounding box center [660, 38] width 160 height 8
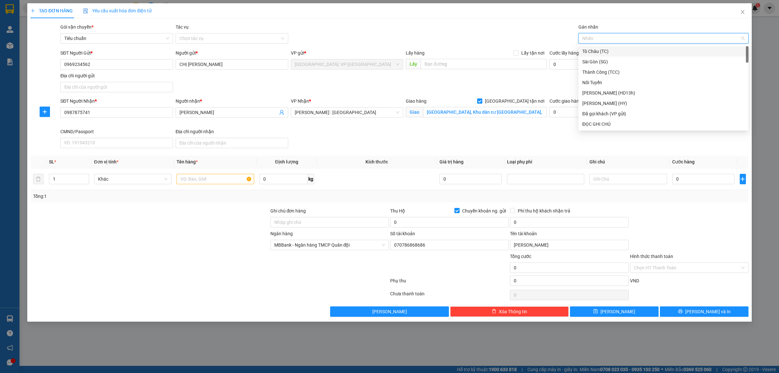
type input "g"
click at [608, 123] on div "[GEOGRAPHIC_DATA] tận nơi" at bounding box center [664, 123] width 162 height 7
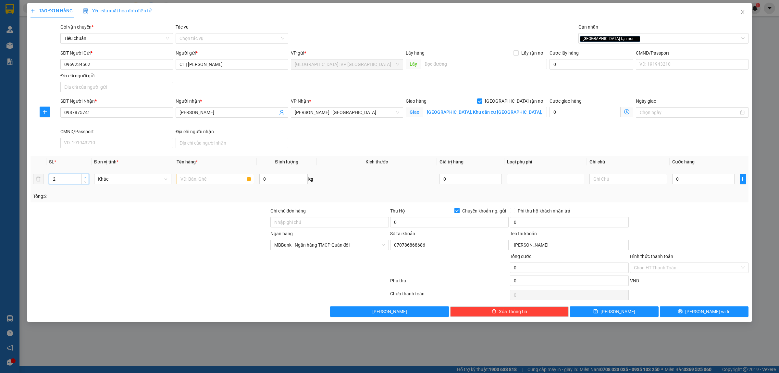
click at [85, 176] on span "up" at bounding box center [85, 177] width 4 height 4
type input "3"
click at [85, 176] on span "up" at bounding box center [85, 177] width 4 height 4
click at [201, 178] on input "text" at bounding box center [215, 179] width 77 height 10
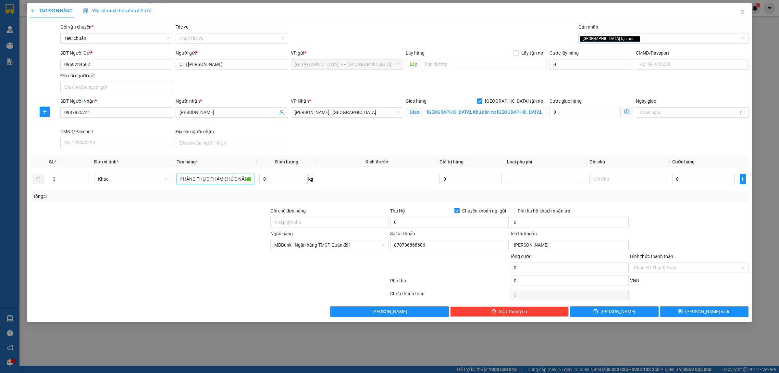
type input "3 KIỆN GIẤY HÀNG THỰC PHẨM CHỨC NĂNG"
click at [167, 221] on div at bounding box center [150, 218] width 240 height 23
click at [704, 182] on input "0" at bounding box center [703, 179] width 62 height 10
click at [147, 112] on input "0987875741" at bounding box center [116, 112] width 113 height 10
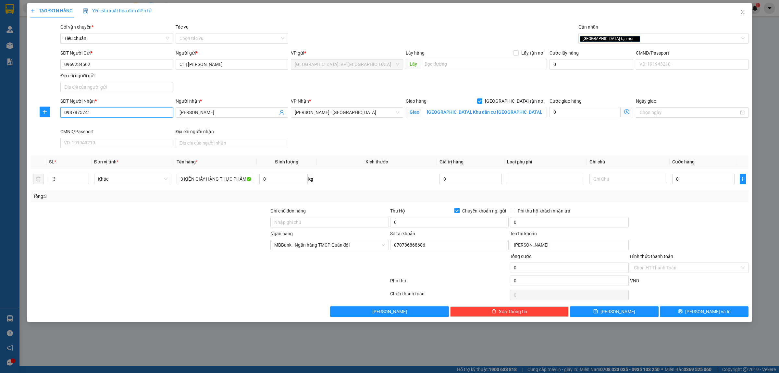
click at [147, 112] on input "0987875741" at bounding box center [116, 112] width 113 height 10
click at [318, 132] on div "SĐT Người Nhận * 0987875741 Người nhận * ANH HÙNG VP Nhận * [GEOGRAPHIC_DATA] :…" at bounding box center [404, 123] width 691 height 53
click at [531, 113] on input "[GEOGRAPHIC_DATA], Khu dân cư [GEOGRAPHIC_DATA], [GEOGRAPHIC_DATA], thành phố […" at bounding box center [485, 112] width 124 height 10
click at [534, 113] on input "[GEOGRAPHIC_DATA], Khu dân cư [GEOGRAPHIC_DATA], [GEOGRAPHIC_DATA], thành phố […" at bounding box center [485, 112] width 124 height 10
click at [704, 176] on input "0" at bounding box center [703, 179] width 62 height 10
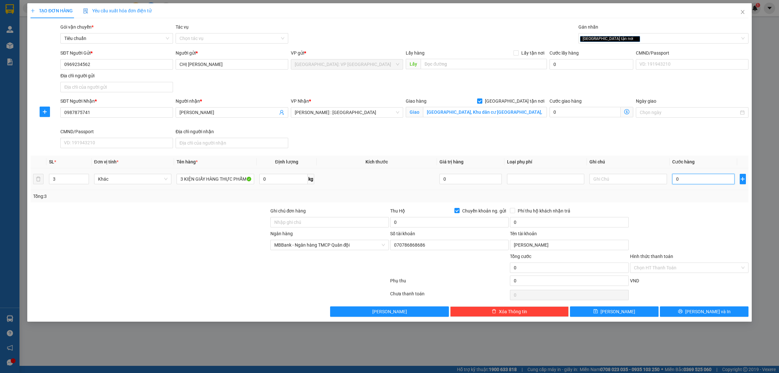
type input "3"
click at [682, 180] on input "380.000" at bounding box center [703, 179] width 62 height 10
click at [664, 228] on div at bounding box center [690, 218] width 120 height 23
click at [437, 223] on input "0" at bounding box center [449, 222] width 119 height 10
click at [457, 225] on input "0" at bounding box center [449, 222] width 119 height 10
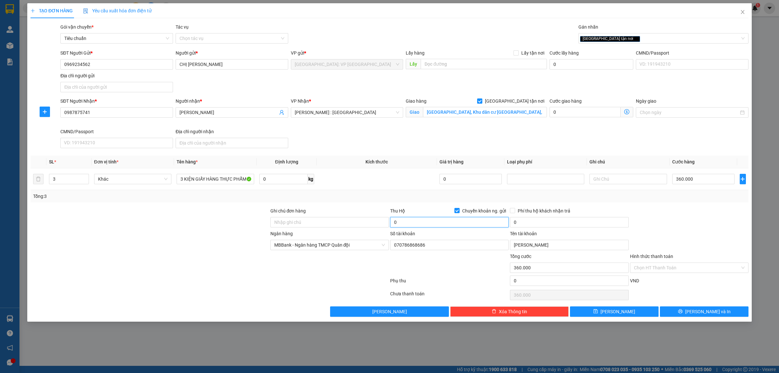
click at [421, 223] on input "0" at bounding box center [449, 222] width 119 height 10
click at [534, 226] on input "0" at bounding box center [569, 222] width 119 height 10
click at [676, 229] on div at bounding box center [690, 218] width 120 height 23
click at [698, 312] on button "[PERSON_NAME] và In" at bounding box center [704, 311] width 89 height 10
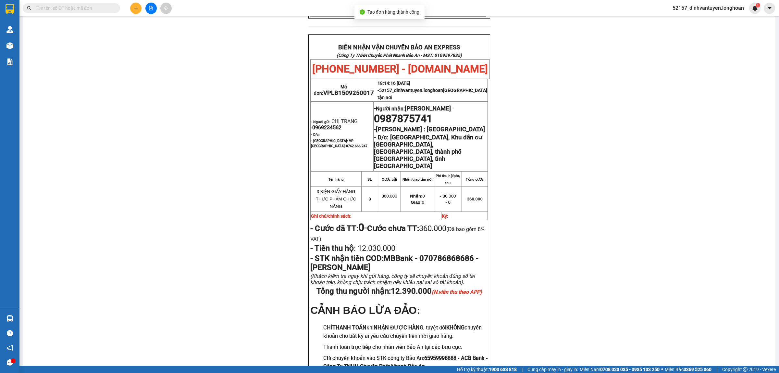
scroll to position [325, 0]
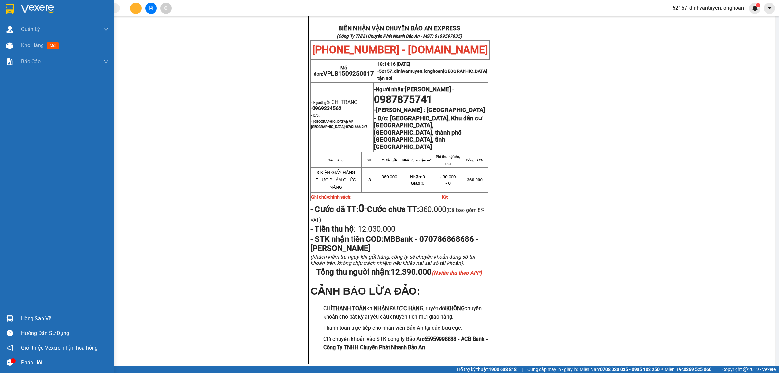
click at [9, 6] on img at bounding box center [10, 9] width 8 height 10
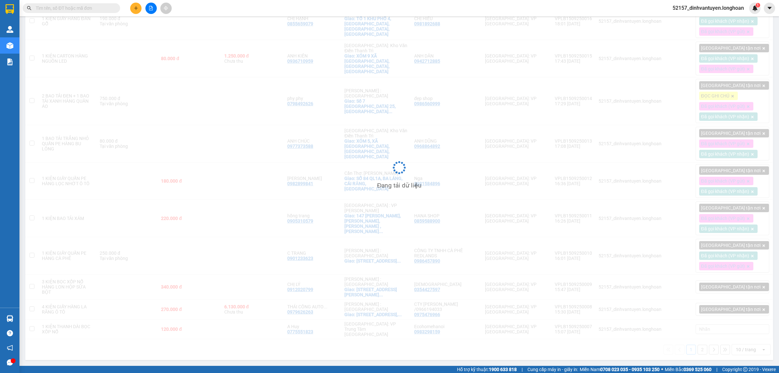
click at [132, 8] on button at bounding box center [135, 8] width 11 height 11
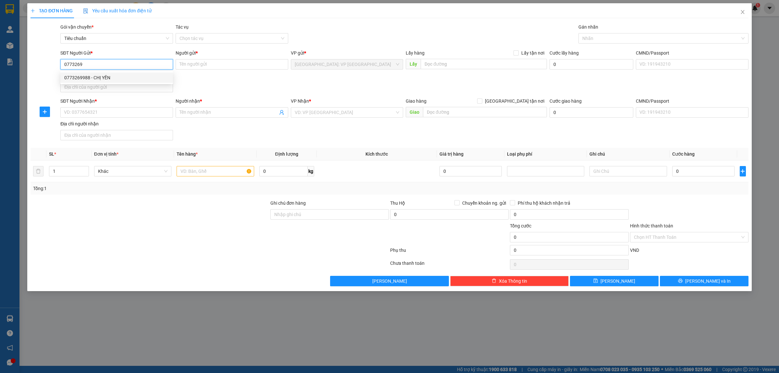
click at [156, 77] on div "0773269988 - CHỊ YẾN" at bounding box center [116, 77] width 105 height 7
click at [139, 111] on input "SĐT Người Nhận *" at bounding box center [116, 112] width 113 height 10
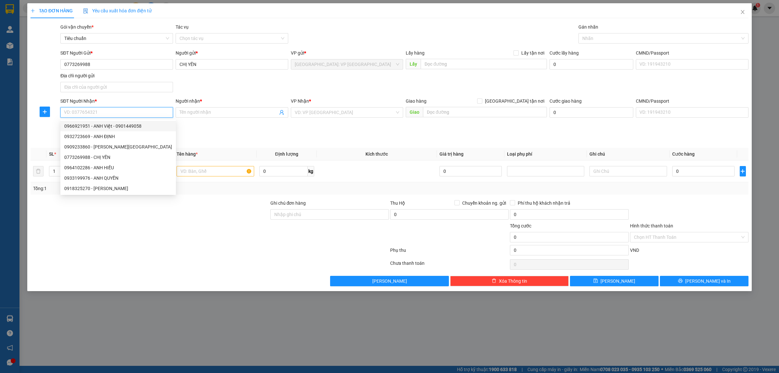
click at [110, 124] on div "0966921951 - ANH Việt - 0901449058" at bounding box center [118, 125] width 108 height 7
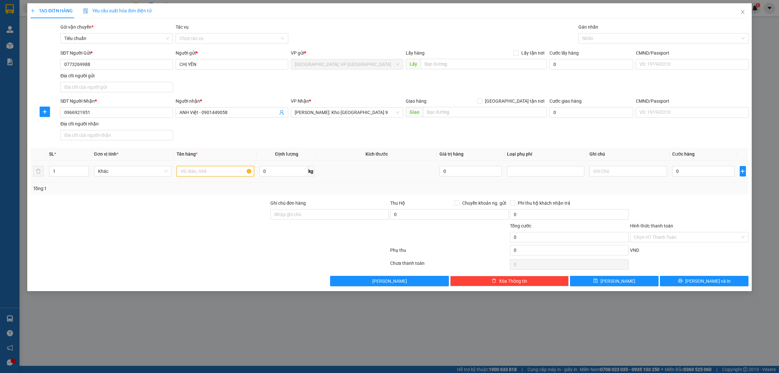
drag, startPoint x: 203, startPoint y: 167, endPoint x: 260, endPoint y: 166, distance: 56.8
click at [204, 167] on input "text" at bounding box center [215, 171] width 77 height 10
click at [196, 210] on div at bounding box center [150, 210] width 240 height 23
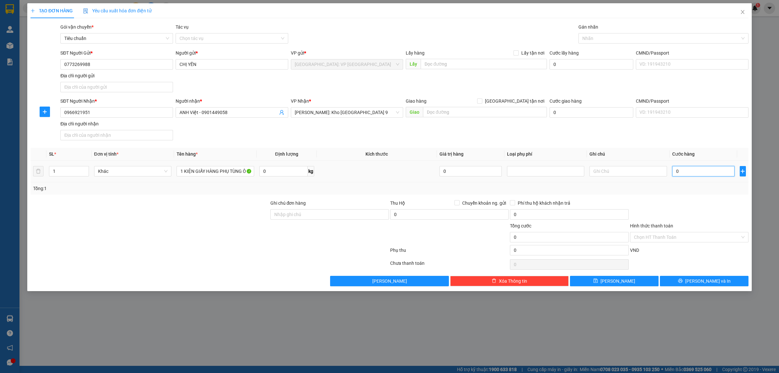
click at [703, 173] on input "0" at bounding box center [703, 171] width 62 height 10
drag, startPoint x: 710, startPoint y: 281, endPoint x: 669, endPoint y: 270, distance: 42.9
click at [711, 282] on span "[PERSON_NAME] và In" at bounding box center [707, 280] width 45 height 7
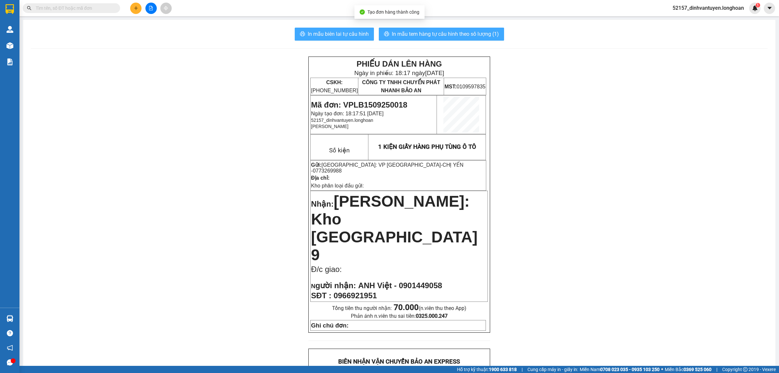
drag, startPoint x: 343, startPoint y: 34, endPoint x: 387, endPoint y: 34, distance: 43.8
click at [344, 34] on span "In mẫu biên lai tự cấu hình" at bounding box center [338, 34] width 61 height 8
click at [439, 29] on button "In mẫu tem hàng tự cấu hình theo số lượng (1)" at bounding box center [441, 34] width 125 height 13
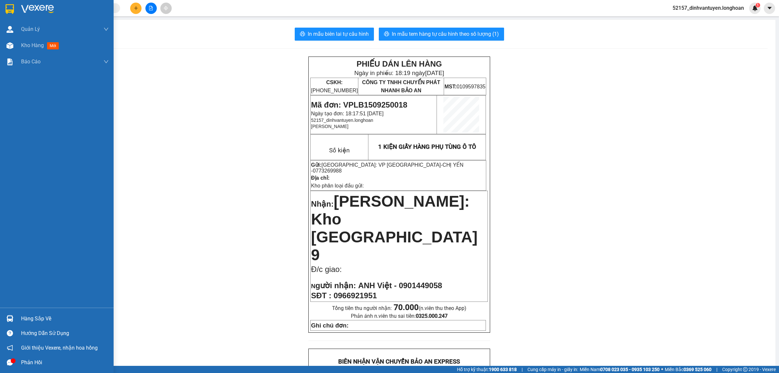
click at [11, 7] on img at bounding box center [10, 9] width 8 height 10
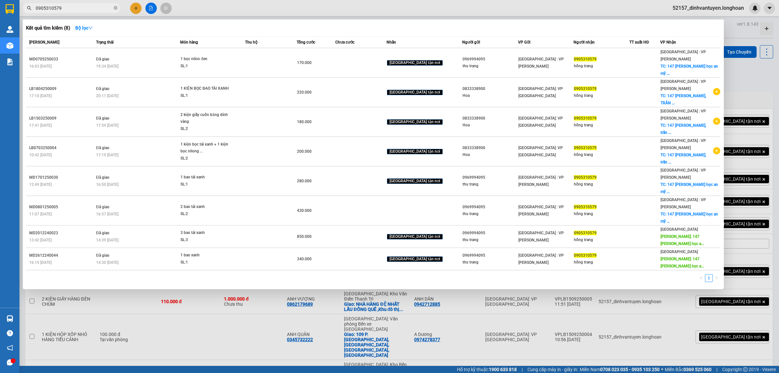
click at [115, 7] on icon "close-circle" at bounding box center [116, 8] width 4 height 4
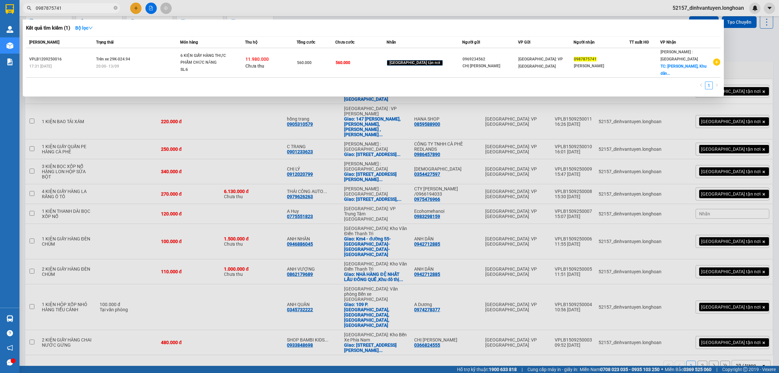
type input "0987875741"
click at [135, 8] on div at bounding box center [389, 186] width 779 height 373
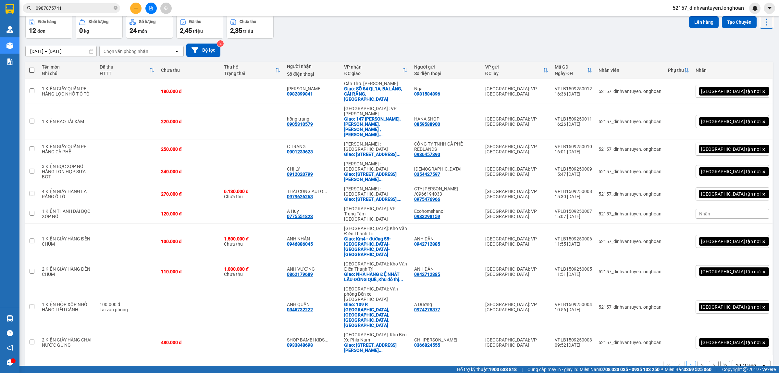
click at [137, 10] on button at bounding box center [135, 8] width 11 height 11
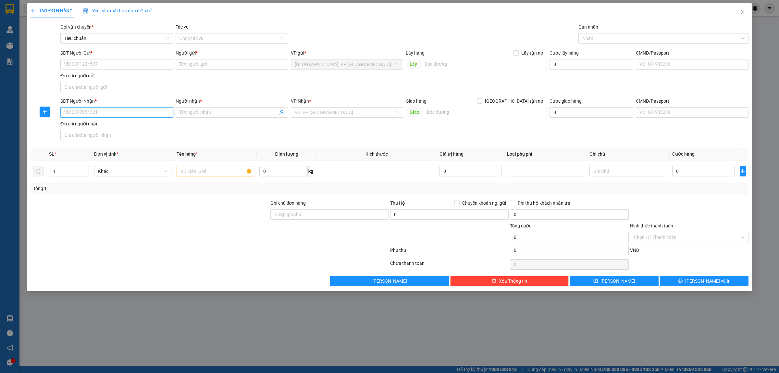
click at [141, 109] on input "SĐT Người Nhận *" at bounding box center [116, 112] width 113 height 10
paste input "0372869099"
type input "0372869099"
drag, startPoint x: 116, startPoint y: 125, endPoint x: 141, endPoint y: 131, distance: 25.6
click at [116, 125] on div "0372869099 - ANH ĐỊNH" at bounding box center [116, 125] width 105 height 7
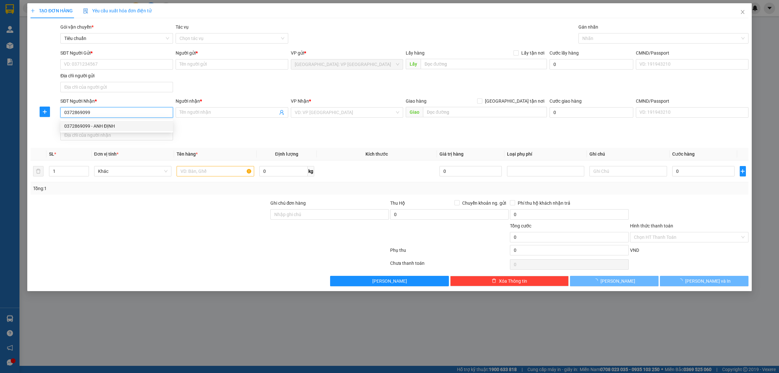
type input "ANH ĐỊNH"
checkbox input "true"
type input "16/05, Đường 34, Ấp Tân Định. Xã Tân Thông Hội, Huyện Củ Chi, HCM"
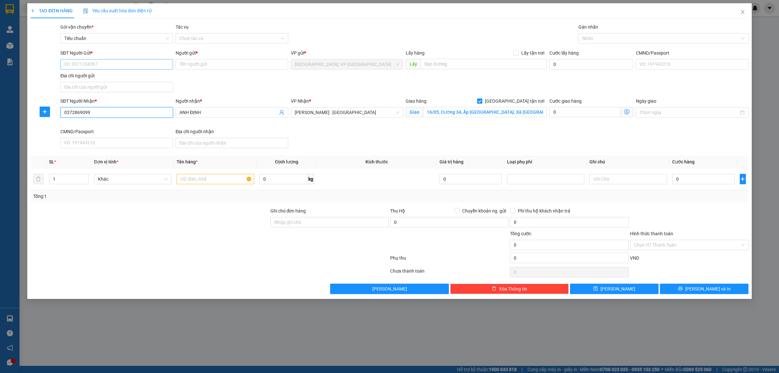
type input "0372869099"
click at [144, 64] on input "SĐT Người Gửi *" at bounding box center [116, 64] width 113 height 10
click at [119, 72] on div "0969234562 - CHỊ [PERSON_NAME]" at bounding box center [116, 77] width 113 height 10
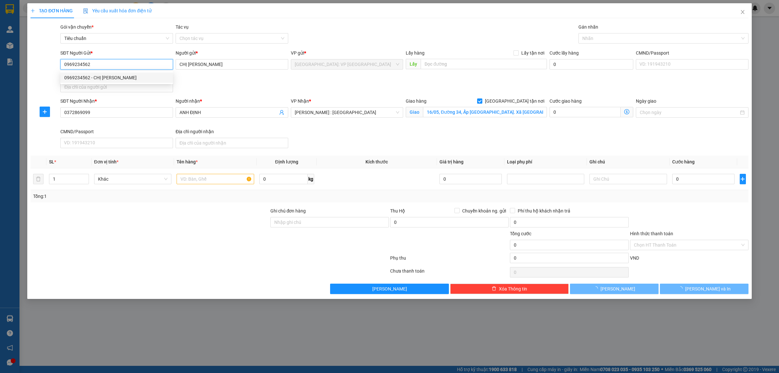
type input "0969234562"
type input "CHỊ [PERSON_NAME]"
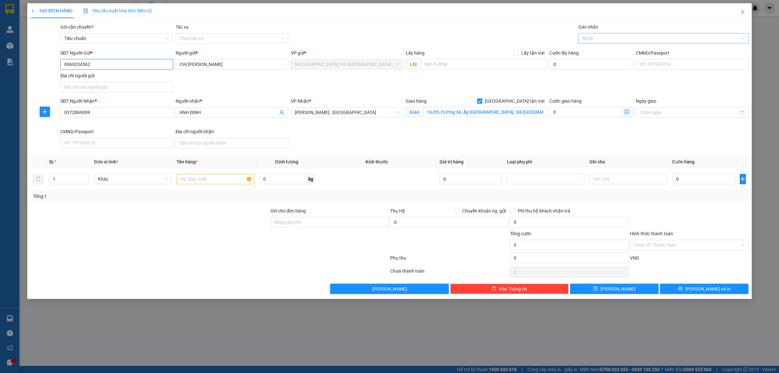
click at [601, 42] on div at bounding box center [660, 38] width 160 height 8
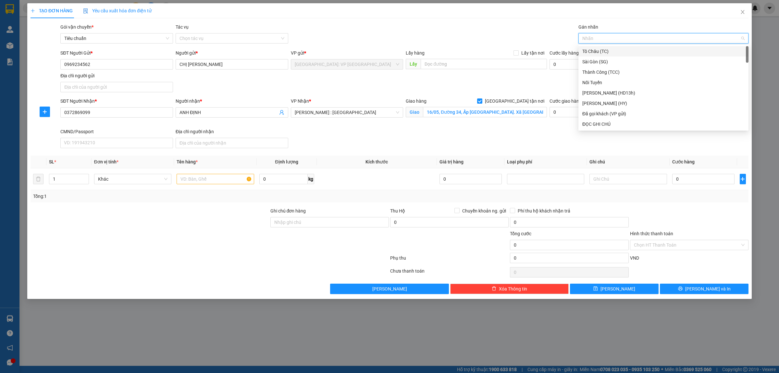
type input "G"
click at [606, 121] on div "[GEOGRAPHIC_DATA] tận nơi" at bounding box center [664, 123] width 162 height 7
click at [197, 181] on input "text" at bounding box center [215, 179] width 77 height 10
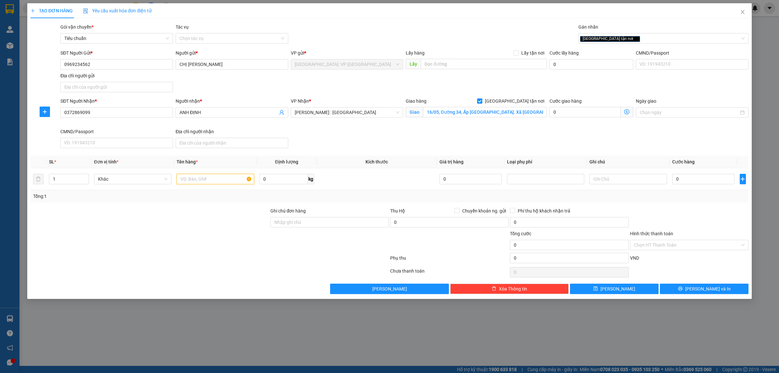
paste input "1 KIỆN GIẤY HÀNG THỰC PHẨM CHỨC NĂNG"
type input "1 KIỆN GIẤY HÀNG THỰC PHẨM CHỨC NĂNG"
click at [696, 182] on input "0" at bounding box center [703, 179] width 62 height 10
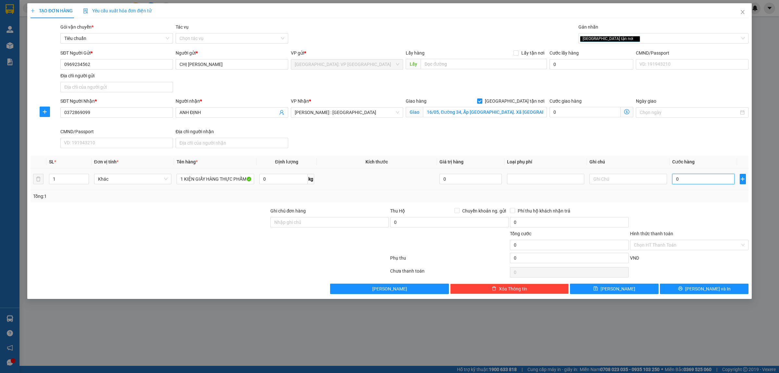
type input "2"
type input "22"
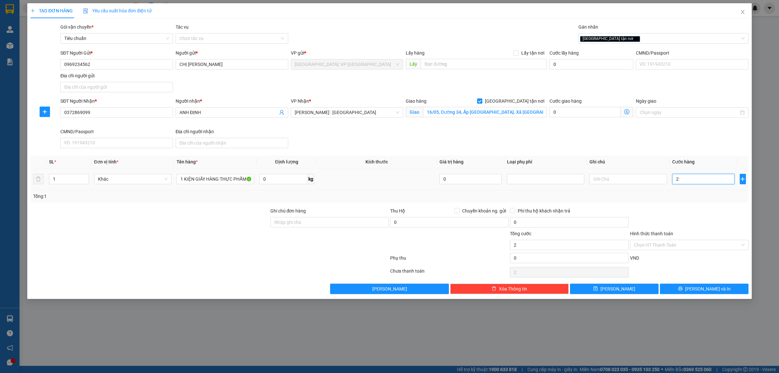
type input "22"
type input "220"
type input "2.200"
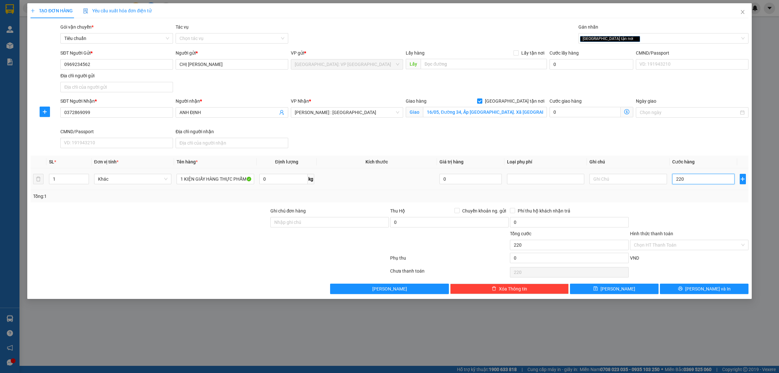
type input "2.200"
type input "22.000"
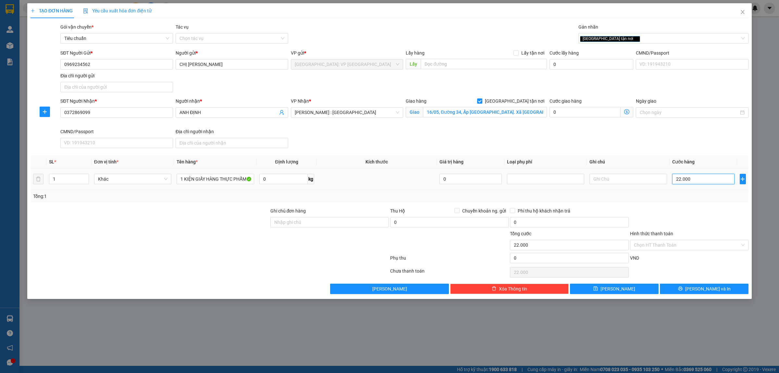
type input "220.000"
click at [459, 211] on input "Chuyển khoản ng. gửi" at bounding box center [457, 210] width 5 height 5
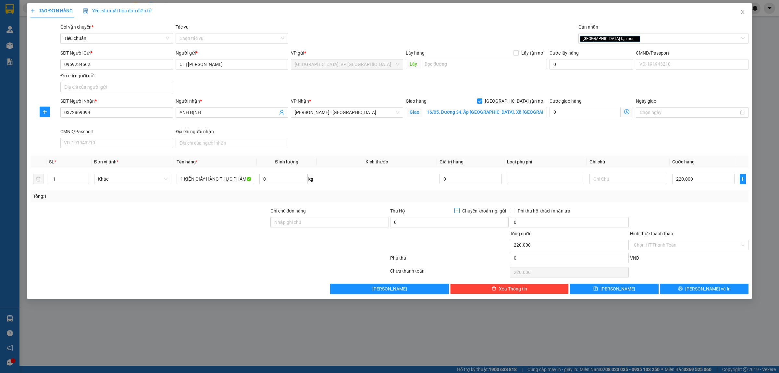
checkbox input "true"
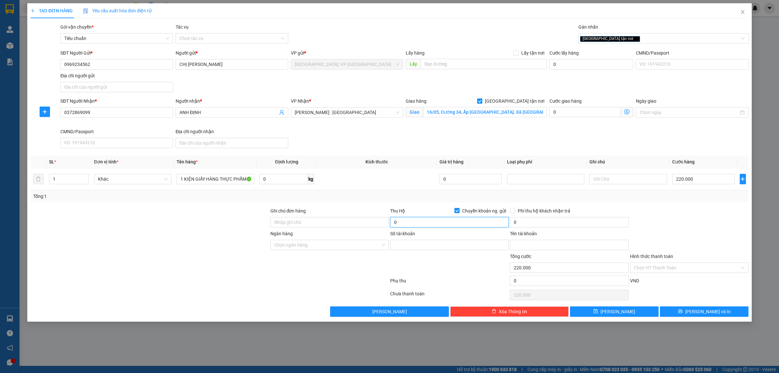
click at [418, 222] on input "0" at bounding box center [449, 222] width 119 height 10
type input "1.152.000"
click at [528, 224] on input "0" at bounding box center [569, 222] width 119 height 10
type input "10.000"
click at [116, 65] on input "0969234562" at bounding box center [116, 64] width 113 height 10
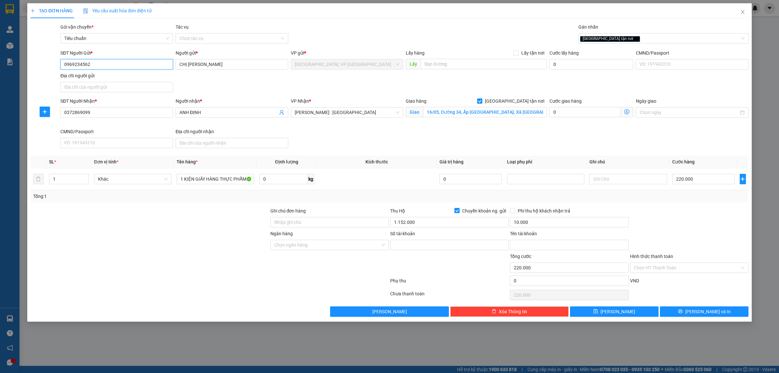
click at [116, 65] on input "0969234562" at bounding box center [116, 64] width 113 height 10
click at [403, 247] on input "Số tài khoản" at bounding box center [449, 245] width 119 height 10
click at [343, 244] on input "Ngân hàng" at bounding box center [327, 245] width 106 height 10
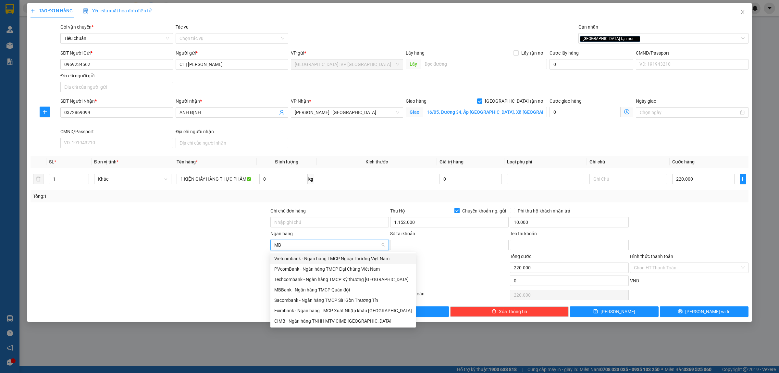
type input "MBB"
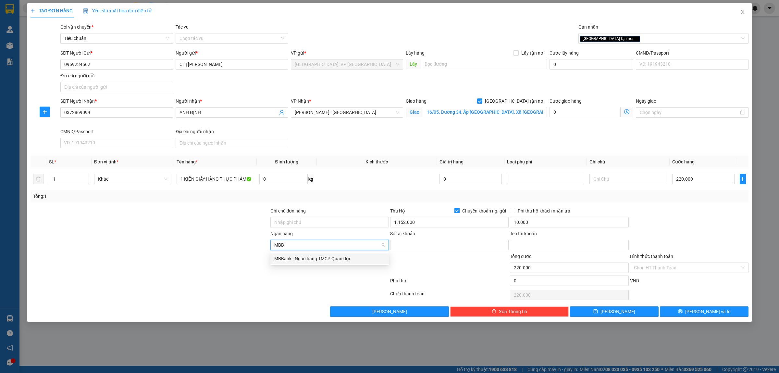
click at [338, 257] on div "MBBank - Ngân hàng TMCP Quân đội" at bounding box center [329, 258] width 111 height 7
click at [426, 241] on input "Số tài khoản" at bounding box center [449, 245] width 119 height 10
paste input "070786868686"
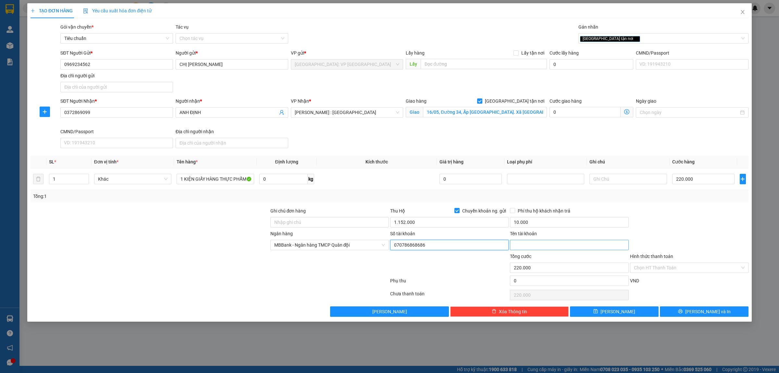
type input "070786868686"
click at [525, 247] on input "Tên tài khoản" at bounding box center [569, 245] width 119 height 10
paste input "[PERSON_NAME]"
type input "[PERSON_NAME]"
click at [712, 311] on span "[PERSON_NAME] và In" at bounding box center [707, 311] width 45 height 7
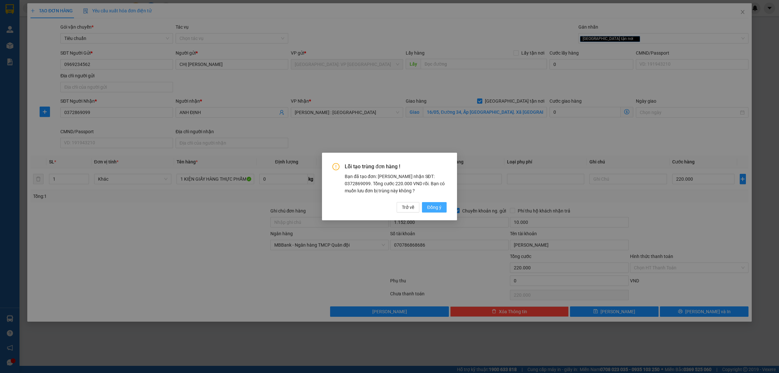
click at [429, 205] on span "Đồng ý" at bounding box center [434, 207] width 14 height 7
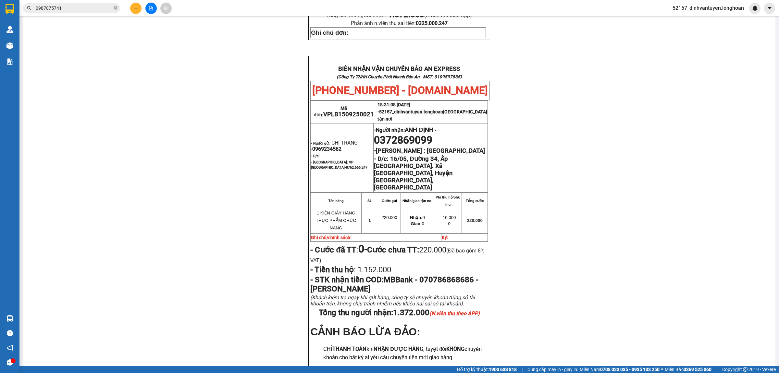
scroll to position [325, 0]
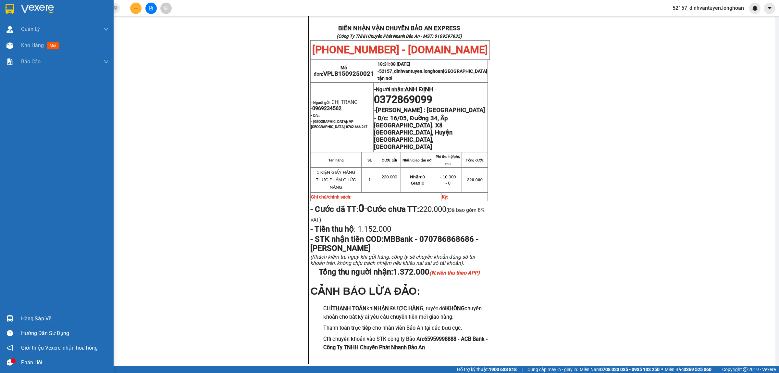
click at [13, 8] on img at bounding box center [10, 9] width 8 height 10
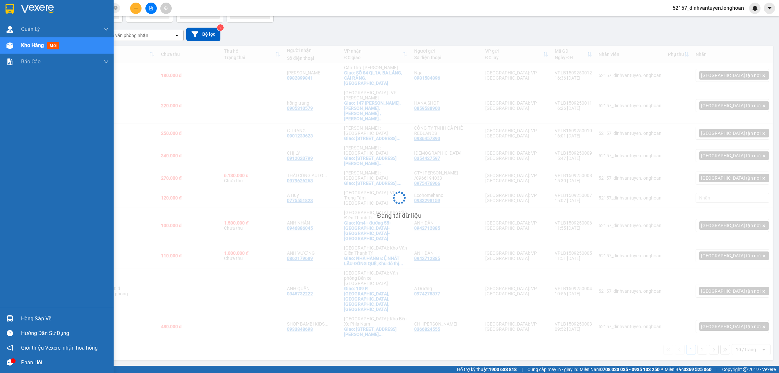
scroll to position [30, 0]
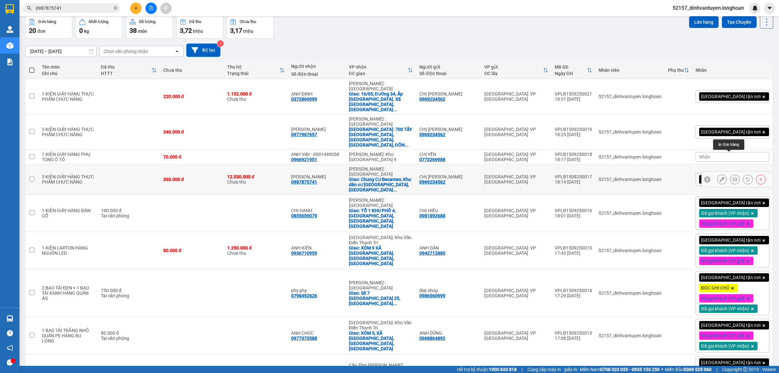
click at [732, 174] on button at bounding box center [735, 179] width 9 height 11
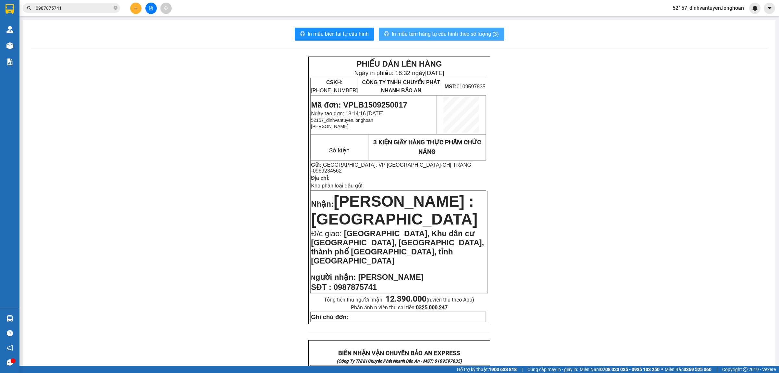
click at [461, 34] on span "In mẫu tem hàng tự cấu hình theo số lượng (3)" at bounding box center [445, 34] width 107 height 8
click at [135, 4] on button at bounding box center [135, 8] width 11 height 11
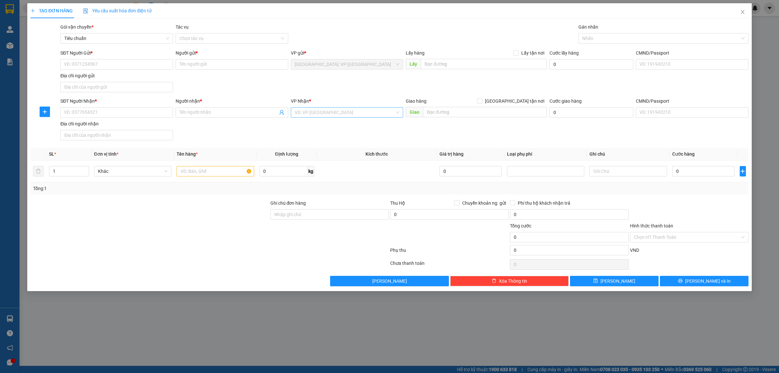
click at [318, 115] on input "search" at bounding box center [345, 112] width 100 height 10
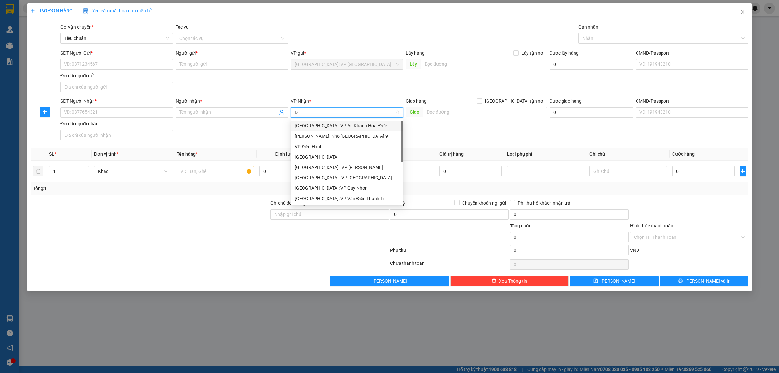
type input "DA"
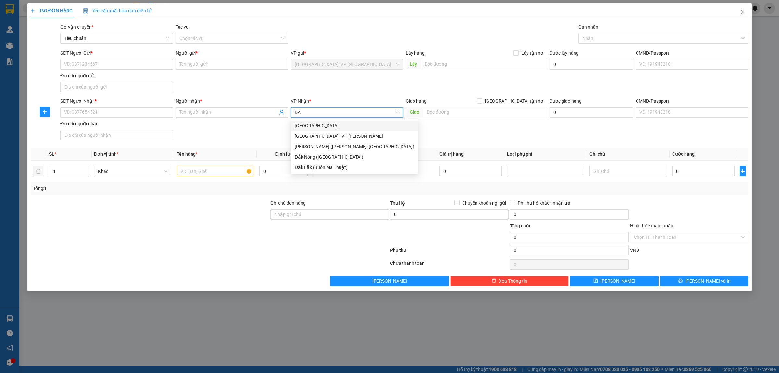
click at [332, 129] on div "Đà Nẵng" at bounding box center [354, 125] width 127 height 10
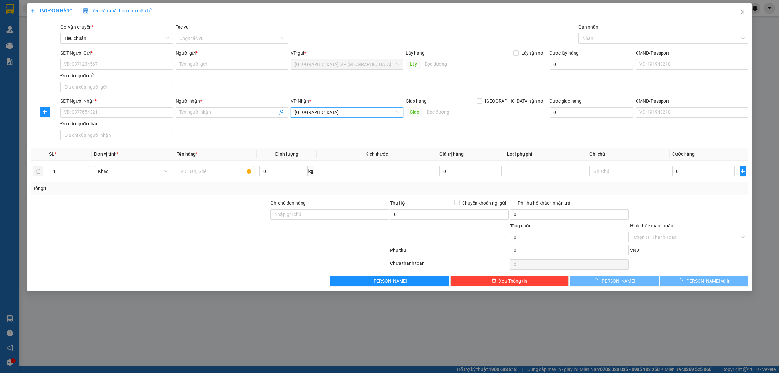
click at [337, 111] on span "Đà Nẵng" at bounding box center [347, 112] width 105 height 10
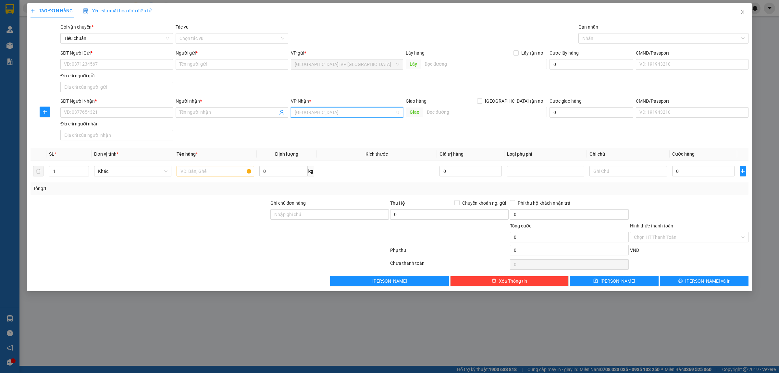
scroll to position [31, 0]
click at [337, 111] on span "Đà Nẵng" at bounding box center [347, 112] width 105 height 10
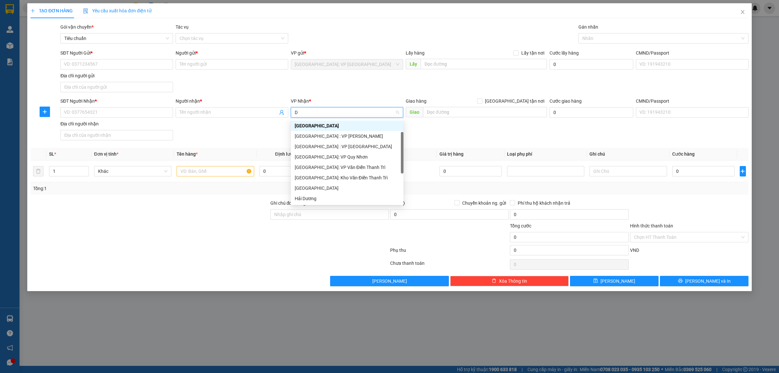
type input "DA"
click at [335, 137] on div "[GEOGRAPHIC_DATA] : VP [PERSON_NAME]" at bounding box center [354, 135] width 119 height 7
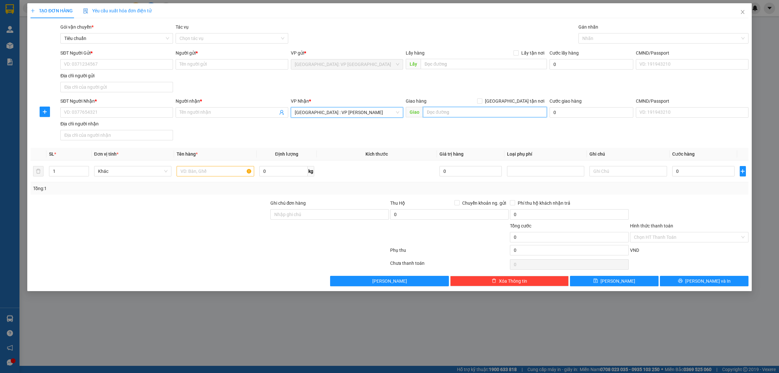
click at [454, 113] on input "text" at bounding box center [485, 112] width 124 height 10
type input "339 TIỂU LA, HÒA THUẬN TÂY, HẢI CHÂU, ĐÀ NẴNG"
click at [482, 101] on input "[GEOGRAPHIC_DATA] tận nơi" at bounding box center [479, 100] width 5 height 5
checkbox input "true"
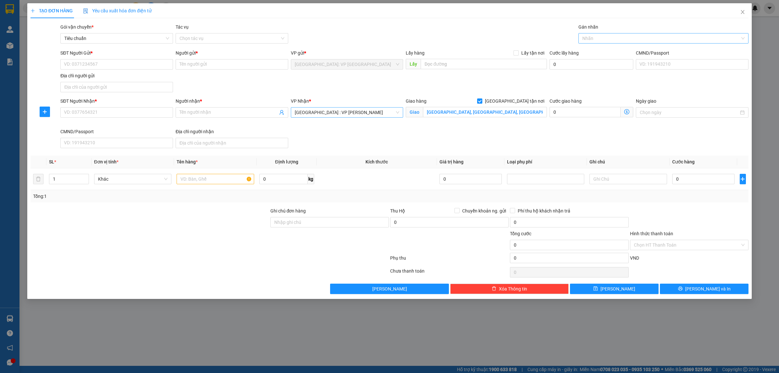
click at [595, 39] on div at bounding box center [660, 38] width 160 height 8
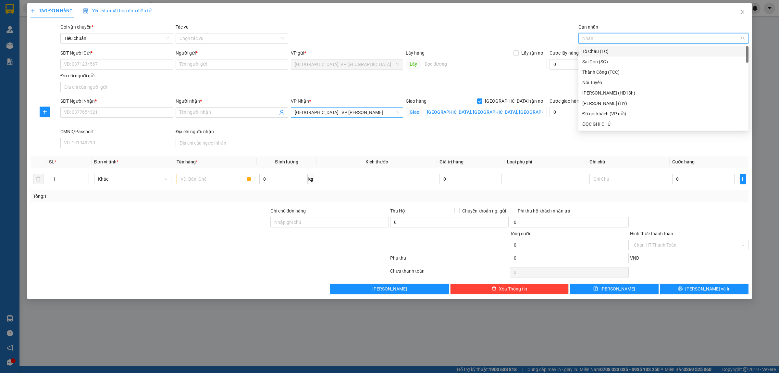
type input "G"
click at [599, 122] on div "[GEOGRAPHIC_DATA] tận nơi" at bounding box center [664, 123] width 162 height 7
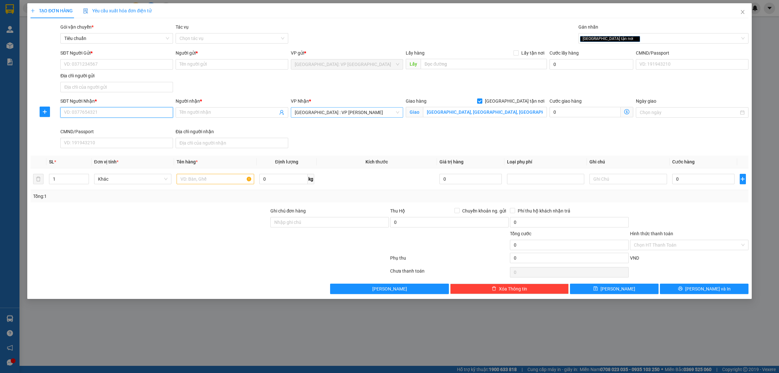
click at [94, 110] on input "SĐT Người Nhận *" at bounding box center [116, 112] width 113 height 10
type input "0963808883"
click at [199, 114] on input "Người nhận *" at bounding box center [229, 112] width 98 height 7
type input "TRẦN OANH"
click at [325, 141] on div "SĐT Người Nhận * 0963808883 Người nhận * TRẦN OANH VP Nhận * Đà Nẵng : VP Thanh…" at bounding box center [404, 123] width 691 height 53
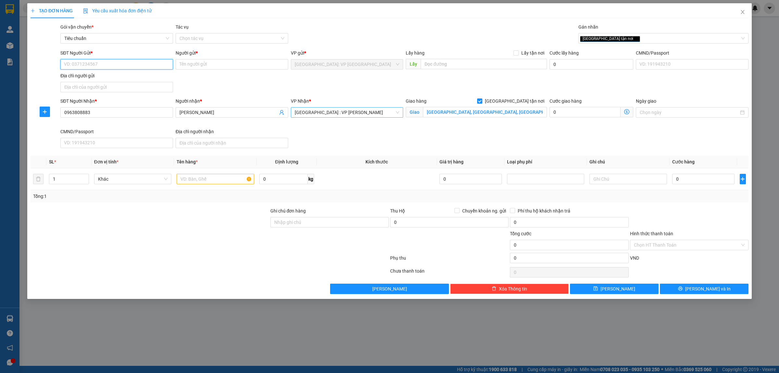
drag, startPoint x: 94, startPoint y: 63, endPoint x: 210, endPoint y: 103, distance: 122.1
click at [95, 63] on input "SĐT Người Gửi *" at bounding box center [116, 64] width 113 height 10
click at [119, 80] on div "0985419700 - ANH ĐỨC" at bounding box center [116, 77] width 105 height 7
type input "0985419700"
type input "ANH ĐỨC"
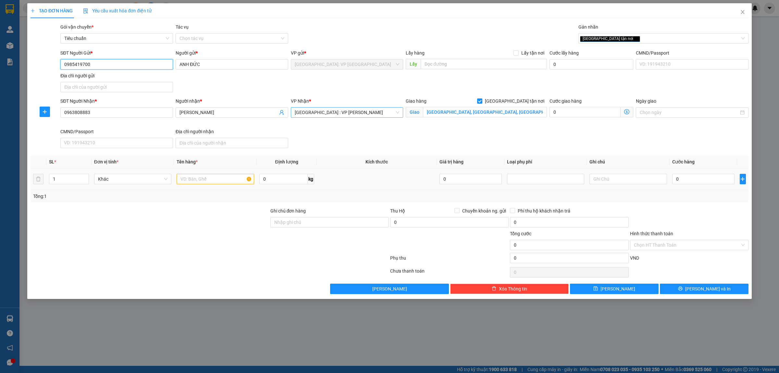
type input "0985419700"
click at [189, 179] on input "text" at bounding box center [215, 179] width 77 height 10
type input "1 KIỆN GIẤY"
click at [457, 209] on input "Chuyển khoản ng. gửi" at bounding box center [457, 210] width 5 height 5
checkbox input "true"
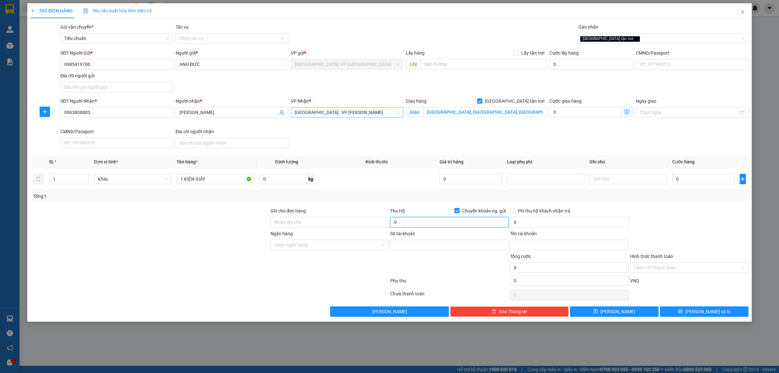
click at [442, 224] on input "0" at bounding box center [449, 222] width 119 height 10
type input "6.550.000"
click at [679, 181] on input "0" at bounding box center [703, 179] width 62 height 10
click at [118, 64] on input "0985419700" at bounding box center [116, 64] width 113 height 10
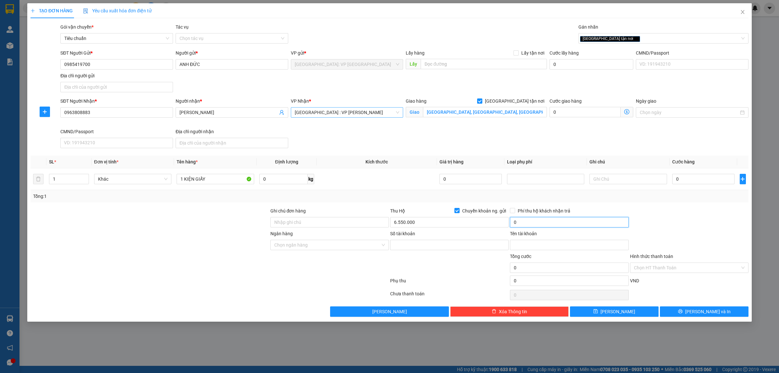
click at [540, 224] on input "0" at bounding box center [569, 222] width 119 height 10
type input "25.000"
click at [233, 182] on input "1 KIỆN GIẤY" at bounding box center [215, 179] width 77 height 10
click at [327, 242] on input "Ngân hàng" at bounding box center [327, 245] width 106 height 10
type input "bidv"
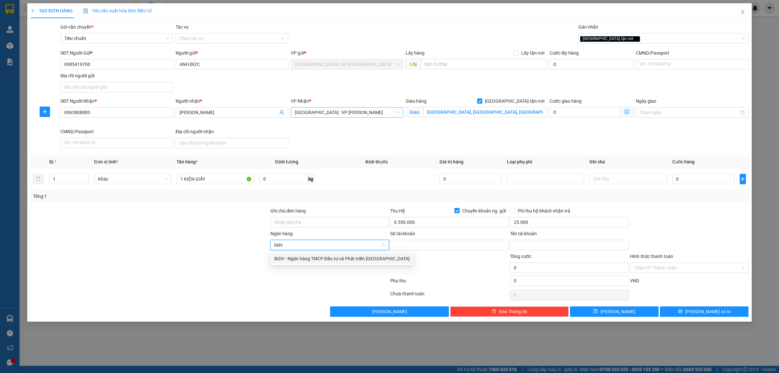
click at [334, 256] on div "BIDV - Ngân hàng TMCP Đầu tư và Phát triển Việt Nam" at bounding box center [341, 258] width 135 height 7
click at [443, 245] on input "Số tài khoản" at bounding box center [449, 245] width 119 height 10
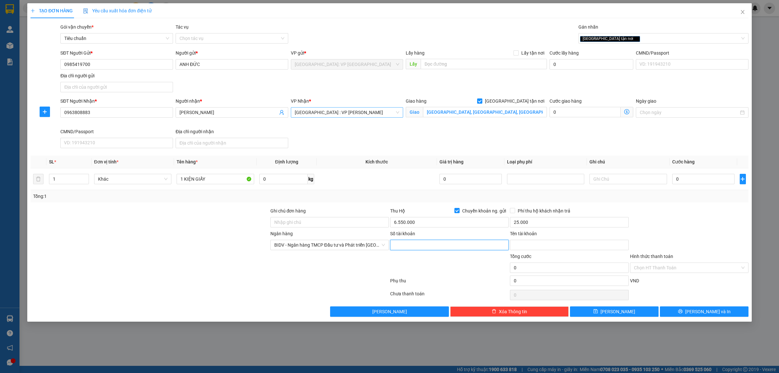
paste input "4271072312"
type input "4271072312"
click at [543, 247] on input "Tên tài khoản" at bounding box center [569, 245] width 119 height 10
paste input "Tran van tinh"
type input "Tran Van Tinh"
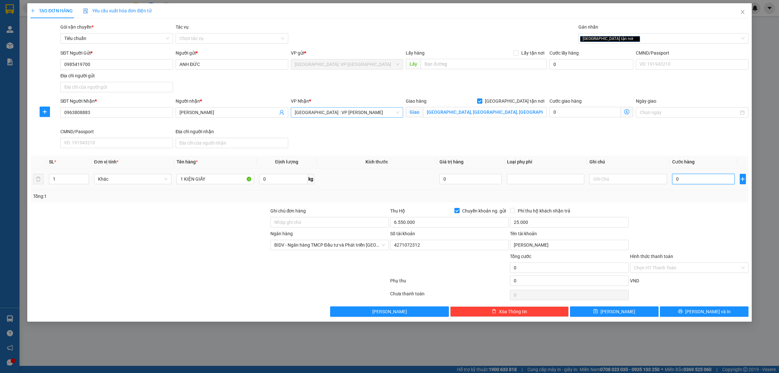
click at [715, 182] on input "0" at bounding box center [703, 179] width 62 height 10
type input "1"
type input "12"
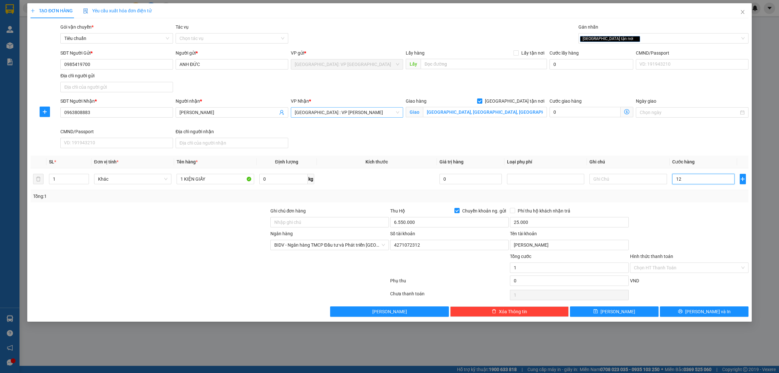
type input "12"
type input "120"
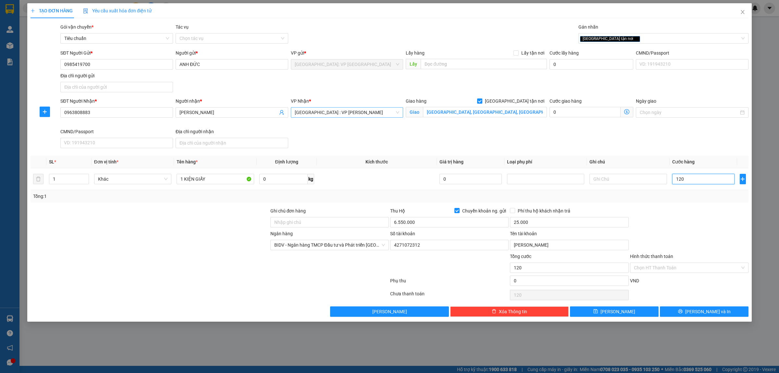
type input "1.200"
type input "12.000"
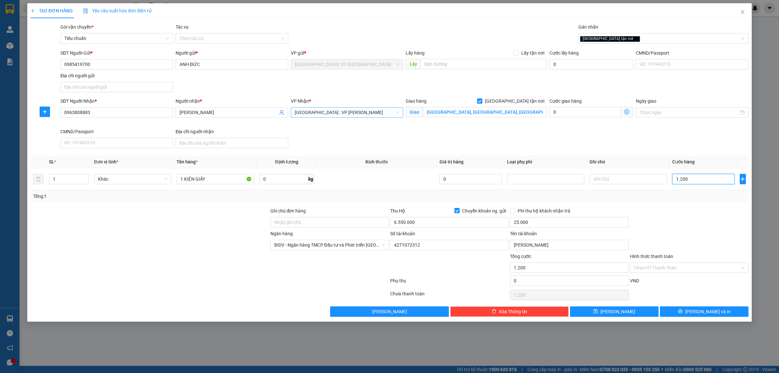
type input "12.000"
type input "120.000"
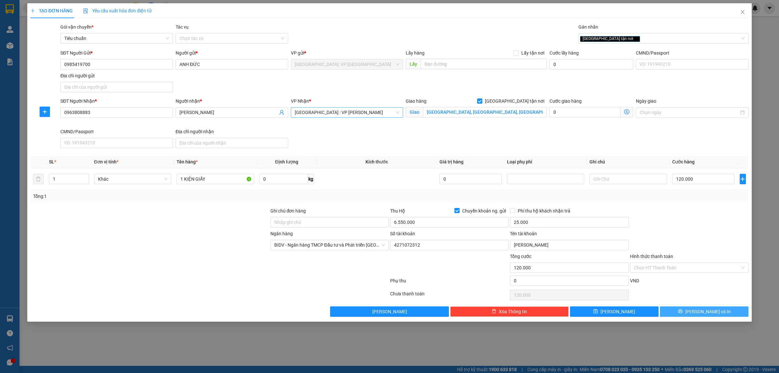
drag, startPoint x: 718, startPoint y: 311, endPoint x: 714, endPoint y: 312, distance: 4.3
click at [718, 311] on button "[PERSON_NAME] và In" at bounding box center [704, 311] width 89 height 10
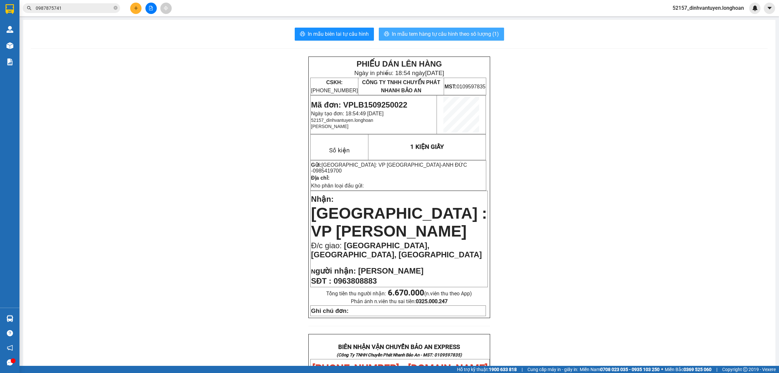
click at [458, 31] on span "In mẫu tem hàng tự cấu hình theo số lượng (1)" at bounding box center [445, 34] width 107 height 8
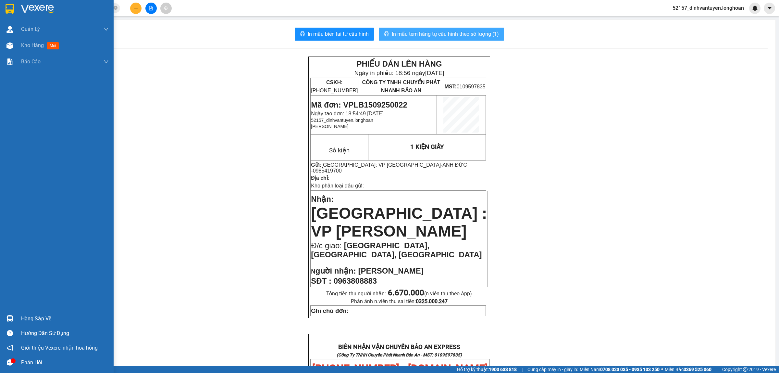
click at [10, 10] on img at bounding box center [10, 9] width 8 height 10
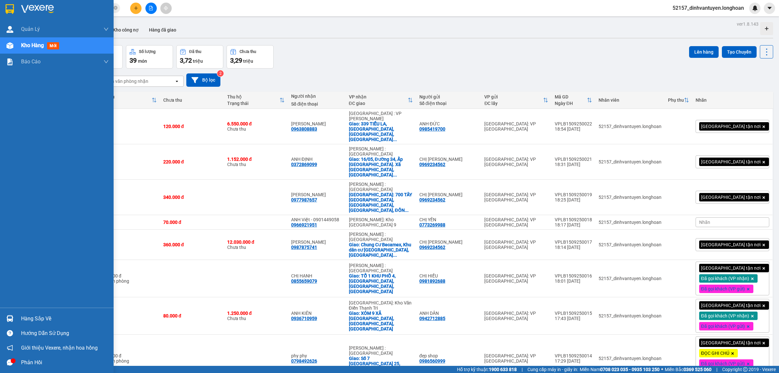
click at [7, 4] on img at bounding box center [10, 9] width 8 height 10
click at [9, 8] on img at bounding box center [10, 9] width 8 height 10
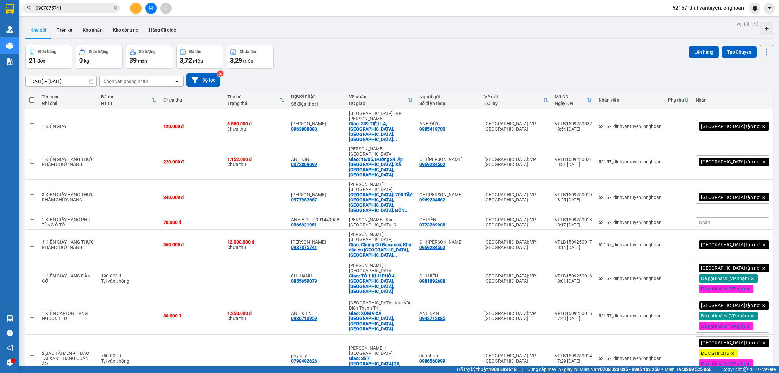
click at [606, 49] on div "Đơn hàng 21 đơn Khối lượng 0 kg Số lượng 39 món Đã thu 3,72 triệu Chưa thu 3,29…" at bounding box center [399, 56] width 748 height 23
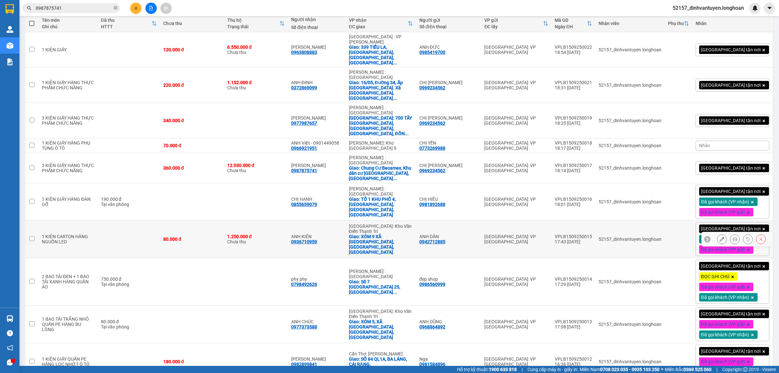
scroll to position [78, 0]
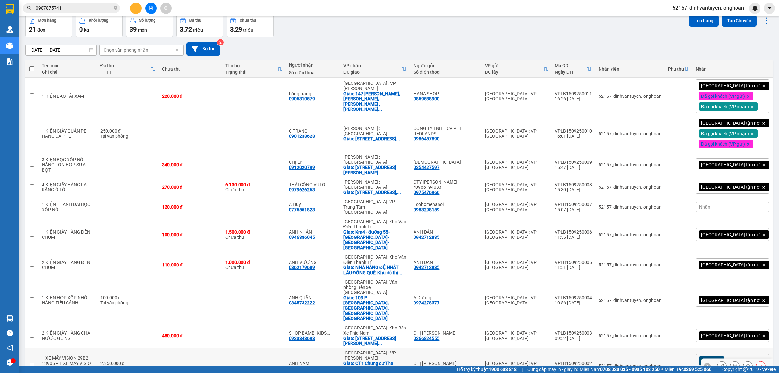
scroll to position [32, 0]
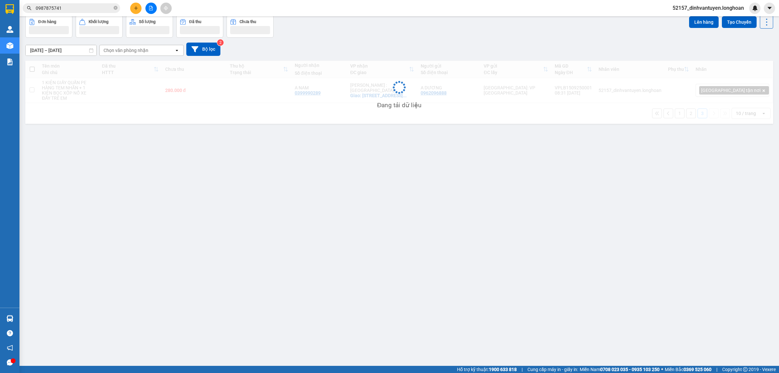
scroll to position [30, 0]
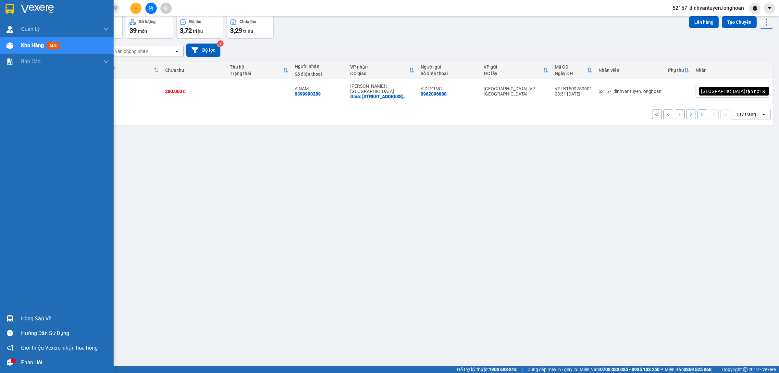
click at [10, 7] on img at bounding box center [10, 9] width 8 height 10
click at [10, 6] on img at bounding box center [10, 9] width 8 height 10
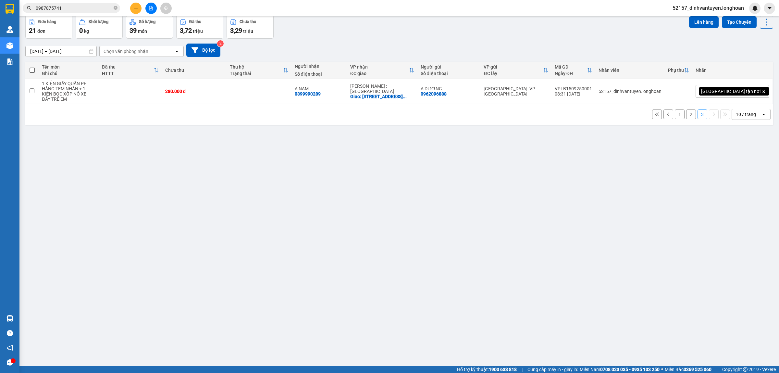
click at [686, 116] on button "2" at bounding box center [691, 114] width 10 height 10
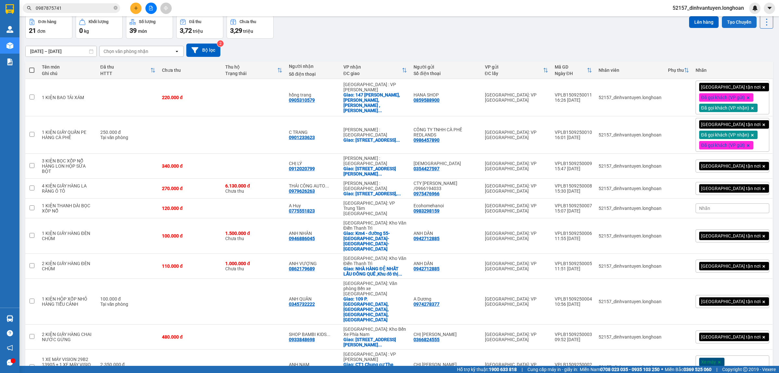
click at [741, 23] on button "Tạo Chuyến" at bounding box center [739, 22] width 35 height 12
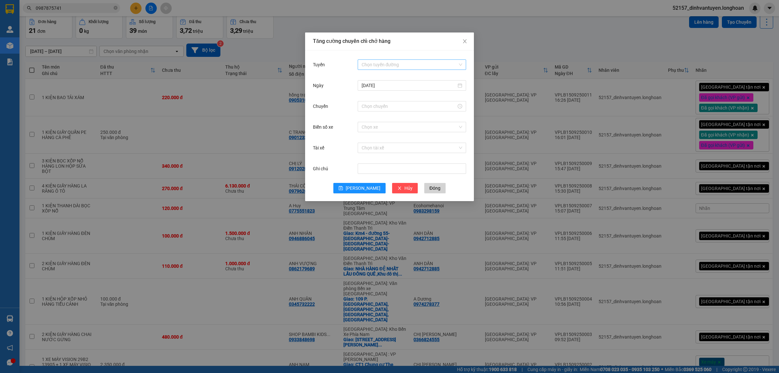
click at [416, 68] on input "Tuyến" at bounding box center [410, 65] width 96 height 10
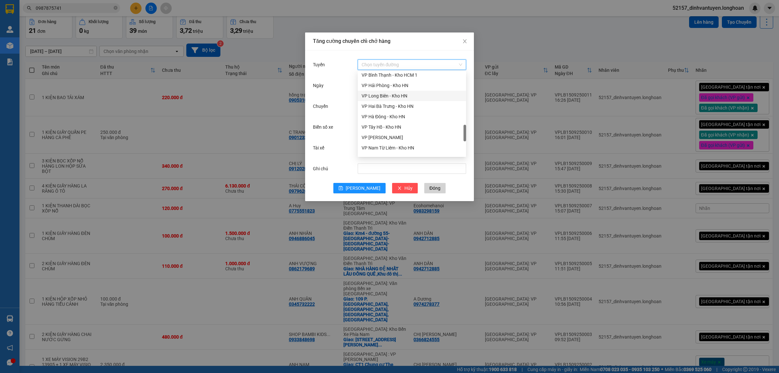
click at [384, 95] on div "VP Long Biên - Kho HN" at bounding box center [412, 95] width 101 height 7
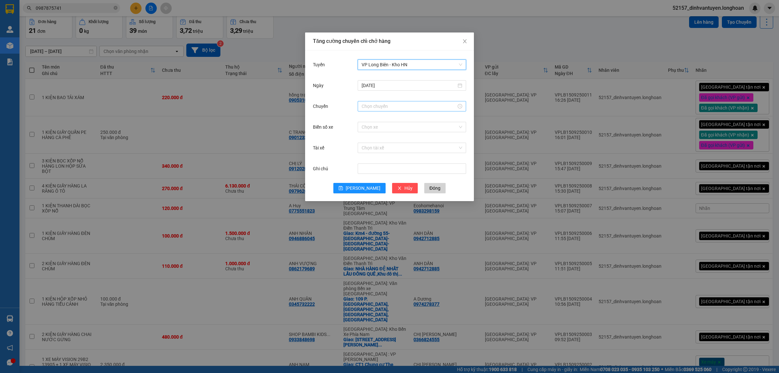
click at [392, 104] on input "Chuyến" at bounding box center [409, 106] width 95 height 7
click at [367, 169] on div "19" at bounding box center [367, 169] width 18 height 9
type input "19:00"
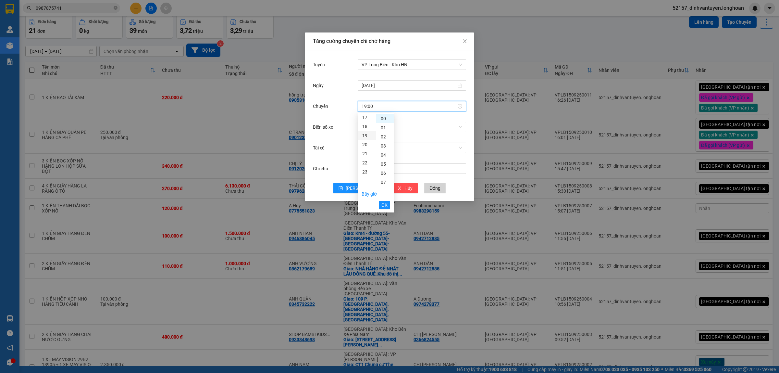
scroll to position [173, 0]
click at [383, 205] on span "OK" at bounding box center [385, 204] width 6 height 7
drag, startPoint x: 389, startPoint y: 129, endPoint x: 394, endPoint y: 128, distance: 5.2
click at [391, 128] on input "Biển số xe" at bounding box center [410, 127] width 96 height 10
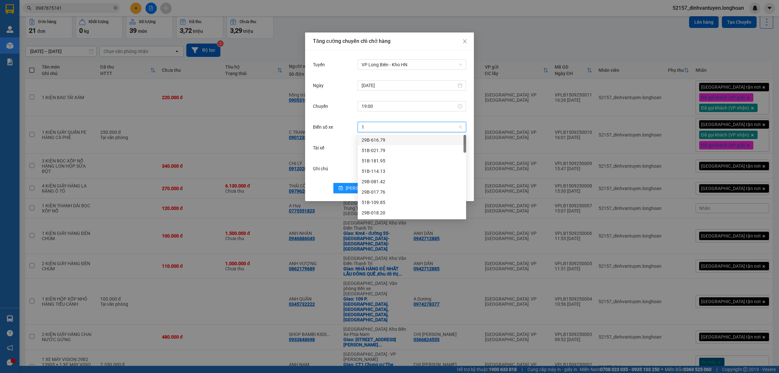
type input "14"
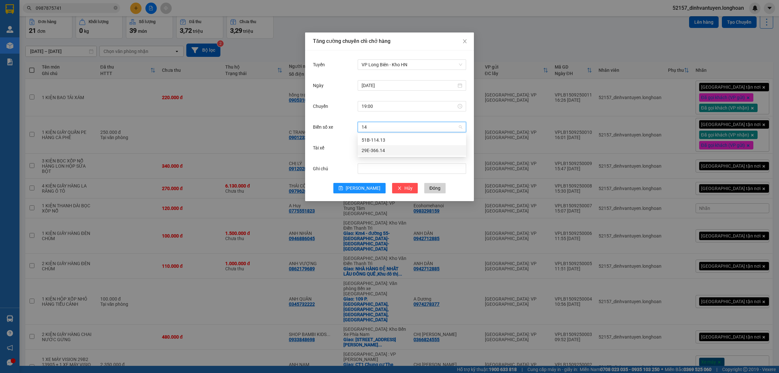
click at [384, 151] on div "29E-366.14" at bounding box center [412, 150] width 101 height 7
click at [371, 147] on input "Tài xế" at bounding box center [410, 148] width 96 height 10
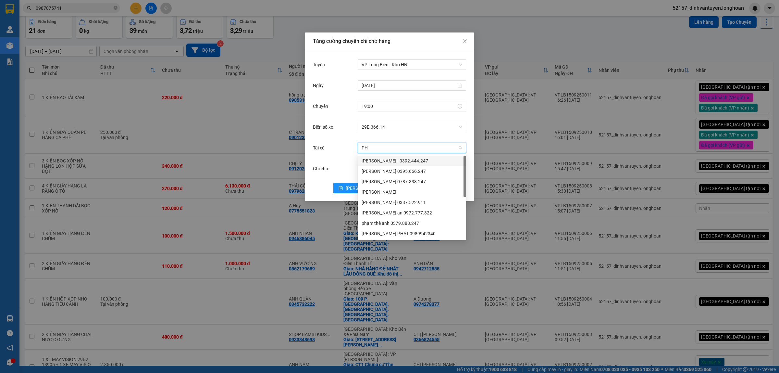
type input "PHU"
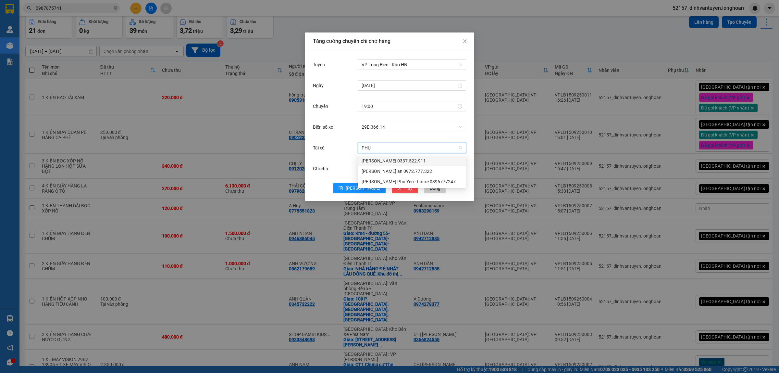
click at [387, 159] on div "Lê Thanh Phương 0337.522.911" at bounding box center [412, 160] width 101 height 7
click at [377, 105] on input "19:00" at bounding box center [409, 106] width 95 height 7
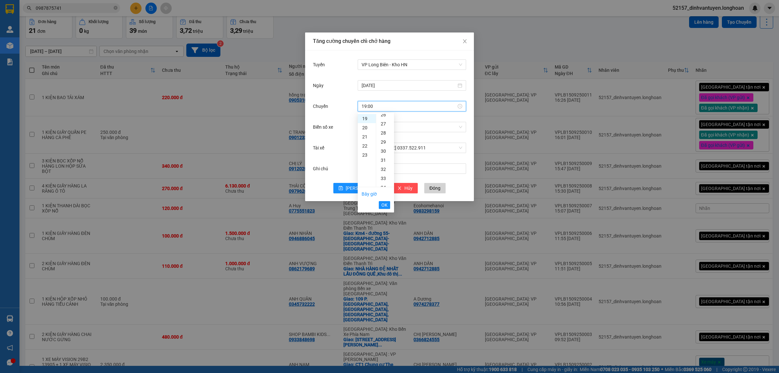
scroll to position [244, 0]
click at [383, 147] on div "30" at bounding box center [385, 147] width 18 height 9
type input "19:30"
click at [390, 205] on button "OK" at bounding box center [384, 205] width 11 height 8
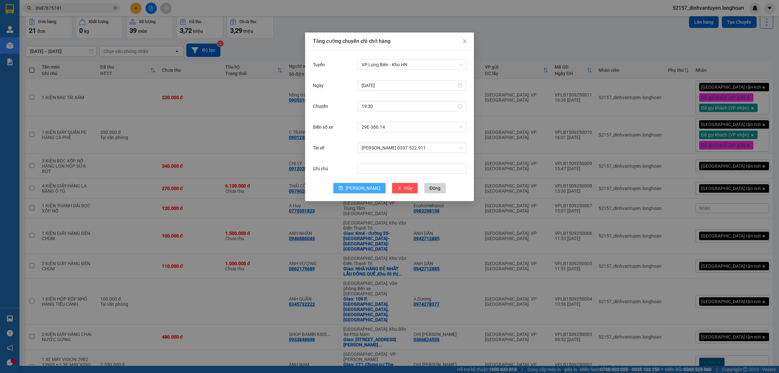
click at [365, 185] on span "[PERSON_NAME]" at bounding box center [363, 187] width 35 height 7
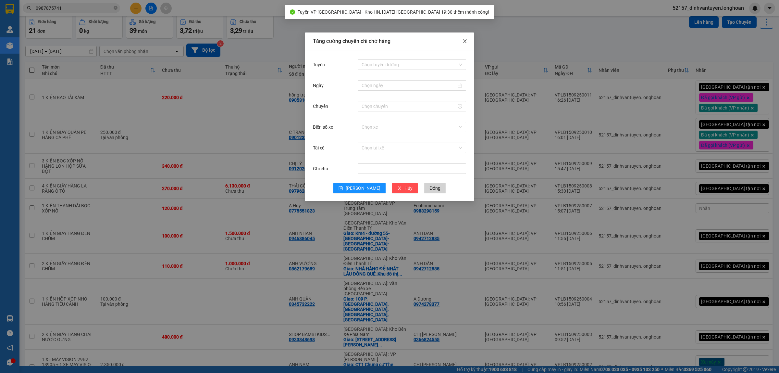
click at [463, 39] on icon "close" at bounding box center [464, 41] width 5 height 5
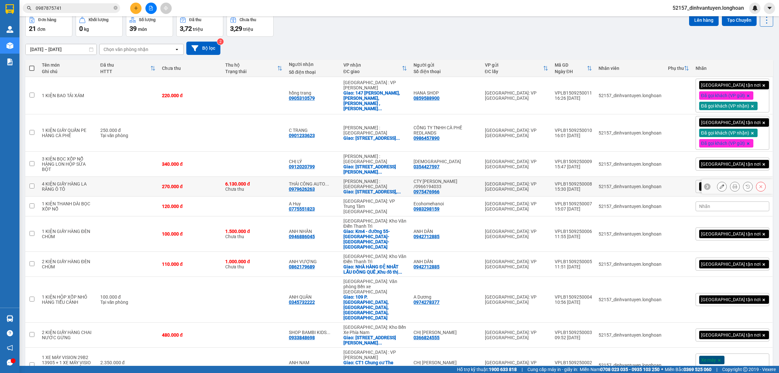
scroll to position [32, 0]
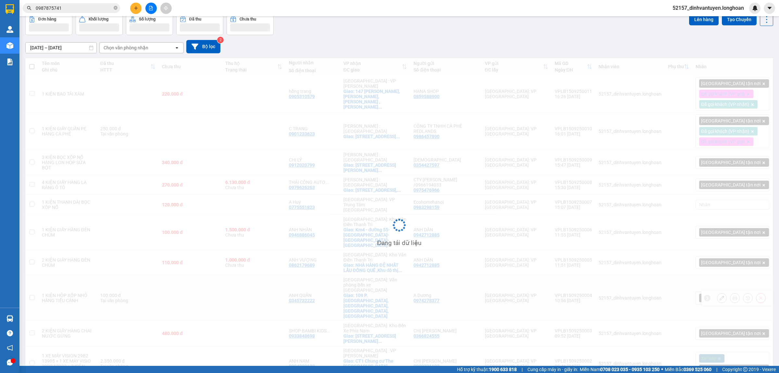
scroll to position [30, 0]
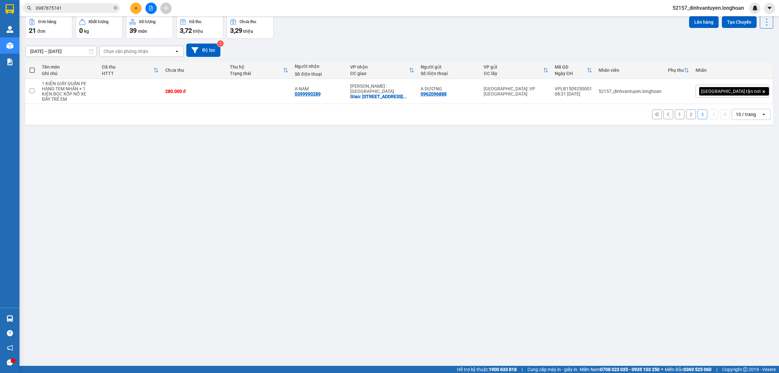
click at [30, 71] on span at bounding box center [32, 70] width 5 height 5
click at [32, 67] on input "checkbox" at bounding box center [32, 67] width 0 height 0
checkbox input "true"
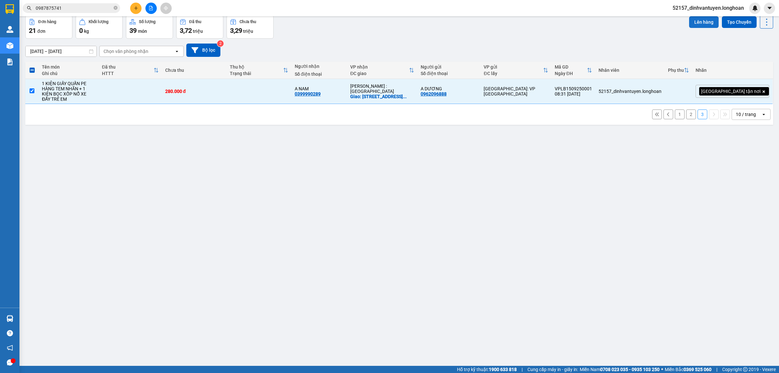
click at [708, 21] on button "Lên hàng" at bounding box center [704, 22] width 30 height 12
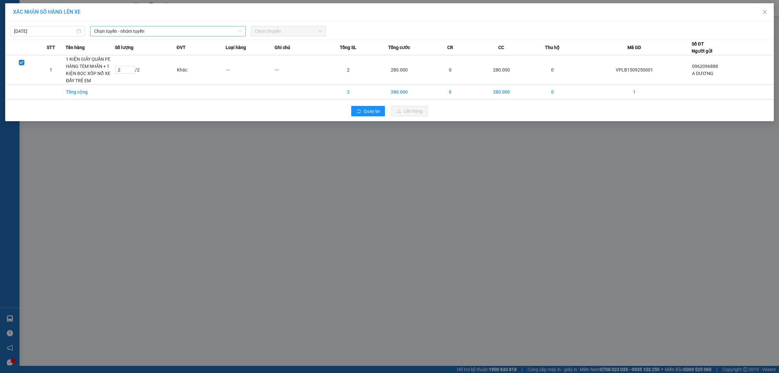
click at [208, 28] on span "Chọn tuyến - nhóm tuyến" at bounding box center [168, 31] width 148 height 10
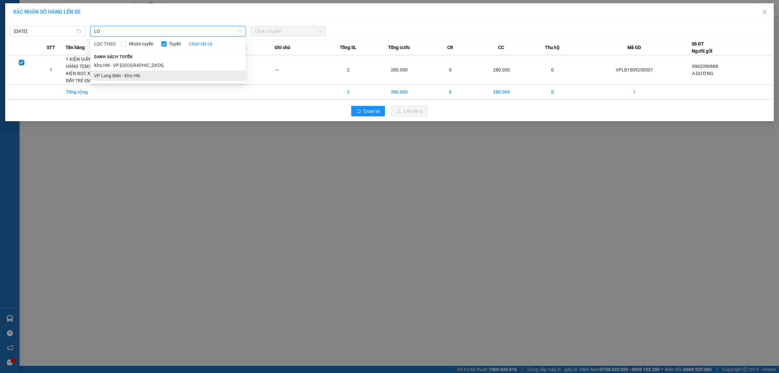
type input "LO"
click at [149, 74] on li "VP Long Biên - Kho HN" at bounding box center [168, 75] width 156 height 10
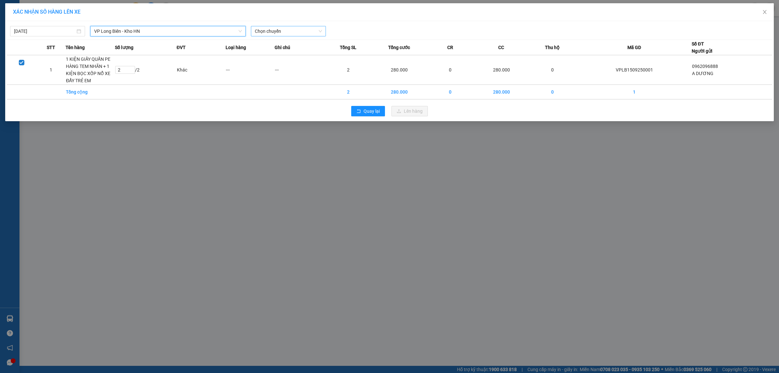
click at [275, 28] on span "Chọn chuyến" at bounding box center [288, 31] width 67 height 10
click at [282, 57] on div "19:30 (TC) - 29E-366.14" at bounding box center [280, 54] width 51 height 7
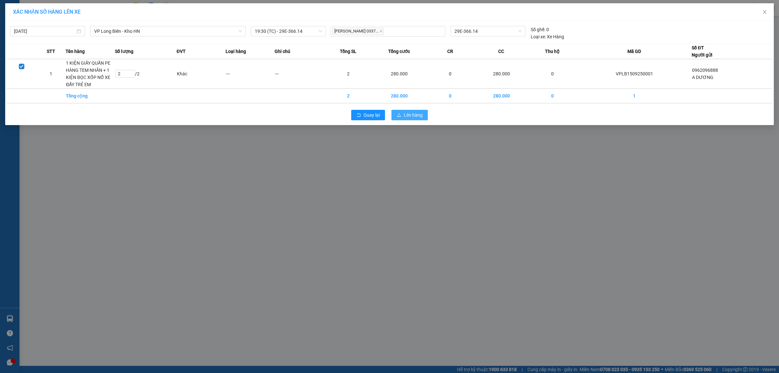
click at [413, 116] on span "Lên hàng" at bounding box center [413, 114] width 19 height 7
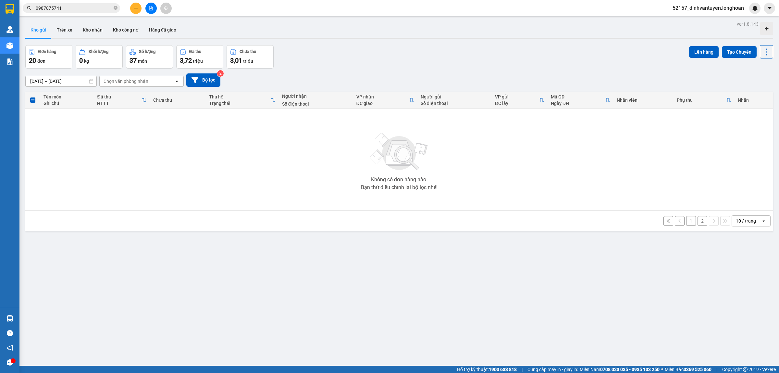
click at [698, 219] on button "2" at bounding box center [703, 221] width 10 height 10
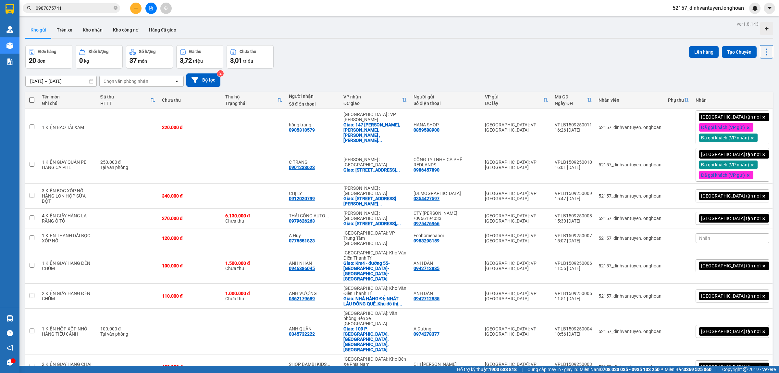
click at [32, 100] on span at bounding box center [31, 99] width 5 height 5
click at [32, 97] on input "checkbox" at bounding box center [32, 97] width 0 height 0
checkbox input "true"
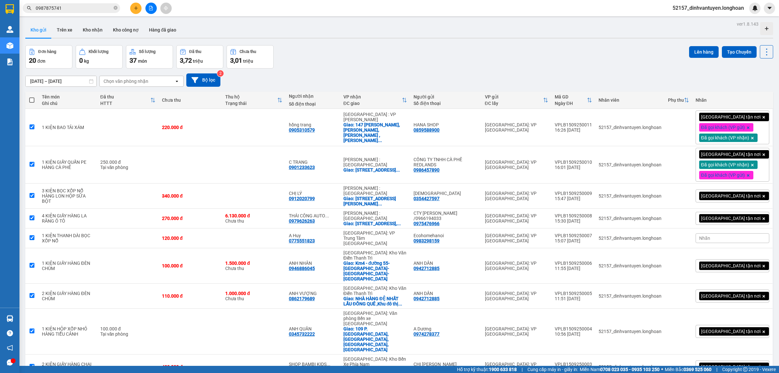
checkbox input "true"
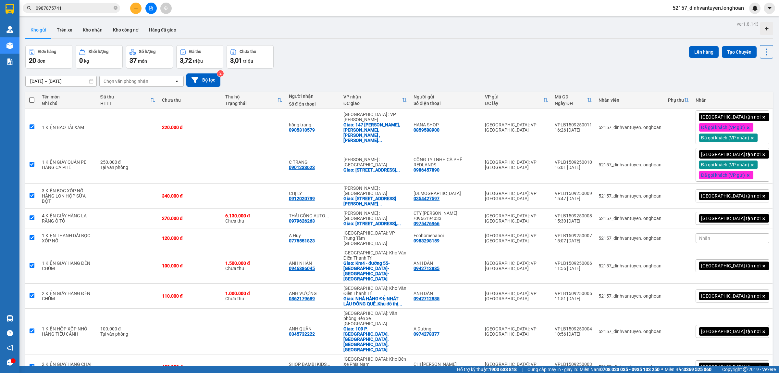
checkbox input "true"
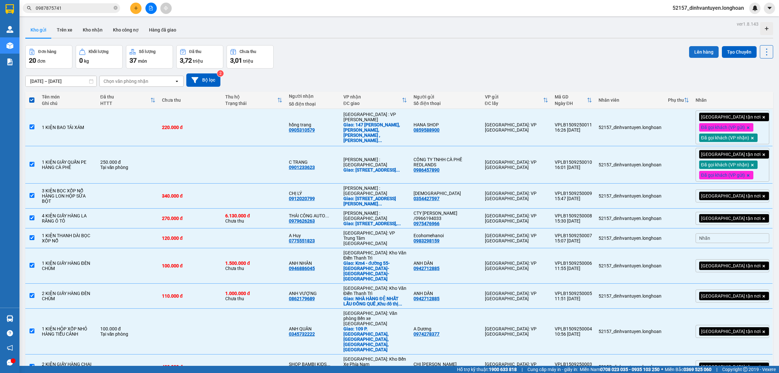
click at [694, 50] on button "Lên hàng" at bounding box center [704, 52] width 30 height 12
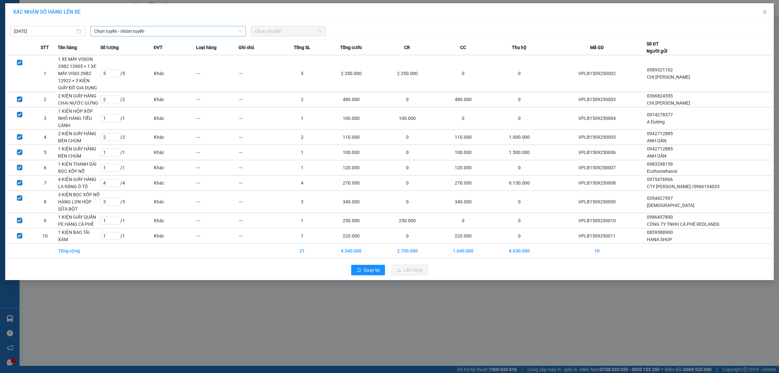
click at [175, 33] on span "Chọn tuyến - nhóm tuyến" at bounding box center [168, 31] width 148 height 10
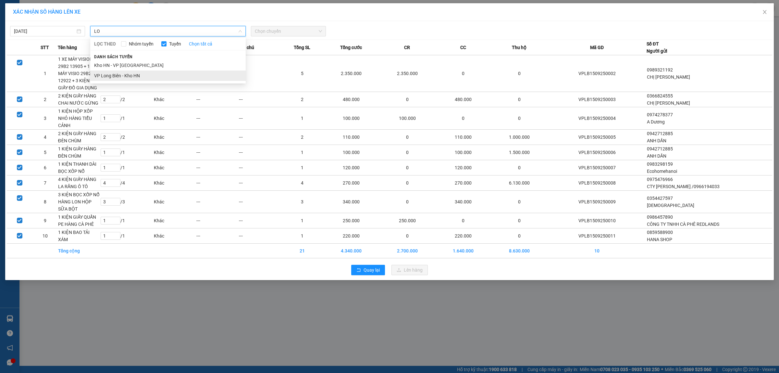
type input "LO"
click at [141, 80] on li "VP Long Biên - Kho HN" at bounding box center [168, 75] width 156 height 10
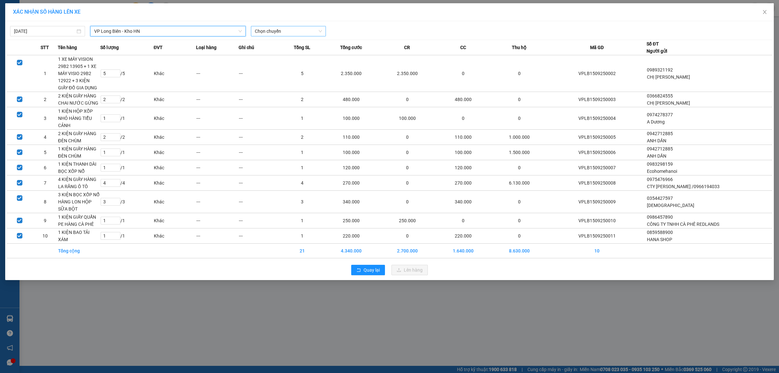
click at [268, 33] on span "Chọn chuyến" at bounding box center [288, 31] width 67 height 10
click at [282, 54] on div "19:30 (TC) - 29E-366.14" at bounding box center [280, 54] width 51 height 7
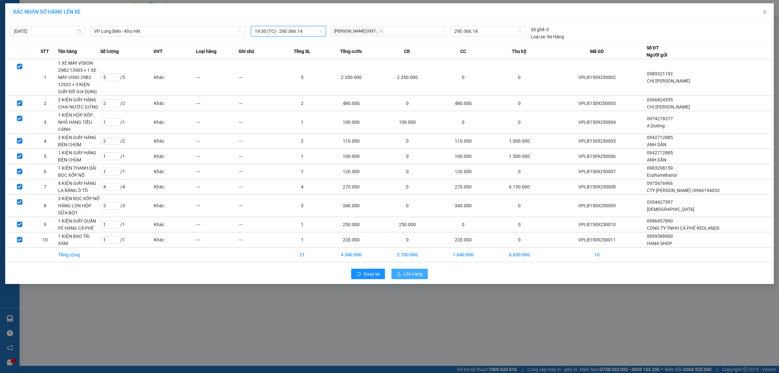
click at [408, 270] on span "Lên hàng" at bounding box center [413, 273] width 19 height 7
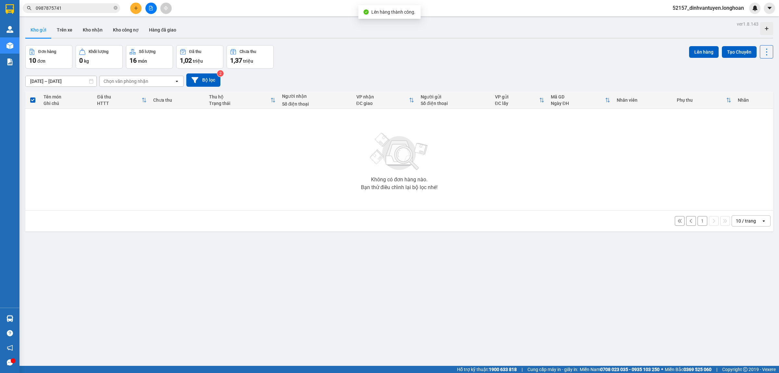
click at [698, 222] on button "1" at bounding box center [703, 221] width 10 height 10
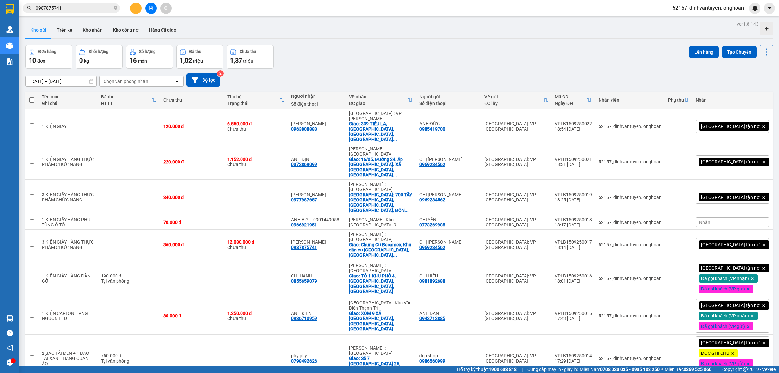
click at [33, 98] on span at bounding box center [31, 99] width 5 height 5
click at [32, 97] on input "checkbox" at bounding box center [32, 97] width 0 height 0
checkbox input "true"
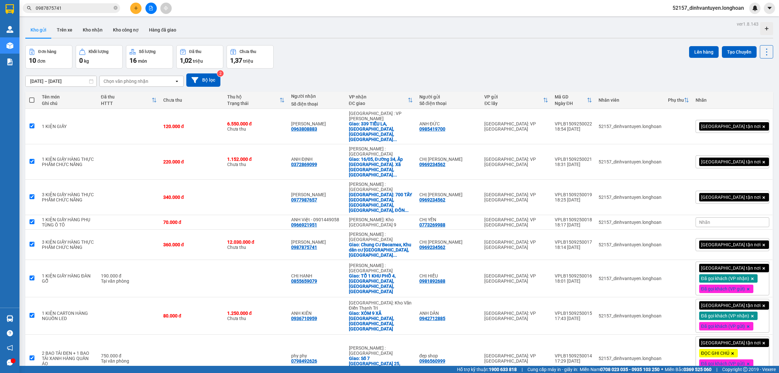
checkbox input "true"
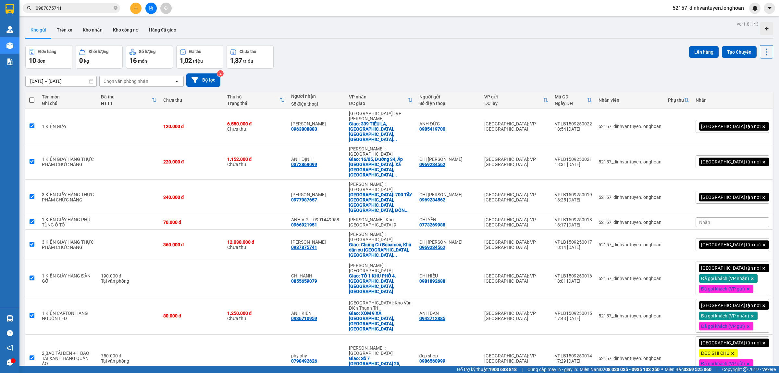
checkbox input "true"
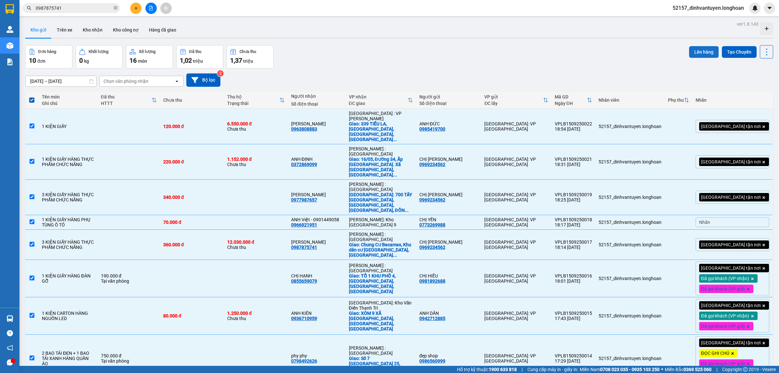
click at [695, 51] on button "Lên hàng" at bounding box center [704, 52] width 30 height 12
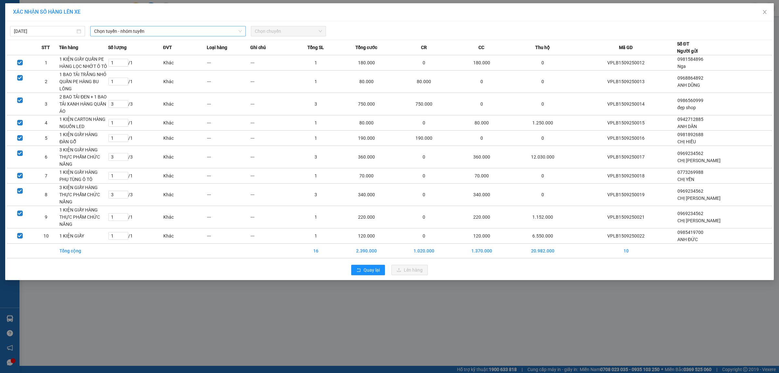
click at [181, 33] on span "Chọn tuyến - nhóm tuyến" at bounding box center [168, 31] width 148 height 10
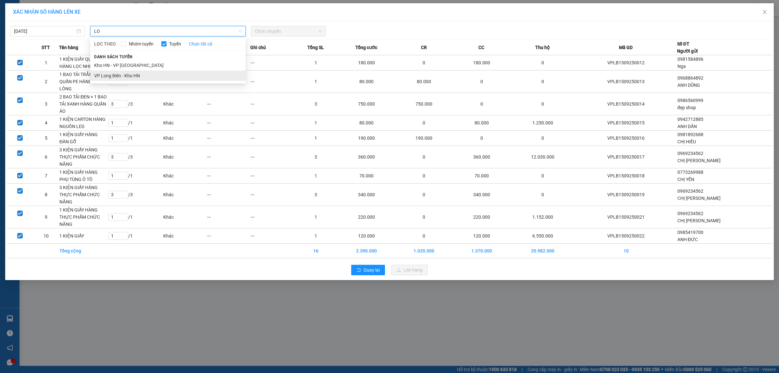
type input "LO"
click at [132, 77] on li "VP Long Biên - Kho HN" at bounding box center [168, 75] width 156 height 10
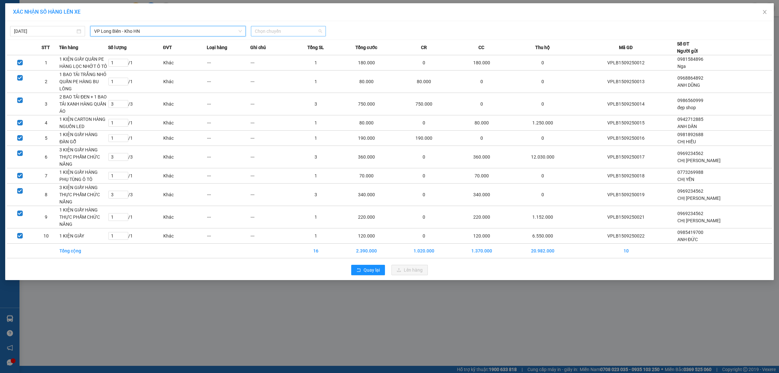
click at [264, 32] on span "Chọn chuyến" at bounding box center [288, 31] width 67 height 10
click at [281, 53] on div "19:30 (TC) - 29E-366.14" at bounding box center [280, 54] width 51 height 7
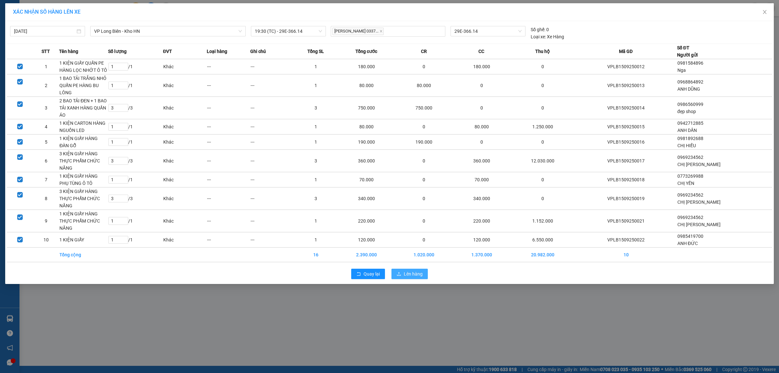
click at [417, 274] on span "Lên hàng" at bounding box center [413, 273] width 19 height 7
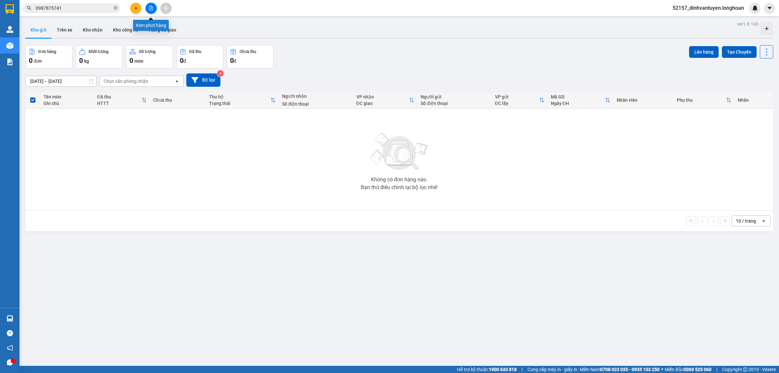
click at [153, 7] on button at bounding box center [150, 8] width 11 height 11
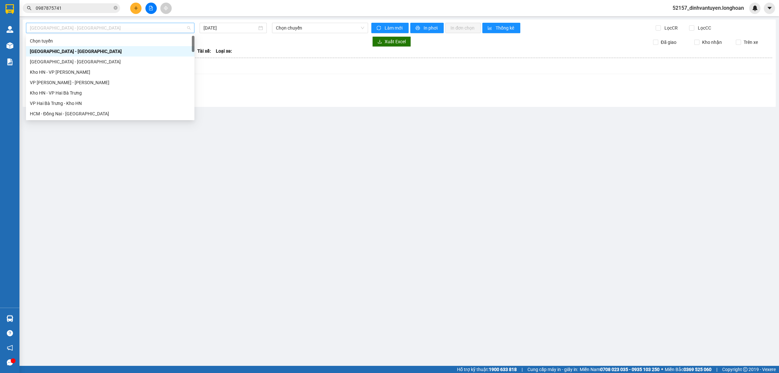
click at [140, 30] on span "Hải Phòng - Hà Nội" at bounding box center [110, 28] width 161 height 10
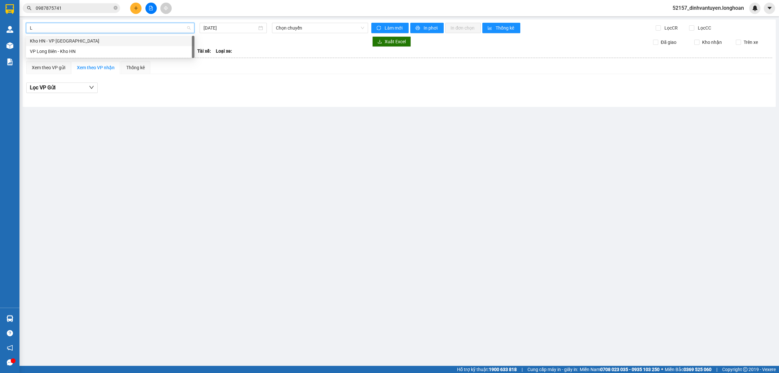
type input "LO"
click at [78, 53] on div "VP Long Biên - Kho HN" at bounding box center [110, 51] width 161 height 7
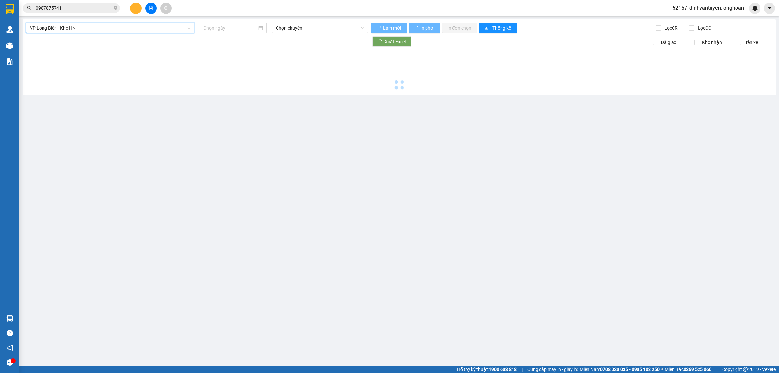
type input "15/09/2025"
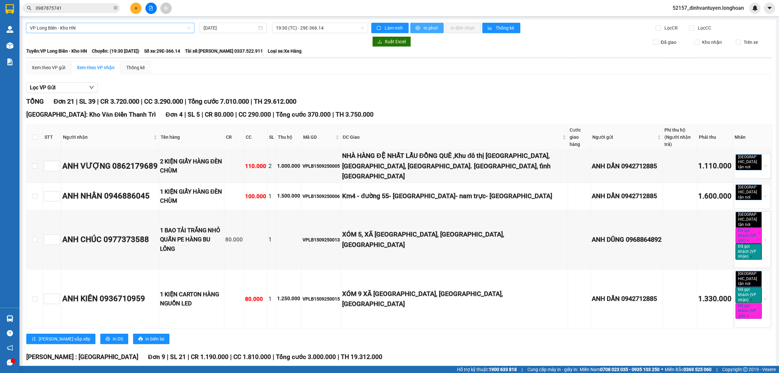
click at [428, 25] on span "In phơi" at bounding box center [431, 27] width 15 height 7
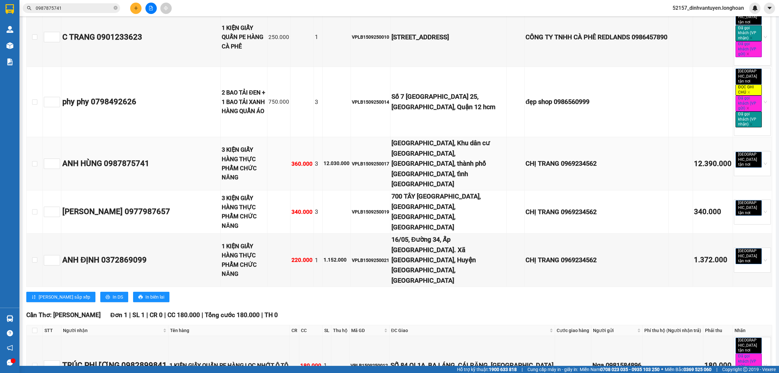
scroll to position [568, 0]
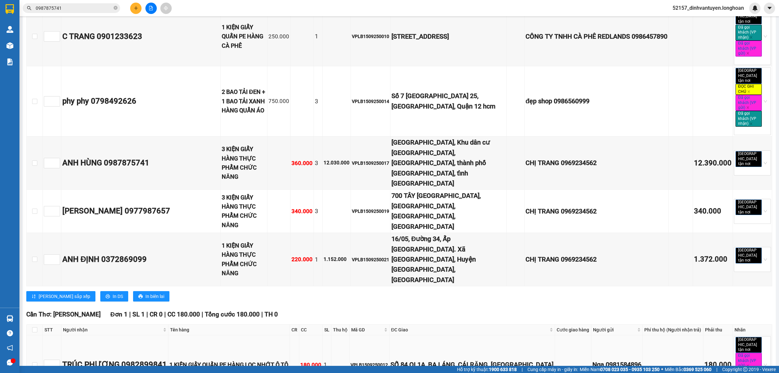
click at [387, 361] on div "VPLB1509250012" at bounding box center [369, 364] width 37 height 7
copy div "VPLB1509250012"
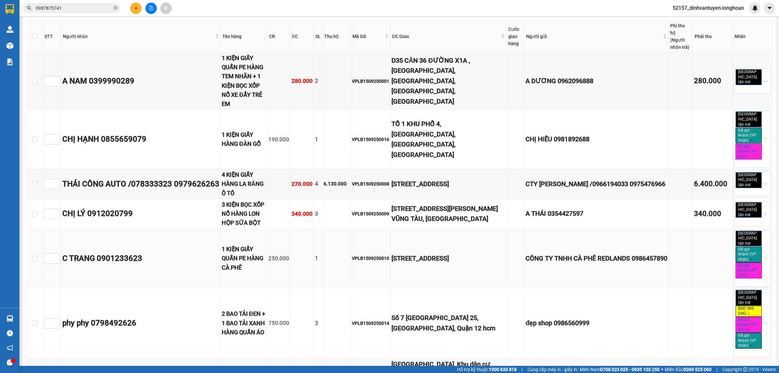
scroll to position [359, 0]
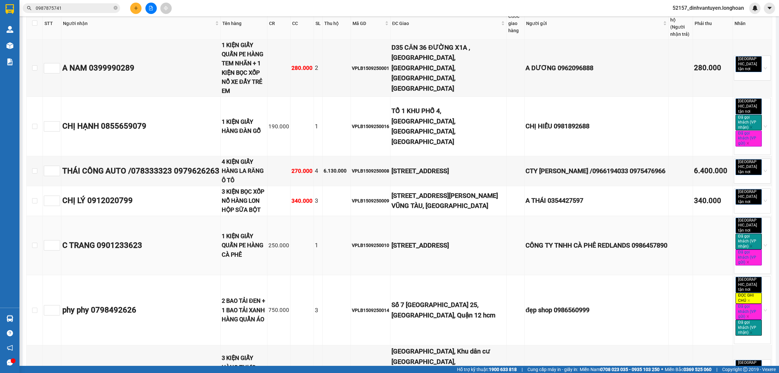
click at [387, 242] on div "VPLB1509250010" at bounding box center [370, 245] width 37 height 7
copy div "VPLB1509250010"
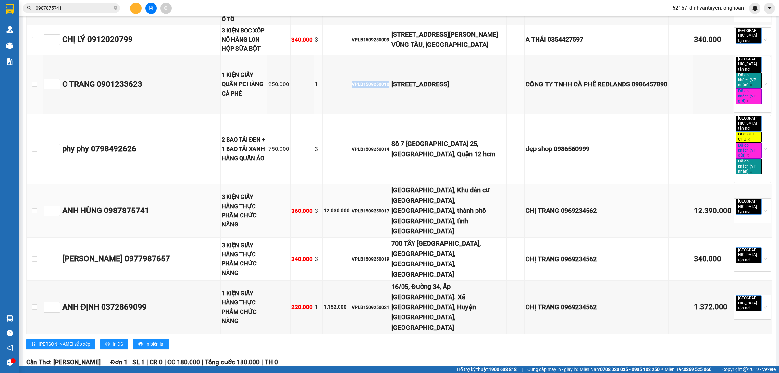
scroll to position [522, 0]
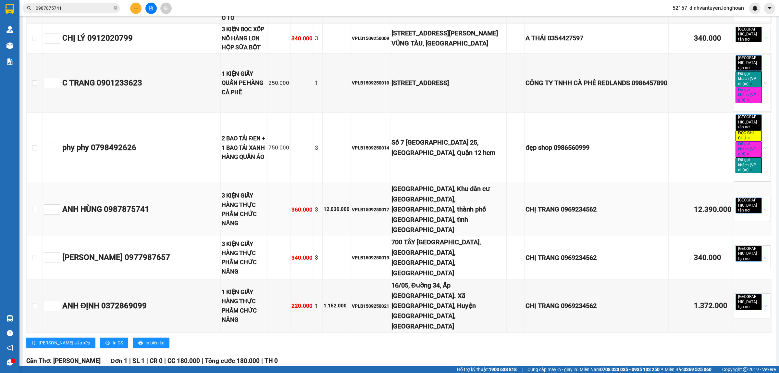
click at [119, 203] on div "ANH HÙNG 0987875741" at bounding box center [140, 209] width 157 height 12
copy div "0987875741"
click at [203, 251] on div "Nguyễn Vũ Trường Quang 0977987657" at bounding box center [140, 257] width 157 height 12
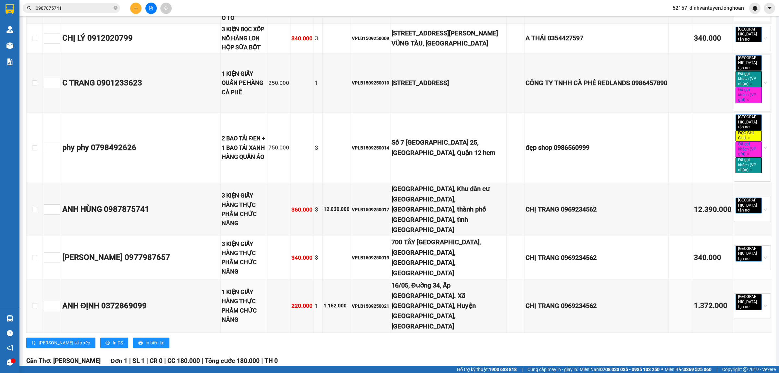
copy div "0977987657"
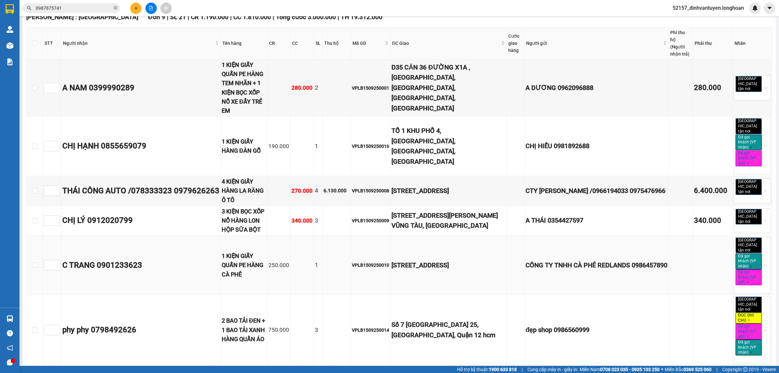
scroll to position [359, 0]
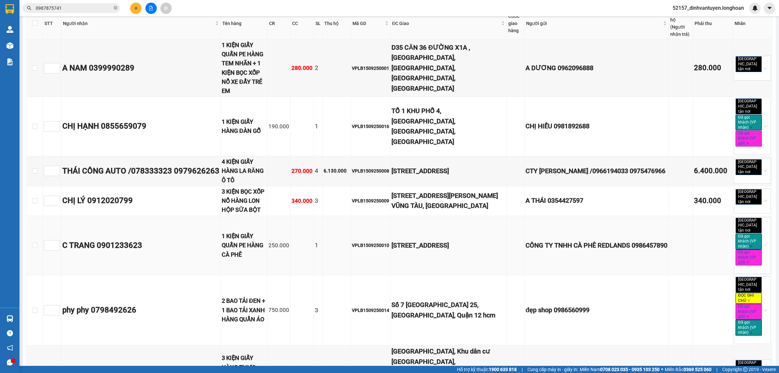
click at [134, 239] on div "C TRANG 0901233623" at bounding box center [140, 245] width 157 height 12
copy div "0901233623"
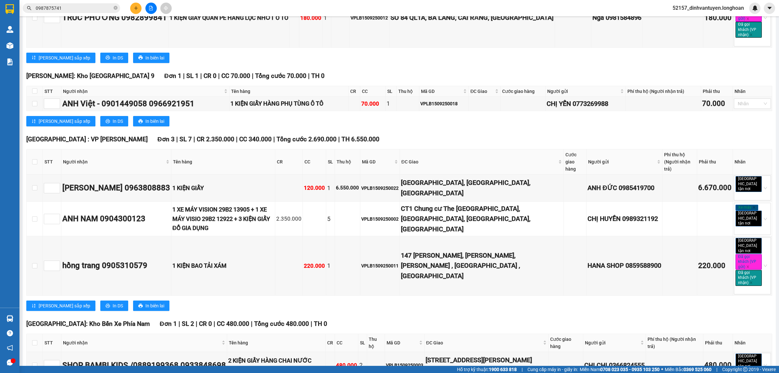
scroll to position [968, 0]
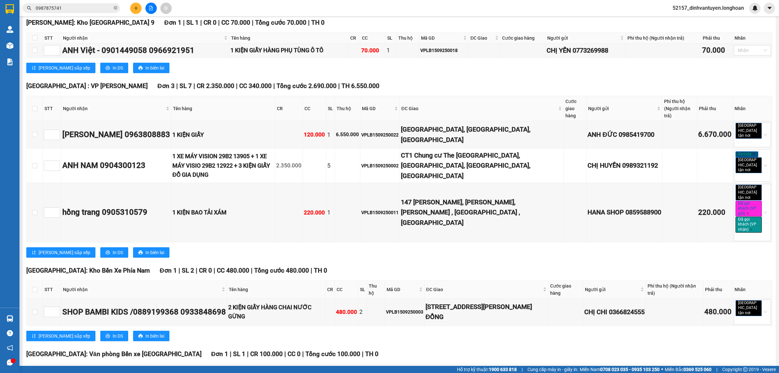
copy div "0775551823"
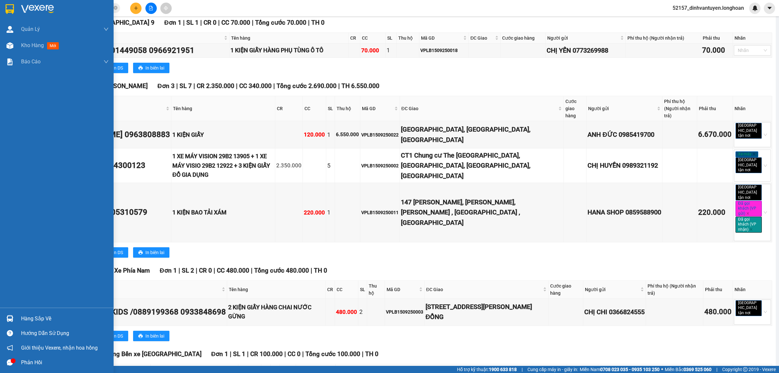
click at [9, 7] on img at bounding box center [10, 9] width 8 height 10
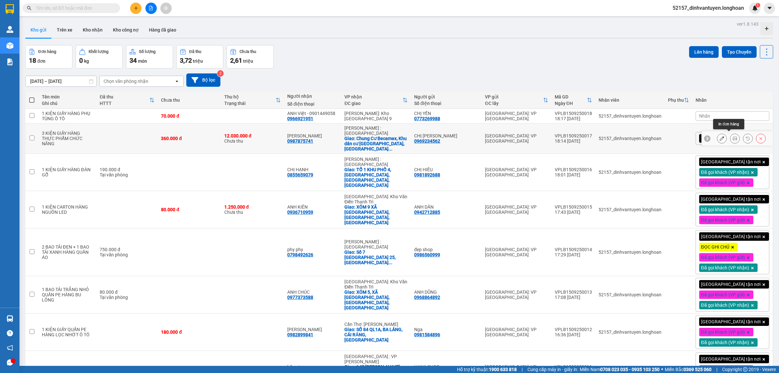
click at [733, 136] on icon at bounding box center [735, 138] width 5 height 5
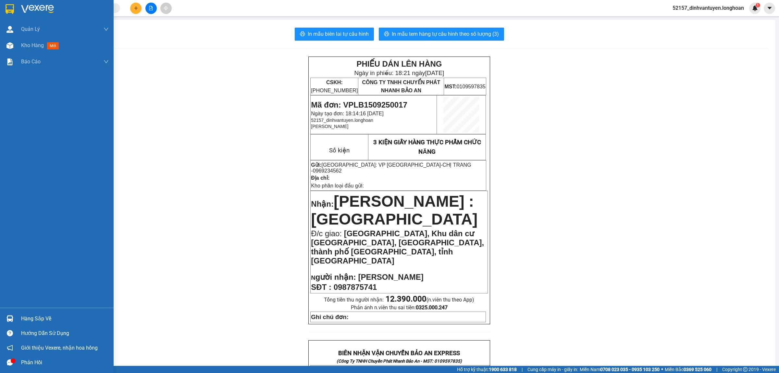
click at [6, 6] on img at bounding box center [10, 9] width 8 height 10
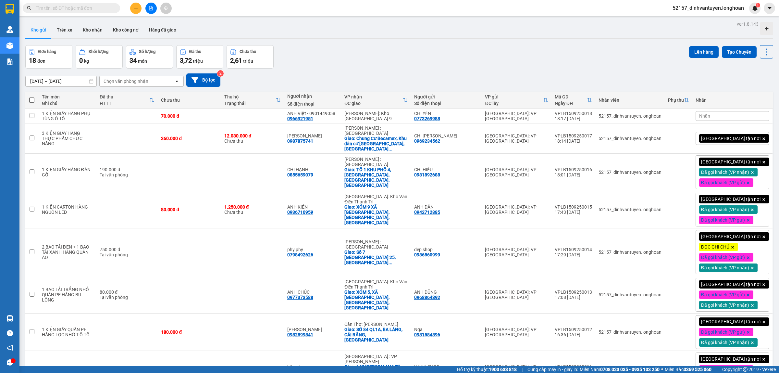
click at [134, 10] on button at bounding box center [135, 8] width 11 height 11
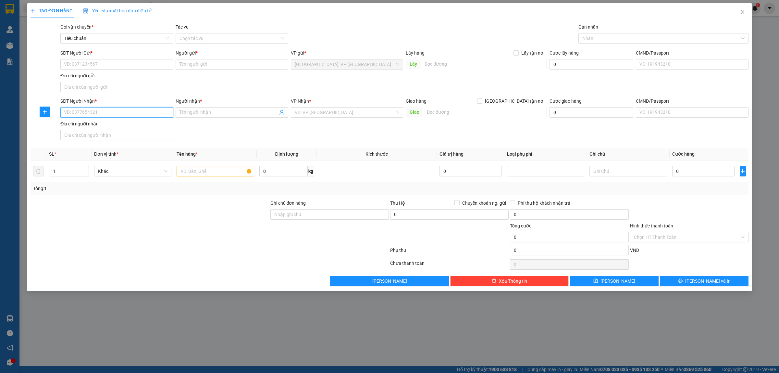
drag, startPoint x: 110, startPoint y: 108, endPoint x: 116, endPoint y: 112, distance: 7.2
click at [111, 110] on input "SĐT Người Nhận *" at bounding box center [116, 112] width 113 height 10
paste input "0977987657"
type input "0977987657"
click at [126, 127] on div "0977987657 - [GEOGRAPHIC_DATA]" at bounding box center [116, 125] width 105 height 7
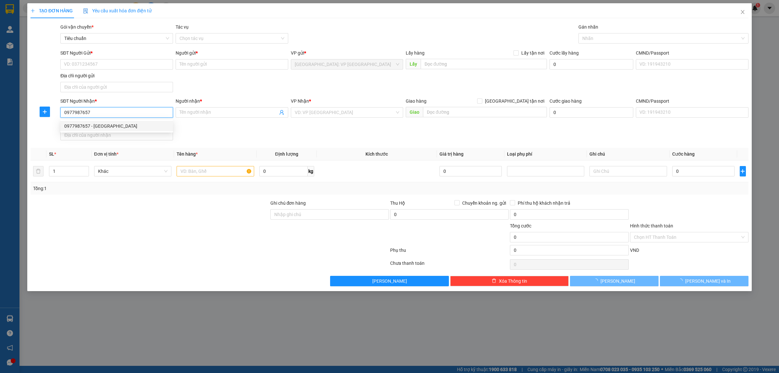
type input "[PERSON_NAME]"
checkbox input "true"
type input "700 TÂY [GEOGRAPHIC_DATA], [GEOGRAPHIC_DATA], [GEOGRAPHIC_DATA], [GEOGRAPHIC_DA…"
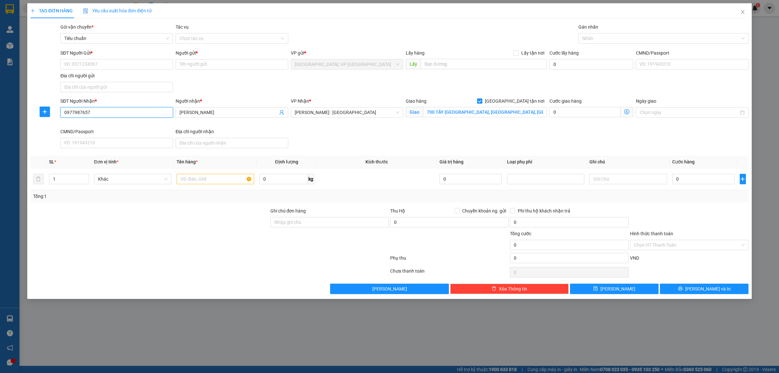
type input "0977987657"
click at [127, 63] on input "SĐT Người Gửi *" at bounding box center [116, 64] width 113 height 10
click at [124, 79] on div "0969234562 - CHỊ [PERSON_NAME]" at bounding box center [116, 77] width 105 height 7
type input "0969234562"
type input "CHỊ [PERSON_NAME]"
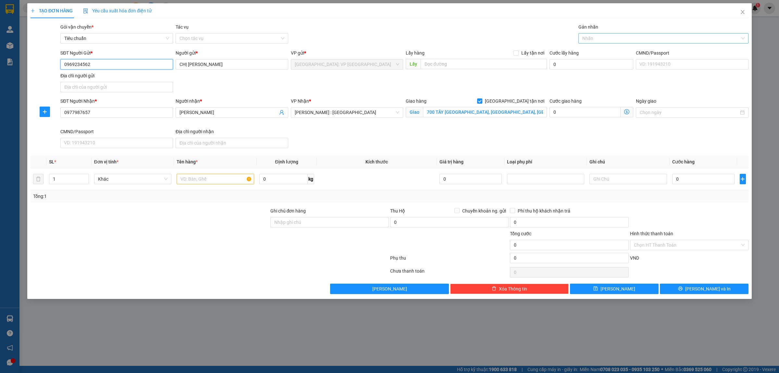
click at [608, 41] on div at bounding box center [660, 38] width 160 height 8
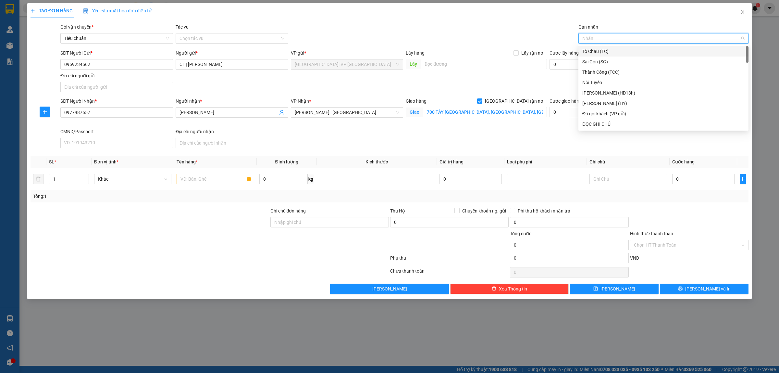
type input "g"
click at [607, 120] on div "[GEOGRAPHIC_DATA] tận nơi" at bounding box center [664, 123] width 162 height 7
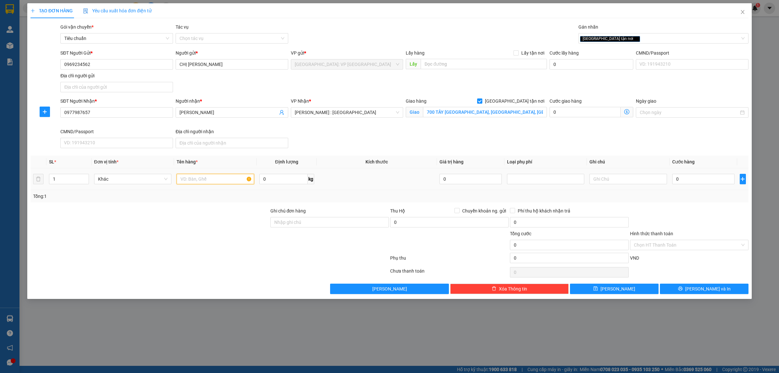
click at [212, 182] on input "text" at bounding box center [215, 179] width 77 height 10
click at [84, 177] on icon "up" at bounding box center [85, 177] width 2 height 2
type input "3"
click at [84, 177] on icon "up" at bounding box center [85, 177] width 2 height 2
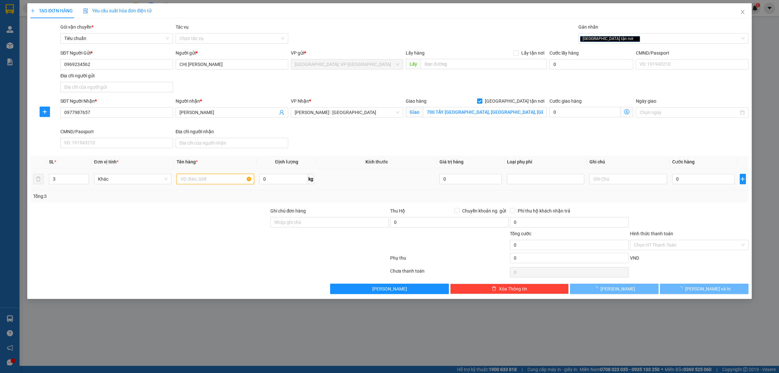
click at [200, 182] on input "text" at bounding box center [215, 179] width 77 height 10
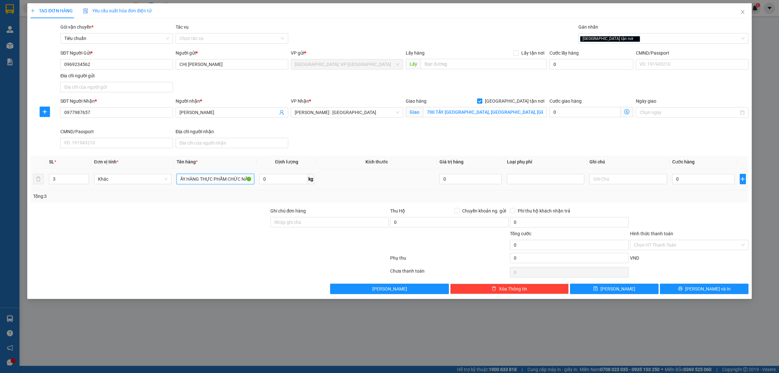
scroll to position [0, 23]
type input "3 KIỆN GIẤY HÀNG THỰC PHẨM CHỨC NĂNG"
click at [228, 250] on div at bounding box center [150, 241] width 240 height 23
click at [688, 175] on input "0" at bounding box center [703, 179] width 62 height 10
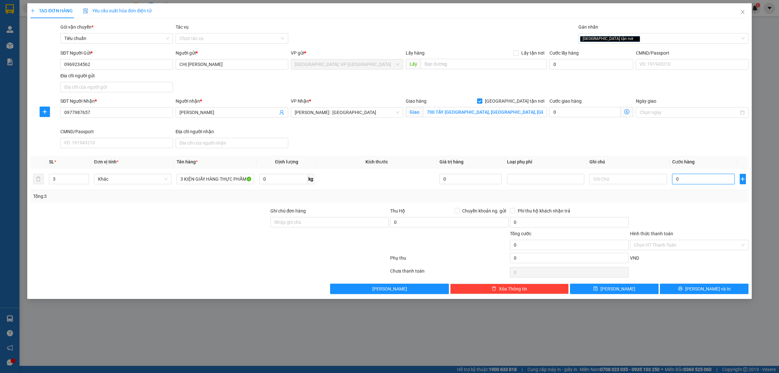
type input "3"
type input "34"
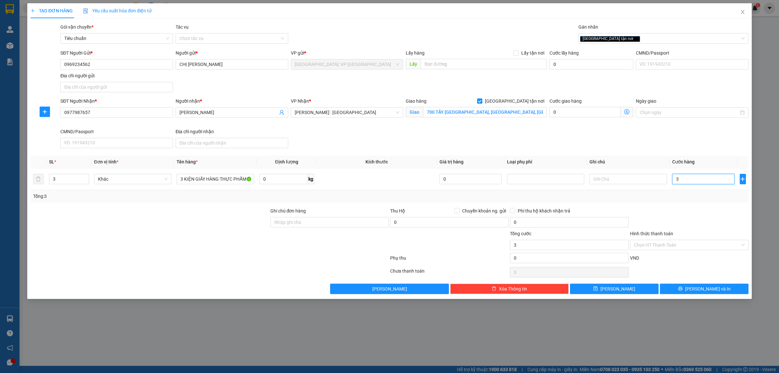
type input "34"
type input "340"
type input "3.400"
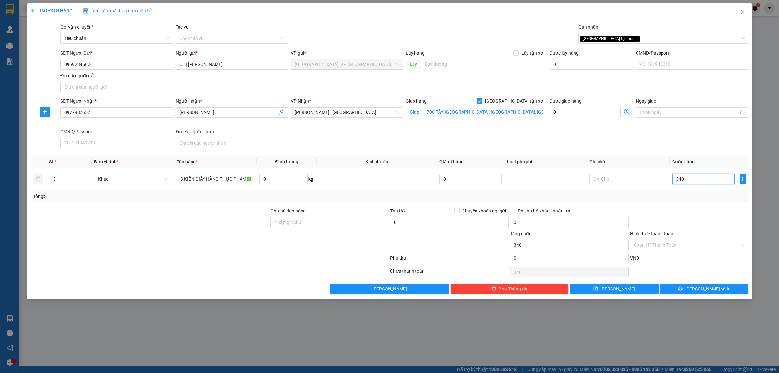
type input "3.400"
type input "34.000"
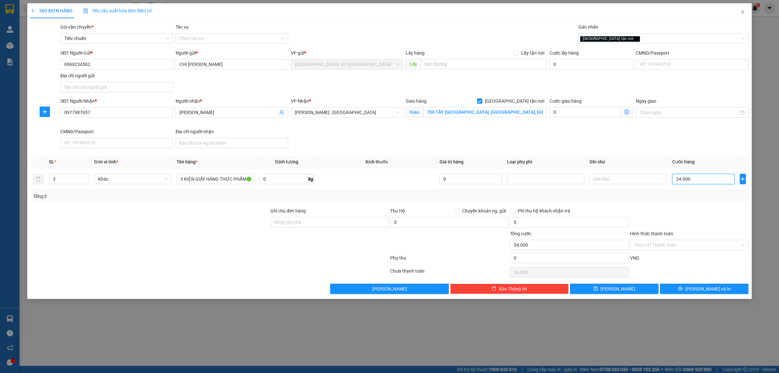
type input "340.000"
click at [697, 288] on button "[PERSON_NAME] và In" at bounding box center [704, 288] width 89 height 10
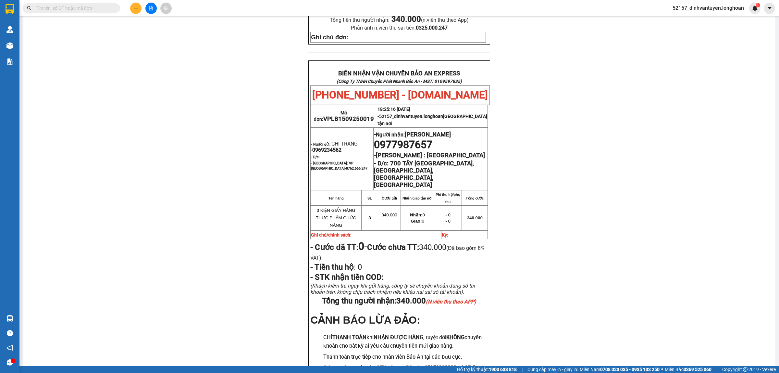
scroll to position [284, 0]
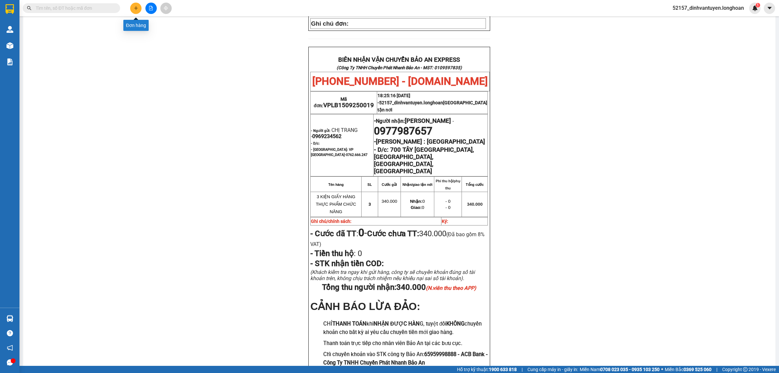
click at [132, 11] on button at bounding box center [135, 8] width 11 height 11
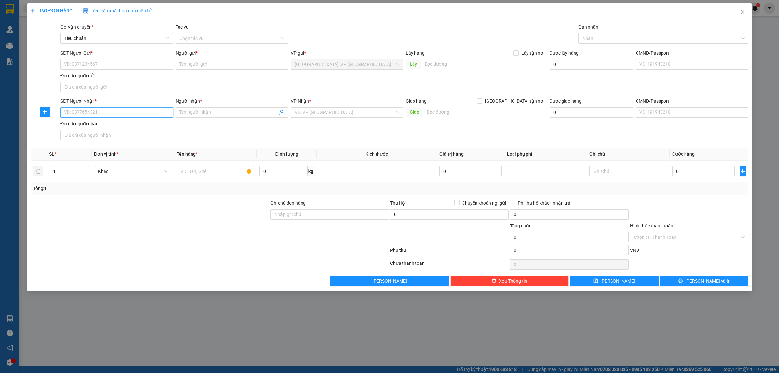
click at [130, 115] on input "SĐT Người Nhận *" at bounding box center [116, 112] width 113 height 10
paste input "0372869099"
type input "0372869099"
click at [199, 113] on input "Người nhận *" at bounding box center [229, 112] width 98 height 7
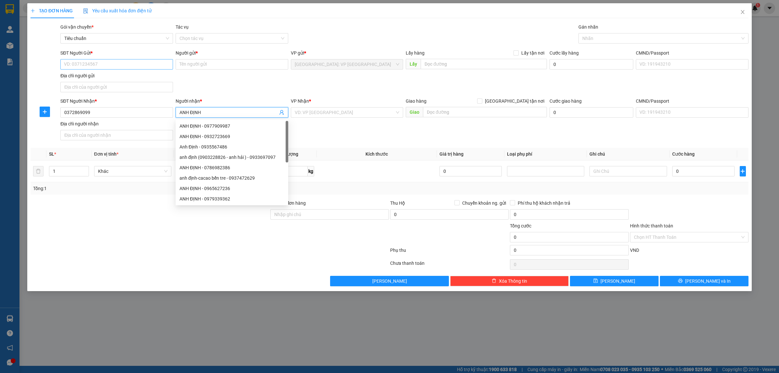
type input "ANH ĐỊNH"
click at [124, 64] on input "SĐT Người Gửi *" at bounding box center [116, 64] width 113 height 10
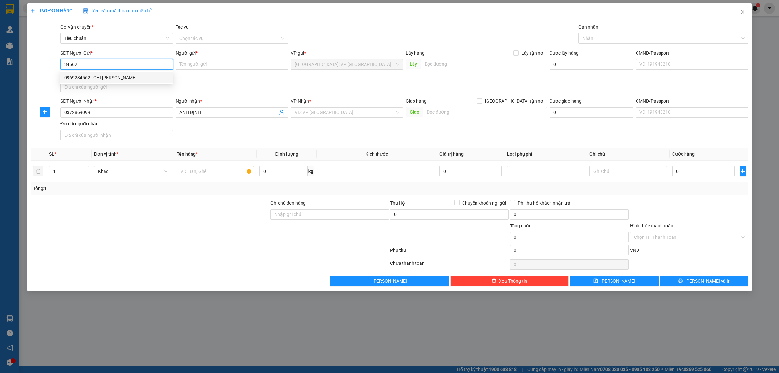
drag, startPoint x: 114, startPoint y: 75, endPoint x: 127, endPoint y: 75, distance: 12.3
click at [115, 76] on div "0969234562 - CHỊ [PERSON_NAME]" at bounding box center [116, 77] width 105 height 7
type input "0969234562"
type input "CHỊ [PERSON_NAME]"
type input "0969234562"
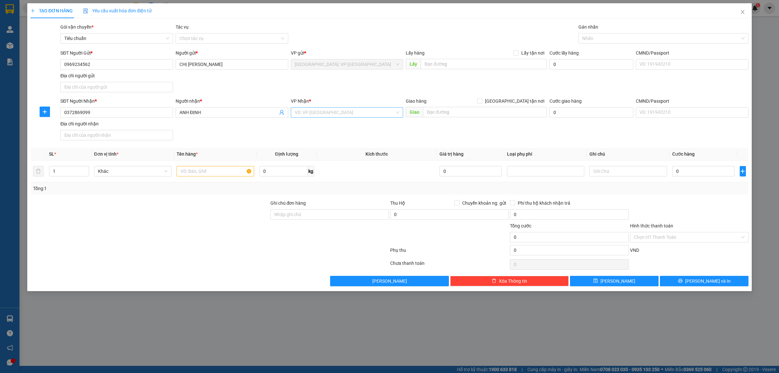
click at [339, 115] on input "search" at bounding box center [345, 112] width 100 height 10
type input "12"
drag, startPoint x: 325, startPoint y: 137, endPoint x: 459, endPoint y: 107, distance: 136.8
click at [326, 137] on div "[PERSON_NAME] : [GEOGRAPHIC_DATA]" at bounding box center [347, 135] width 105 height 7
drag, startPoint x: 462, startPoint y: 107, endPoint x: 468, endPoint y: 110, distance: 7.0
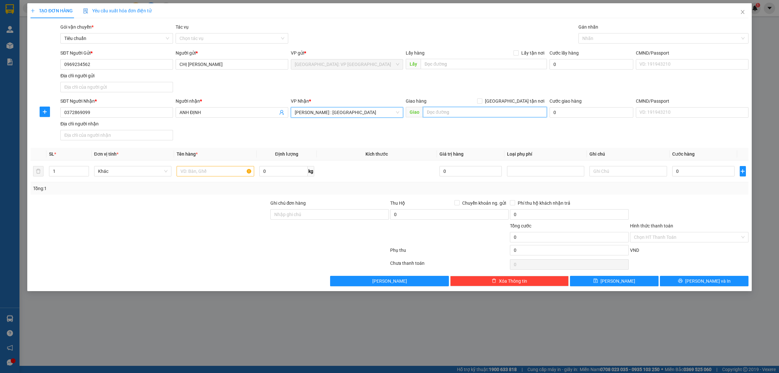
click at [463, 107] on input "text" at bounding box center [485, 112] width 124 height 10
paste input "6/05, đường 34, [GEOGRAPHIC_DATA]. Xã [GEOGRAPHIC_DATA]. Huyện [GEOGRAPHIC_DATA…"
click at [425, 111] on input "6/05, Đường 34, Ấp [GEOGRAPHIC_DATA]. Xã [GEOGRAPHIC_DATA], Huyện [GEOGRAPHIC_D…" at bounding box center [485, 112] width 124 height 10
click at [427, 110] on input "6/05, Đường 34, Ấp [GEOGRAPHIC_DATA]. Xã [GEOGRAPHIC_DATA], Huyện [GEOGRAPHIC_D…" at bounding box center [485, 112] width 124 height 10
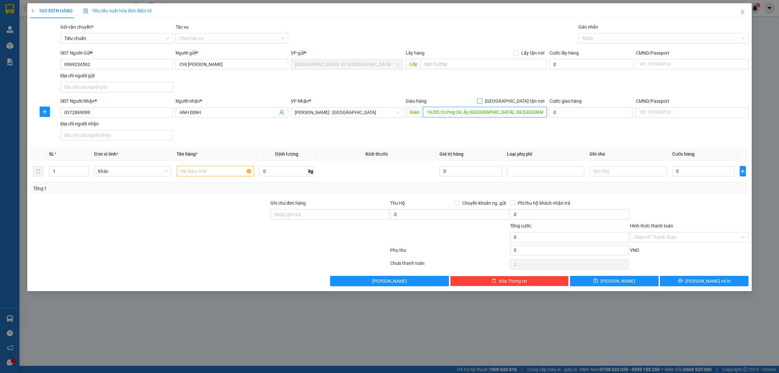
type input "16/05, Đường 34, Ấp [GEOGRAPHIC_DATA]. Xã [GEOGRAPHIC_DATA], Huyện [GEOGRAPHIC_…"
click at [482, 101] on input "[GEOGRAPHIC_DATA] tận nơi" at bounding box center [479, 100] width 5 height 5
checkbox input "true"
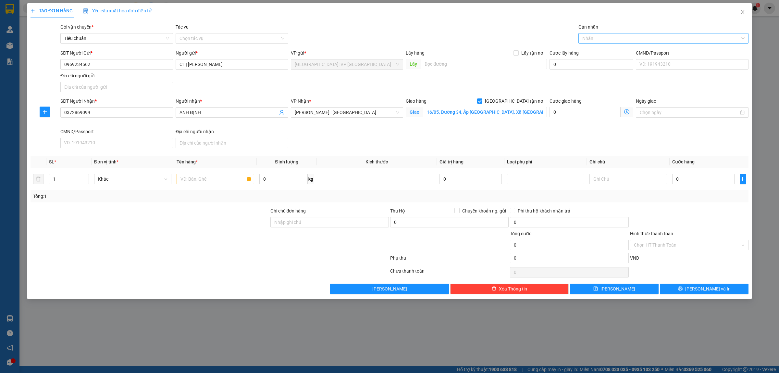
click at [588, 38] on div at bounding box center [660, 38] width 160 height 8
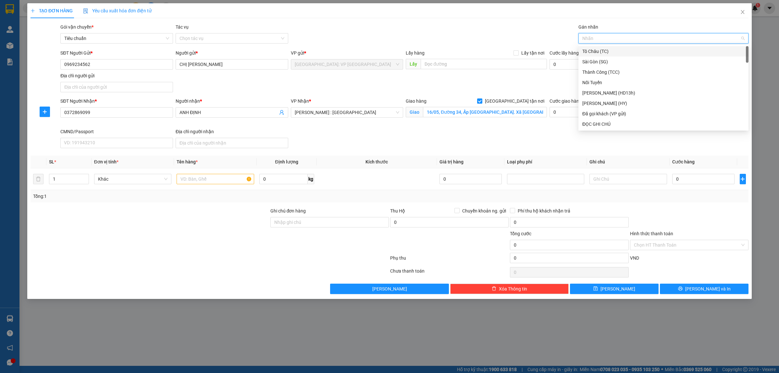
type input "G"
click at [600, 125] on div "[GEOGRAPHIC_DATA] tận nơi" at bounding box center [664, 123] width 162 height 7
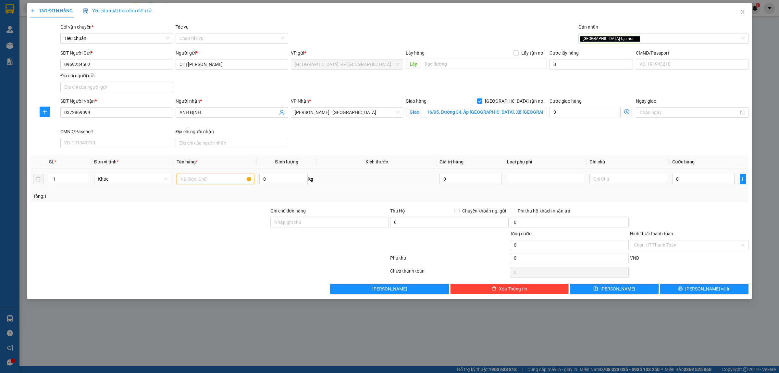
click at [201, 177] on input "text" at bounding box center [215, 179] width 77 height 10
type input "1 KIỆN GIẤY HÀNG THỰC PHẨM CHỨC NĂNG"
click at [208, 220] on div at bounding box center [150, 218] width 240 height 23
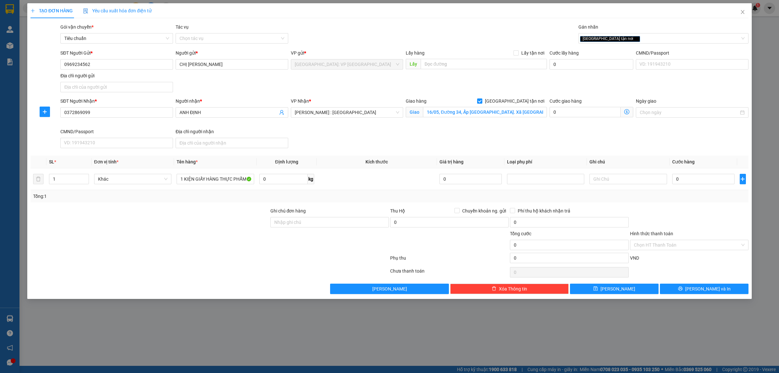
click at [205, 227] on div at bounding box center [150, 218] width 240 height 23
drag, startPoint x: 670, startPoint y: 180, endPoint x: 707, endPoint y: 181, distance: 37.0
click at [679, 179] on td "0" at bounding box center [704, 179] width 68 height 22
click at [707, 181] on input "0" at bounding box center [703, 179] width 62 height 10
type input "2"
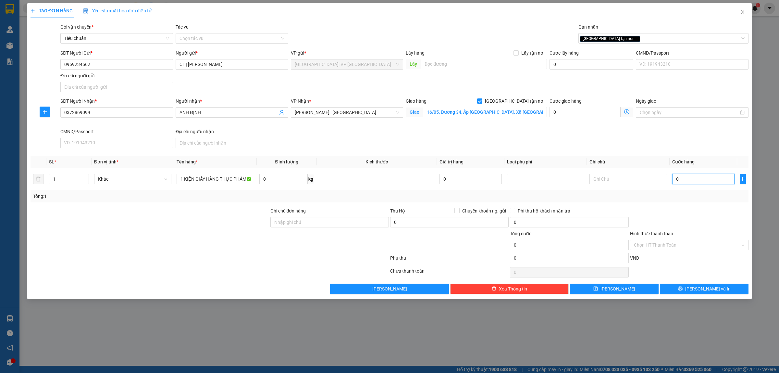
type input "2"
type input "22"
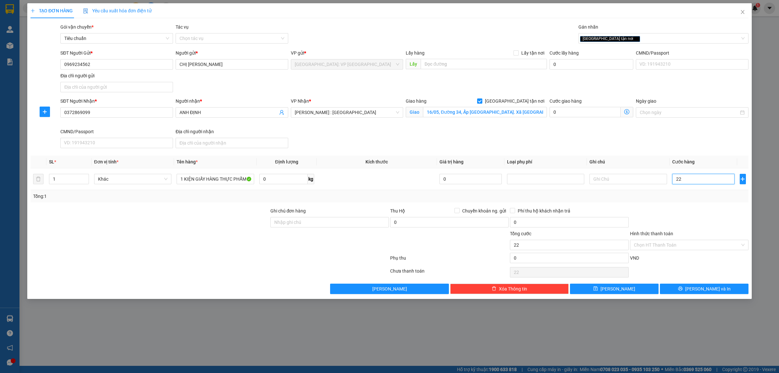
type input "220"
type input "2.200"
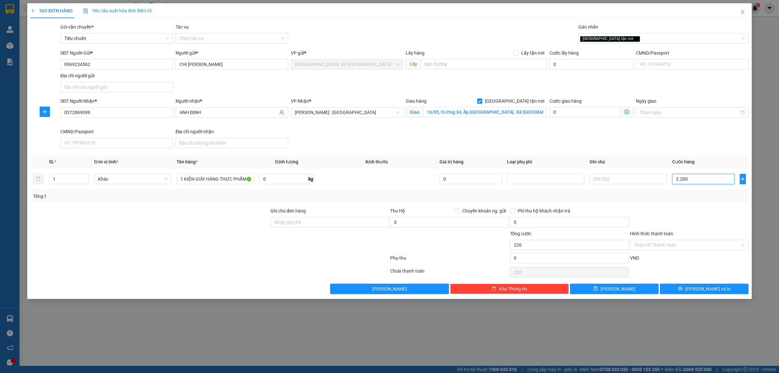
type input "2.200"
type input "22.000"
type input "220.000"
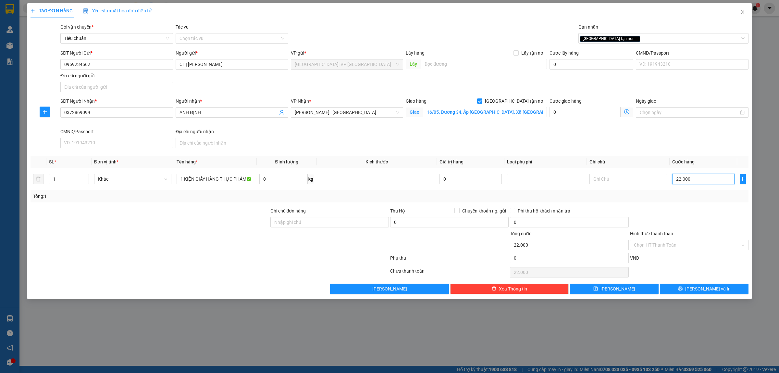
type input "220.000"
click at [707, 290] on span "[PERSON_NAME] và In" at bounding box center [707, 288] width 45 height 7
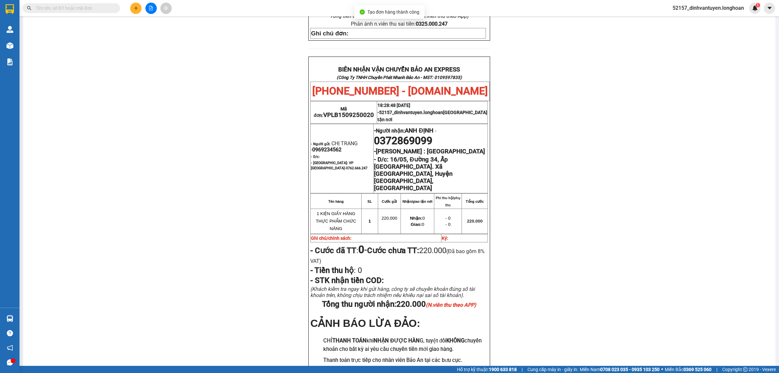
scroll to position [284, 0]
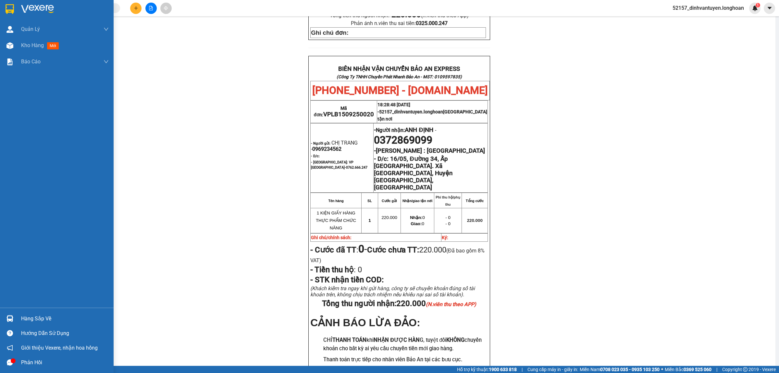
click at [4, 8] on div at bounding box center [9, 8] width 11 height 11
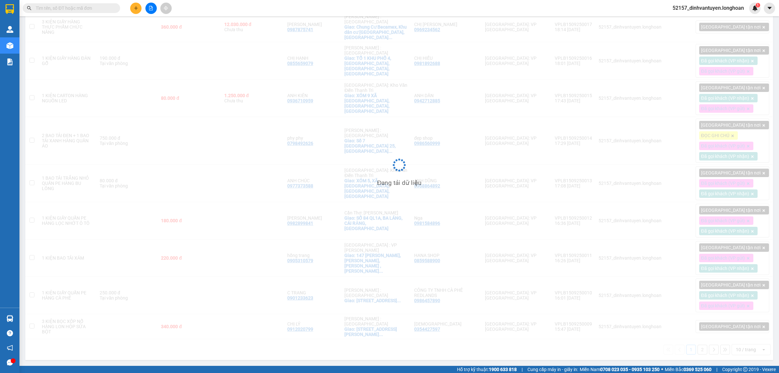
scroll to position [30, 0]
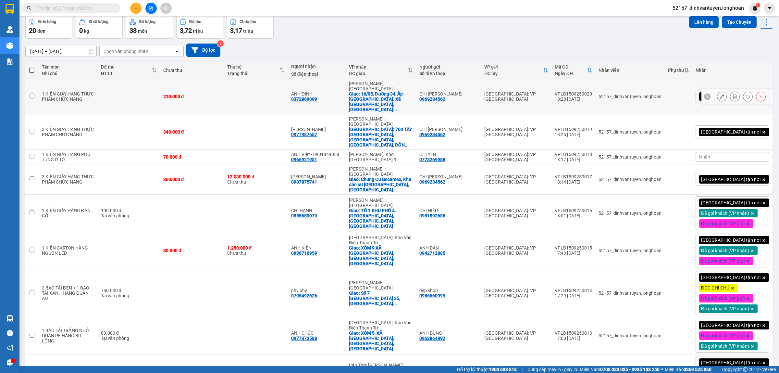
click at [720, 94] on icon at bounding box center [722, 96] width 5 height 5
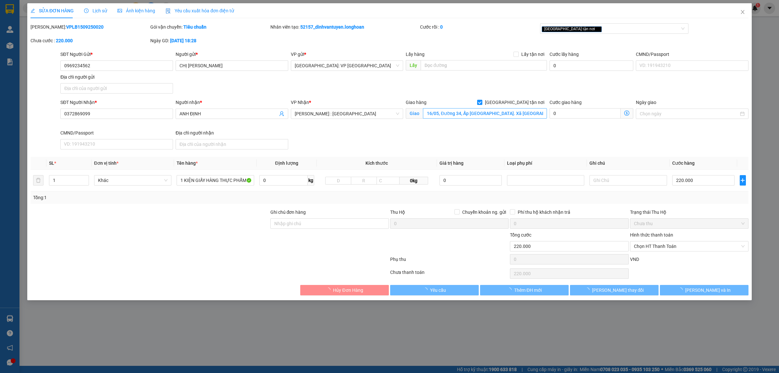
type input "0969234562"
type input "CHỊ [PERSON_NAME]"
type input "0372869099"
type input "ANH ĐỊNH"
checkbox input "true"
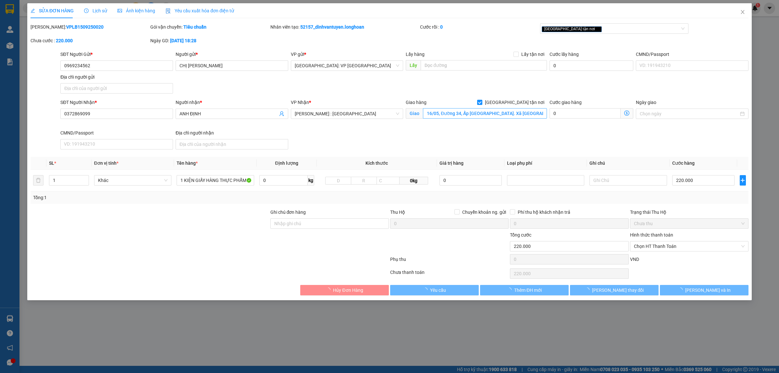
type input "16/05, Đường 34, Ấp [GEOGRAPHIC_DATA]. Xã [GEOGRAPHIC_DATA], Huyện [GEOGRAPHIC_…"
type input "220.000"
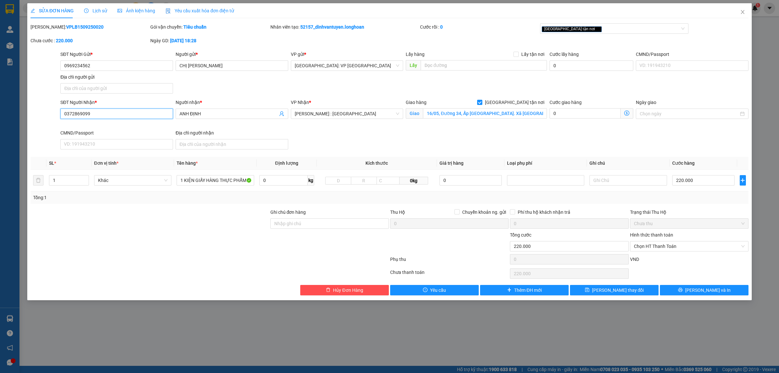
click at [112, 111] on input "0372869099" at bounding box center [116, 113] width 113 height 10
click at [210, 180] on input "1 KIỆN GIẤY HÀNG THỰC PHẨM CHỨC NĂNG" at bounding box center [215, 180] width 77 height 10
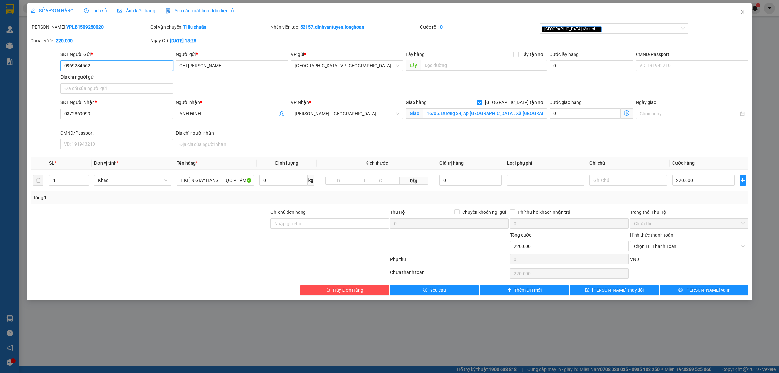
click at [107, 62] on input "0969234562" at bounding box center [116, 65] width 113 height 10
click at [338, 288] on span "Hủy Đơn Hàng" at bounding box center [348, 289] width 30 height 7
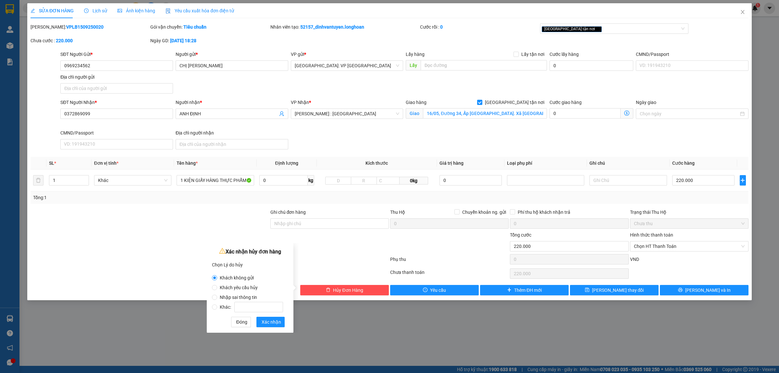
click at [235, 296] on span "Nhập sai thông tin" at bounding box center [238, 297] width 43 height 5
click at [217, 296] on input "Nhập sai thông tin" at bounding box center [214, 297] width 5 height 5
radio input "true"
radio input "false"
click at [275, 318] on span "Xác nhận" at bounding box center [271, 321] width 19 height 7
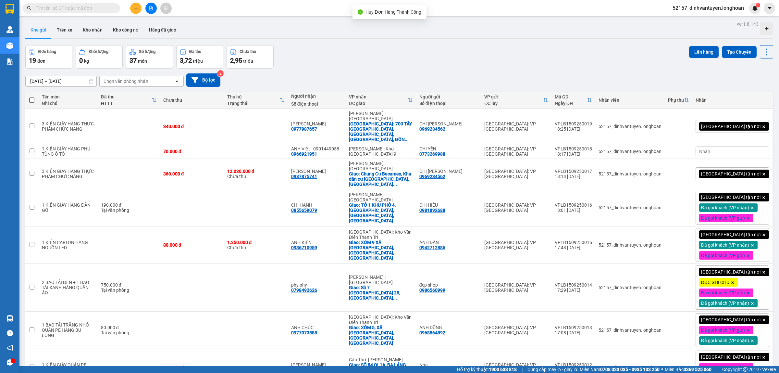
click at [94, 8] on input "text" at bounding box center [74, 8] width 77 height 7
paste input "1 KIỆN GIẤY HÀNG THỰC PHẨM CHỨC NĂNG"
type input "1 KIỆN GIẤY HÀNG THỰC PHẨM CHỨC NĂNG"
paste input "0969234562"
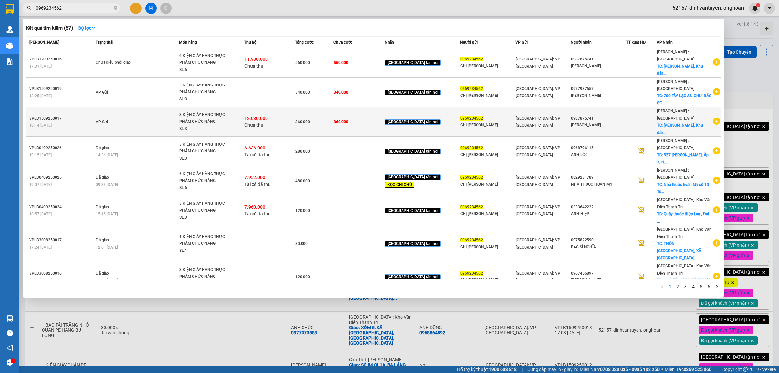
type input "0969234562"
click at [348, 119] on span "360.000" at bounding box center [341, 121] width 15 height 5
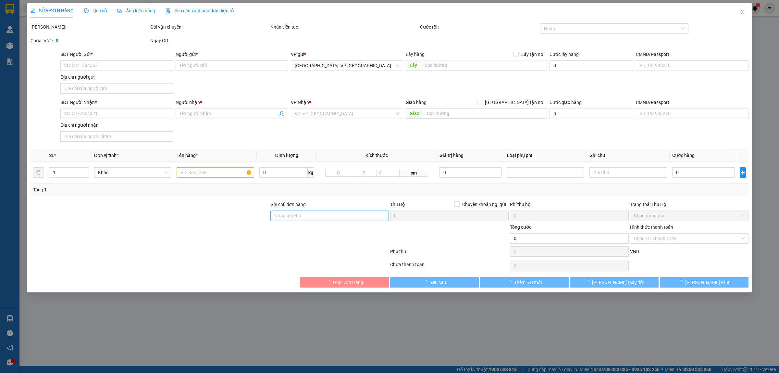
type input "0969234562"
type input "CHỊ [PERSON_NAME]"
type input "0987875741"
type input "[PERSON_NAME]"
checkbox input "true"
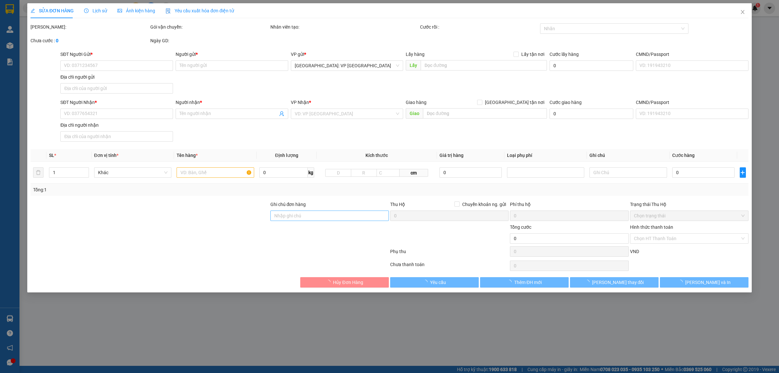
type input "[GEOGRAPHIC_DATA], Khu dân cư [GEOGRAPHIC_DATA], [GEOGRAPHIC_DATA], thành phố […"
type input "360.000"
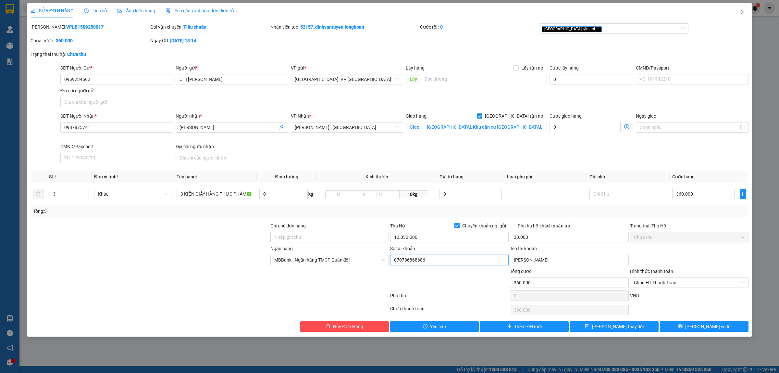
click at [419, 263] on input "070786868686" at bounding box center [449, 260] width 119 height 10
click at [545, 265] on input "[PERSON_NAME]" at bounding box center [569, 260] width 119 height 10
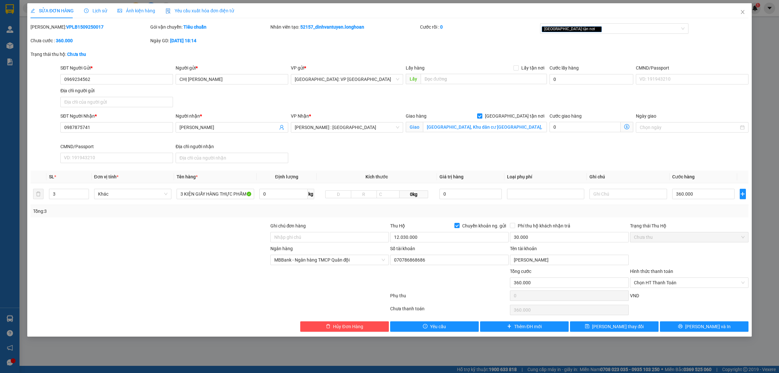
click at [486, 155] on div "SĐT Người Nhận * 0987875741 Người nhận * ANH HÙNG VP Nhận * [GEOGRAPHIC_DATA] :…" at bounding box center [404, 138] width 691 height 53
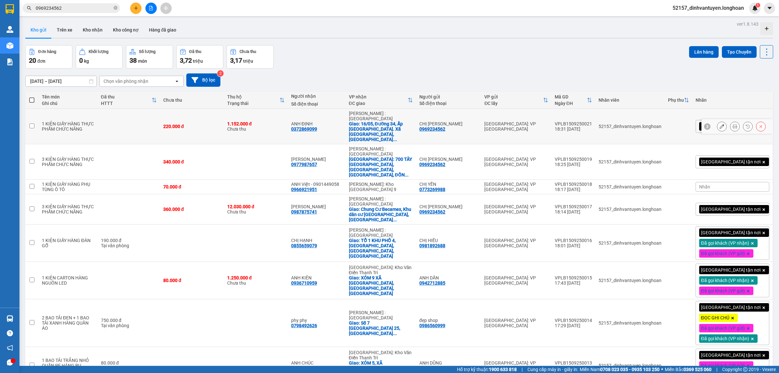
click at [720, 124] on icon at bounding box center [722, 126] width 5 height 5
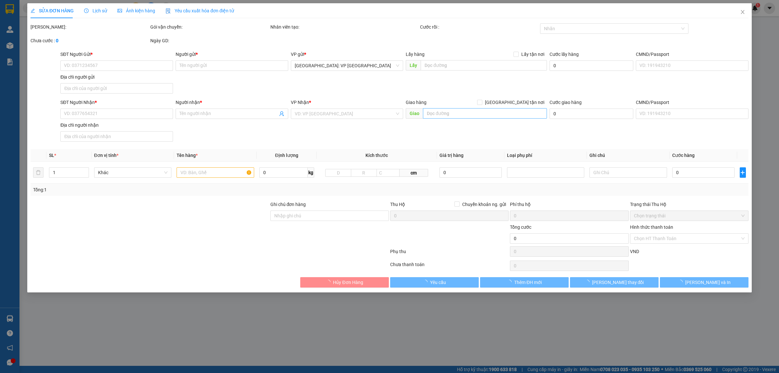
type input "0969234562"
type input "CHỊ [PERSON_NAME]"
type input "0372869099"
type input "ANH ĐỊNH"
checkbox input "true"
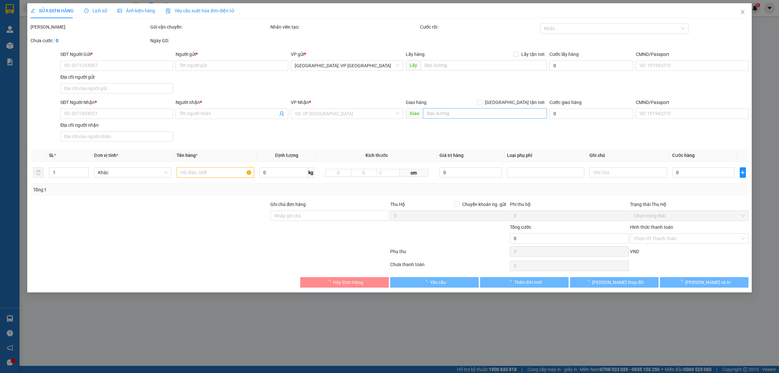
type input "16/05, Đường 34, Ấp [GEOGRAPHIC_DATA]. Xã [GEOGRAPHIC_DATA], Huyện [GEOGRAPHIC_…"
type input "220.000"
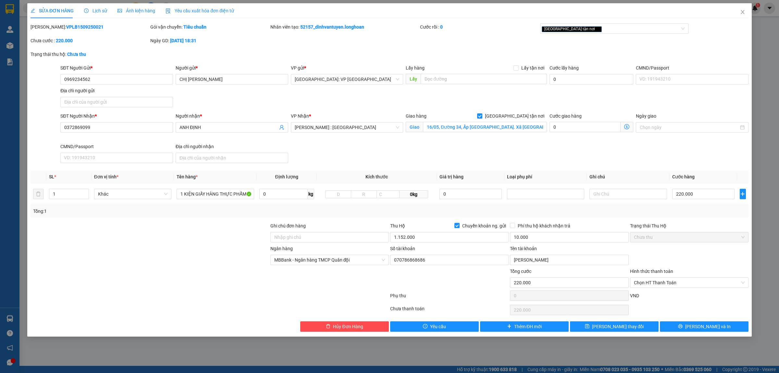
click at [383, 147] on div "SĐT Người Nhận * 0372869099 Người nhận * ANH ĐỊNH VP Nhận * [GEOGRAPHIC_DATA] :…" at bounding box center [404, 138] width 691 height 53
click at [710, 325] on span "[PERSON_NAME] và In" at bounding box center [707, 326] width 45 height 7
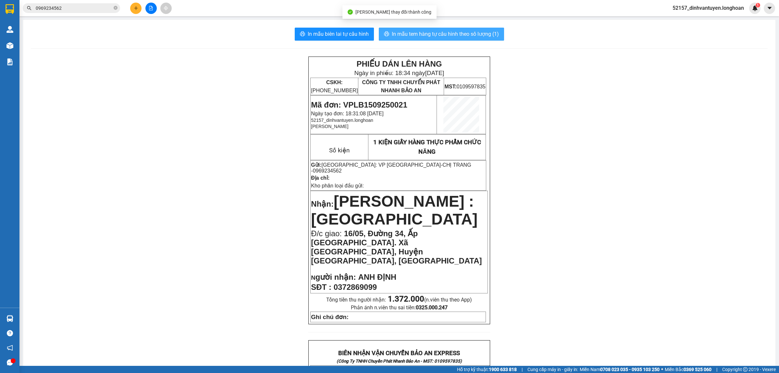
click at [445, 31] on span "In mẫu tem hàng tự cấu hình theo số lượng (1)" at bounding box center [445, 34] width 107 height 8
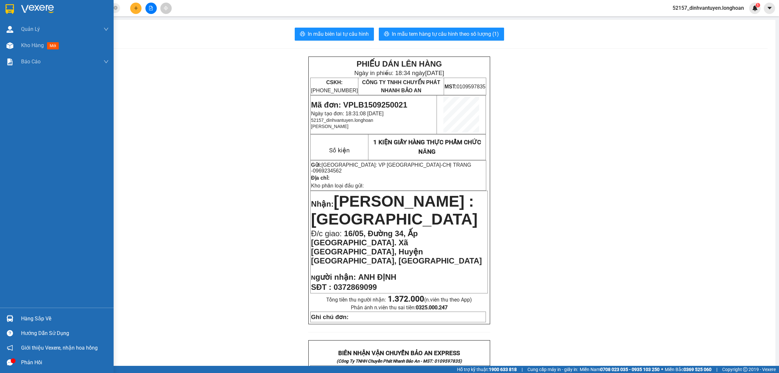
click at [6, 11] on img at bounding box center [10, 9] width 8 height 10
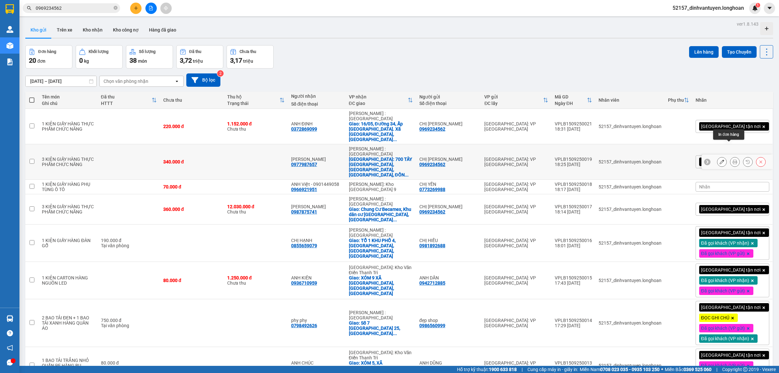
click at [733, 159] on icon at bounding box center [735, 161] width 5 height 5
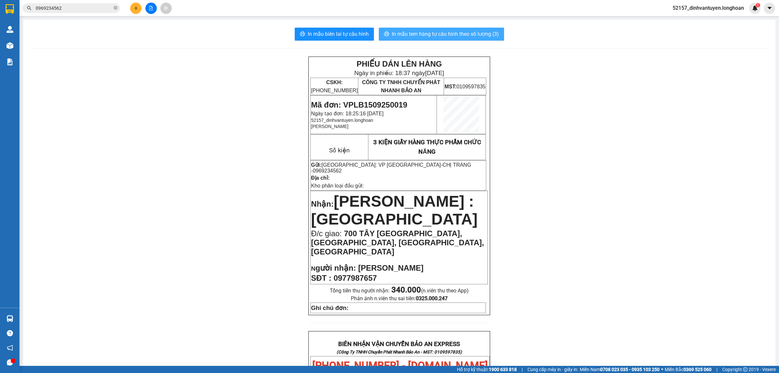
click at [476, 32] on span "In mẫu tem hàng tự cấu hình theo số lượng (3)" at bounding box center [445, 34] width 107 height 8
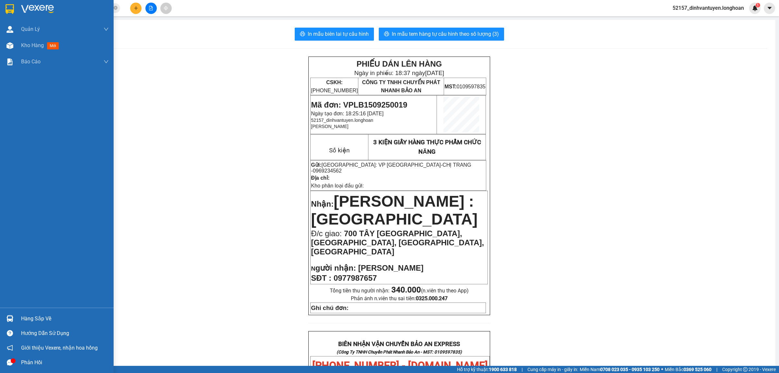
click at [6, 8] on img at bounding box center [10, 9] width 8 height 10
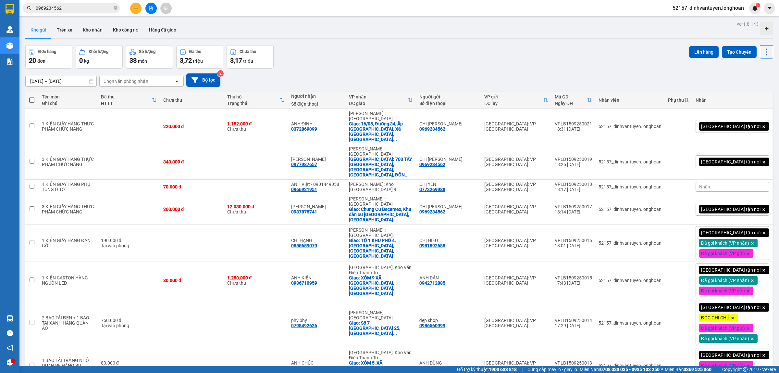
click at [119, 11] on div "0969234562" at bounding box center [63, 8] width 127 height 10
click at [117, 6] on icon "close-circle" at bounding box center [116, 8] width 4 height 4
paste input "0985419700"
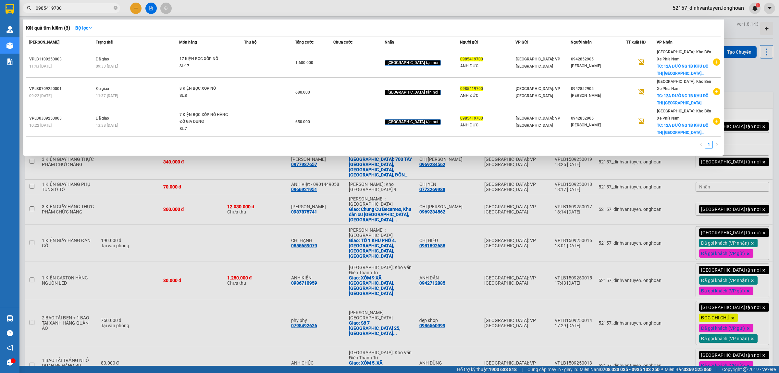
type input "0985419700"
